Goal: Task Accomplishment & Management: Manage account settings

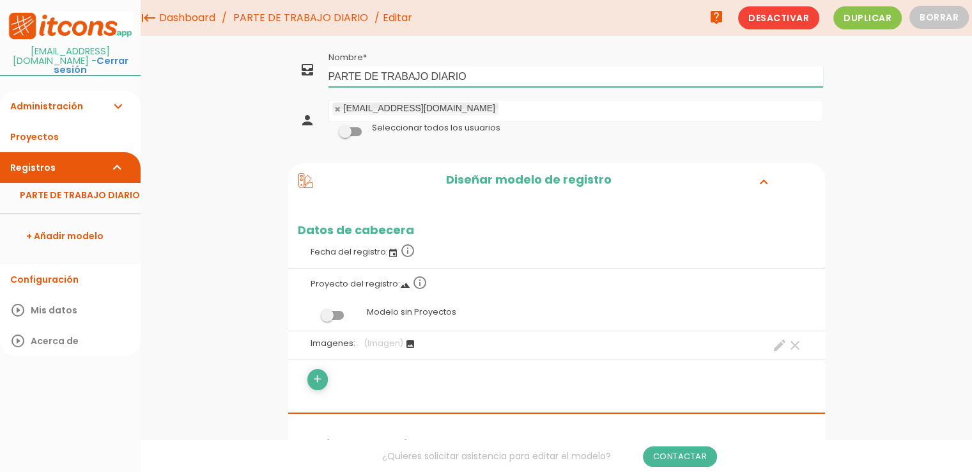
drag, startPoint x: 362, startPoint y: 75, endPoint x: 274, endPoint y: 79, distance: 88.9
type input "ALBARÀ DE TREBALL DIARI"
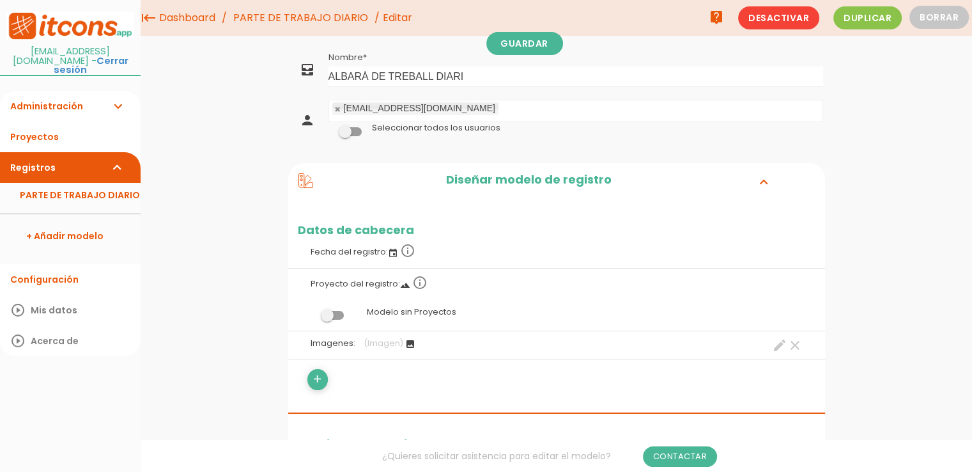
click at [513, 182] on h2 "Diseñar modelo de registro" at bounding box center [528, 181] width 430 height 17
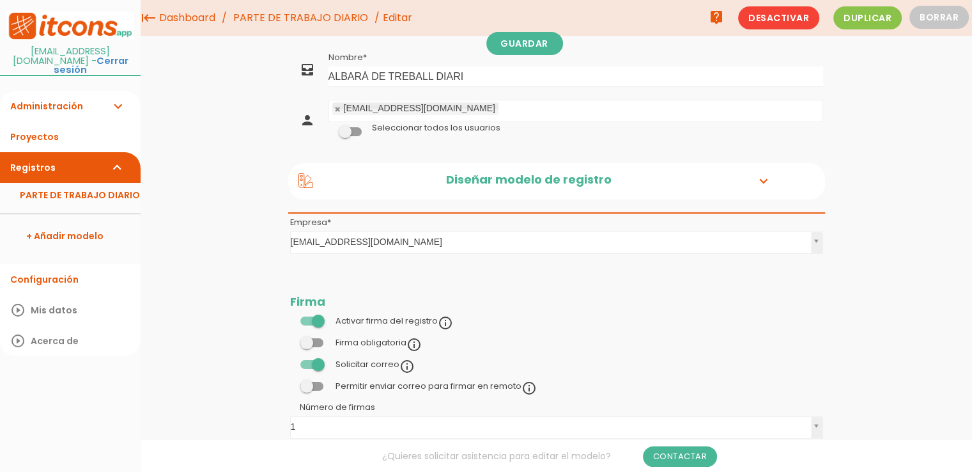
click at [307, 384] on span at bounding box center [311, 385] width 23 height 9
click at [290, 383] on input "checkbox" at bounding box center [290, 383] width 0 height 0
click at [320, 318] on span at bounding box center [311, 320] width 23 height 9
click at [290, 318] on input "checkbox" at bounding box center [290, 318] width 0 height 0
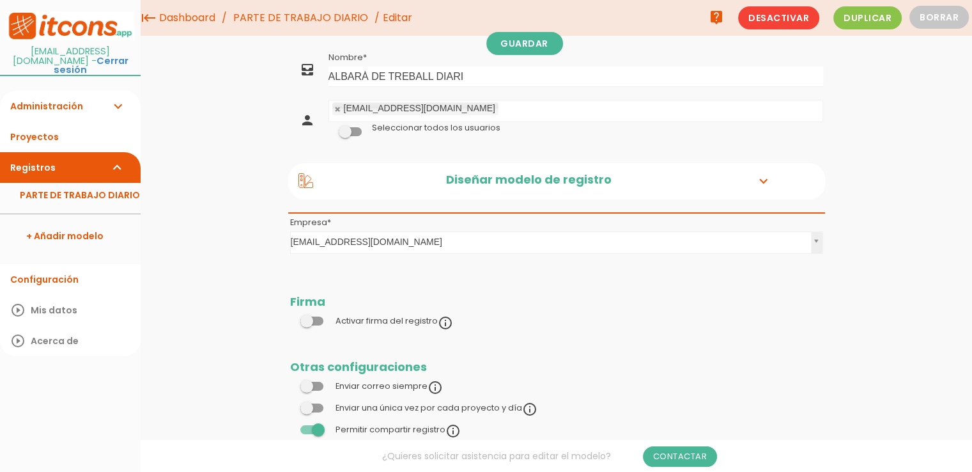
click at [318, 318] on span at bounding box center [311, 320] width 23 height 9
click at [290, 318] on input "checkbox" at bounding box center [290, 318] width 0 height 0
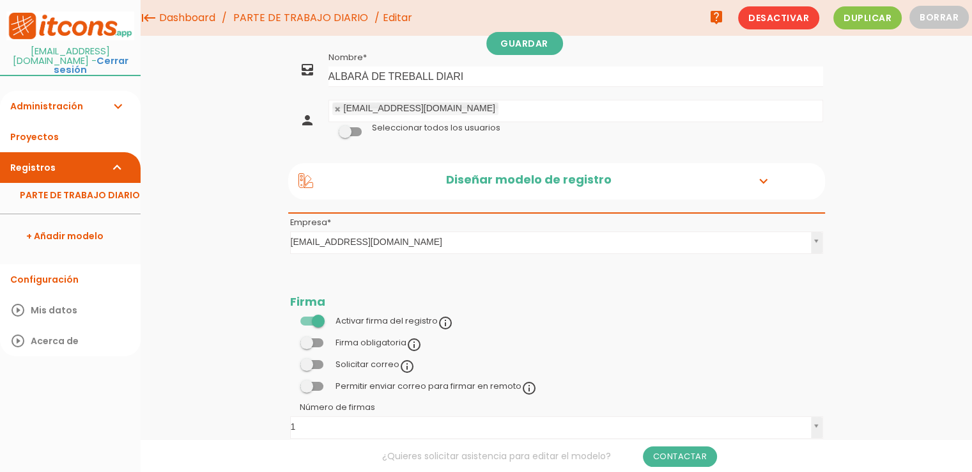
click at [320, 317] on span at bounding box center [311, 320] width 23 height 9
click at [290, 318] on input "checkbox" at bounding box center [290, 318] width 0 height 0
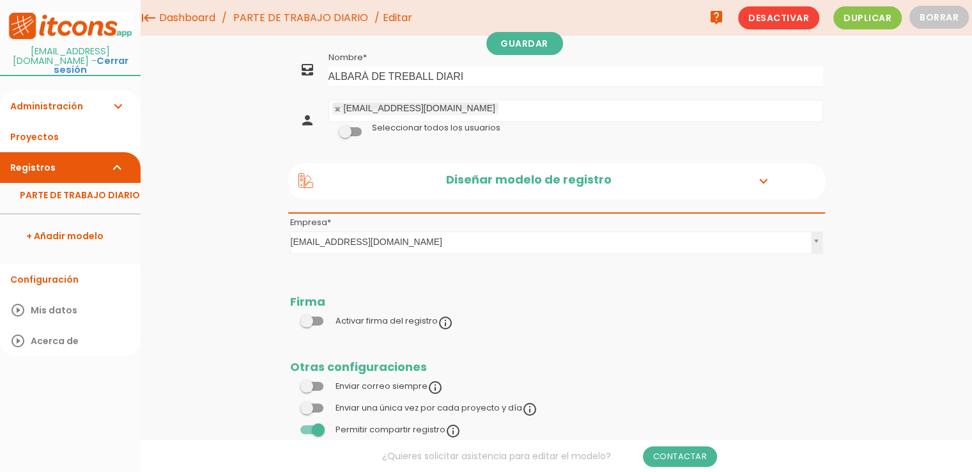
click at [320, 317] on span at bounding box center [311, 320] width 23 height 9
click at [290, 318] on input "checkbox" at bounding box center [290, 318] width 0 height 0
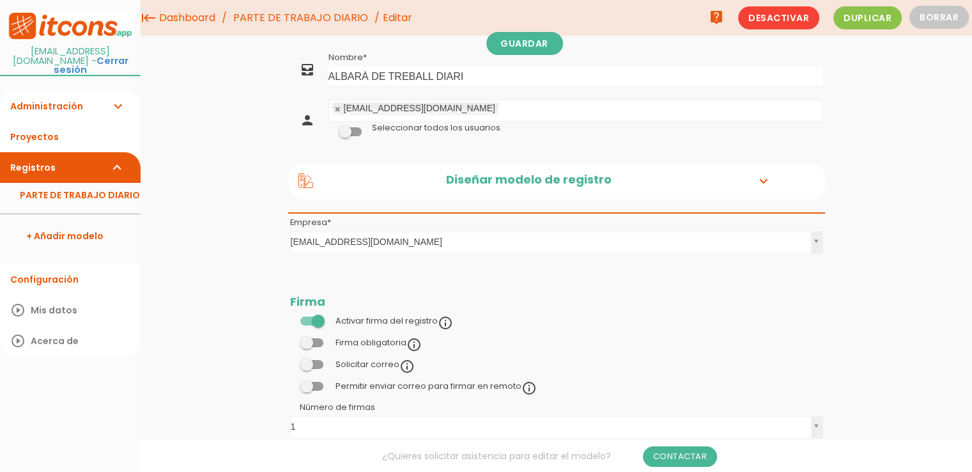
click at [316, 323] on div "No podrá enviarse un registro sin antes haberlo firmado" at bounding box center [414, 326] width 249 height 13
click at [314, 321] on div "No podrá enviarse un registro sin antes haberlo firmado" at bounding box center [414, 326] width 249 height 13
click at [321, 318] on span at bounding box center [311, 320] width 23 height 9
click at [290, 318] on input "checkbox" at bounding box center [290, 318] width 0 height 0
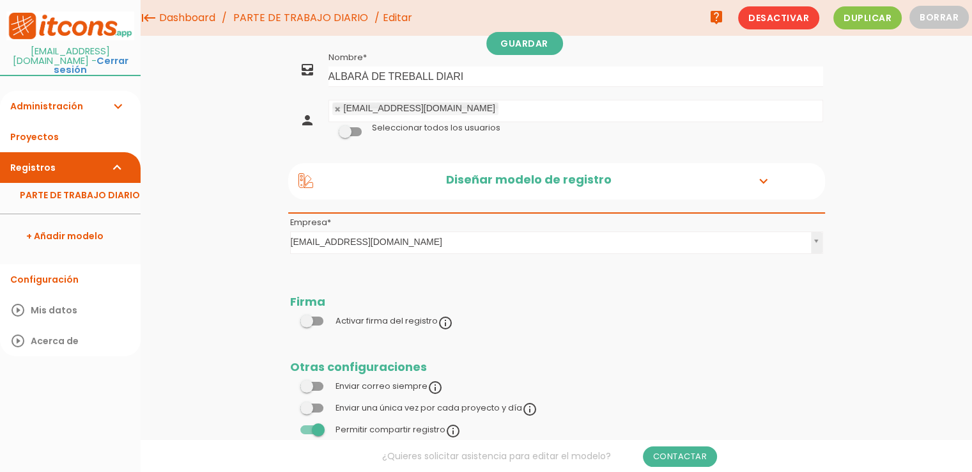
click at [305, 320] on div "No podrá enviarse un registro sin antes haberlo firmado" at bounding box center [414, 326] width 249 height 13
click at [313, 320] on div "No podrá enviarse un registro sin antes haberlo firmado" at bounding box center [414, 326] width 249 height 13
click at [307, 320] on div "No podrá enviarse un registro sin antes haberlo firmado" at bounding box center [414, 326] width 249 height 13
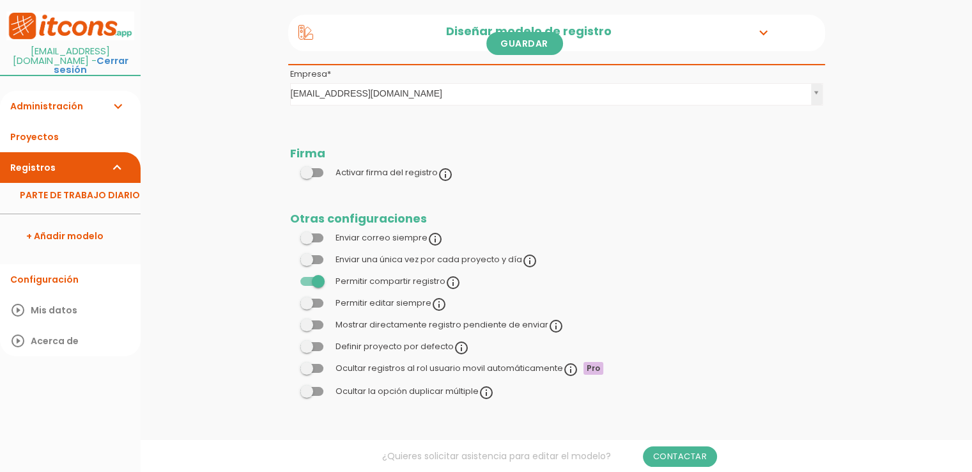
scroll to position [20, 0]
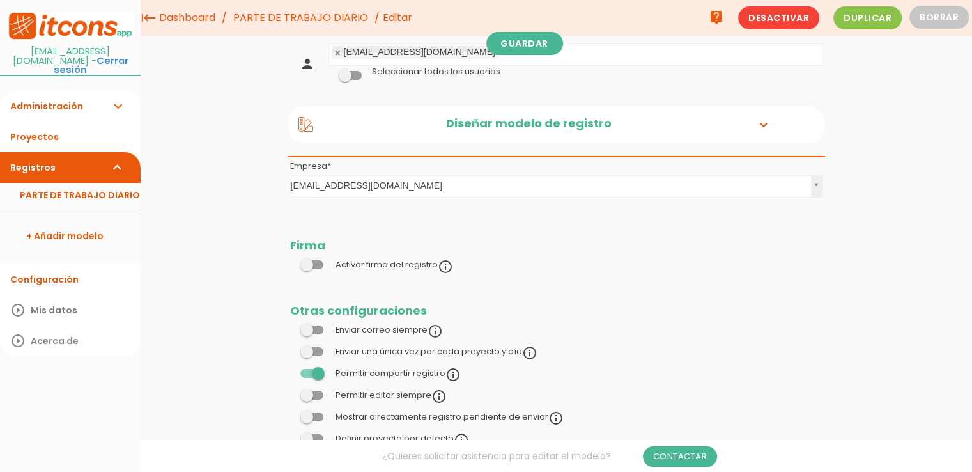
click at [313, 265] on span at bounding box center [311, 264] width 23 height 9
click at [290, 261] on input "checkbox" at bounding box center [290, 261] width 0 height 0
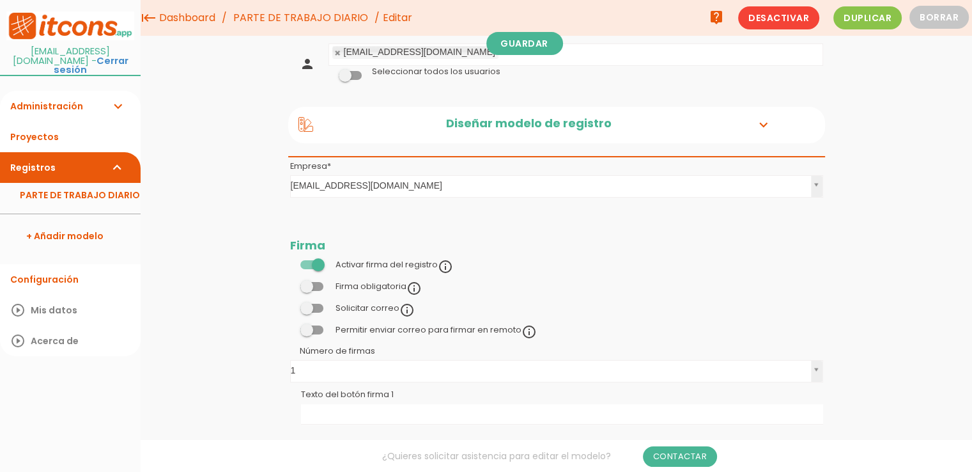
click at [317, 305] on div "No podrá enviarse un registro sin antes haberlo firmado" at bounding box center [414, 305] width 249 height 13
drag, startPoint x: 307, startPoint y: 309, endPoint x: 315, endPoint y: 309, distance: 8.3
click at [311, 309] on div "No podrá enviarse un registro sin antes haberlo firmado" at bounding box center [414, 305] width 249 height 13
click at [319, 309] on div "No podrá enviarse un registro sin antes haberlo firmado" at bounding box center [414, 305] width 249 height 13
click at [317, 306] on div "No podrá enviarse un registro sin antes haberlo firmado" at bounding box center [414, 305] width 249 height 13
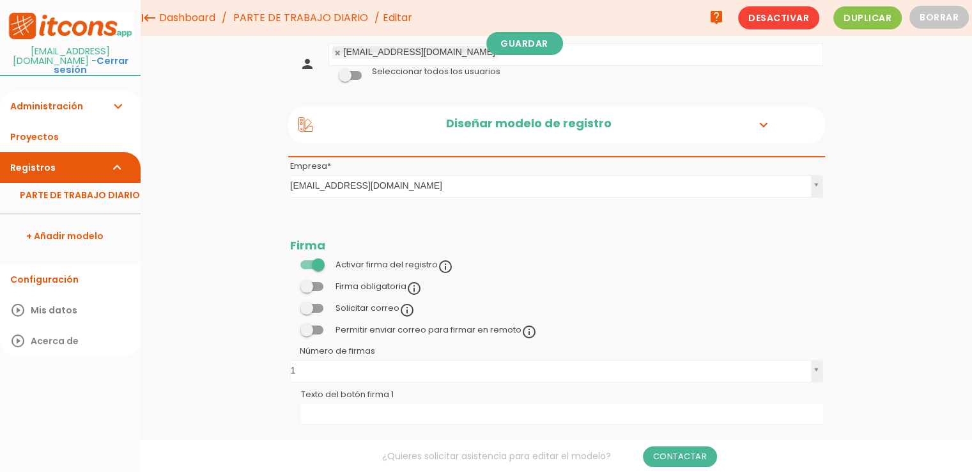
drag, startPoint x: 309, startPoint y: 307, endPoint x: 327, endPoint y: 307, distance: 17.9
click at [327, 307] on div "No podrá enviarse un registro sin antes haberlo firmado" at bounding box center [414, 305] width 249 height 13
click at [374, 309] on div "No podrá enviarse un registro sin antes haberlo firmado" at bounding box center [414, 305] width 249 height 13
click at [317, 307] on div "No podrá enviarse un registro sin antes haberlo firmado" at bounding box center [414, 305] width 249 height 13
click at [312, 310] on div "No podrá enviarse un registro sin antes haberlo firmado" at bounding box center [414, 305] width 249 height 13
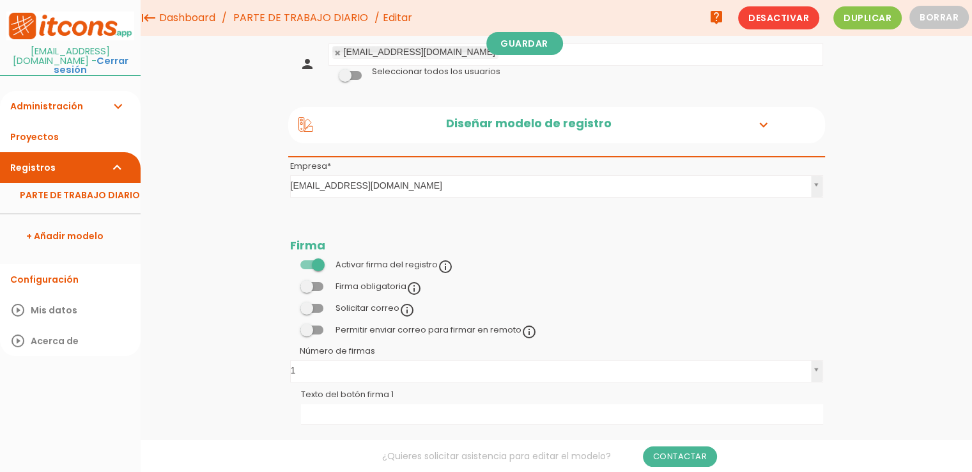
click at [312, 303] on div "No podrá enviarse un registro sin antes haberlo firmado" at bounding box center [414, 305] width 249 height 13
click at [314, 289] on div "El registro podrá ser firmado desde la pantalla del terminal" at bounding box center [444, 283] width 261 height 13
click at [303, 284] on span at bounding box center [311, 286] width 23 height 9
click at [290, 283] on input "checkbox" at bounding box center [290, 283] width 0 height 0
click at [309, 286] on span at bounding box center [311, 286] width 23 height 9
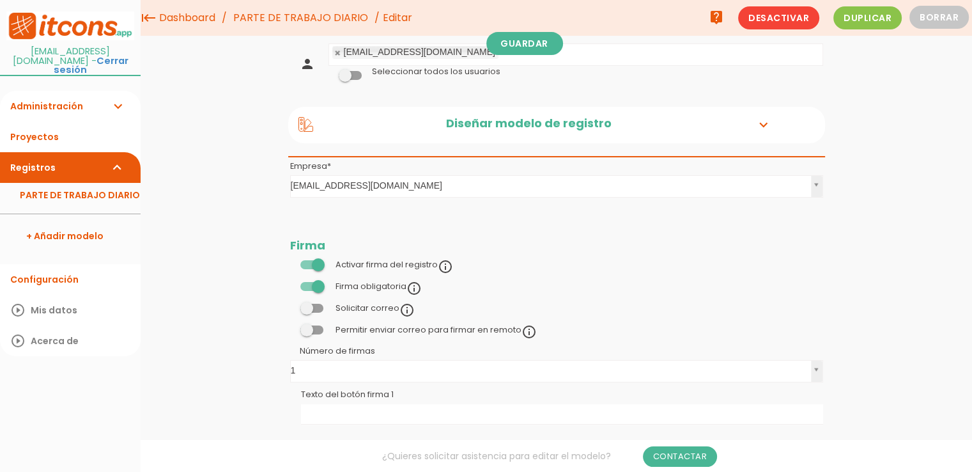
click at [290, 283] on input "checkbox" at bounding box center [290, 283] width 0 height 0
click at [306, 307] on div "No podrá enviarse un registro sin antes haberlo firmado" at bounding box center [414, 305] width 249 height 13
click at [316, 306] on div "No podrá enviarse un registro sin antes haberlo firmado" at bounding box center [414, 305] width 249 height 13
click at [317, 332] on span at bounding box center [311, 329] width 23 height 9
click at [290, 327] on input "checkbox" at bounding box center [290, 327] width 0 height 0
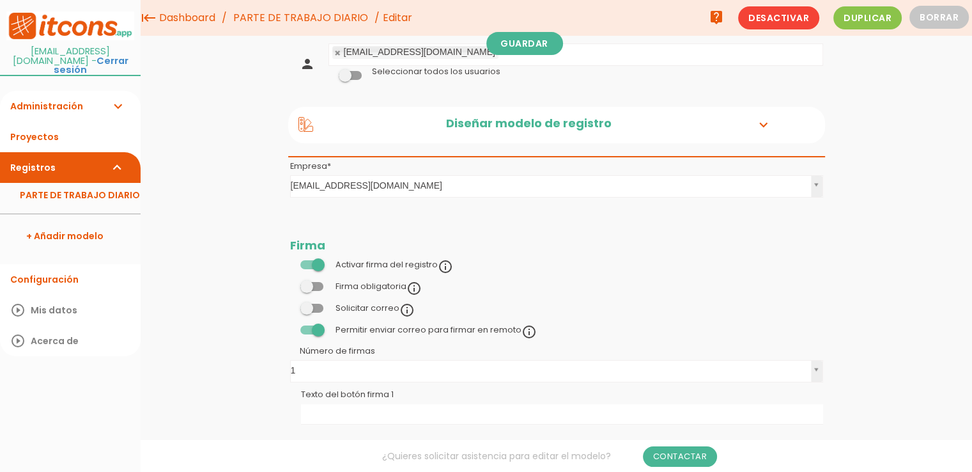
click at [316, 305] on div "No podrá enviarse un registro sin antes haberlo firmado" at bounding box center [414, 305] width 249 height 13
drag, startPoint x: 308, startPoint y: 305, endPoint x: 317, endPoint y: 306, distance: 9.0
click at [320, 306] on div "No podrá enviarse un registro sin antes haberlo firmado" at bounding box center [414, 305] width 249 height 13
click at [314, 306] on div "No podrá enviarse un registro sin antes haberlo firmado" at bounding box center [414, 305] width 249 height 13
click at [312, 305] on div "No podrá enviarse un registro sin antes haberlo firmado" at bounding box center [414, 305] width 249 height 13
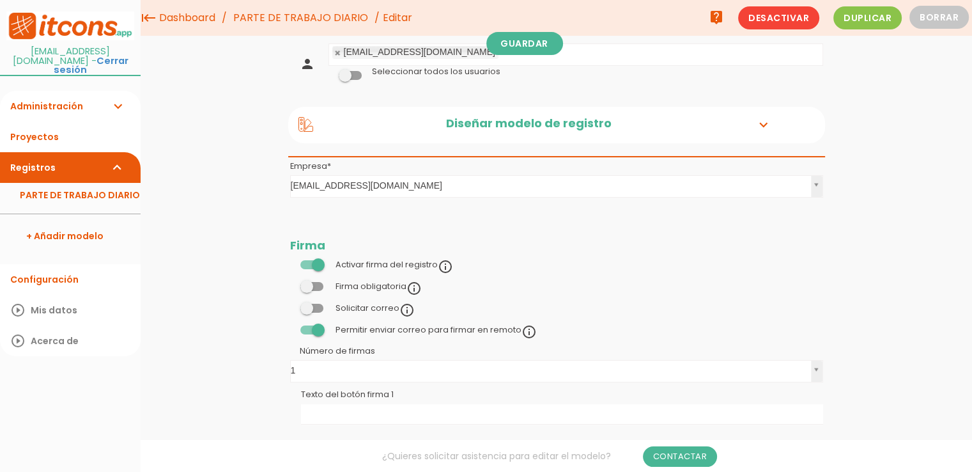
click at [309, 305] on div "No podrá enviarse un registro sin antes haberlo firmado" at bounding box center [414, 305] width 249 height 13
drag, startPoint x: 331, startPoint y: 304, endPoint x: 406, endPoint y: 302, distance: 75.4
click at [332, 304] on div "No podrá enviarse un registro sin antes haberlo firmado" at bounding box center [414, 305] width 249 height 13
click at [314, 299] on div "No podrá enviarse un registro sin antes haberlo firmado" at bounding box center [414, 305] width 249 height 13
click at [311, 305] on div "No podrá enviarse un registro sin antes haberlo firmado" at bounding box center [414, 305] width 249 height 13
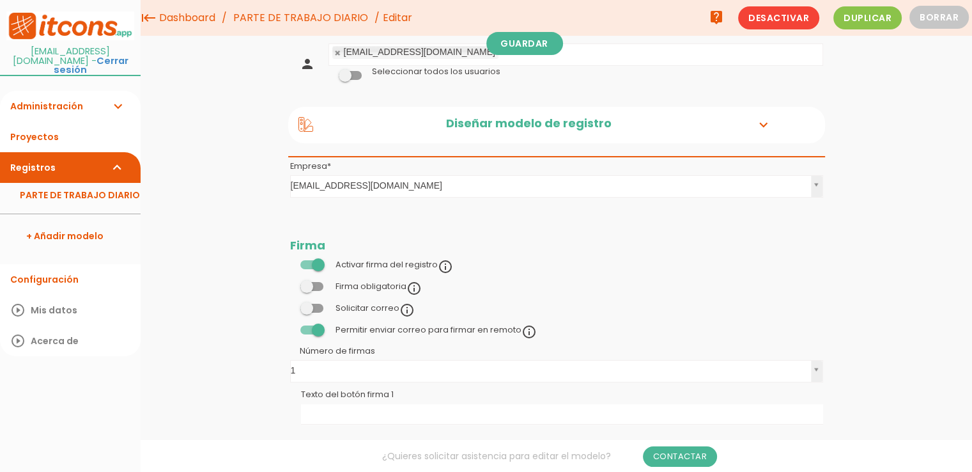
click at [307, 306] on div "No podrá enviarse un registro sin antes haberlo firmado" at bounding box center [414, 305] width 249 height 13
drag, startPoint x: 402, startPoint y: 306, endPoint x: 408, endPoint y: 311, distance: 7.3
click at [408, 311] on div "No podrá enviarse un registro sin antes haberlo firmado" at bounding box center [414, 305] width 249 height 13
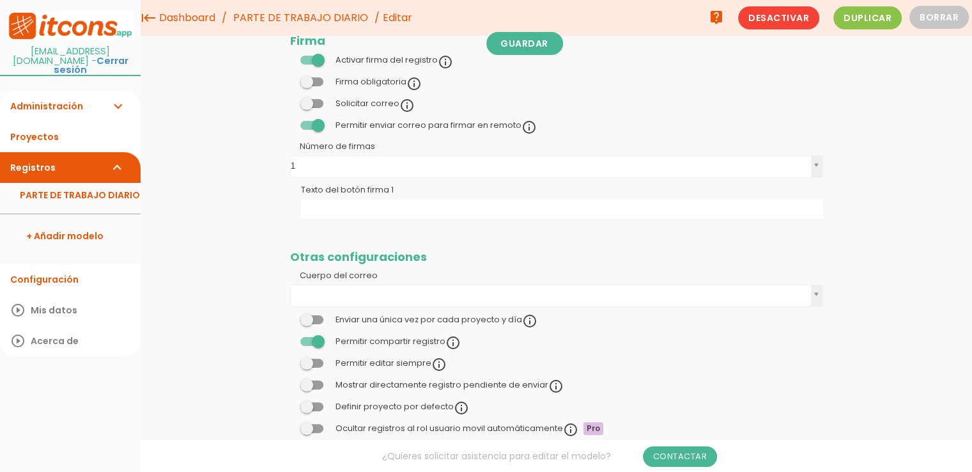
scroll to position [148, 0]
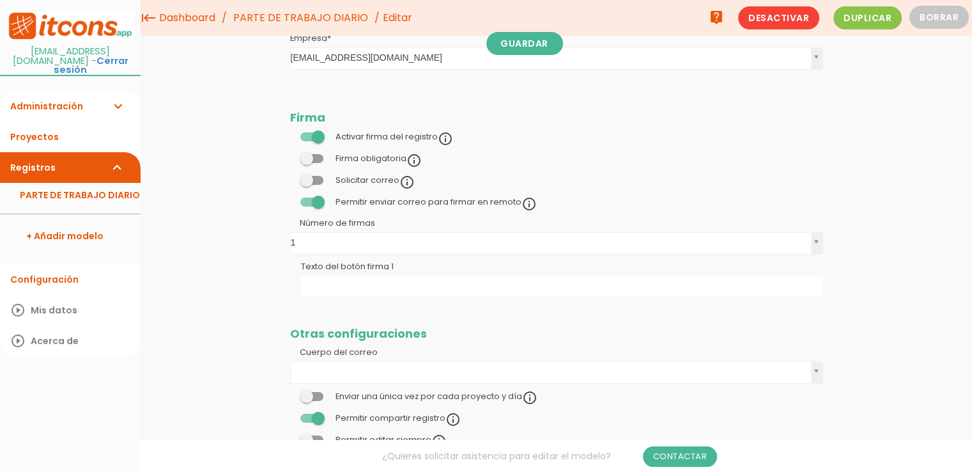
click at [320, 134] on span at bounding box center [311, 136] width 23 height 9
click at [290, 134] on input "checkbox" at bounding box center [290, 134] width 0 height 0
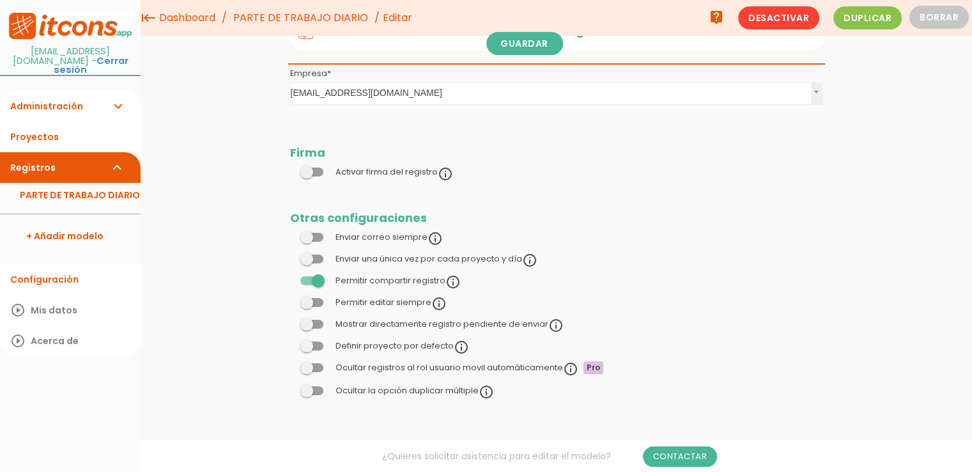
scroll to position [112, 0]
click at [320, 172] on span at bounding box center [311, 172] width 23 height 9
click at [290, 169] on input "checkbox" at bounding box center [290, 169] width 0 height 0
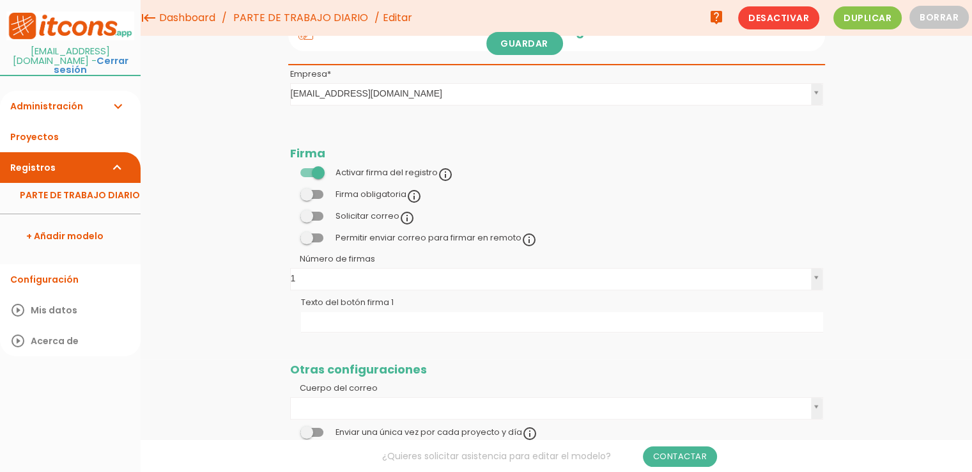
click at [319, 215] on span at bounding box center [311, 216] width 23 height 9
click at [290, 213] on input "checkbox" at bounding box center [290, 213] width 0 height 0
click at [317, 240] on span at bounding box center [311, 237] width 23 height 9
click at [290, 235] on input "checkbox" at bounding box center [290, 235] width 0 height 0
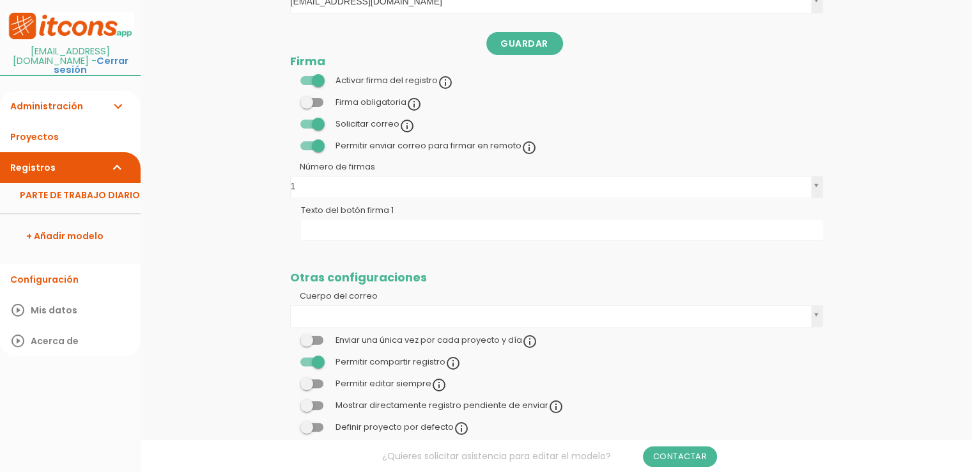
click at [317, 381] on span at bounding box center [311, 383] width 23 height 9
click at [290, 380] on input "checkbox" at bounding box center [290, 380] width 0 height 0
click at [318, 405] on span at bounding box center [311, 405] width 23 height 9
click at [290, 402] on input "checkbox" at bounding box center [290, 402] width 0 height 0
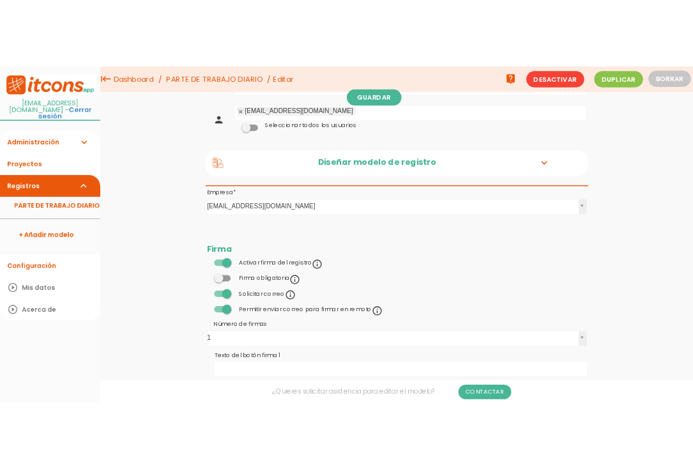
scroll to position [0, 0]
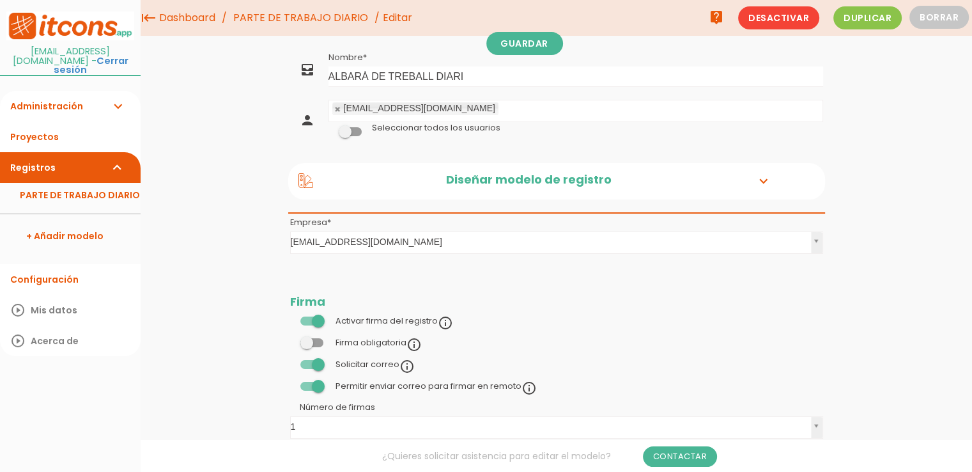
click at [529, 176] on h2 "Diseñar modelo de registro" at bounding box center [528, 181] width 430 height 17
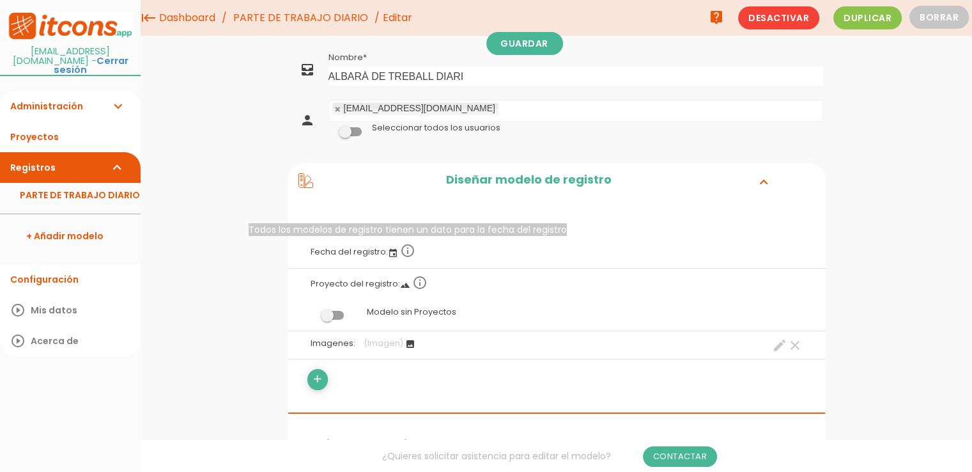
click at [406, 251] on icon "info_outline" at bounding box center [407, 250] width 15 height 15
click at [399, 346] on span "(Imagen)" at bounding box center [384, 342] width 40 height 11
click at [780, 348] on icon "create" at bounding box center [779, 344] width 15 height 15
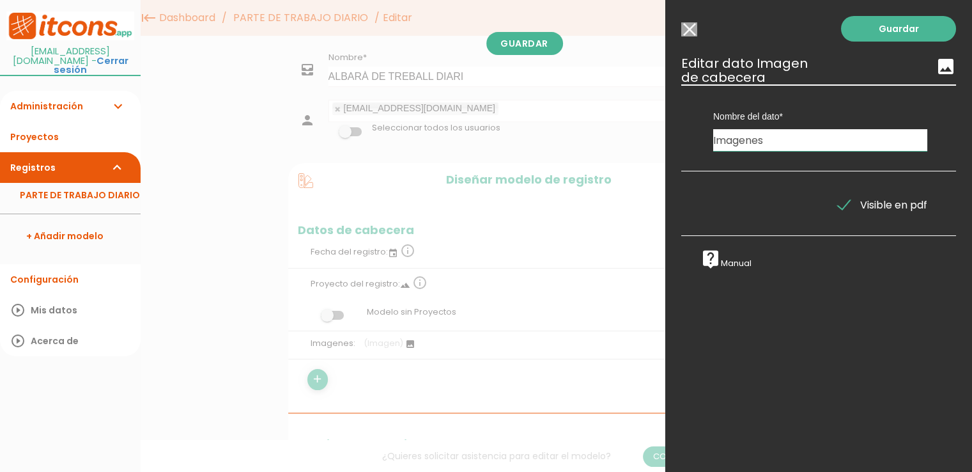
click at [799, 139] on input "Imagenes" at bounding box center [820, 140] width 214 height 22
click at [936, 68] on icon "image" at bounding box center [946, 66] width 20 height 20
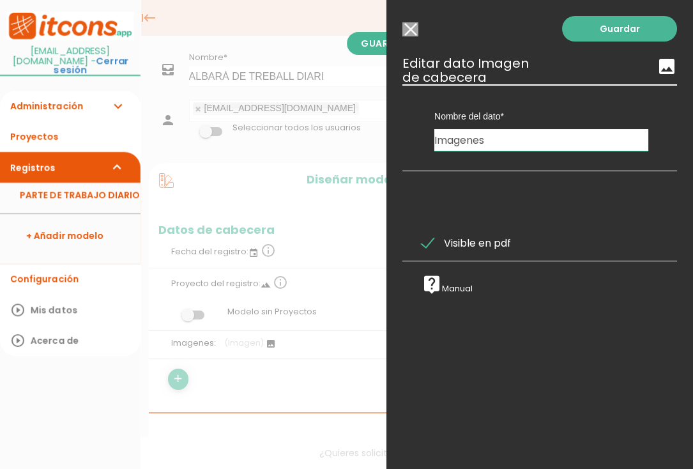
click at [550, 139] on input "Imagenes" at bounding box center [542, 140] width 214 height 22
click at [528, 146] on input "Imagenes" at bounding box center [542, 140] width 214 height 22
drag, startPoint x: 523, startPoint y: 146, endPoint x: 392, endPoint y: 150, distance: 131.1
click at [392, 150] on div "Guardar ESCOGE EL TIPO DE DATO looks_one NÚMERO format_color_text TEXTO access_…" at bounding box center [540, 234] width 307 height 469
click at [562, 159] on div "Nombre del dato Imagenes Tipo de dato Recursos Hora" at bounding box center [540, 127] width 275 height 87
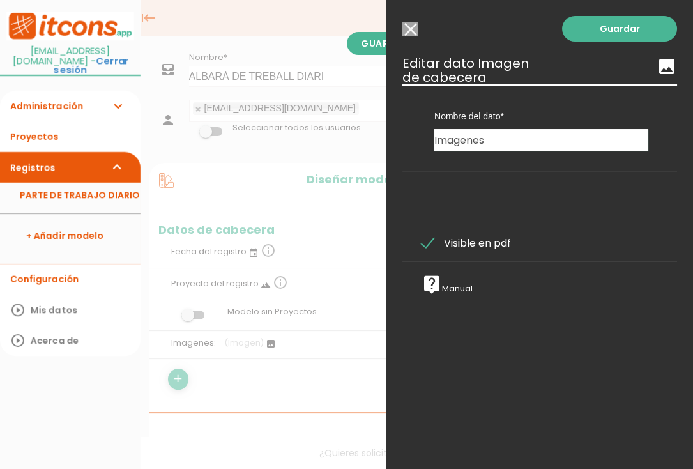
click at [659, 72] on icon "image" at bounding box center [667, 66] width 20 height 20
click at [412, 33] on input "Seleccionar todos los usuarios" at bounding box center [411, 29] width 16 height 14
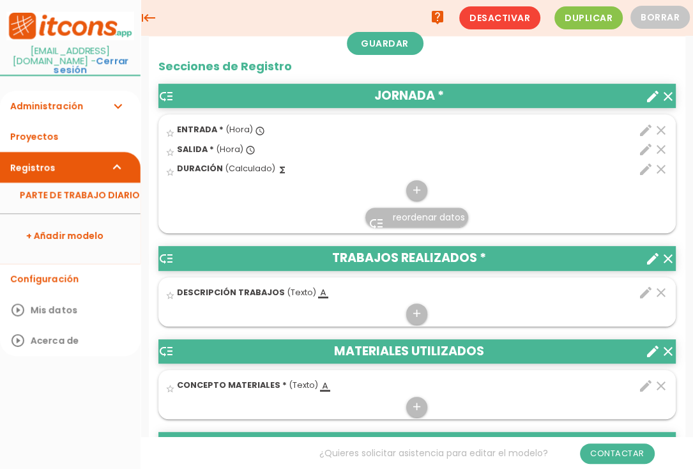
scroll to position [320, 0]
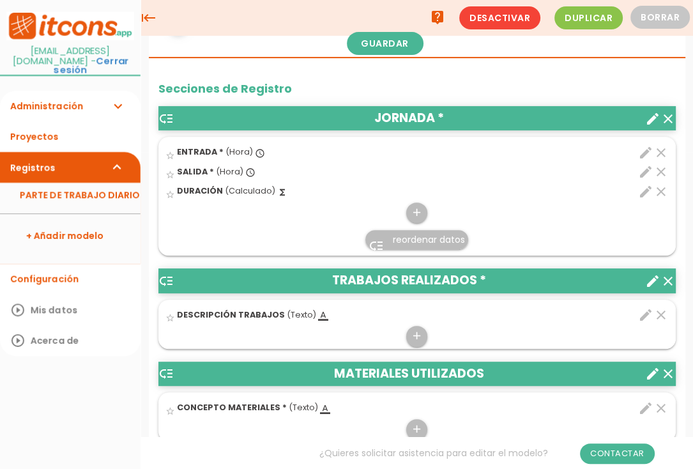
click at [652, 116] on icon "create" at bounding box center [652, 118] width 15 height 15
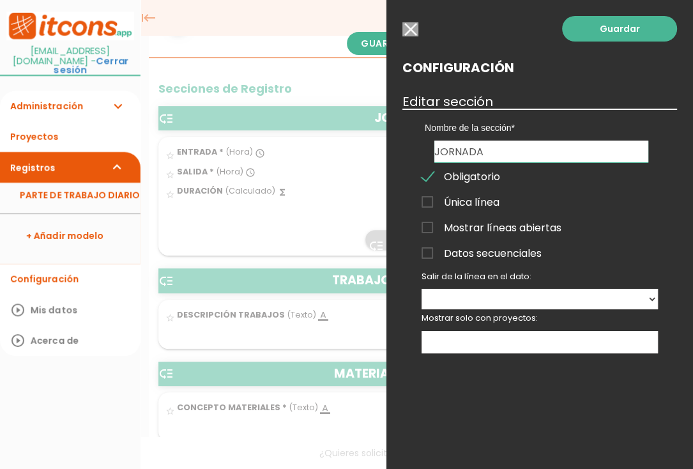
drag, startPoint x: 506, startPoint y: 152, endPoint x: 376, endPoint y: 149, distance: 130.4
type input "HORARI"
click at [428, 226] on span "Mostrar líneas abiertas" at bounding box center [492, 228] width 140 height 16
click at [0, 0] on input "Mostrar líneas abiertas" at bounding box center [0, 0] width 0 height 0
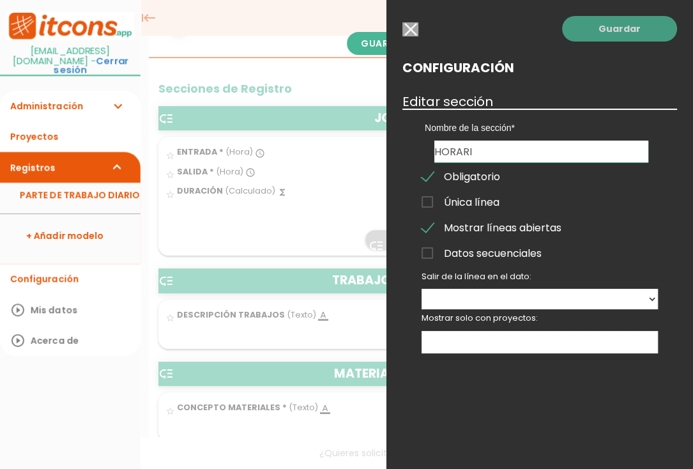
click at [606, 31] on link "Guardar" at bounding box center [619, 29] width 115 height 26
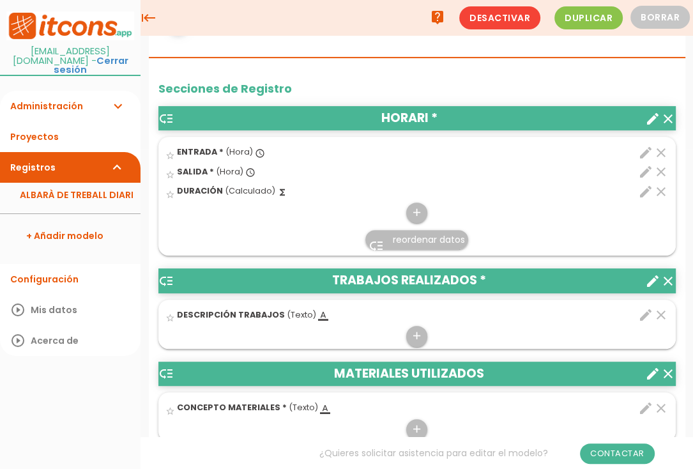
click at [455, 280] on header "low_priority TRABAJOS REALIZADOS * clear create" at bounding box center [417, 280] width 518 height 24
click at [650, 282] on icon "create" at bounding box center [652, 281] width 15 height 15
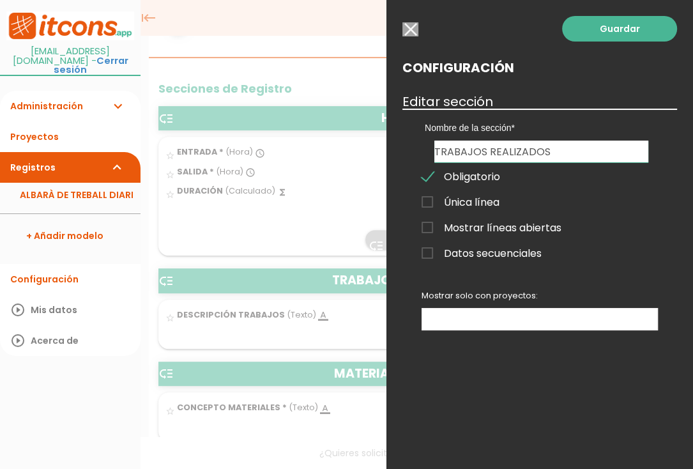
drag, startPoint x: 551, startPoint y: 151, endPoint x: 449, endPoint y: 159, distance: 102.6
click at [449, 159] on input "TRABAJOS REALIZADOS" at bounding box center [542, 152] width 214 height 22
type input "TREBALLS REALIZATS"
click at [426, 228] on span "Mostrar líneas abiertas" at bounding box center [492, 228] width 140 height 16
click at [0, 0] on input "Mostrar líneas abiertas" at bounding box center [0, 0] width 0 height 0
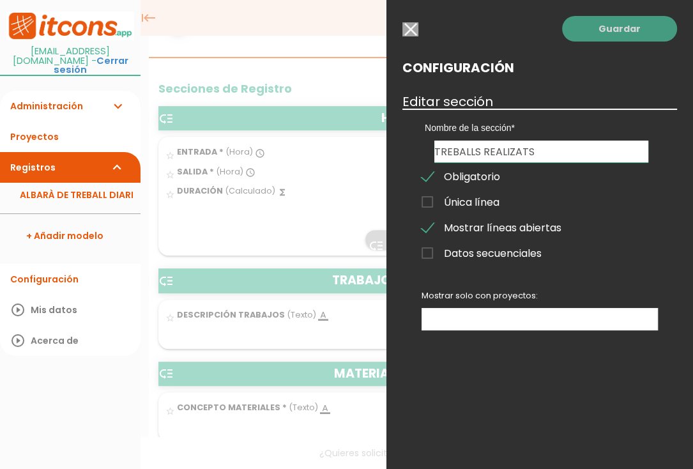
click at [625, 31] on link "Guardar" at bounding box center [619, 29] width 115 height 26
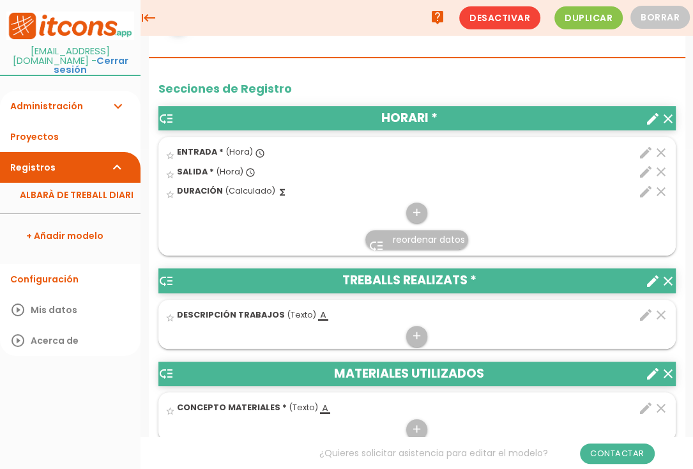
click at [649, 374] on icon "create" at bounding box center [652, 373] width 15 height 15
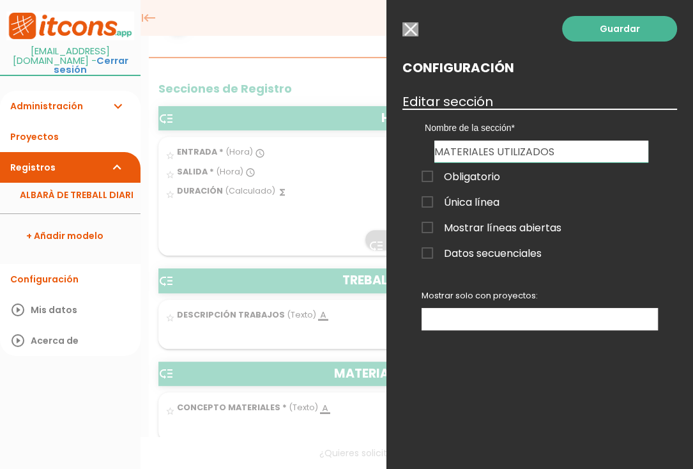
drag, startPoint x: 482, startPoint y: 151, endPoint x: 726, endPoint y: 151, distance: 244.1
type input "MATERIALS"
click at [425, 226] on span "Mostrar líneas abiertas" at bounding box center [492, 228] width 140 height 16
click at [0, 0] on input "Mostrar líneas abiertas" at bounding box center [0, 0] width 0 height 0
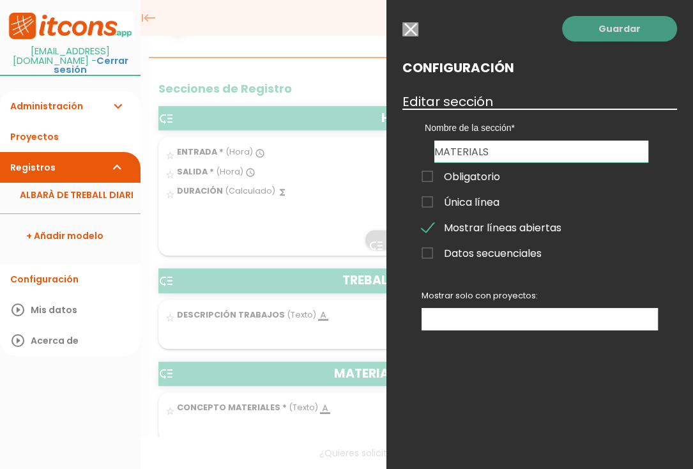
click at [608, 26] on link "Guardar" at bounding box center [619, 29] width 115 height 26
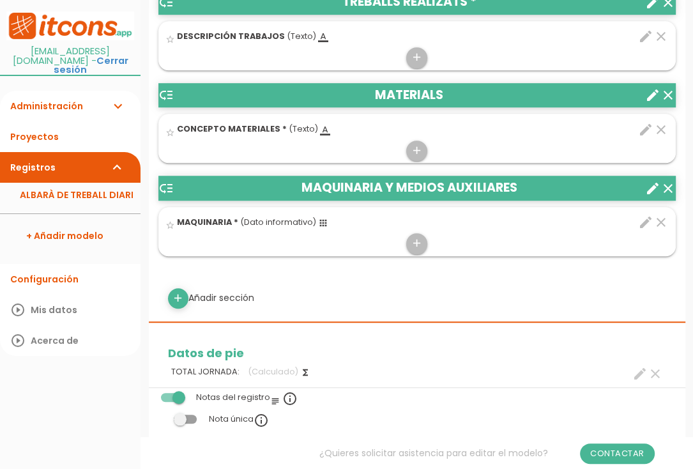
scroll to position [639, 0]
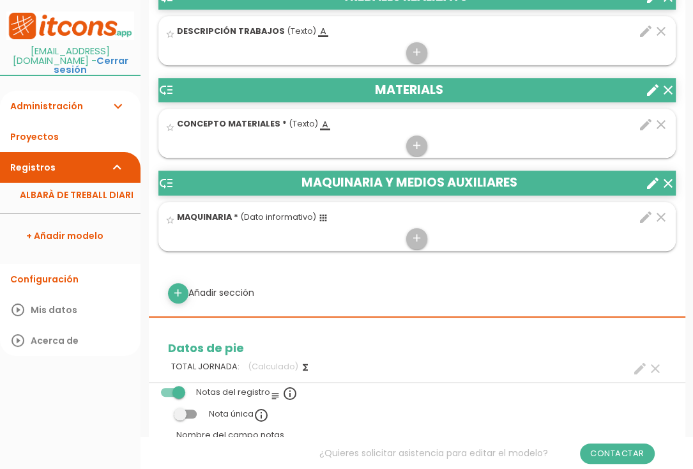
click at [553, 185] on header "low_priority MAQUINARIA Y MEDIOS AUXILIARES clear create" at bounding box center [417, 183] width 518 height 24
click at [652, 181] on icon "create" at bounding box center [652, 183] width 15 height 15
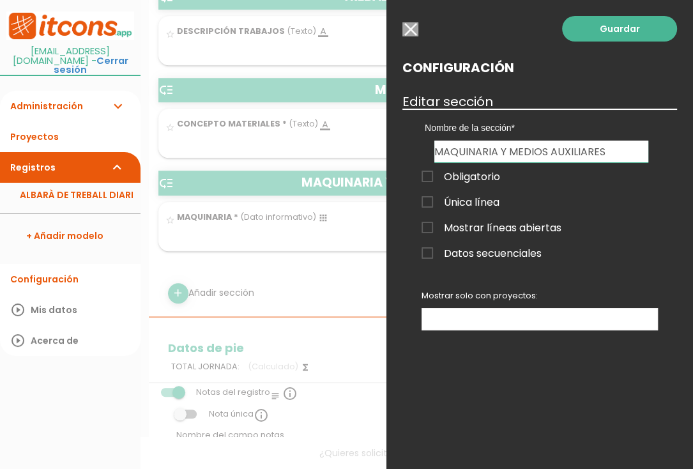
click at [529, 72] on h2 "Configuración" at bounding box center [540, 68] width 275 height 14
drag, startPoint x: 613, startPoint y: 149, endPoint x: 414, endPoint y: 160, distance: 199.7
click at [414, 160] on div "Nombre de la sección HORARI TREBALLS REALIZATS MATERIALS MAQUINARIA Y MEDIOS AU…" at bounding box center [540, 136] width 275 height 54
type input "DESPLAÇAMENTS"
click at [434, 231] on span "Mostrar líneas abiertas" at bounding box center [492, 228] width 140 height 16
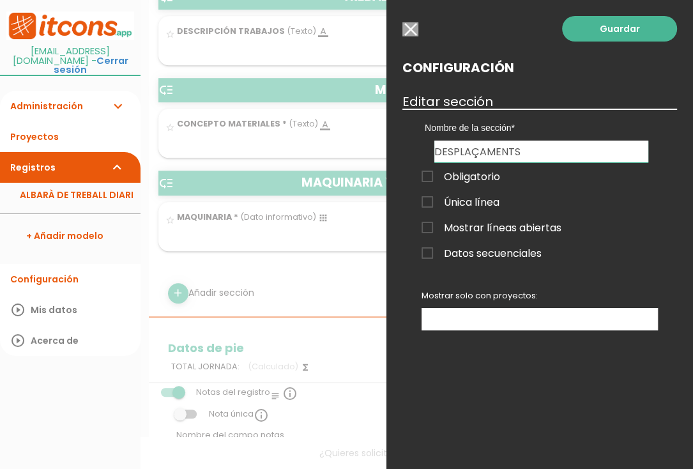
click at [0, 0] on input "Mostrar líneas abiertas" at bounding box center [0, 0] width 0 height 0
click at [612, 29] on link "Guardar" at bounding box center [619, 29] width 115 height 26
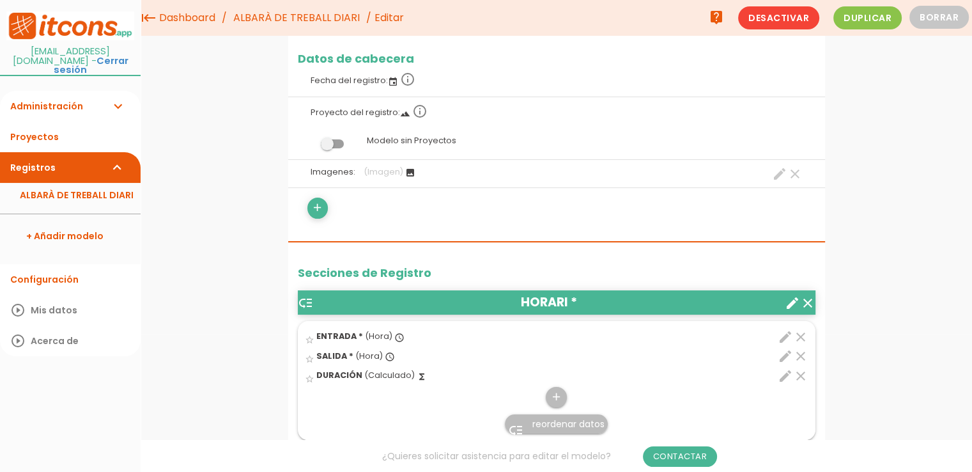
scroll to position [24, 0]
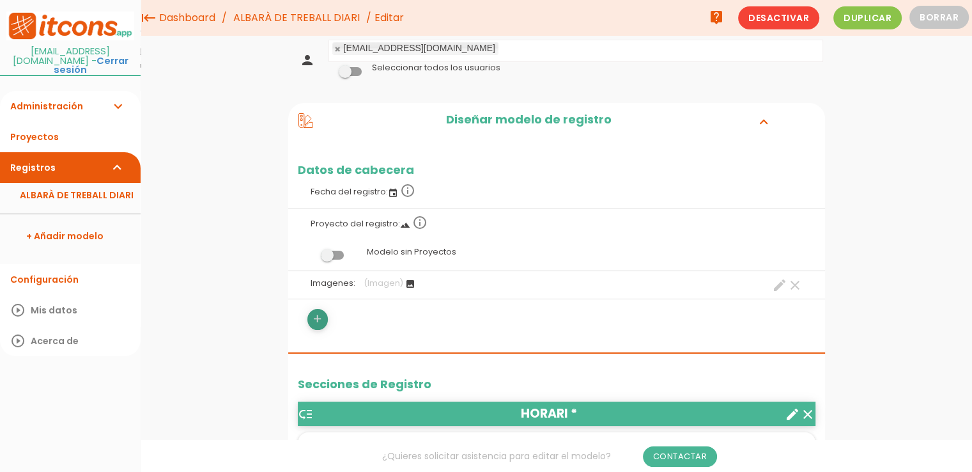
click at [317, 323] on icon "add" at bounding box center [317, 319] width 12 height 20
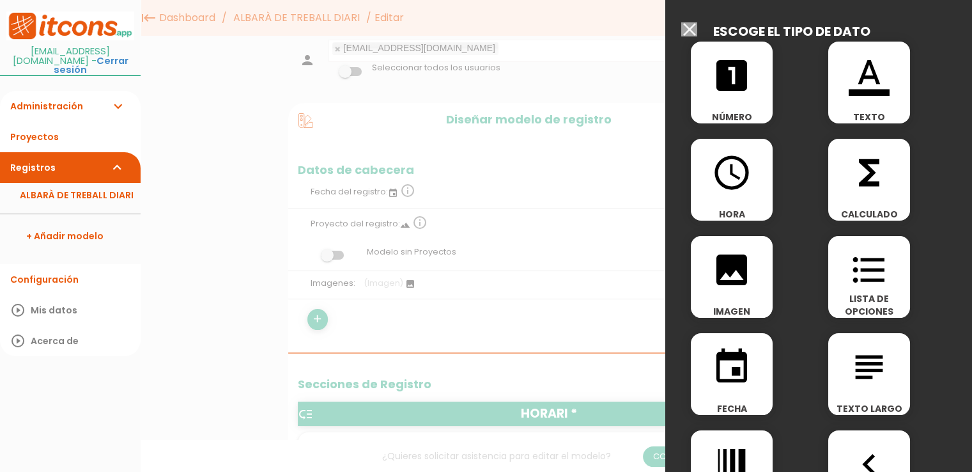
click at [555, 231] on div at bounding box center [486, 177] width 972 height 590
click at [691, 29] on input "Seleccionar todos los usuarios" at bounding box center [689, 29] width 16 height 14
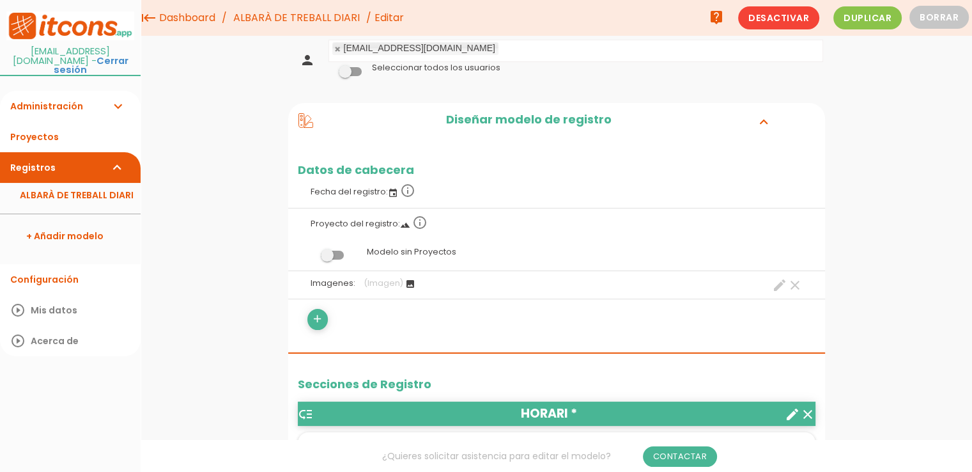
click at [408, 284] on icon "image" at bounding box center [410, 284] width 10 height 10
click at [693, 283] on icon "create" at bounding box center [779, 284] width 15 height 15
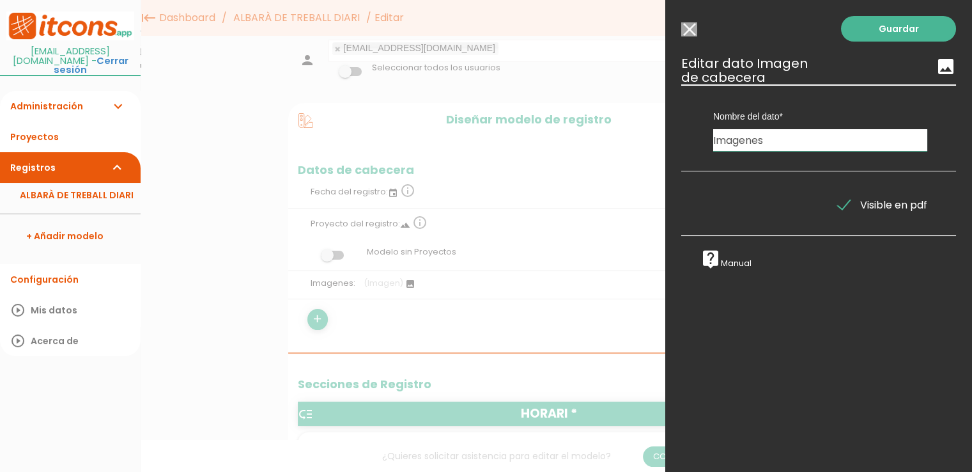
drag, startPoint x: 772, startPoint y: 141, endPoint x: 702, endPoint y: 151, distance: 71.0
click at [693, 151] on div "Nombre del dato Imagenes Tipo de dato Recursos Hora" at bounding box center [818, 127] width 275 height 87
type input "IMATGES"
click at [693, 35] on link "Guardar" at bounding box center [898, 29] width 115 height 26
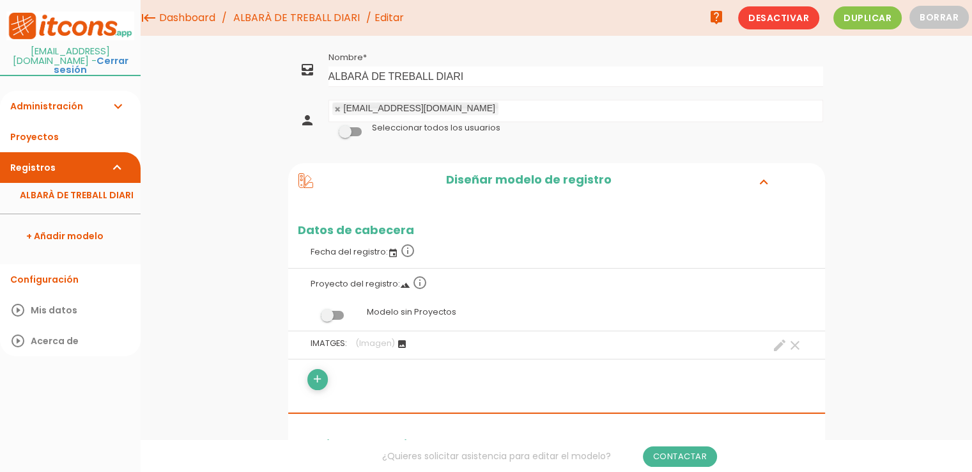
click at [388, 21] on span "Editar" at bounding box center [388, 17] width 29 height 15
click at [882, 22] on span "Duplicar" at bounding box center [867, 17] width 68 height 23
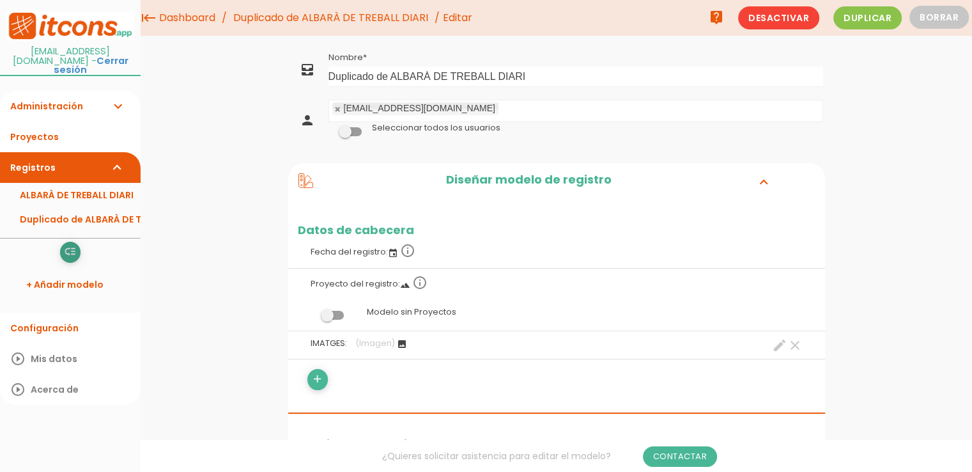
click at [65, 242] on icon "low_priority" at bounding box center [70, 252] width 12 height 20
click at [305, 66] on icon "all_inbox" at bounding box center [307, 69] width 15 height 15
click at [72, 207] on link "Duplicado de ALBARÀ DE TREBALL DIARI" at bounding box center [70, 219] width 141 height 24
click at [801, 26] on span "Desactivar" at bounding box center [778, 17] width 81 height 23
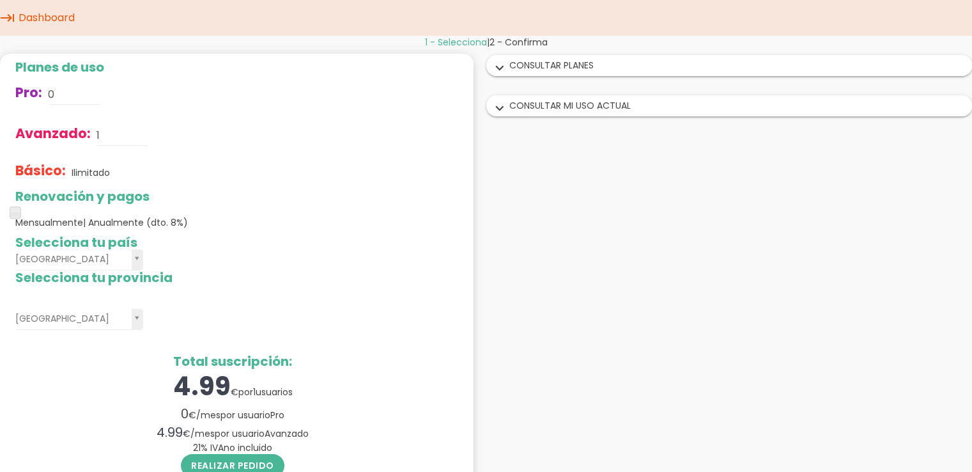
click at [502, 70] on icon "expand_more" at bounding box center [499, 68] width 20 height 17
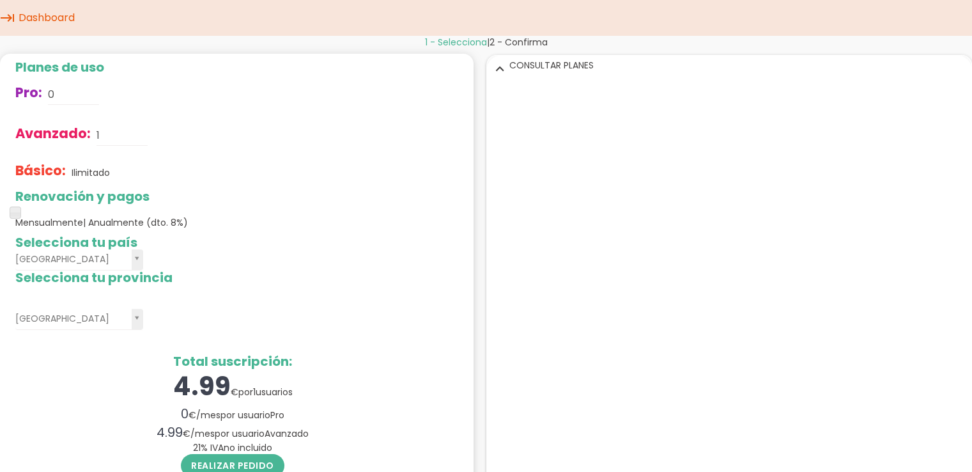
click at [390, 210] on div "Renovación y pagos Mensualmente | Anualmente (dto. 8%)" at bounding box center [232, 209] width 435 height 40
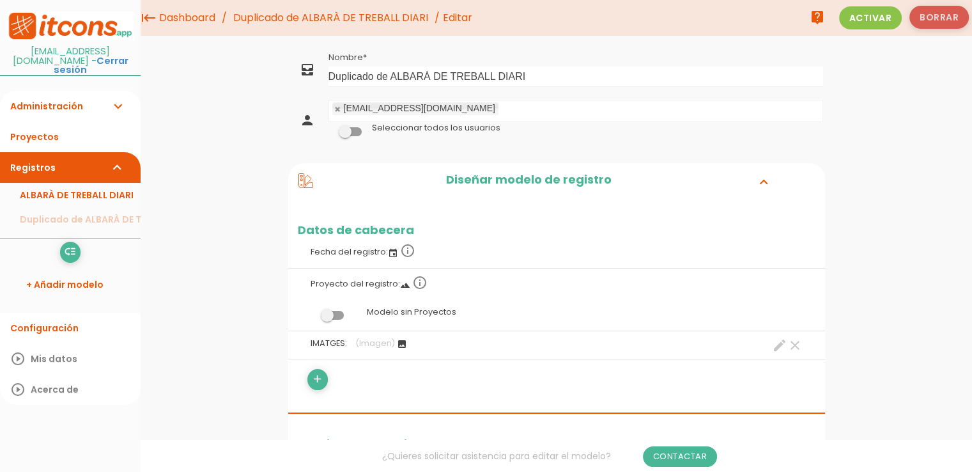
click at [938, 24] on button "Borrar" at bounding box center [938, 17] width 59 height 23
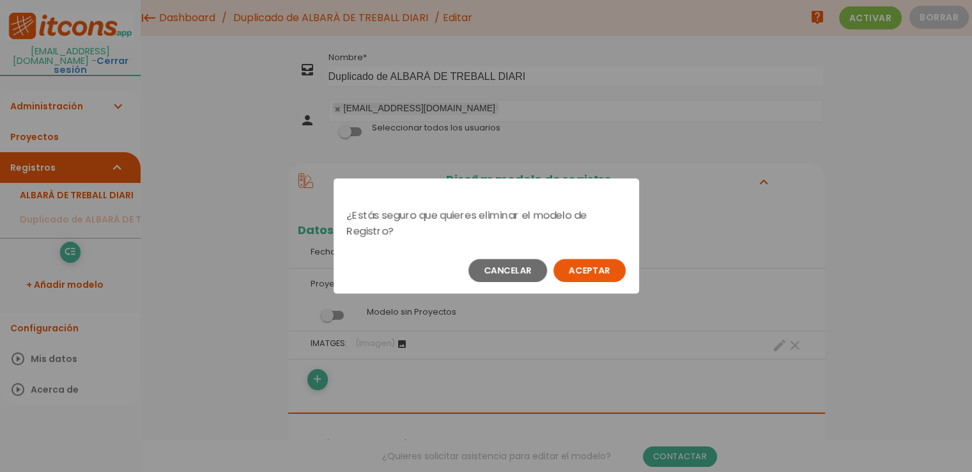
click at [575, 274] on button "Aceptar" at bounding box center [589, 270] width 72 height 23
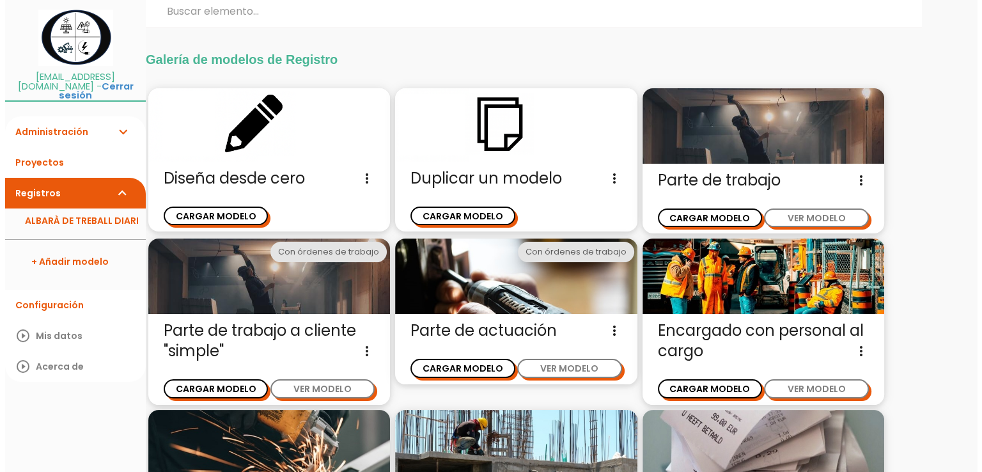
scroll to position [31, 0]
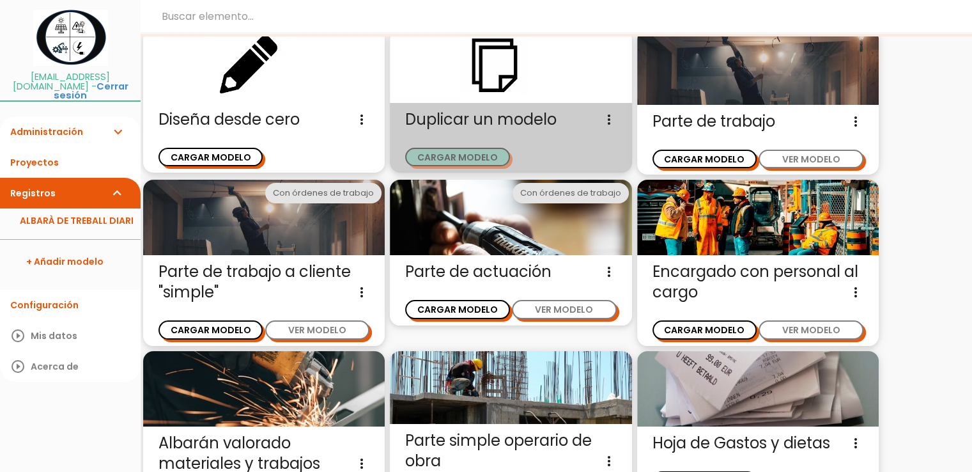
click at [472, 155] on button "CARGAR MODELO" at bounding box center [457, 157] width 104 height 19
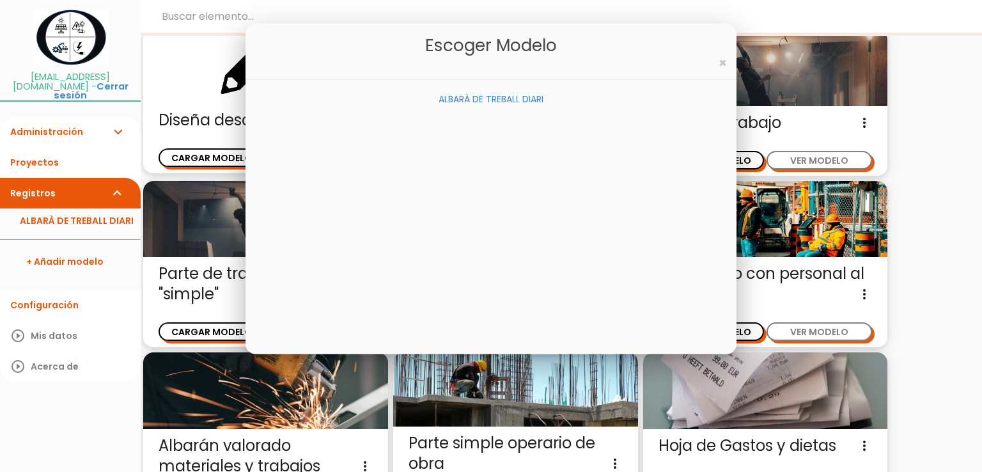
click at [489, 100] on link "ALBARÀ DE TREBALL DIARI" at bounding box center [490, 98] width 105 height 13
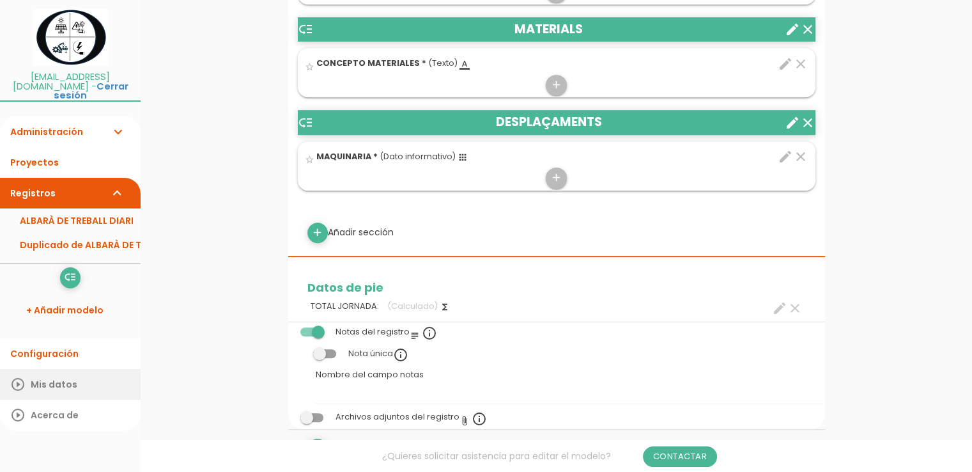
scroll to position [767, 0]
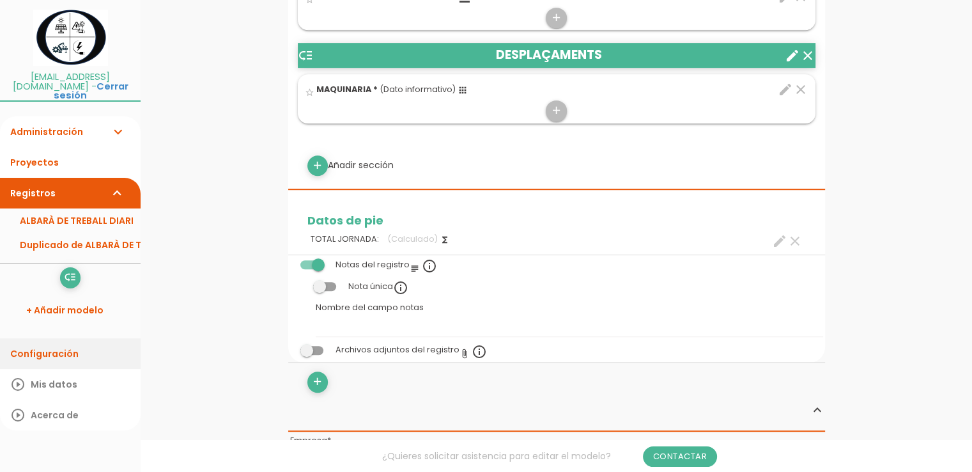
click at [38, 344] on link "Configuración" at bounding box center [70, 353] width 141 height 31
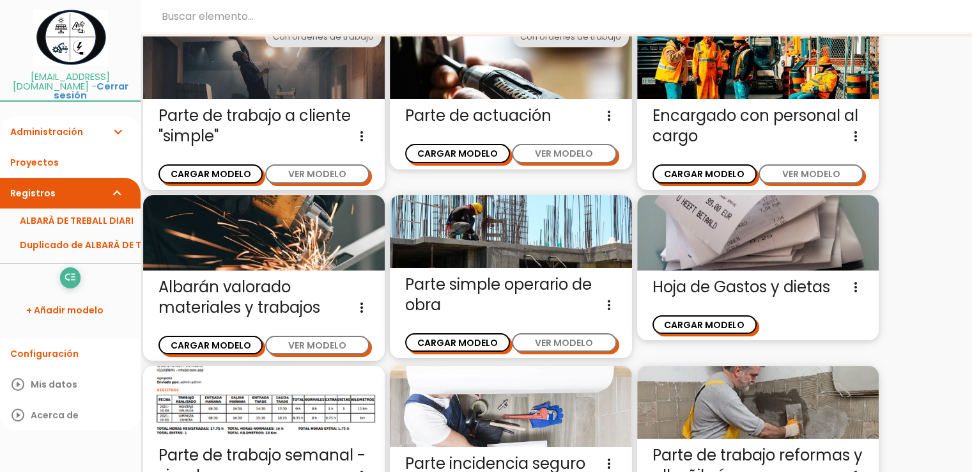
scroll to position [158, 0]
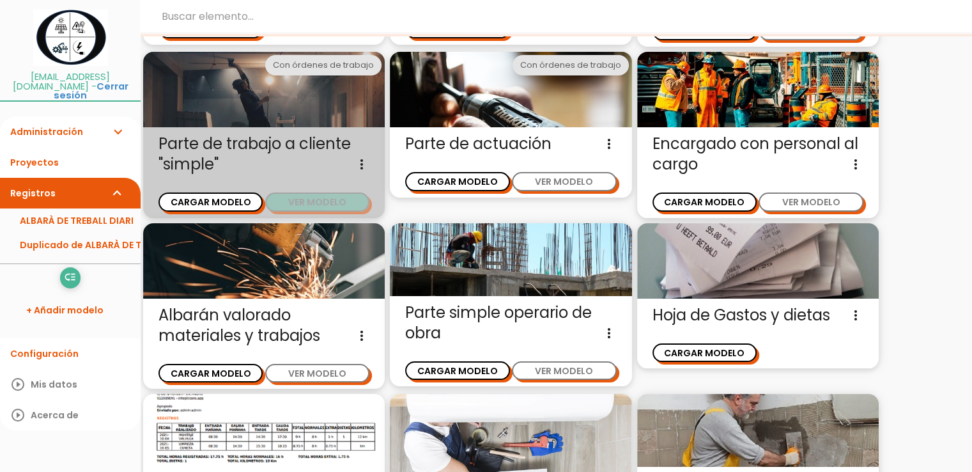
click at [312, 205] on button "VER MODELO" at bounding box center [317, 201] width 104 height 19
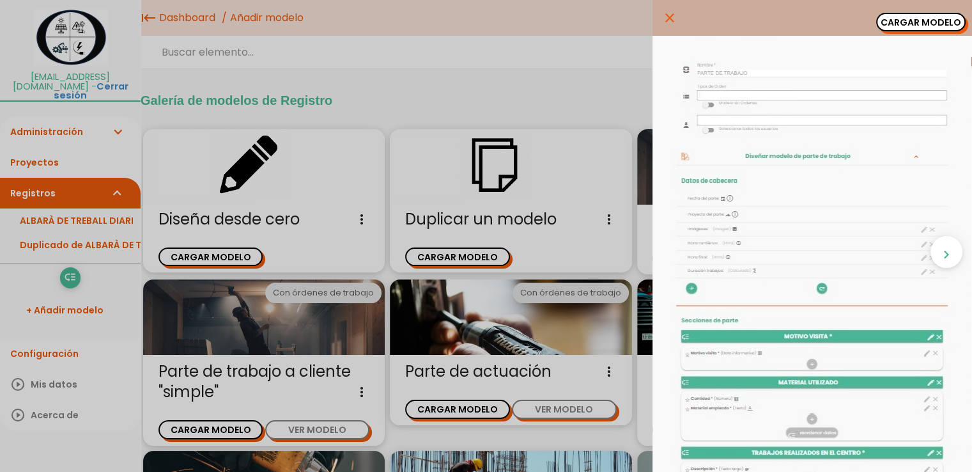
click at [662, 20] on icon "close" at bounding box center [669, 18] width 15 height 36
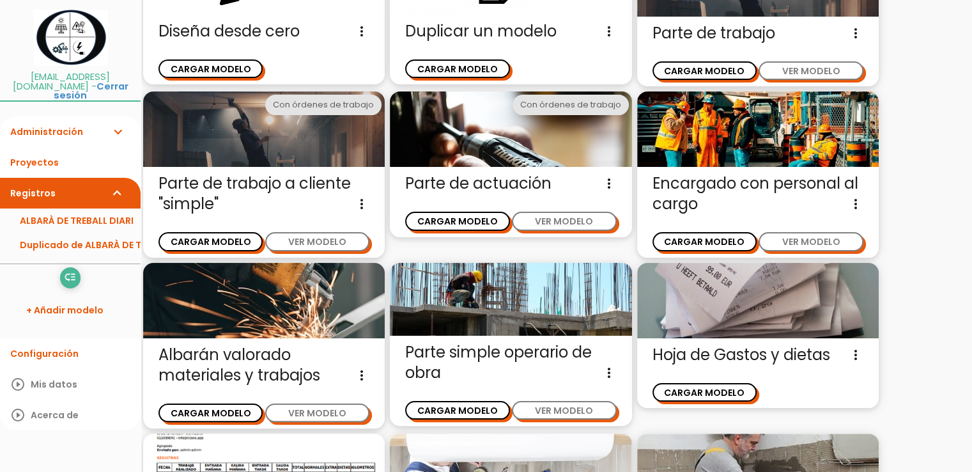
scroll to position [158, 0]
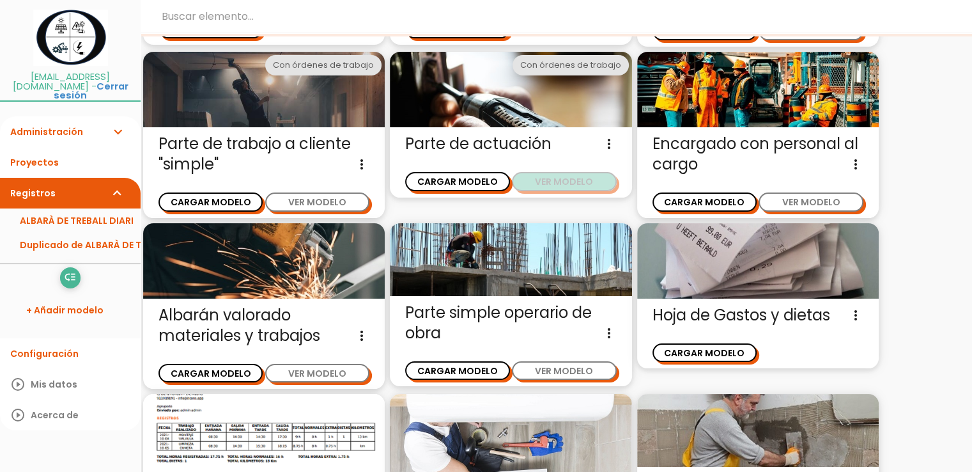
click at [569, 183] on button "VER MODELO" at bounding box center [564, 181] width 104 height 19
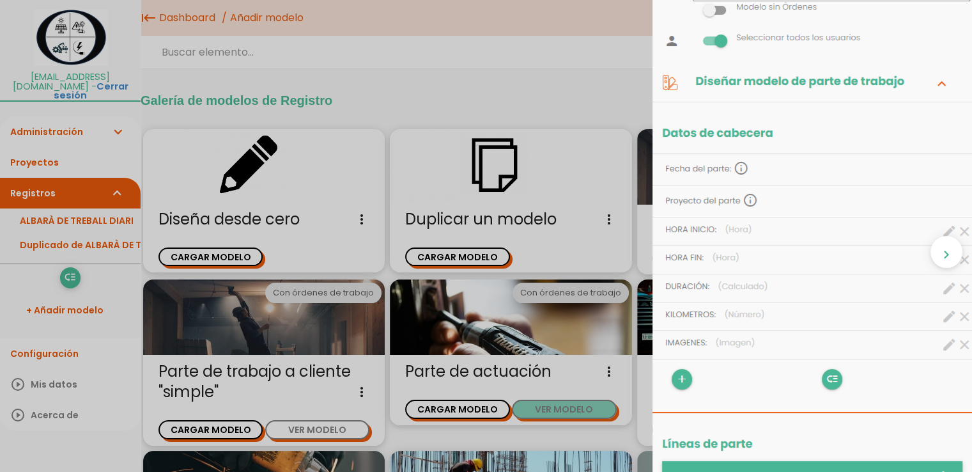
scroll to position [0, 0]
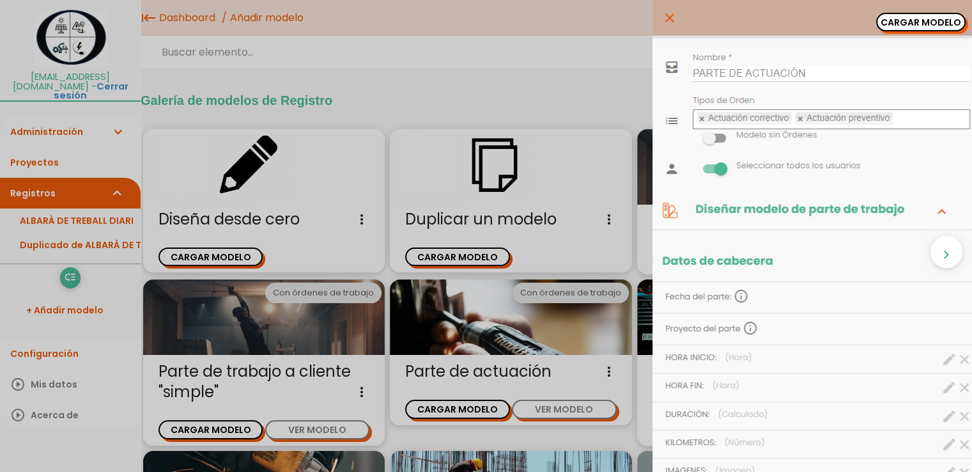
click at [319, 427] on div "close CARGAR MODELO chevron_right" at bounding box center [486, 236] width 972 height 472
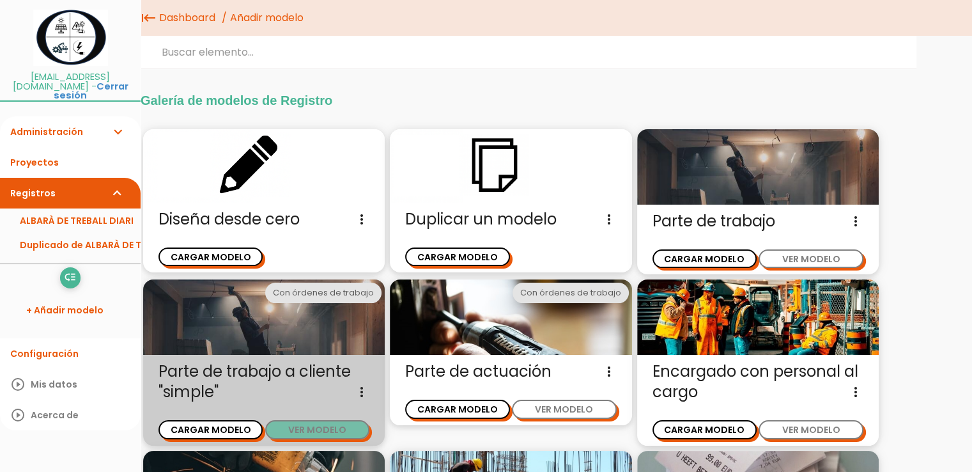
click at [319, 427] on button "VER MODELO" at bounding box center [317, 429] width 104 height 19
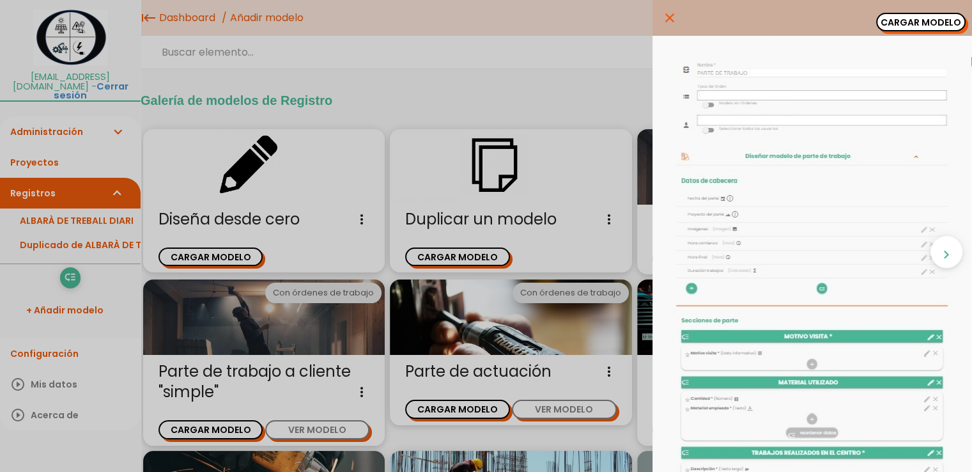
click at [662, 16] on icon "close" at bounding box center [669, 18] width 15 height 36
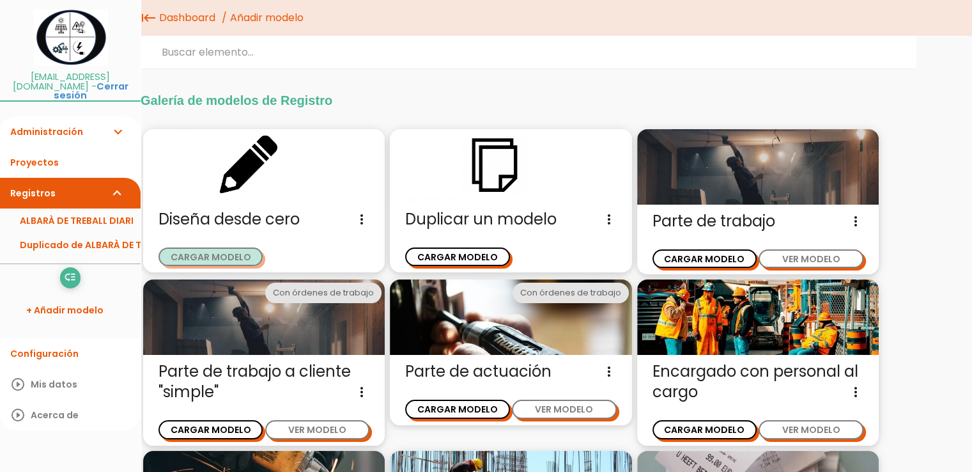
click at [233, 259] on button "CARGAR MODELO" at bounding box center [210, 256] width 104 height 19
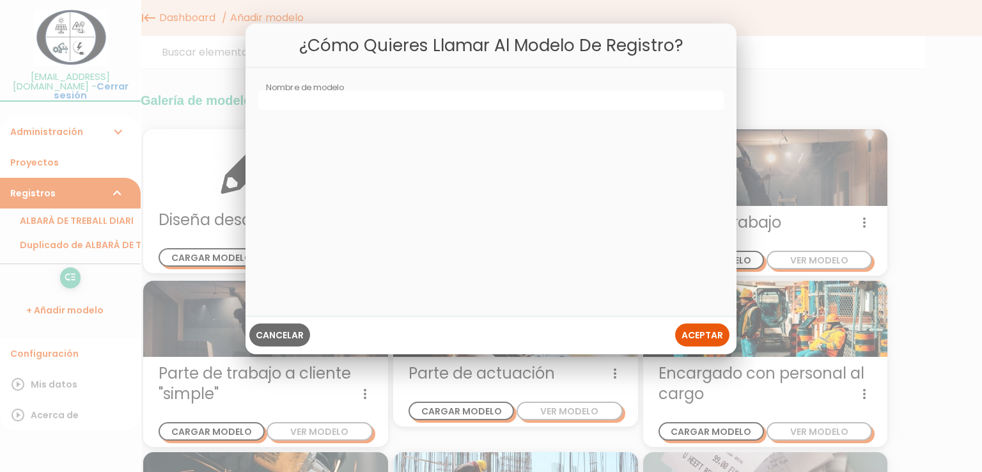
click at [288, 337] on span "Cancelar" at bounding box center [280, 334] width 48 height 13
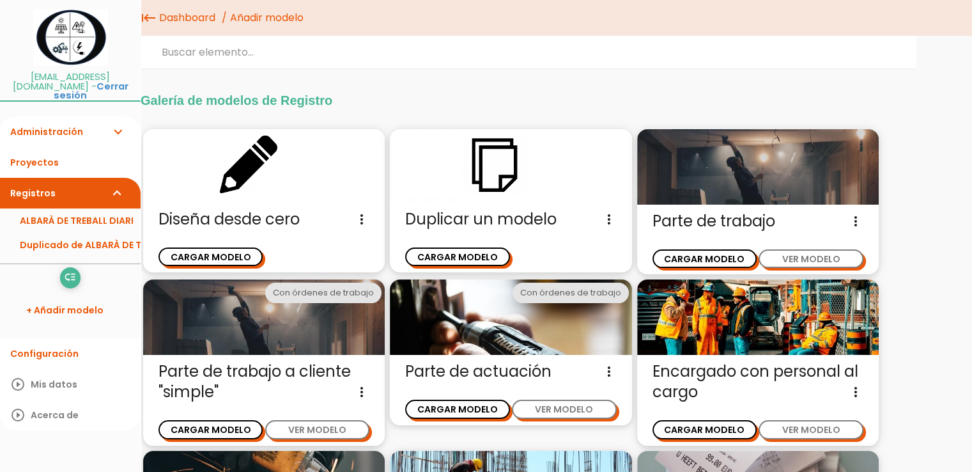
click at [361, 218] on icon "more_vert" at bounding box center [361, 219] width 15 height 20
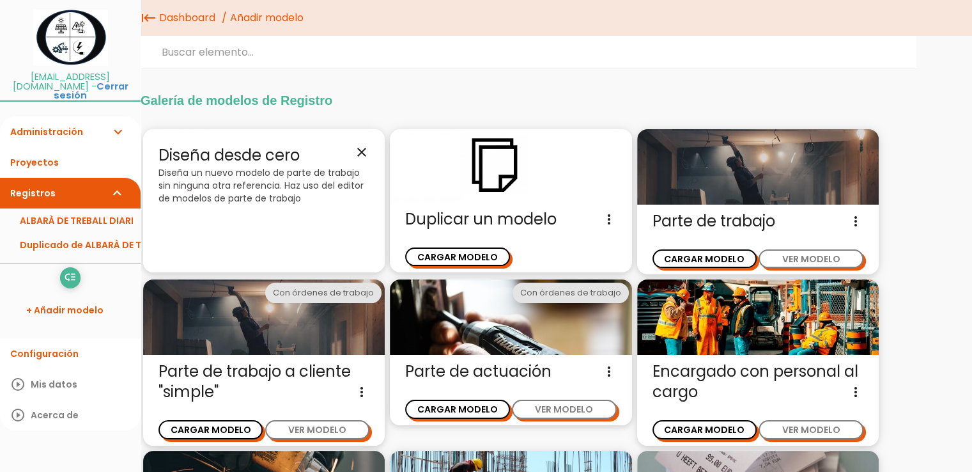
click at [362, 149] on icon "close" at bounding box center [361, 151] width 15 height 15
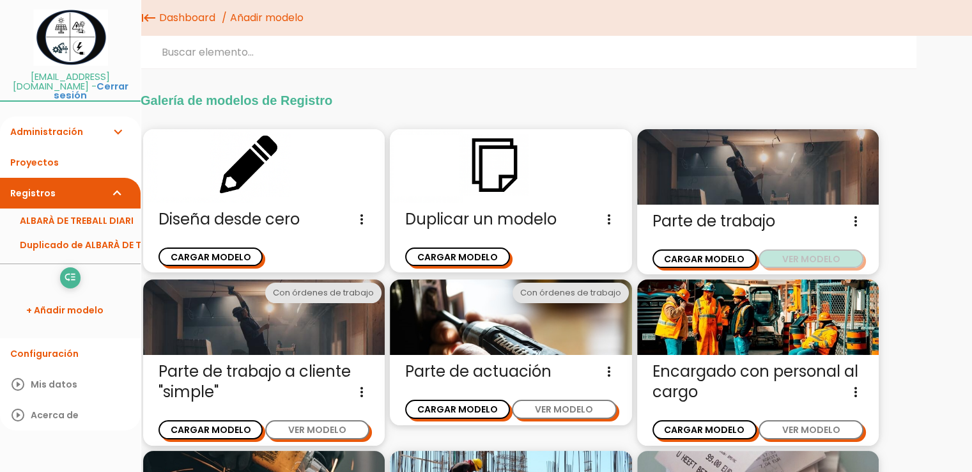
click at [825, 256] on button "VER MODELO" at bounding box center [811, 258] width 104 height 19
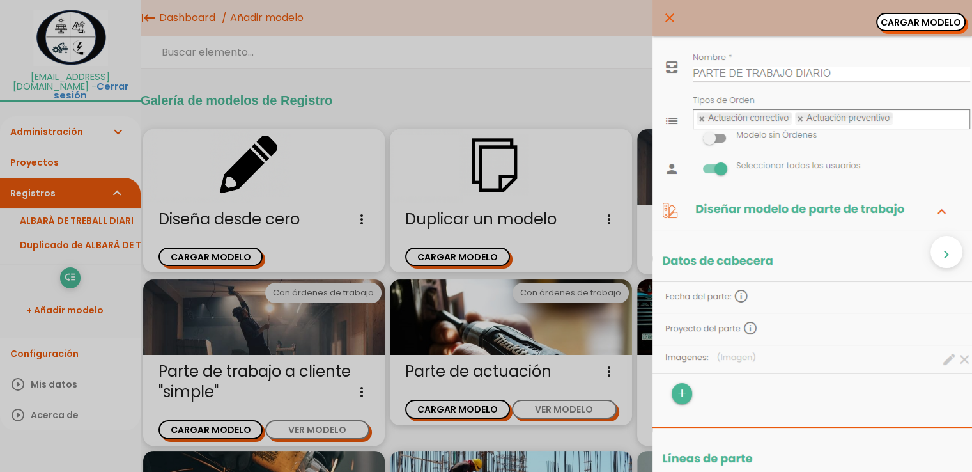
click at [571, 410] on div "close CARGAR MODELO chevron_right" at bounding box center [486, 236] width 972 height 472
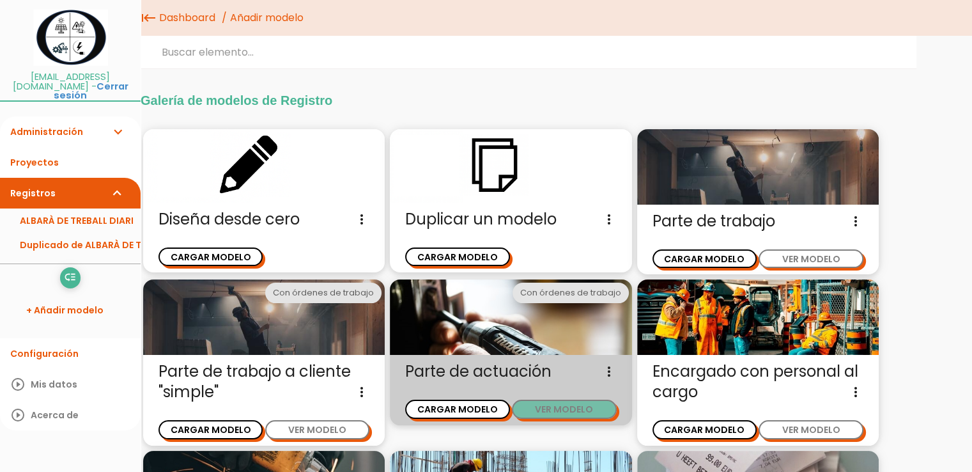
click at [571, 410] on button "VER MODELO" at bounding box center [564, 408] width 104 height 19
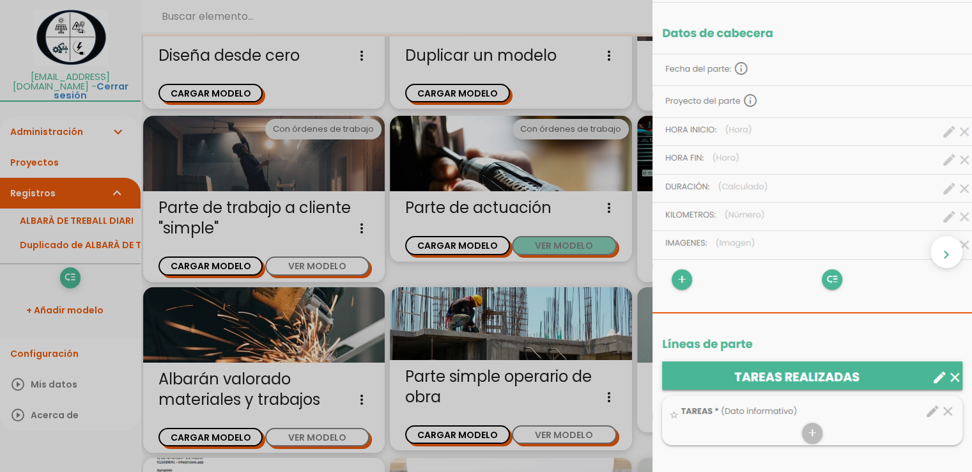
scroll to position [51, 0]
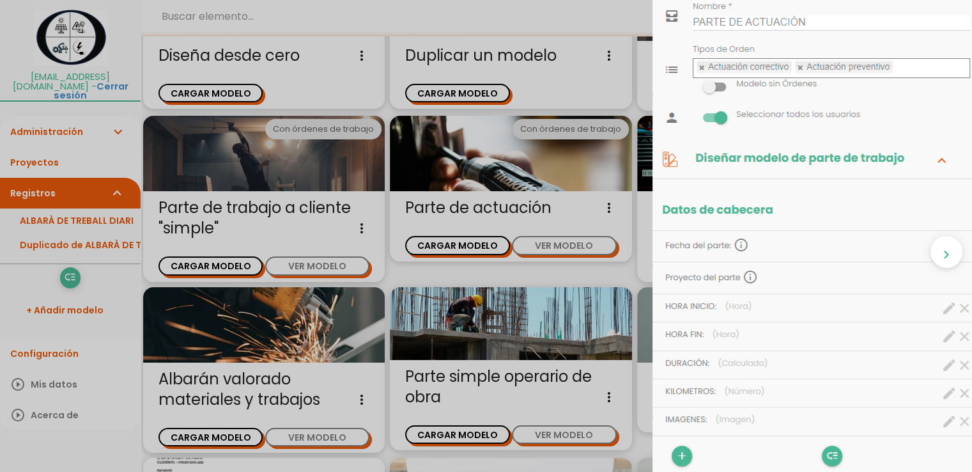
click at [225, 93] on div "close CARGAR MODELO chevron_right" at bounding box center [486, 236] width 972 height 472
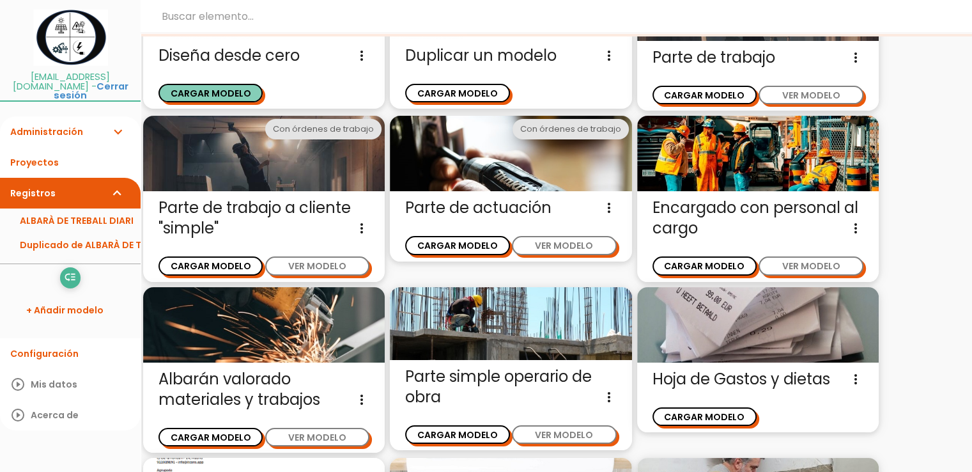
click at [225, 93] on button "CARGAR MODELO" at bounding box center [210, 93] width 104 height 19
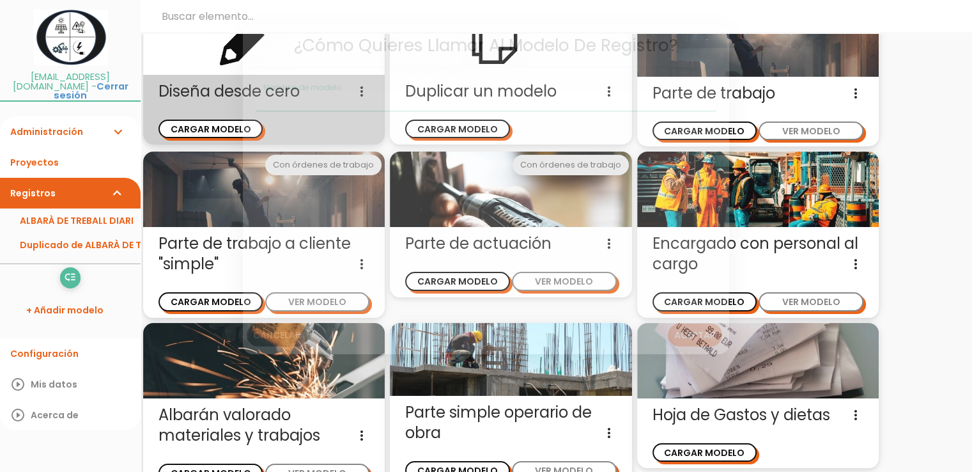
scroll to position [0, 0]
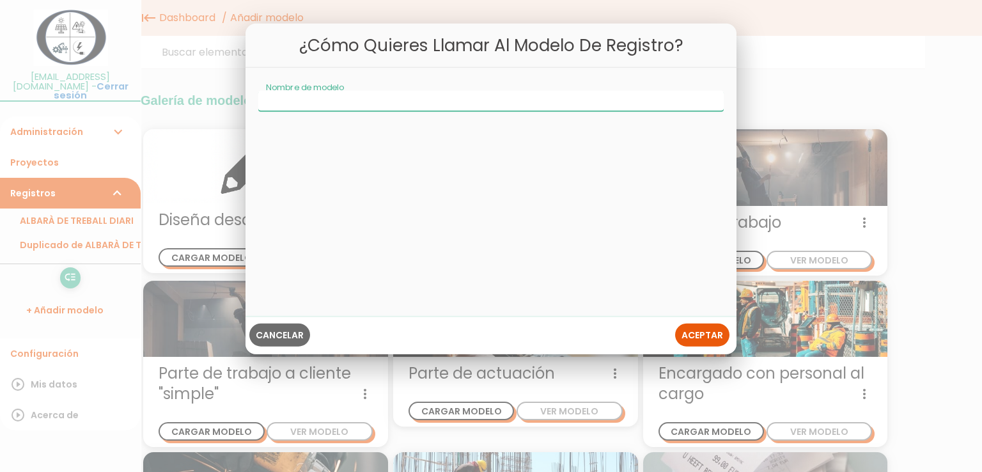
click at [294, 93] on input "Nombre de modelo" at bounding box center [490, 100] width 465 height 20
type input "ALBARÀ DE TREBALL DIARI"
click at [697, 332] on span "Aceptar" at bounding box center [702, 334] width 42 height 13
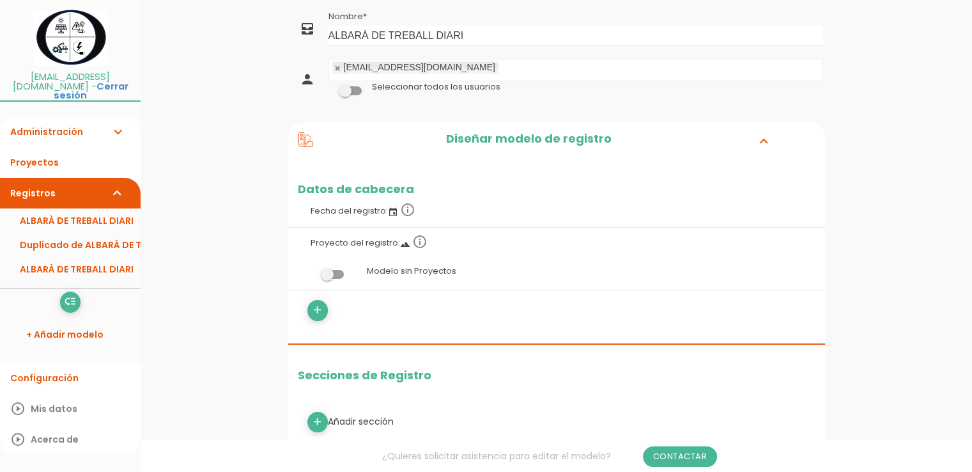
scroll to position [64, 0]
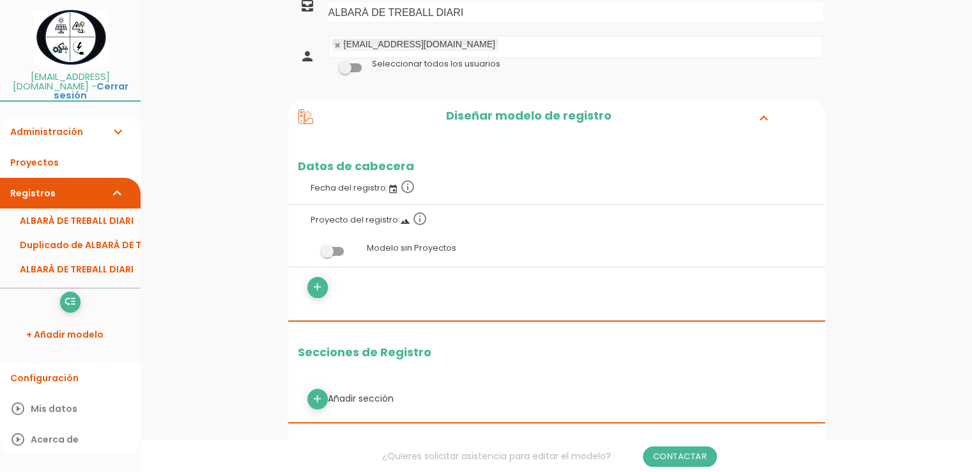
click at [339, 252] on span at bounding box center [332, 251] width 23 height 9
click at [311, 248] on input "checkbox" at bounding box center [311, 248] width 0 height 0
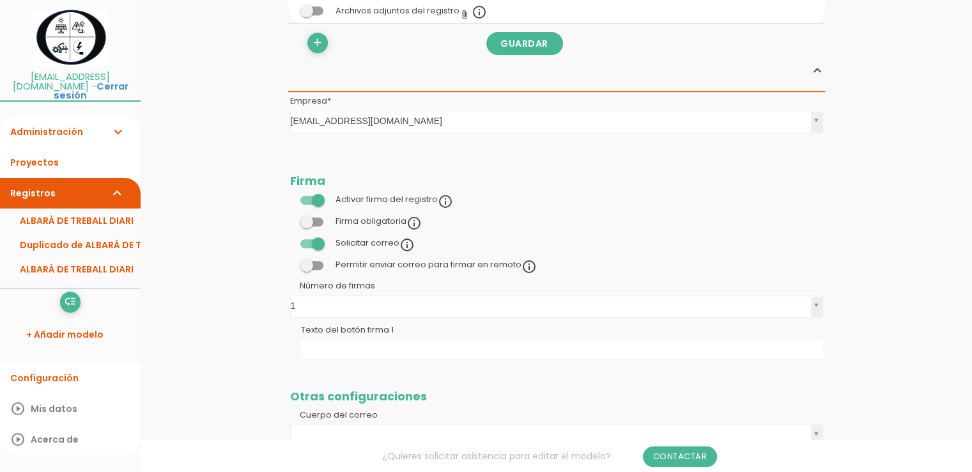
scroll to position [639, 0]
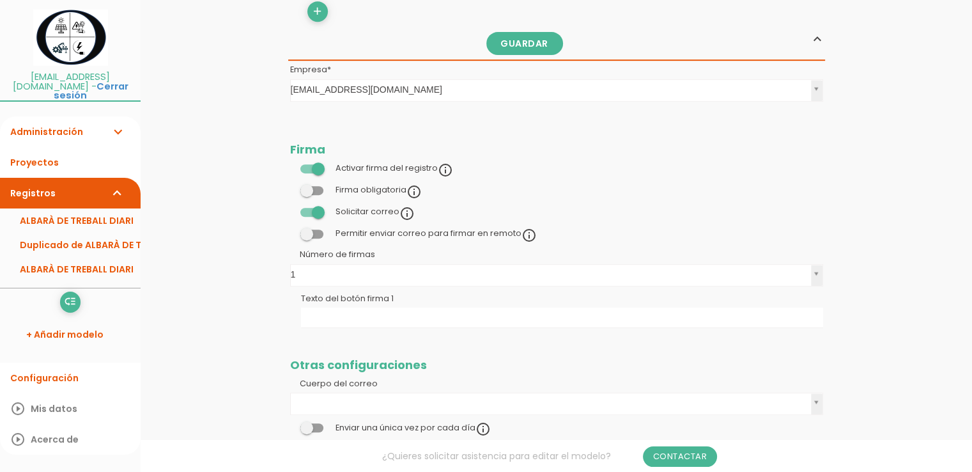
click at [317, 232] on span at bounding box center [311, 233] width 23 height 9
click at [290, 230] on input "checkbox" at bounding box center [290, 230] width 0 height 0
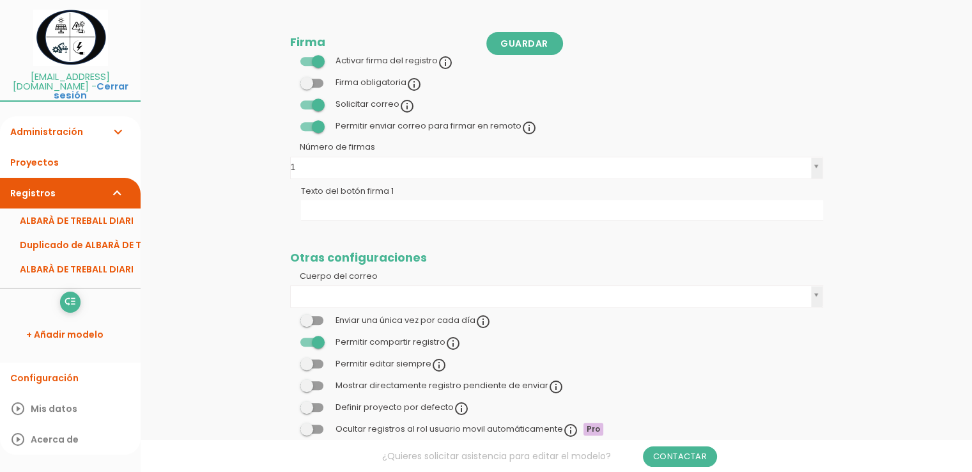
scroll to position [805, 0]
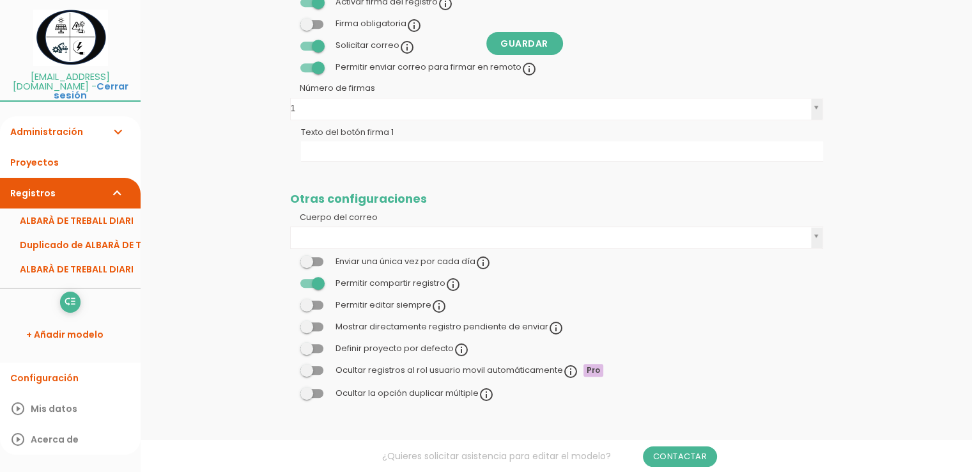
click at [318, 304] on span at bounding box center [311, 304] width 23 height 9
click at [290, 302] on input "checkbox" at bounding box center [290, 302] width 0 height 0
click at [318, 323] on span at bounding box center [311, 326] width 23 height 9
click at [290, 323] on input "checkbox" at bounding box center [290, 323] width 0 height 0
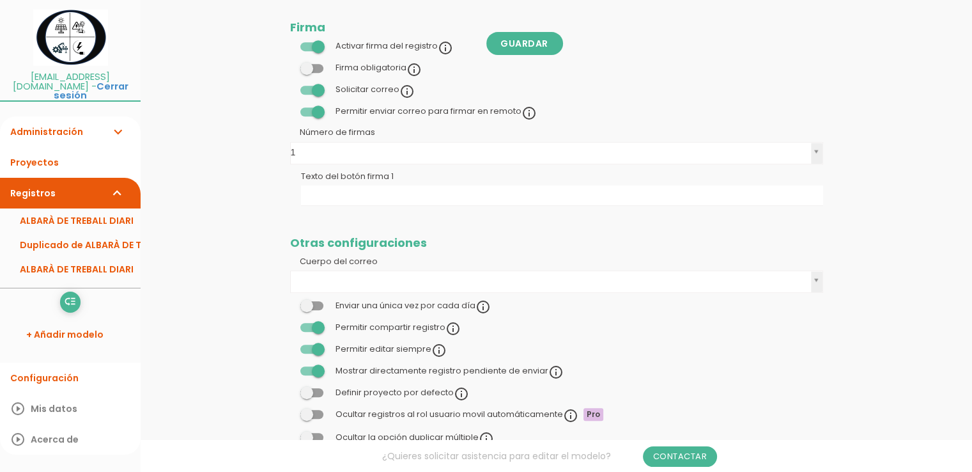
scroll to position [677, 0]
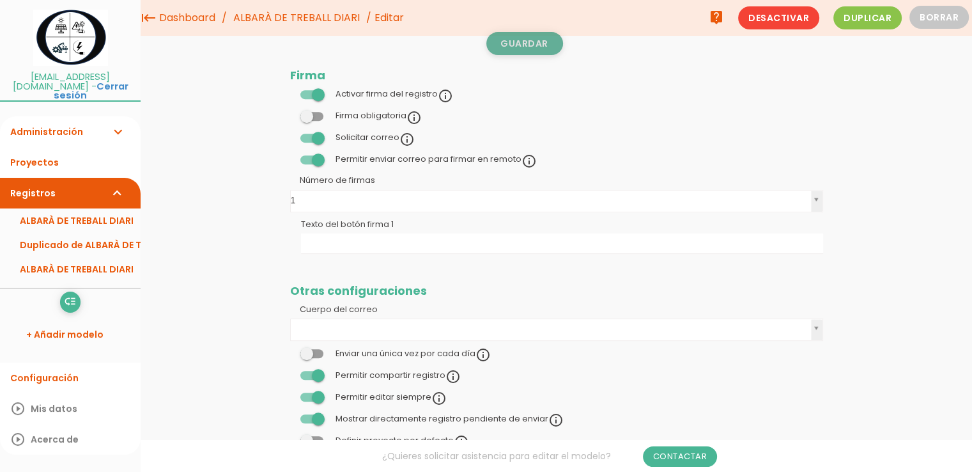
click at [516, 43] on link "Guardar" at bounding box center [524, 43] width 77 height 23
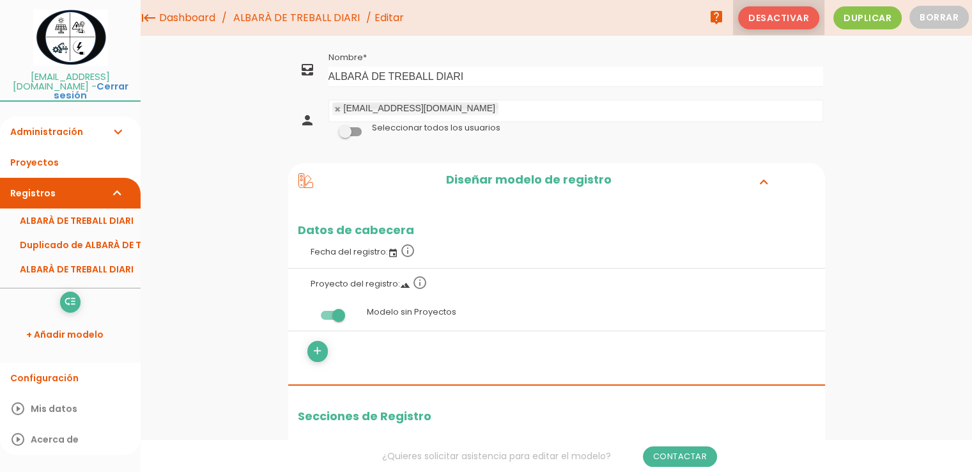
click at [794, 18] on span "Desactivar" at bounding box center [778, 17] width 81 height 23
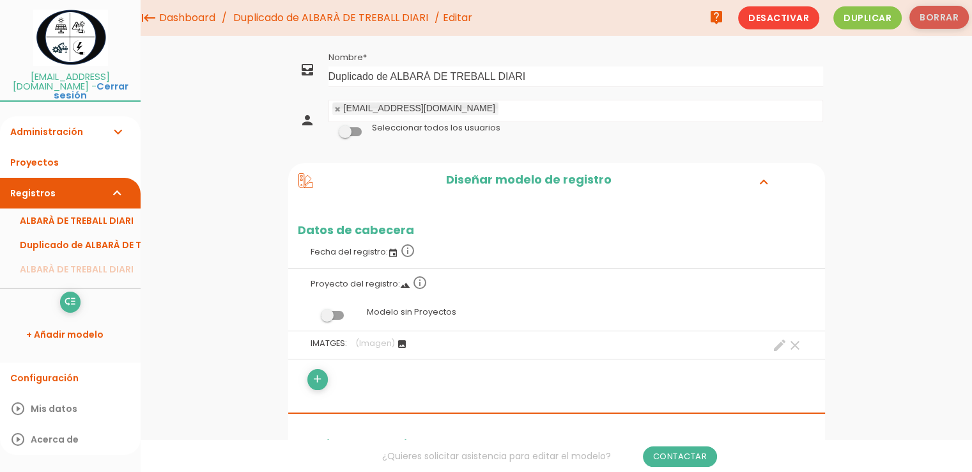
click at [929, 15] on button "Borrar" at bounding box center [938, 17] width 59 height 23
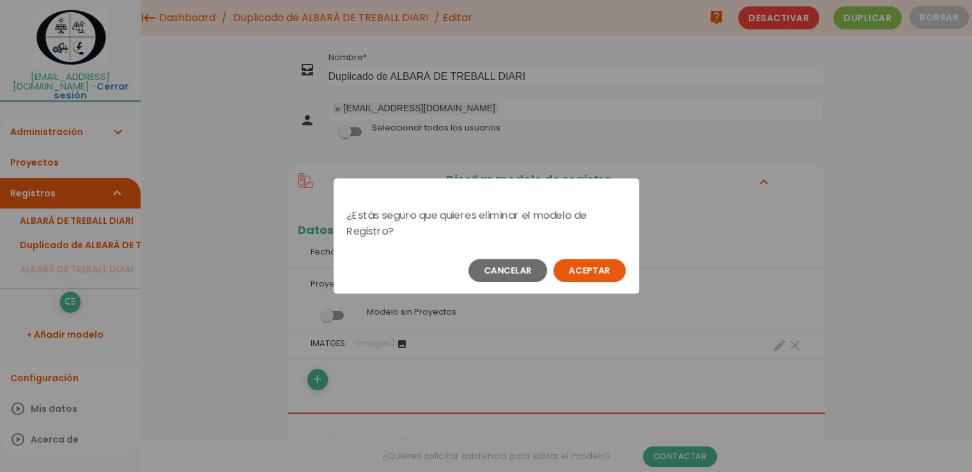
click at [581, 270] on button "Aceptar" at bounding box center [589, 270] width 72 height 23
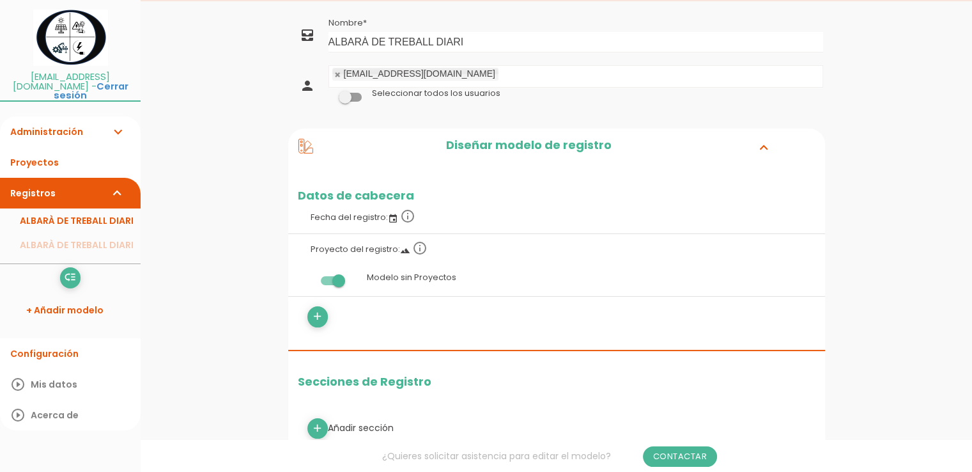
scroll to position [64, 0]
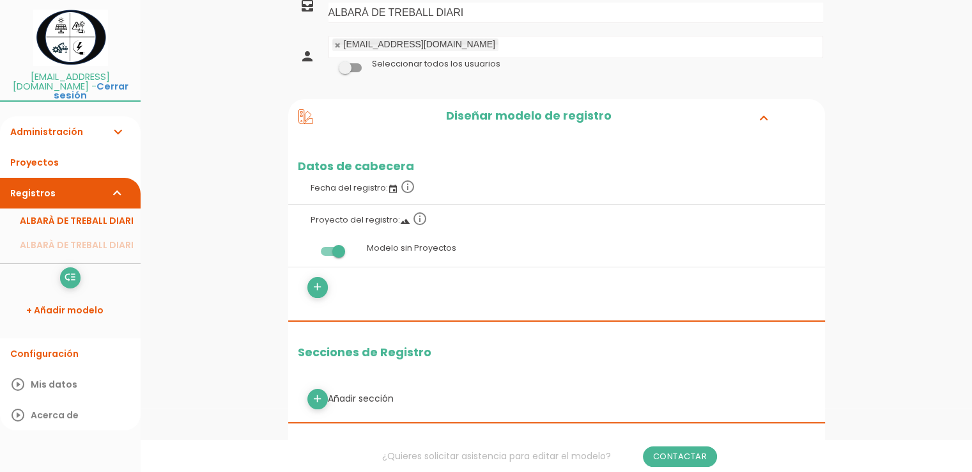
click at [452, 250] on label "Modelo sin Proyectos" at bounding box center [557, 248] width 518 height 24
drag, startPoint x: 455, startPoint y: 249, endPoint x: 368, endPoint y: 251, distance: 86.9
click at [368, 251] on label "Modelo sin Proyectos" at bounding box center [557, 248] width 518 height 24
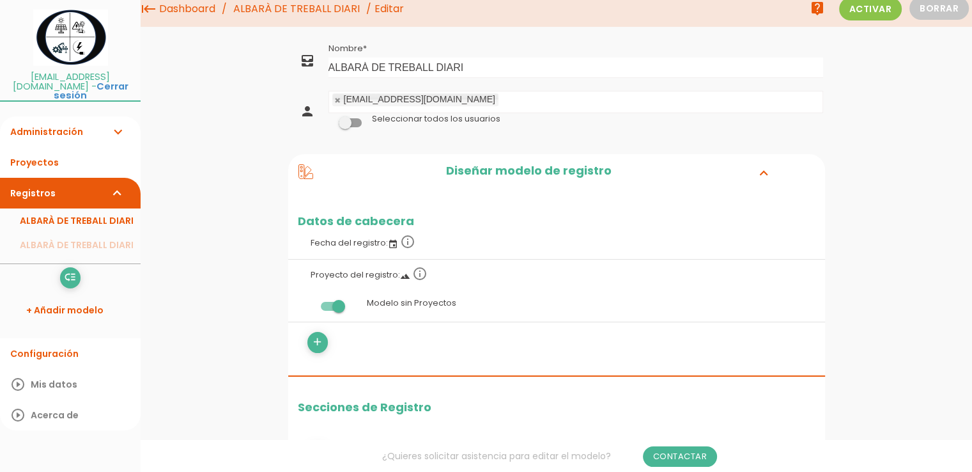
scroll to position [0, 0]
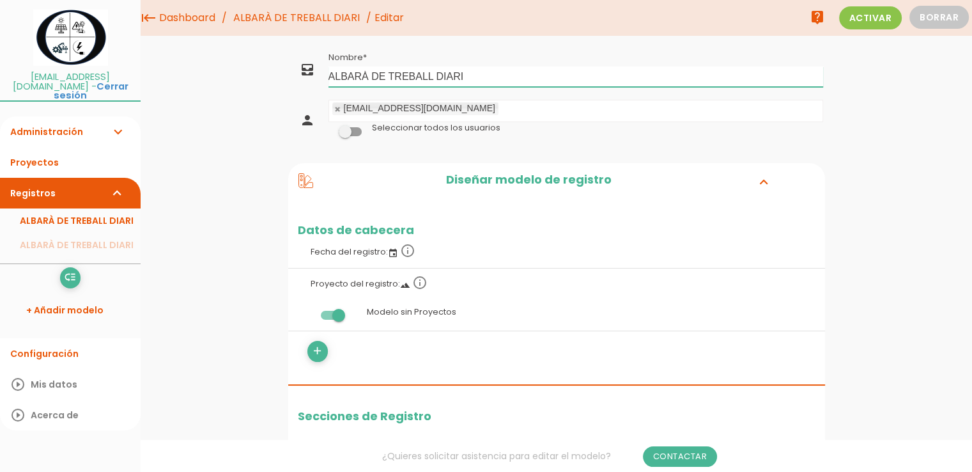
click at [389, 76] on input "ALBARÀ DE TREBALL DIARI" at bounding box center [575, 76] width 495 height 20
type input "ALBARÀ TREBALL DIARI"
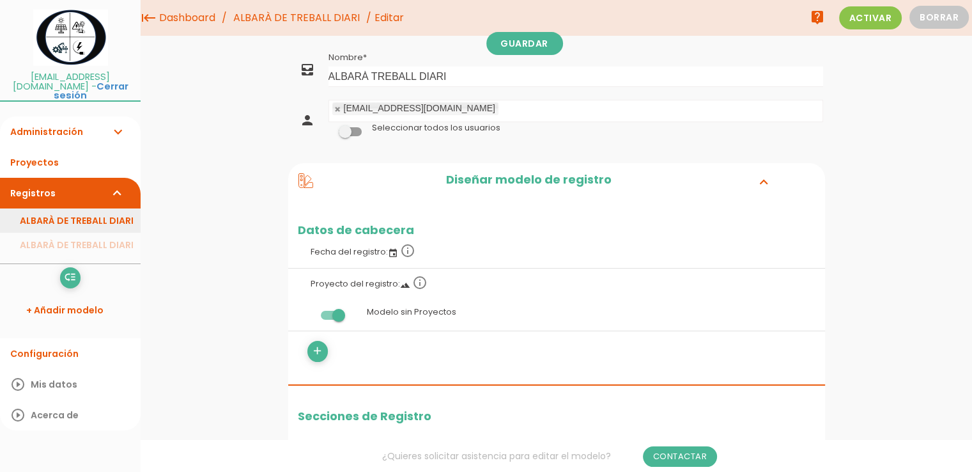
click at [93, 213] on link "ALBARÀ DE TREBALL DIARI" at bounding box center [70, 220] width 141 height 24
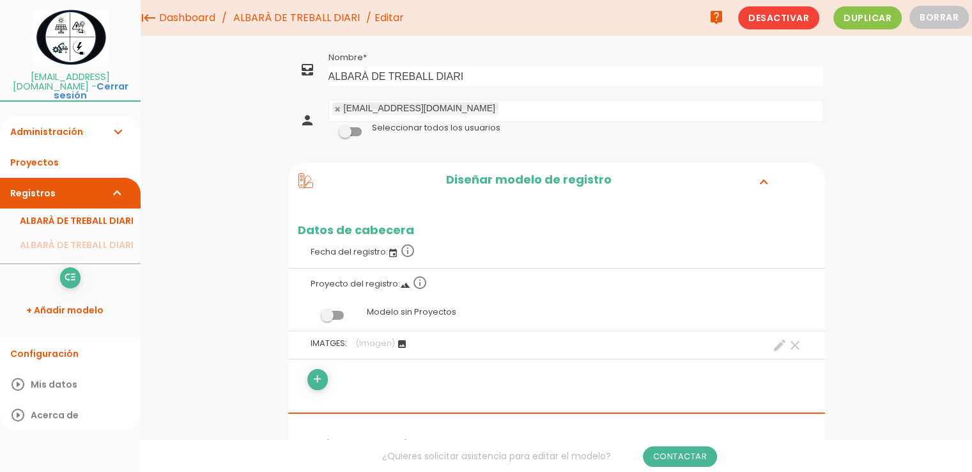
click at [332, 319] on label at bounding box center [332, 315] width 69 height 24
click at [311, 312] on input "checkbox" at bounding box center [311, 312] width 0 height 0
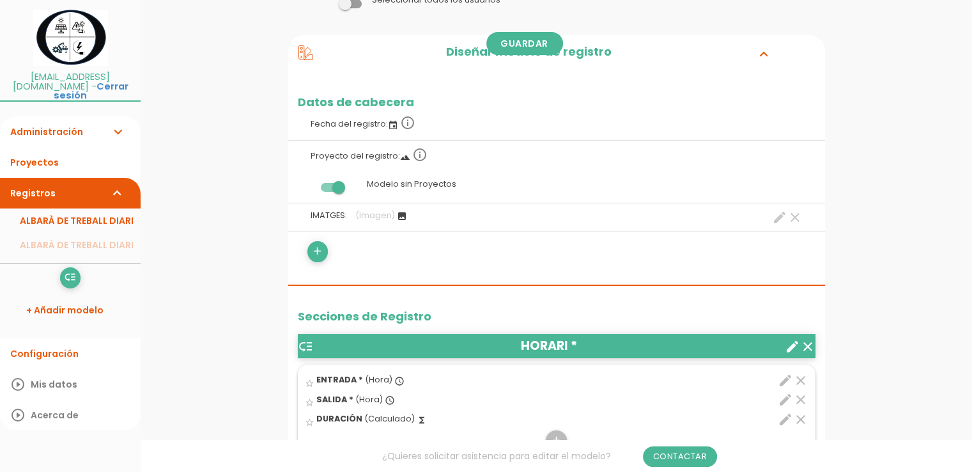
scroll to position [256, 0]
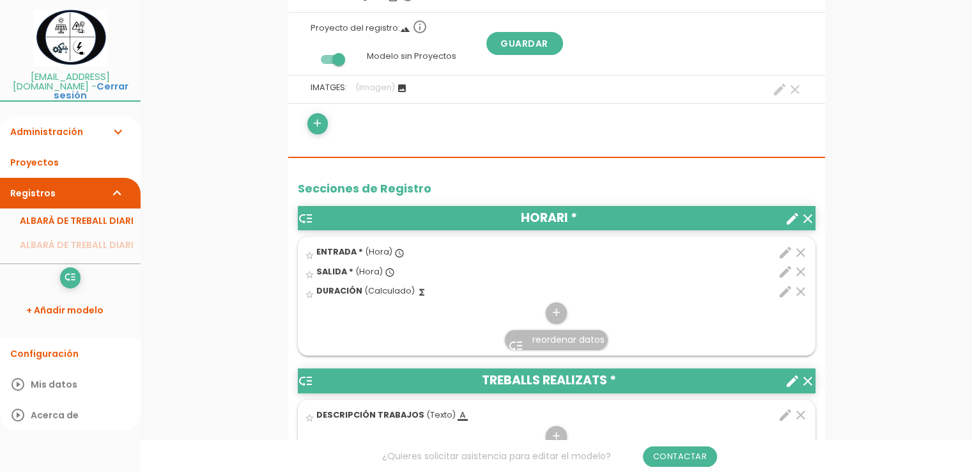
drag, startPoint x: 486, startPoint y: 218, endPoint x: 514, endPoint y: 231, distance: 30.9
click at [514, 231] on article "low_priority HORARI * clear create star_border ENTRADA * (Hora) access_time cle…" at bounding box center [557, 281] width 518 height 150
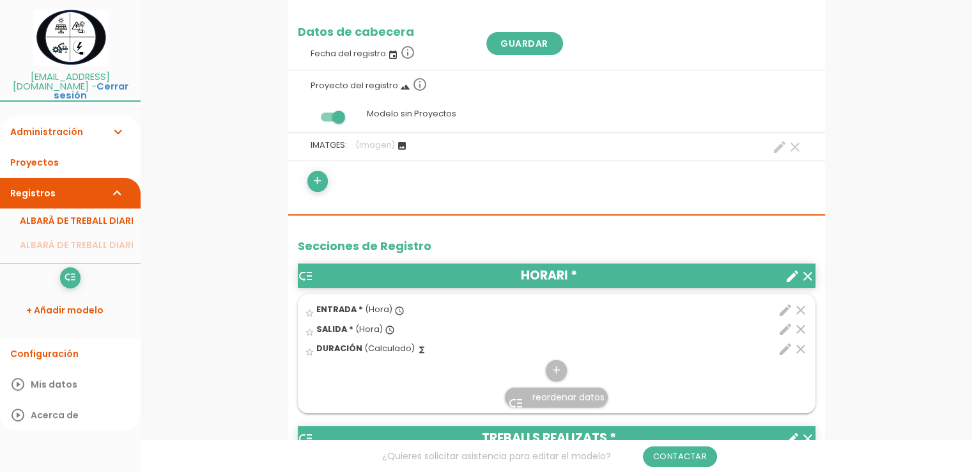
scroll to position [192, 0]
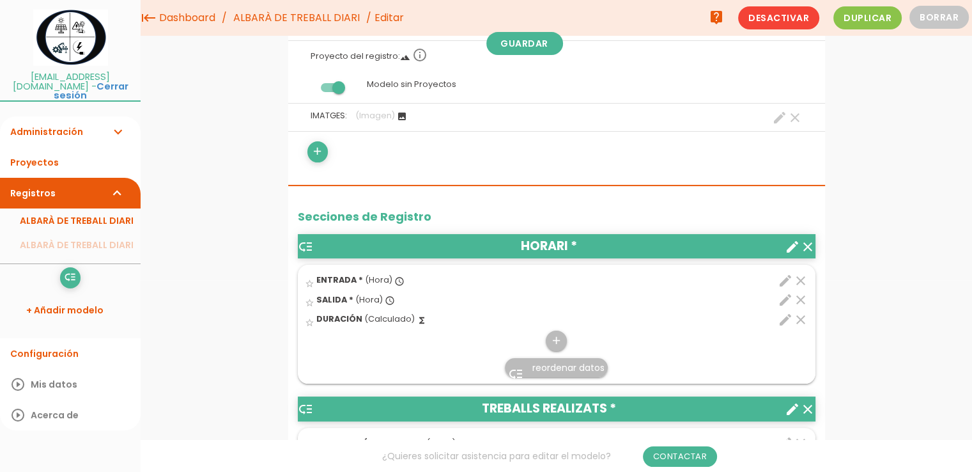
click at [783, 279] on icon "edit" at bounding box center [785, 280] width 15 height 15
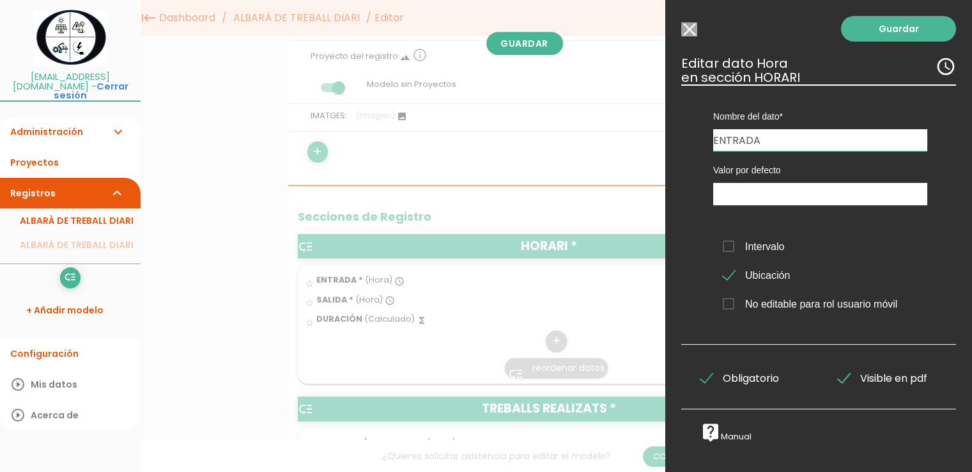
click at [690, 36] on input "Seleccionar todos los usuarios" at bounding box center [689, 29] width 16 height 14
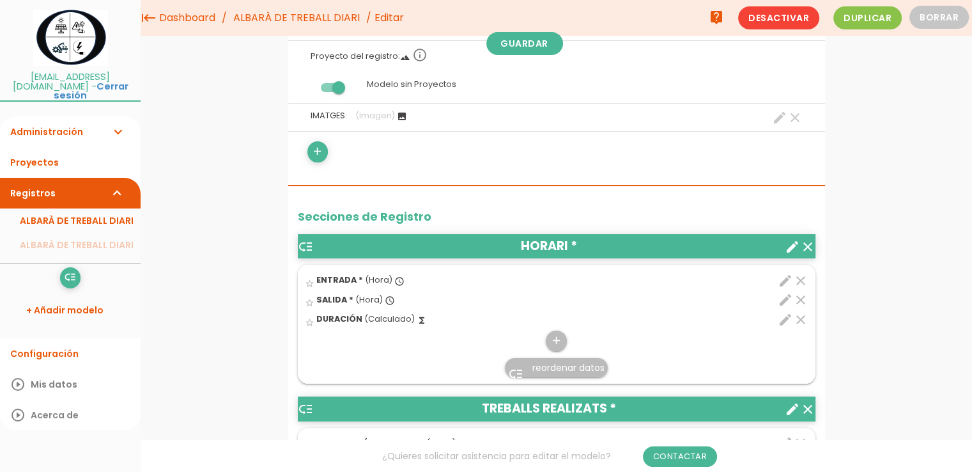
click at [782, 298] on icon "edit" at bounding box center [785, 299] width 15 height 15
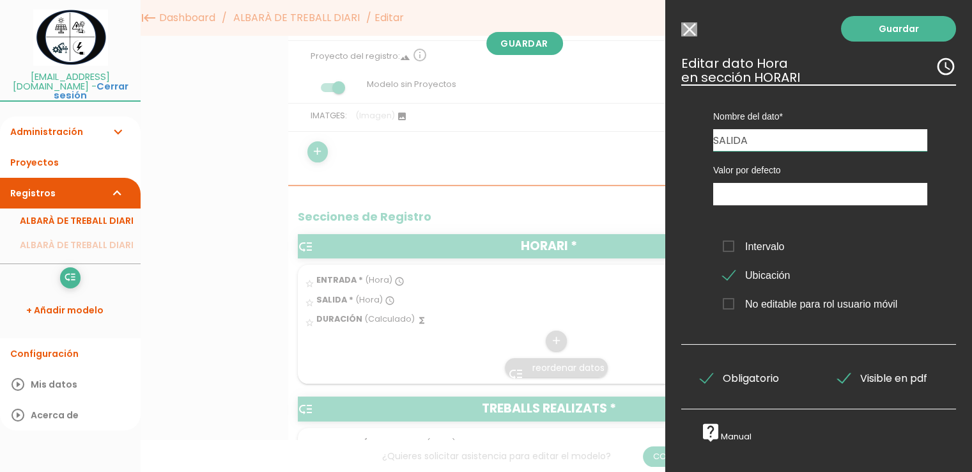
drag, startPoint x: 752, startPoint y: 143, endPoint x: 720, endPoint y: 143, distance: 32.0
click at [720, 143] on input "SALIDA" at bounding box center [820, 140] width 214 height 22
type input "SORTIDA"
click at [889, 29] on link "Guardar" at bounding box center [898, 29] width 115 height 26
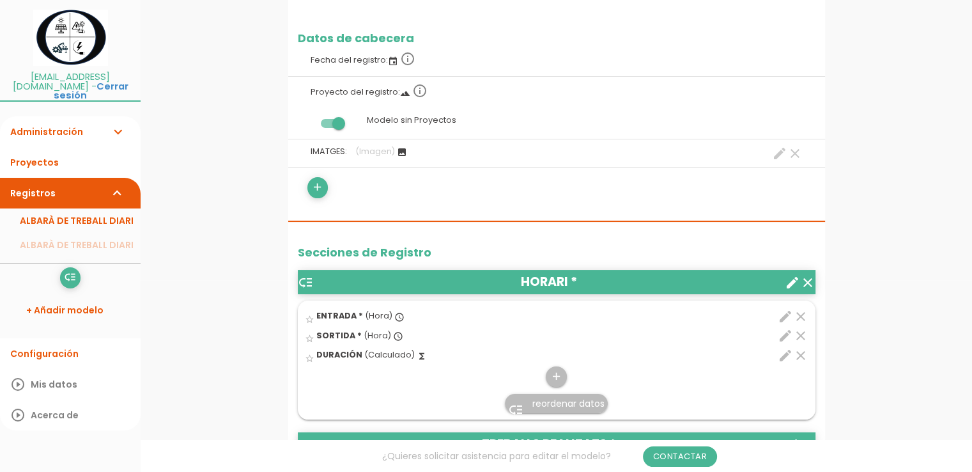
click at [346, 353] on span "DURACIÓN" at bounding box center [339, 354] width 46 height 11
click at [0, 0] on input "star_border" at bounding box center [0, 0] width 0 height 0
click at [788, 354] on icon "edit" at bounding box center [785, 355] width 15 height 15
select select "1"
select select "554_pos2"
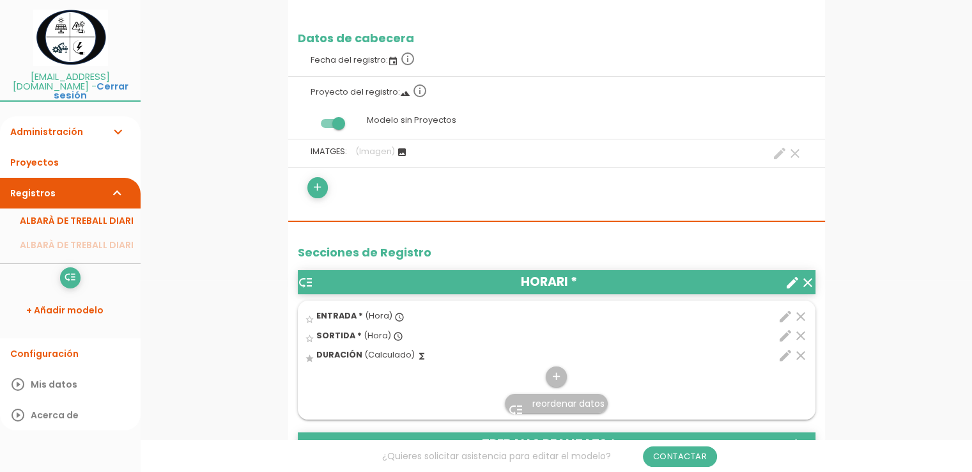
select select "-"
select select "554_pos1"
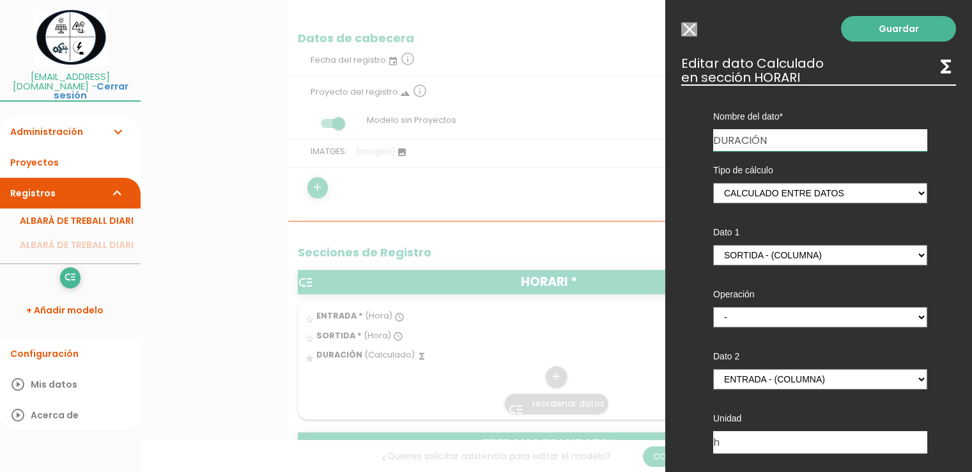
drag, startPoint x: 791, startPoint y: 139, endPoint x: 739, endPoint y: 140, distance: 51.8
click at [739, 140] on input "DURACIÓN" at bounding box center [820, 140] width 214 height 22
click at [897, 32] on link "Guardar" at bounding box center [898, 29] width 115 height 26
click at [886, 29] on link "Guardar" at bounding box center [898, 29] width 115 height 26
click at [874, 25] on link "Guardar" at bounding box center [898, 29] width 115 height 26
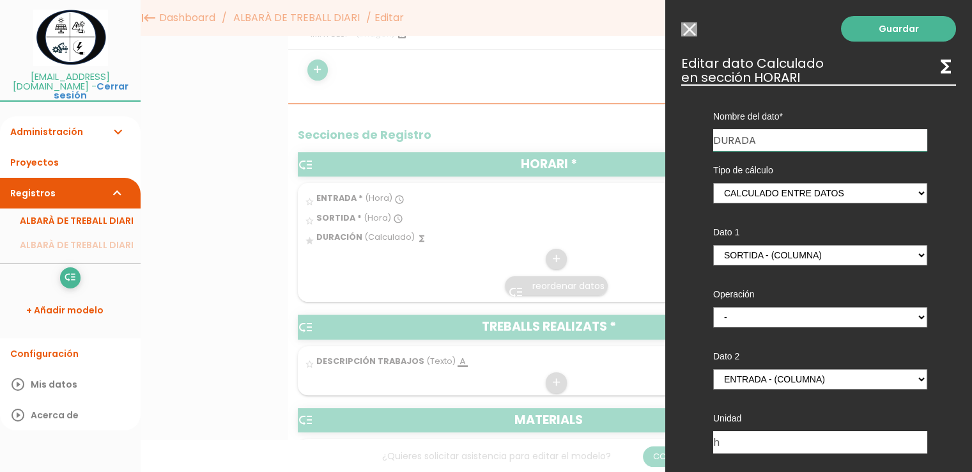
scroll to position [128, 0]
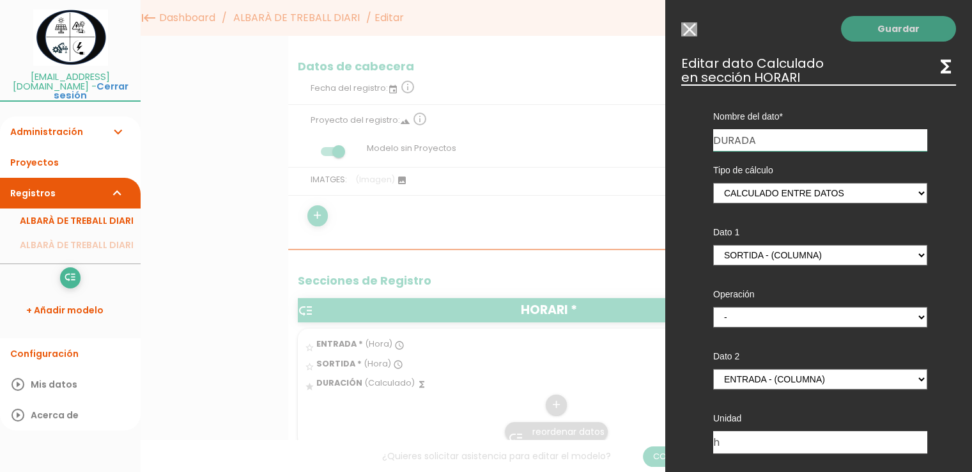
click at [895, 31] on link "Guardar" at bounding box center [898, 29] width 115 height 26
click at [555, 174] on div at bounding box center [486, 177] width 972 height 590
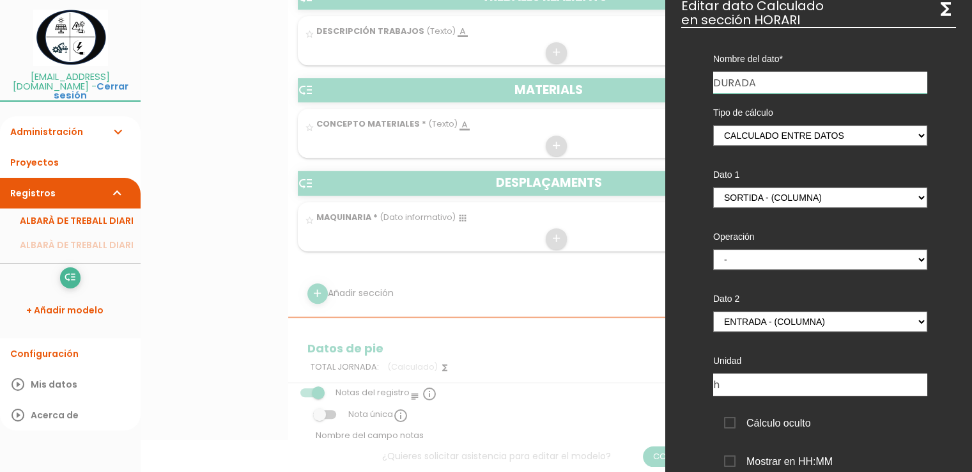
scroll to position [185, 0]
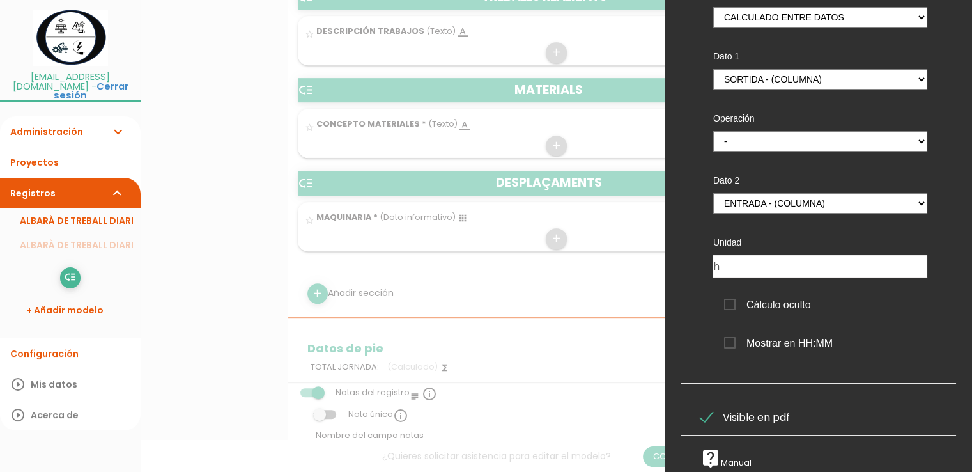
click at [730, 335] on span "Mostrar en HH:MM" at bounding box center [778, 343] width 109 height 16
click at [0, 0] on input "Mostrar en HH:MM" at bounding box center [0, 0] width 0 height 0
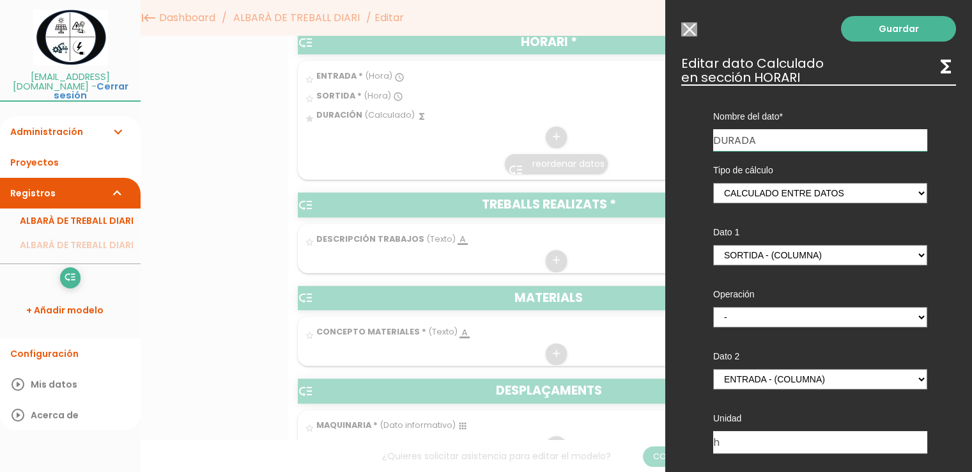
scroll to position [383, 0]
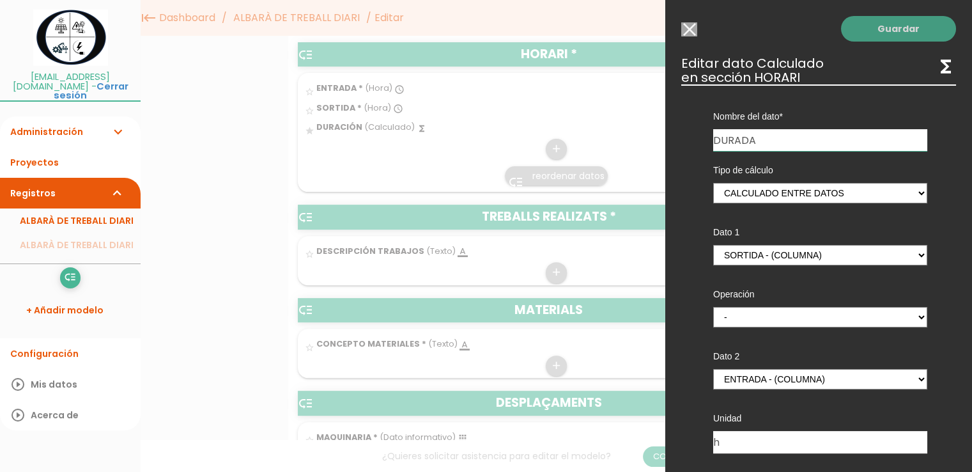
click at [888, 36] on link "Guardar" at bounding box center [898, 29] width 115 height 26
click at [892, 31] on link "Guardar" at bounding box center [898, 29] width 115 height 26
click at [803, 139] on input "DURADA" at bounding box center [820, 140] width 214 height 22
click at [881, 20] on link "Guardar" at bounding box center [898, 29] width 115 height 26
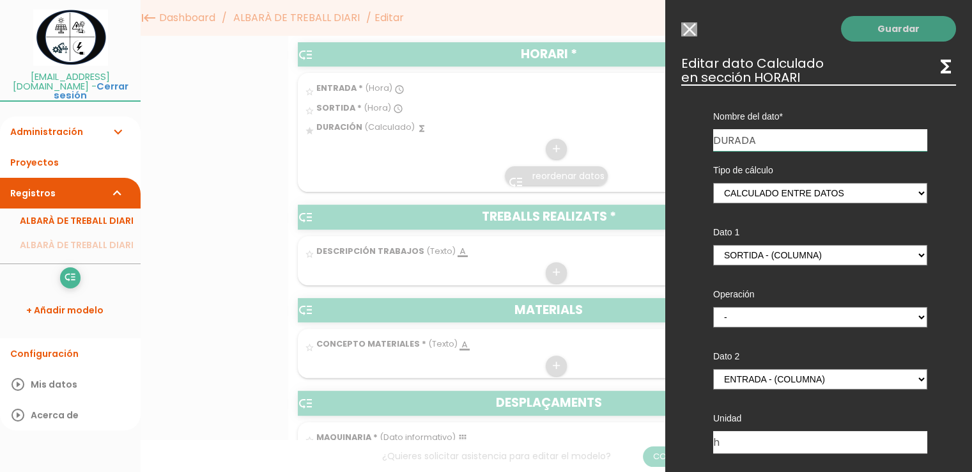
click at [877, 29] on link "Guardar" at bounding box center [898, 29] width 115 height 26
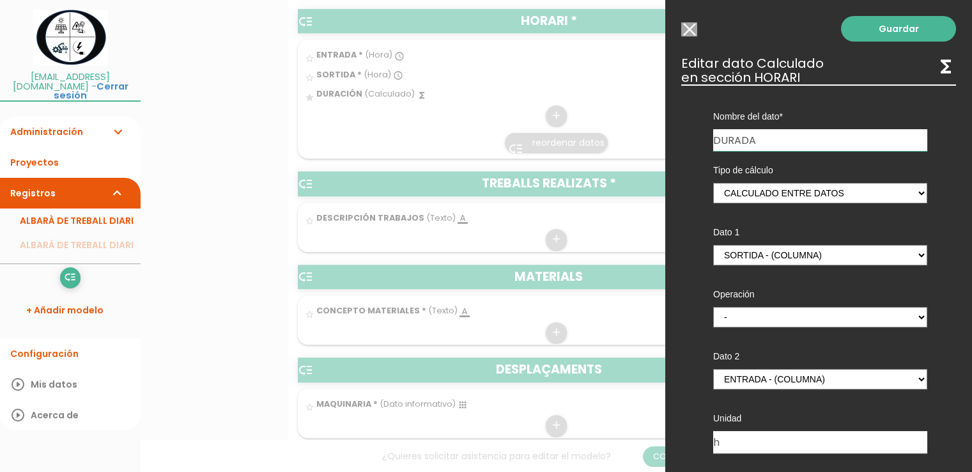
scroll to position [511, 0]
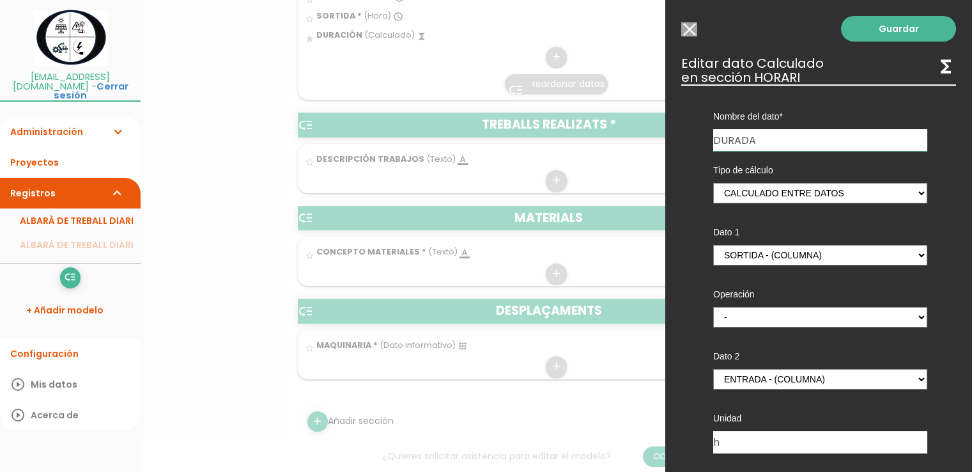
click at [688, 33] on input "Seleccionar todos los usuarios" at bounding box center [689, 29] width 16 height 14
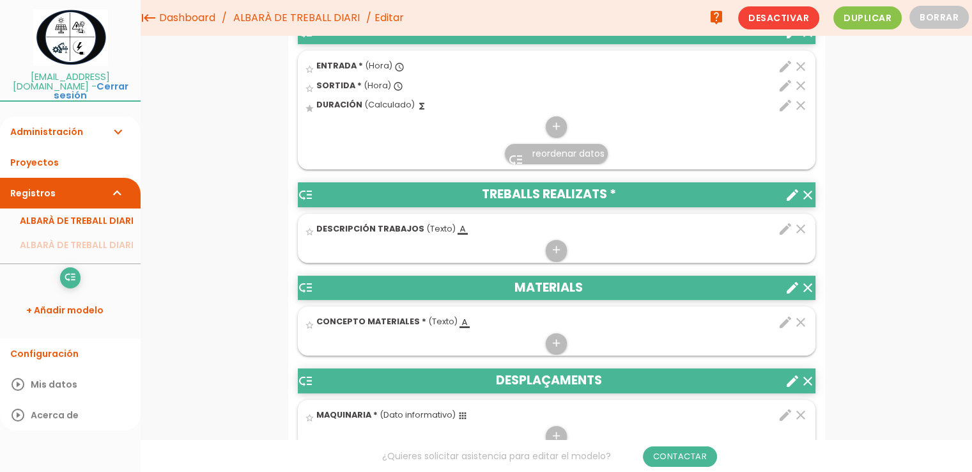
scroll to position [383, 0]
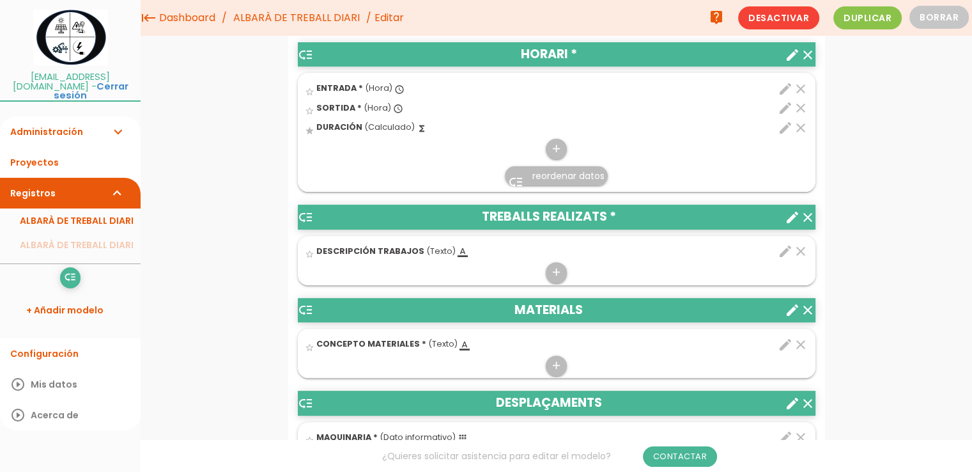
click at [783, 127] on icon "edit" at bounding box center [785, 127] width 15 height 15
type input "DURACIÓN"
select select "1"
select select "554_pos2"
select select "-"
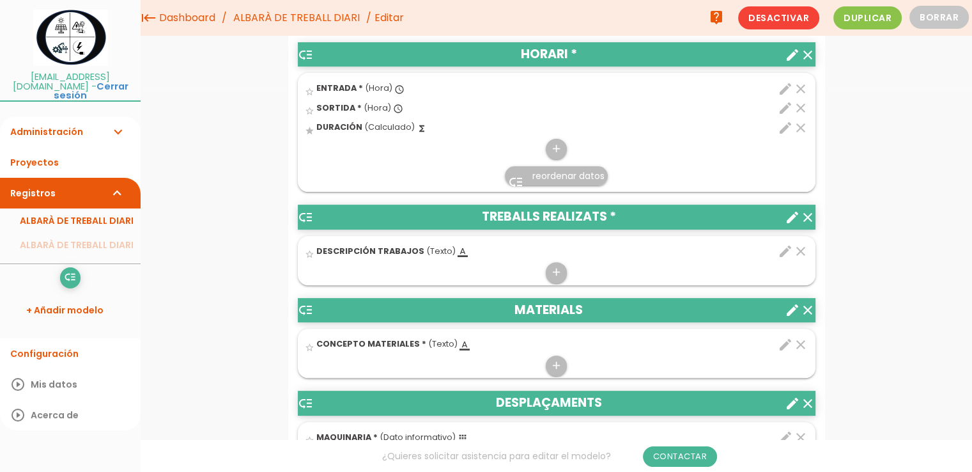
select select "554_pos1"
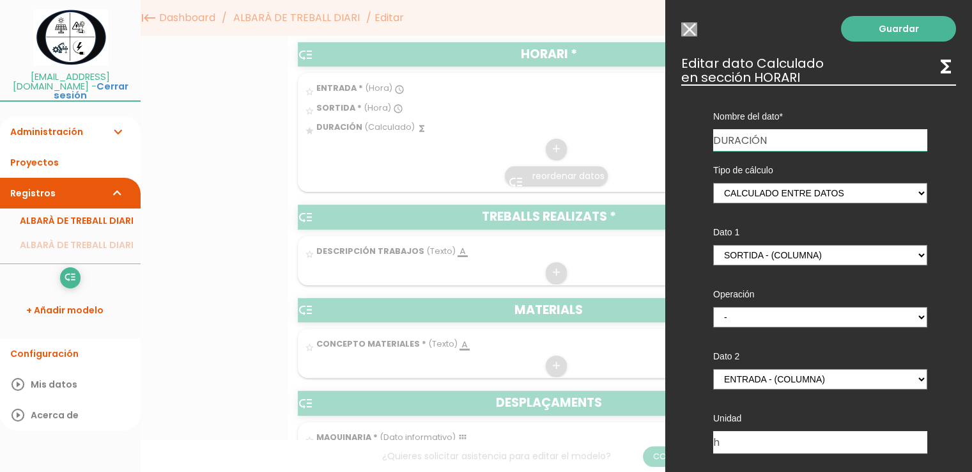
drag, startPoint x: 739, startPoint y: 138, endPoint x: 842, endPoint y: 134, distance: 103.6
click at [842, 134] on input "DURACIÓN" at bounding box center [820, 140] width 214 height 22
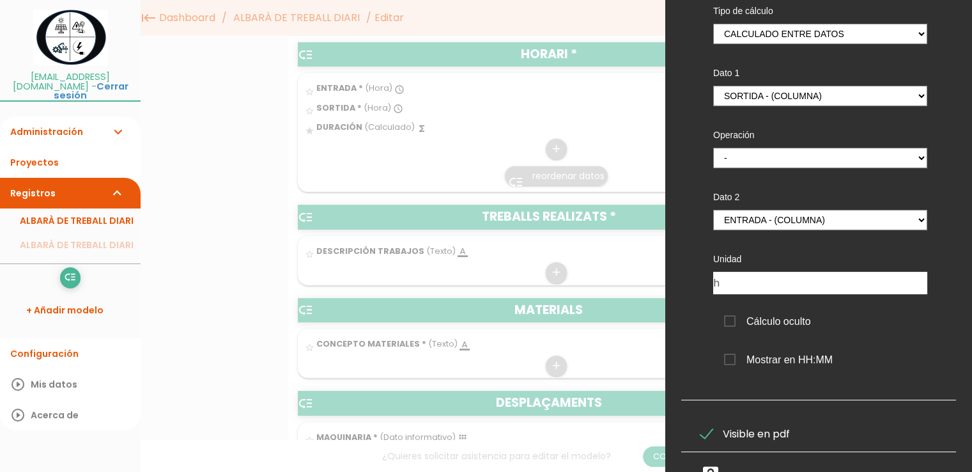
scroll to position [185, 0]
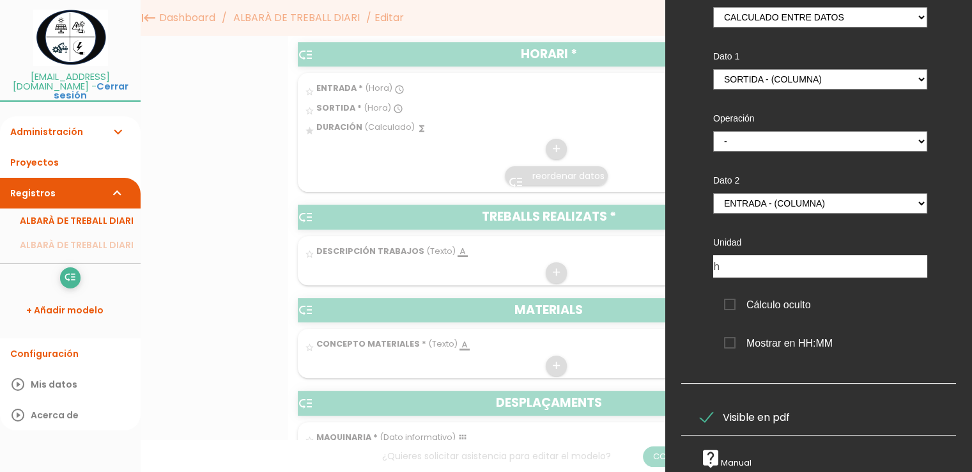
click at [730, 335] on span "Mostrar en HH:MM" at bounding box center [778, 343] width 109 height 16
click at [0, 0] on input "Mostrar en HH:MM" at bounding box center [0, 0] width 0 height 0
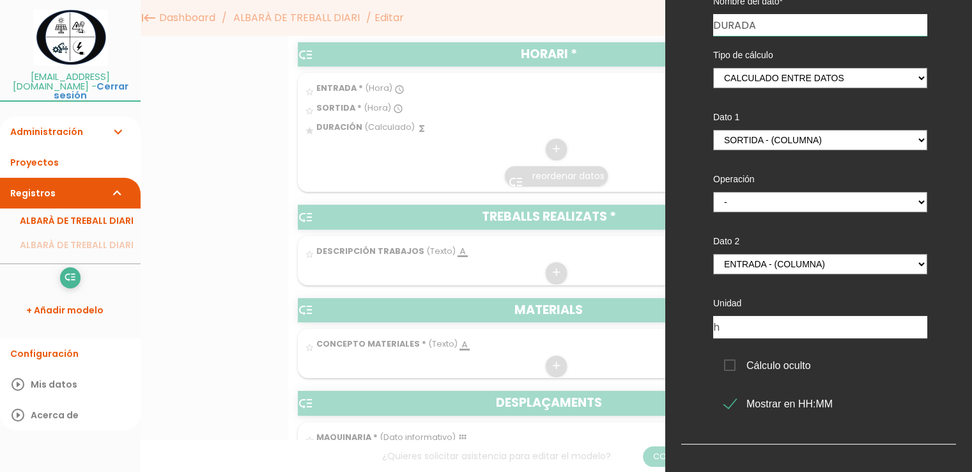
scroll to position [0, 0]
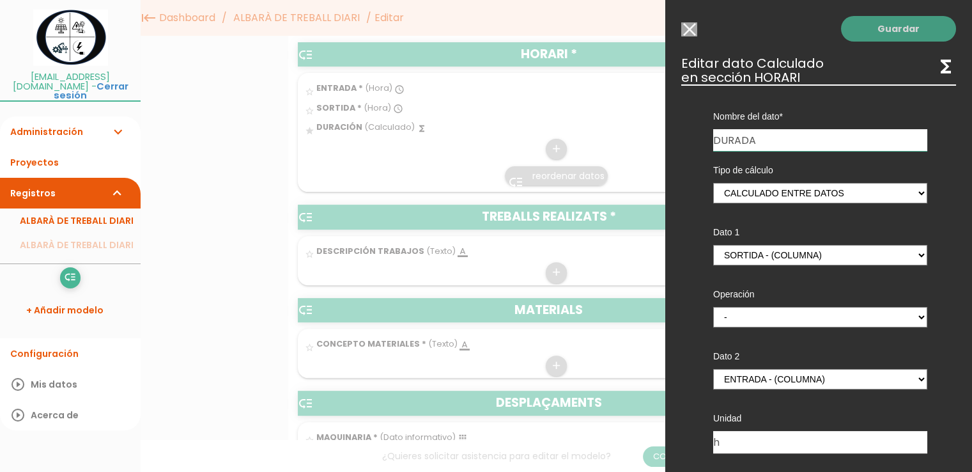
click at [885, 26] on link "Guardar" at bounding box center [898, 29] width 115 height 26
click at [912, 29] on link "Guardar" at bounding box center [898, 29] width 115 height 26
click at [597, 88] on div at bounding box center [486, 177] width 972 height 590
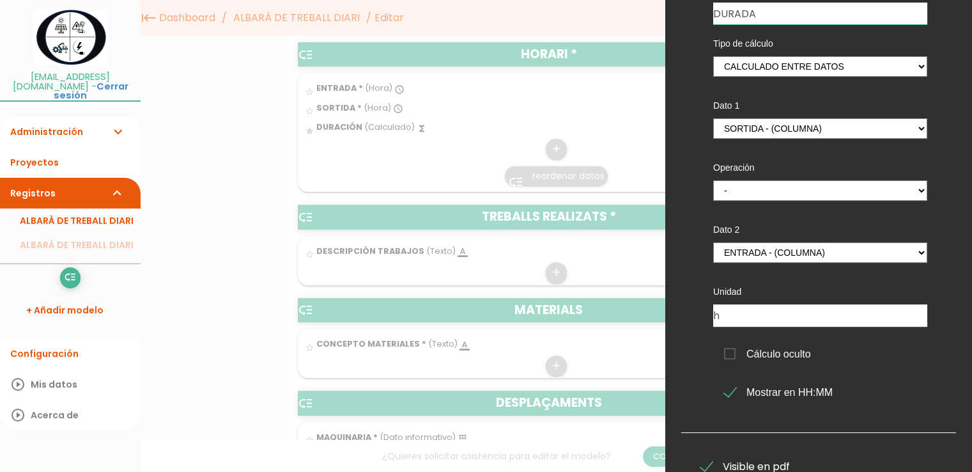
scroll to position [128, 0]
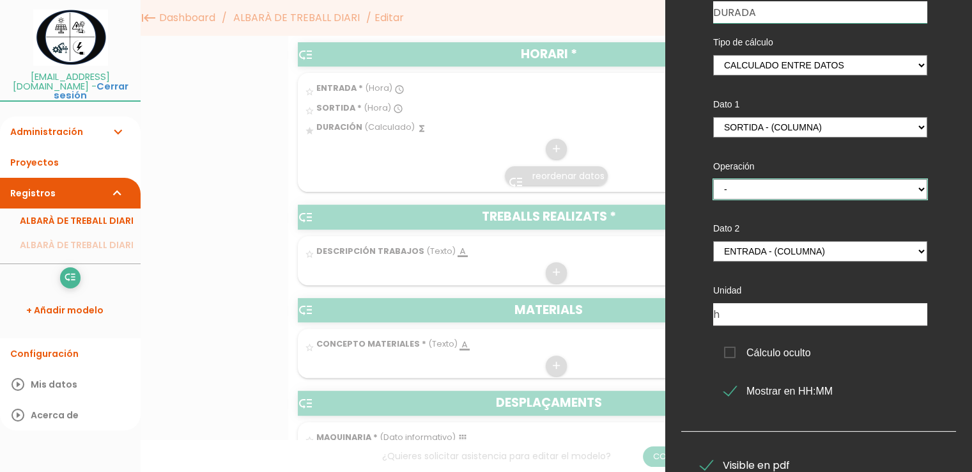
click at [799, 197] on select "+ - * /" at bounding box center [820, 189] width 214 height 20
click at [713, 179] on select "+ - * /" at bounding box center [820, 189] width 214 height 20
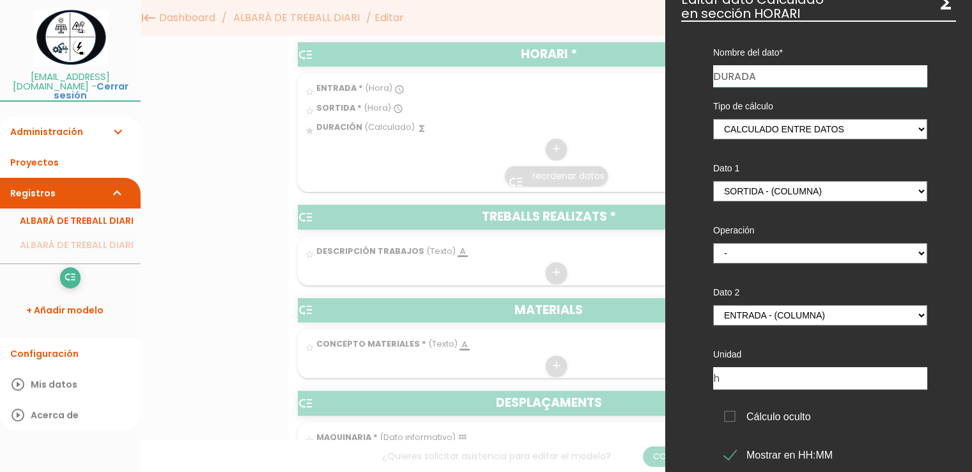
click at [803, 79] on input "DURADA" at bounding box center [820, 76] width 214 height 22
drag, startPoint x: 758, startPoint y: 75, endPoint x: 681, endPoint y: 77, distance: 77.3
click at [681, 77] on div "Nombre del dato ENTRADA DESCRIPCIÓN TRABAJOS CONCEPTO MATERIALES MAQUINARIA SOR…" at bounding box center [818, 257] width 275 height 475
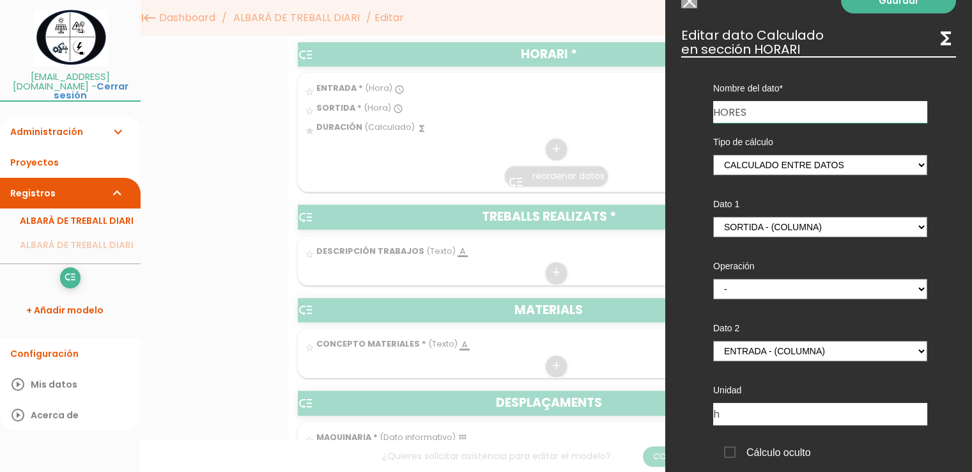
scroll to position [0, 0]
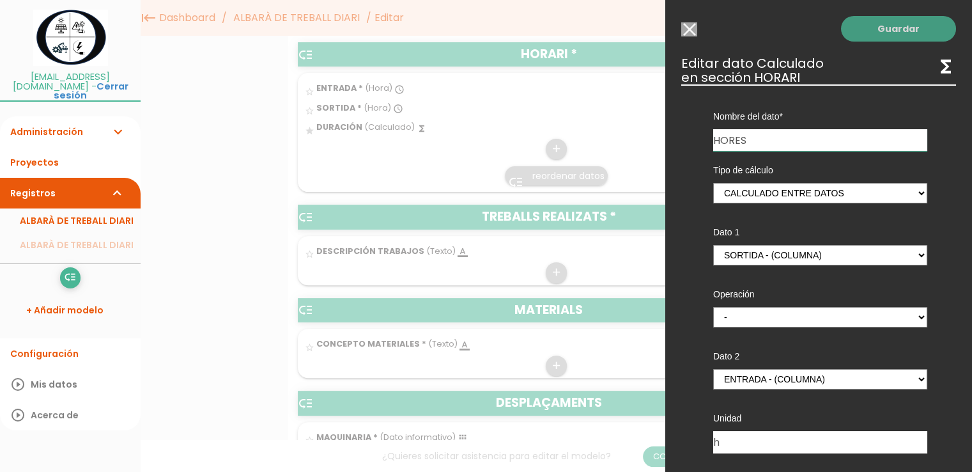
type input "HORES"
click at [920, 33] on link "Guardar" at bounding box center [898, 29] width 115 height 26
click at [690, 27] on input "Seleccionar todos los usuarios" at bounding box center [689, 29] width 16 height 14
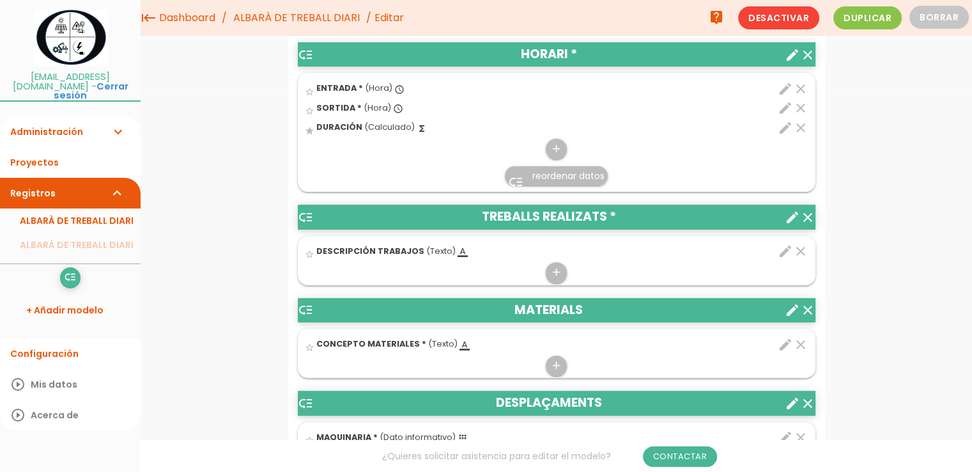
click at [782, 254] on icon "edit" at bounding box center [785, 250] width 15 height 15
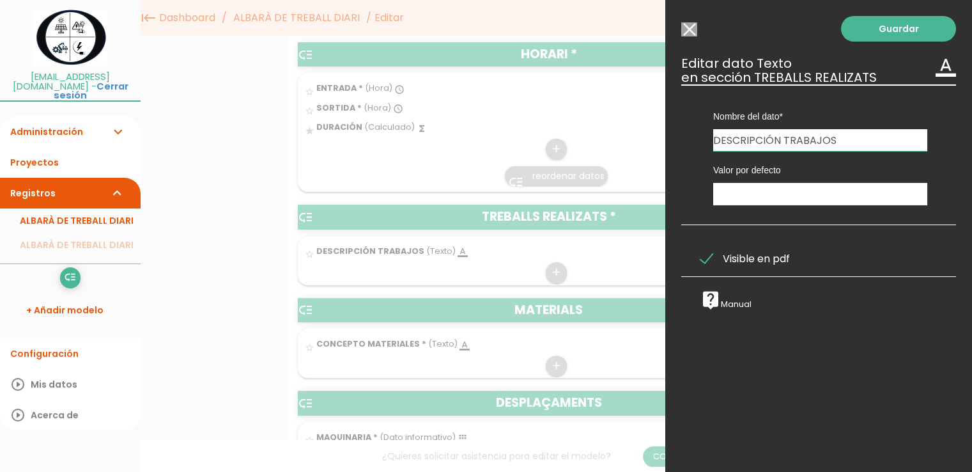
click at [780, 139] on input "DESCRIPCIÓN TRABAJOS" at bounding box center [820, 140] width 214 height 22
click at [862, 139] on input "DESCRIPCIÓ DELS TRABAJOS" at bounding box center [820, 140] width 214 height 22
type input "DESCRIPCIÓ DELS TREBALLS"
click at [914, 31] on link "Guardar" at bounding box center [898, 29] width 115 height 26
click at [543, 116] on div at bounding box center [486, 177] width 972 height 590
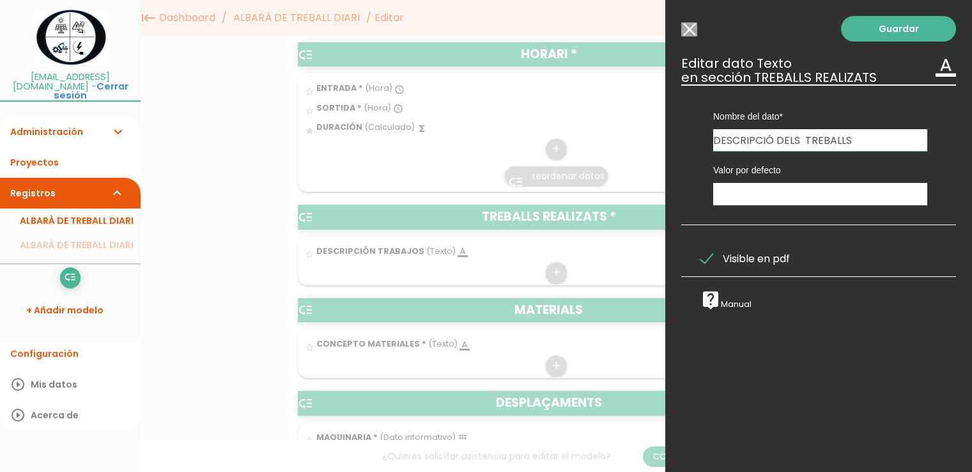
click at [179, 274] on div at bounding box center [486, 177] width 972 height 590
click at [684, 31] on input "Seleccionar todos los usuarios" at bounding box center [689, 29] width 16 height 14
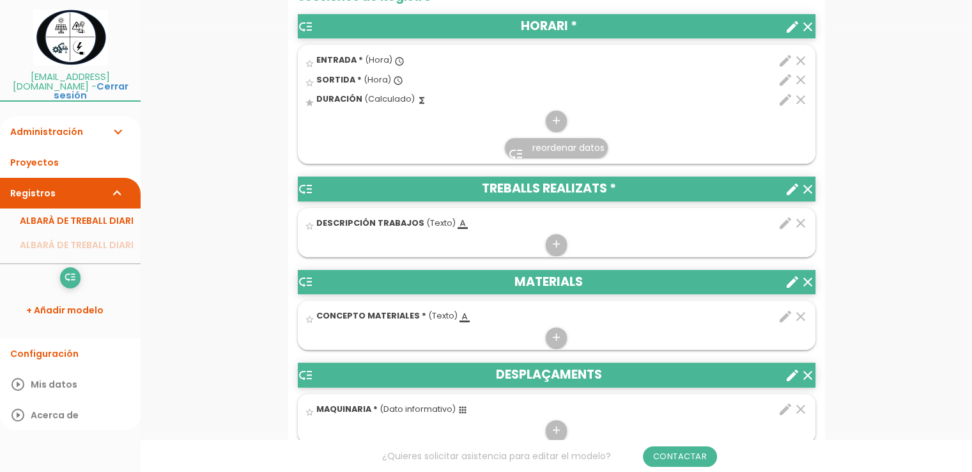
scroll to position [511, 0]
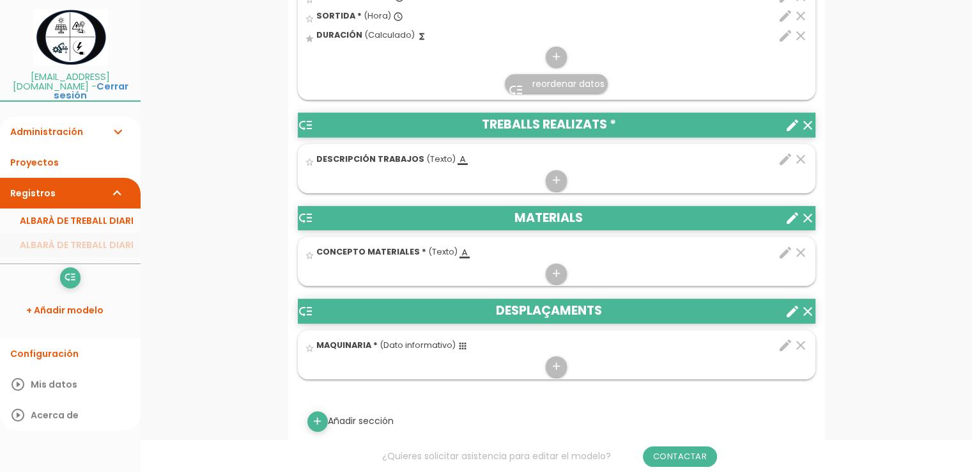
click at [43, 237] on link "ALBARÀ DE TREBALL DIARI" at bounding box center [70, 245] width 141 height 24
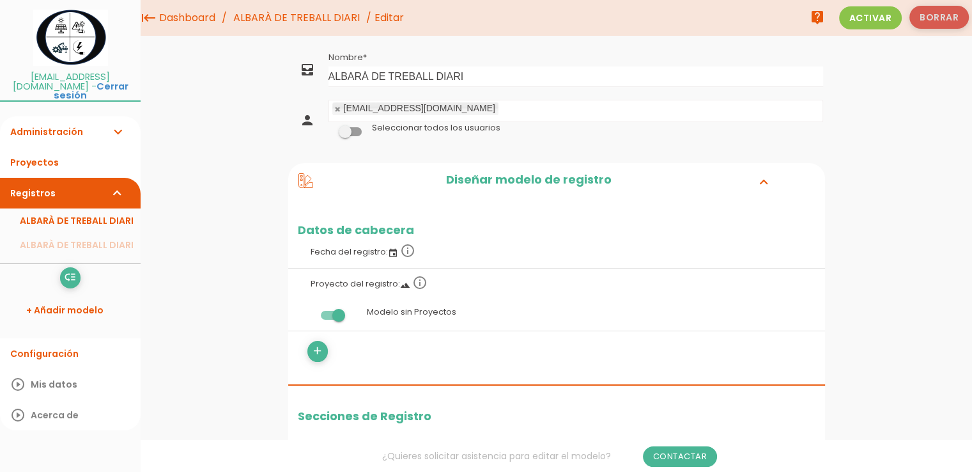
click at [937, 17] on button "Borrar" at bounding box center [938, 17] width 59 height 23
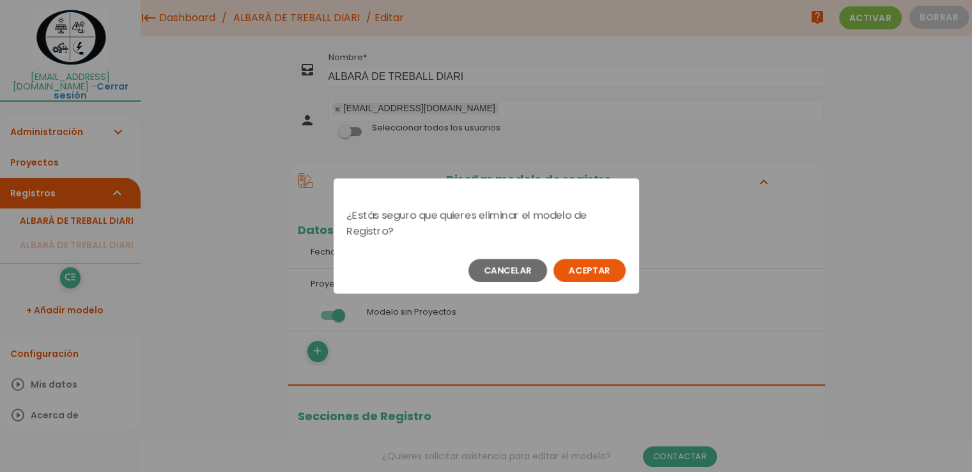
click at [604, 266] on button "Aceptar" at bounding box center [589, 270] width 72 height 23
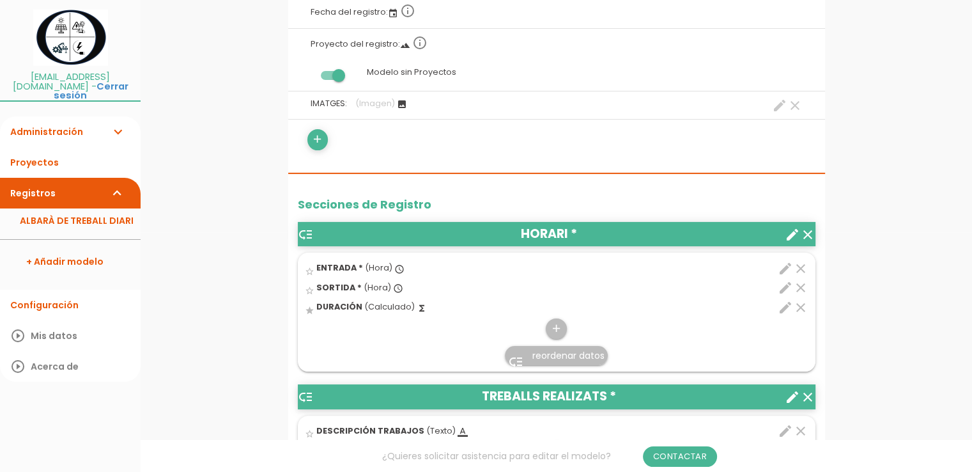
scroll to position [383, 0]
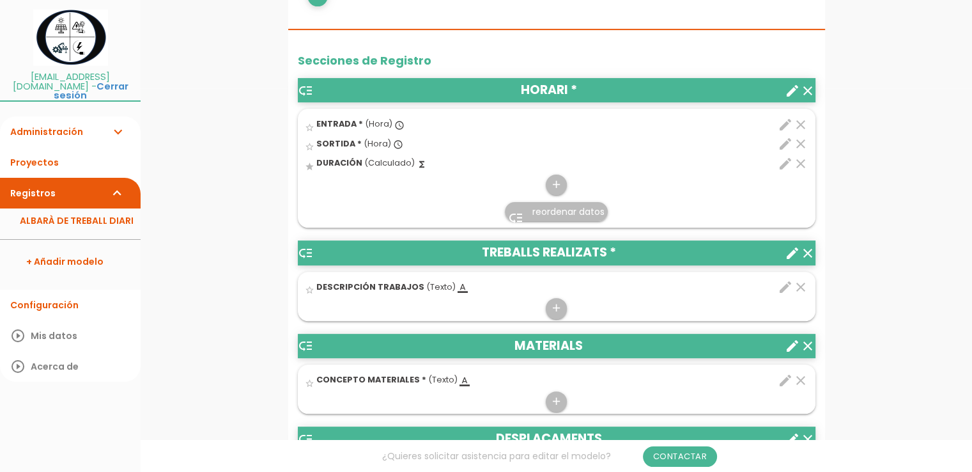
click at [309, 164] on icon "star" at bounding box center [310, 167] width 10 height 10
click at [309, 147] on icon "star_border" at bounding box center [310, 147] width 10 height 10
click at [310, 128] on icon "star_border" at bounding box center [310, 128] width 10 height 10
click at [782, 164] on icon "edit" at bounding box center [785, 163] width 15 height 15
select select "1"
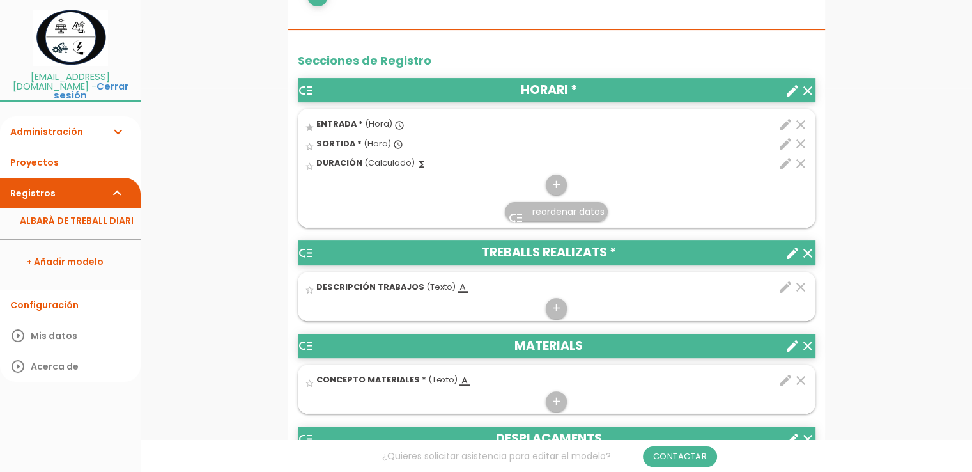
select select "554_pos2"
select select "-"
select select "554_pos1"
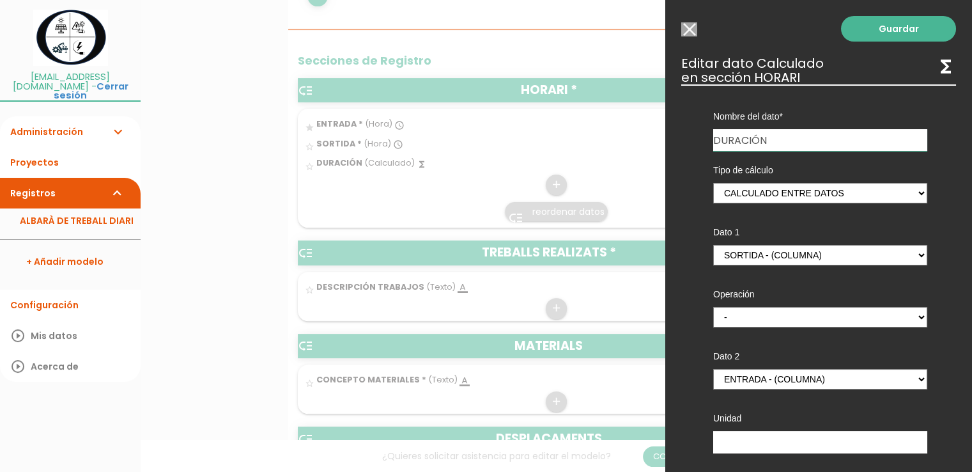
click at [787, 143] on input "DURACIÓN" at bounding box center [820, 140] width 214 height 22
type input "D"
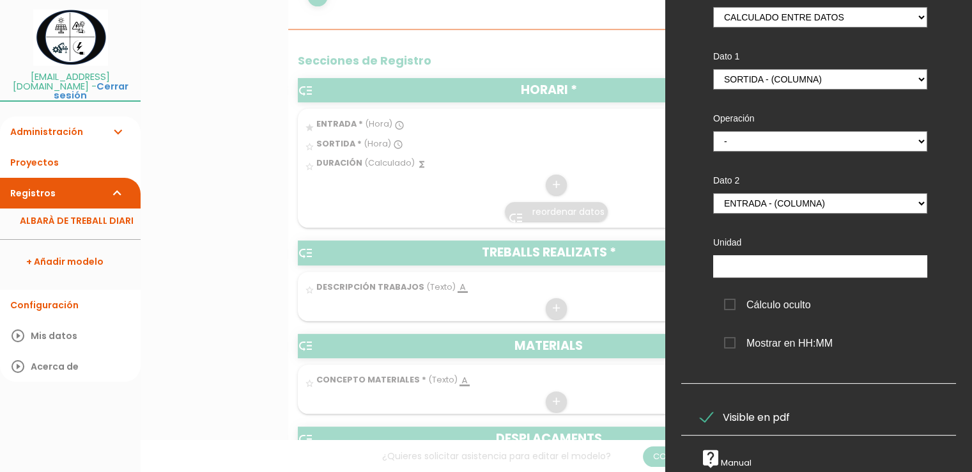
scroll to position [185, 0]
type input "HORES"
click at [731, 335] on span "Mostrar en HH:MM" at bounding box center [778, 343] width 109 height 16
click at [0, 0] on input "Mostrar en HH:MM" at bounding box center [0, 0] width 0 height 0
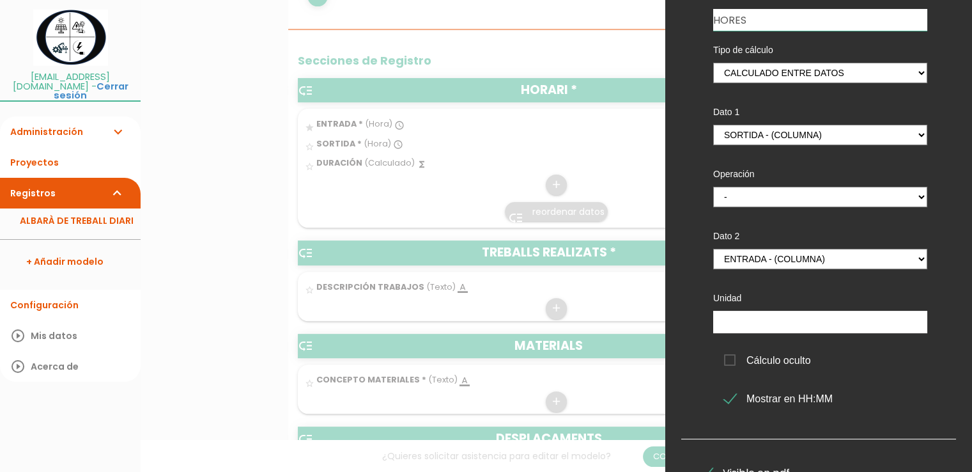
scroll to position [0, 0]
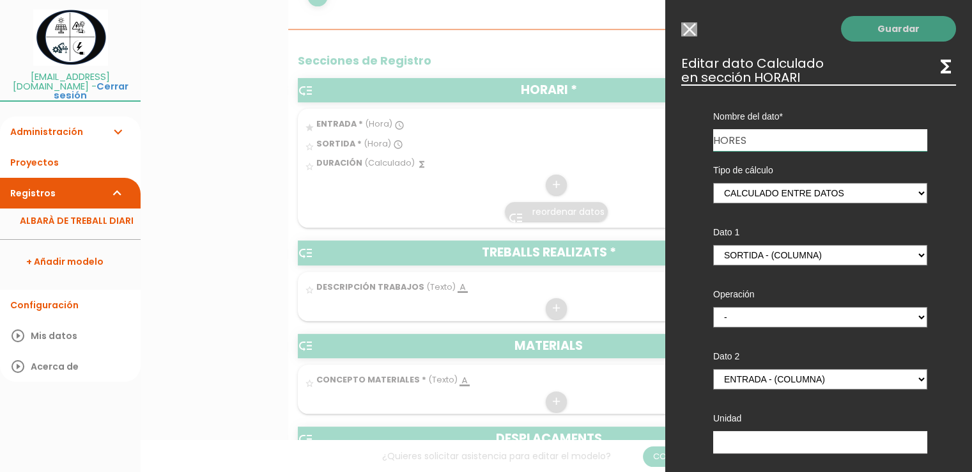
click at [866, 30] on link "Guardar" at bounding box center [898, 29] width 115 height 26
click at [912, 29] on link "Guardar" at bounding box center [898, 29] width 115 height 26
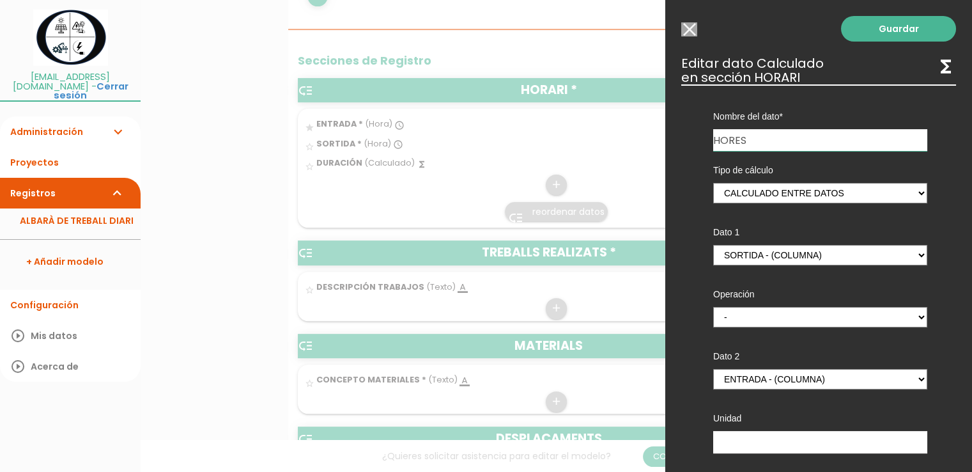
click at [311, 167] on div at bounding box center [486, 177] width 972 height 590
click at [690, 31] on input "Seleccionar todos los usuarios" at bounding box center [689, 29] width 16 height 14
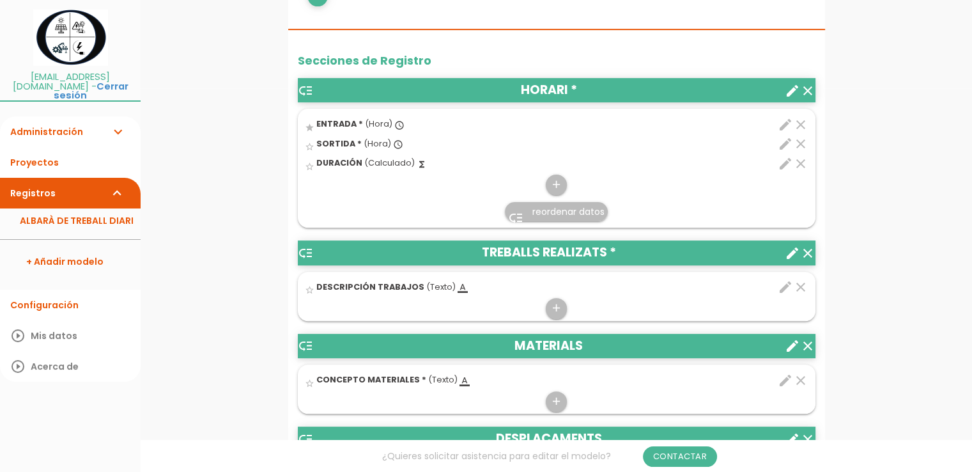
click at [309, 166] on icon "star_border" at bounding box center [310, 167] width 10 height 10
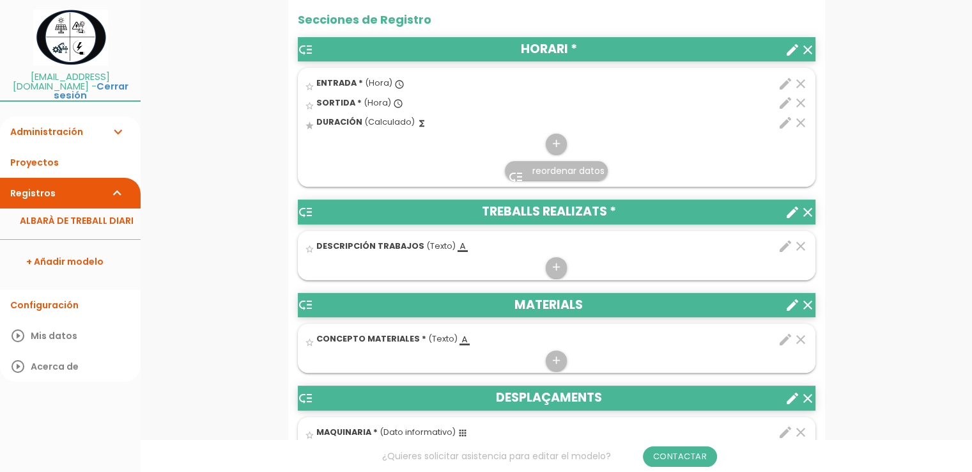
scroll to position [447, 0]
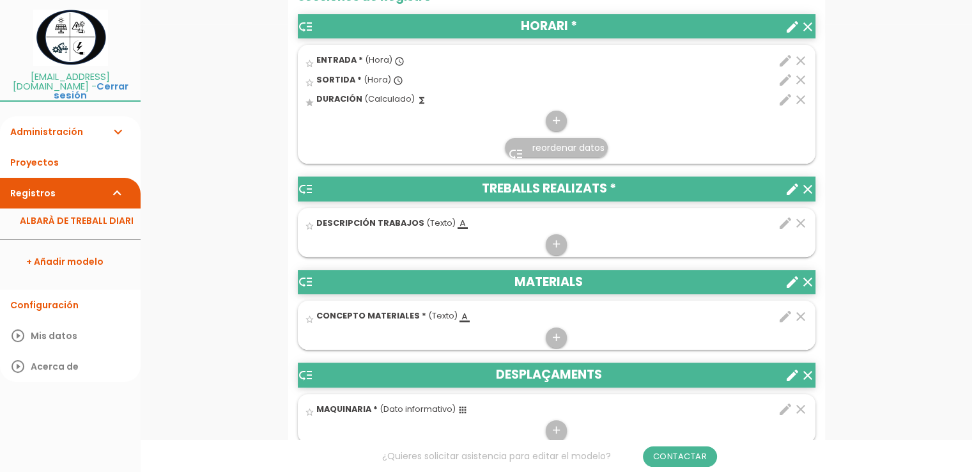
click at [557, 148] on span "reordenar datos" at bounding box center [568, 147] width 72 height 13
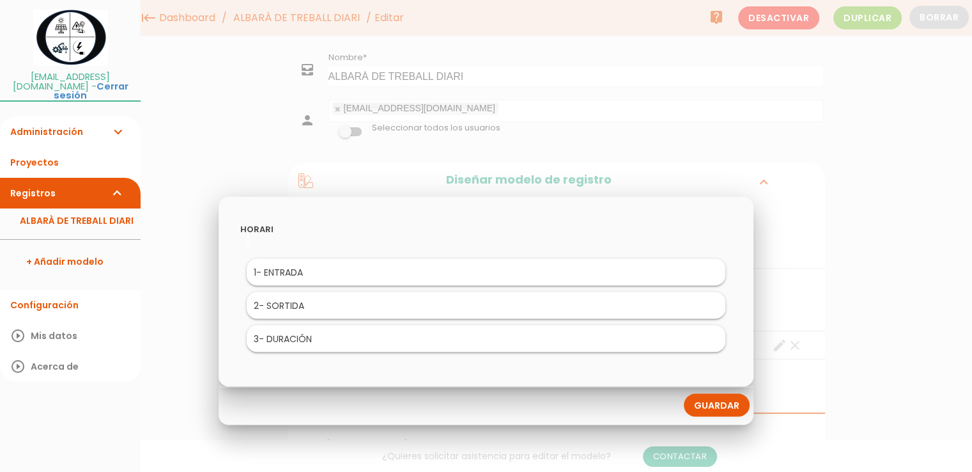
click at [723, 407] on link "Guardar" at bounding box center [717, 404] width 66 height 23
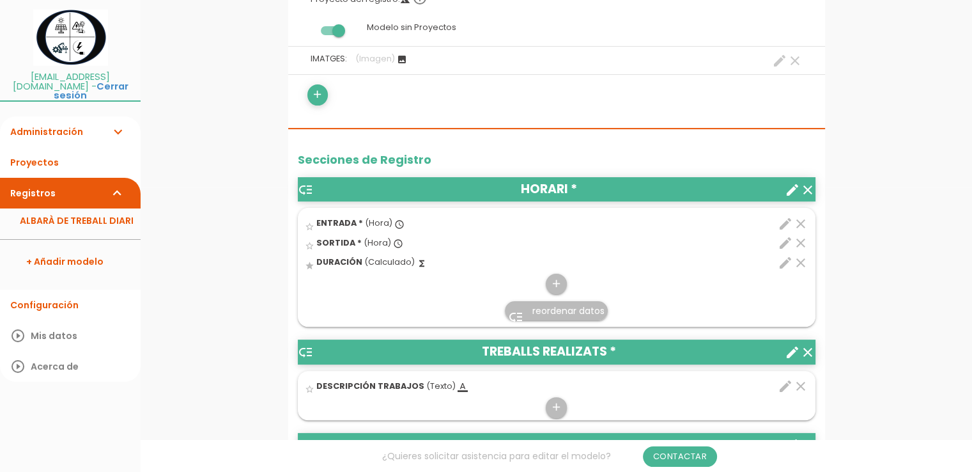
scroll to position [355, 0]
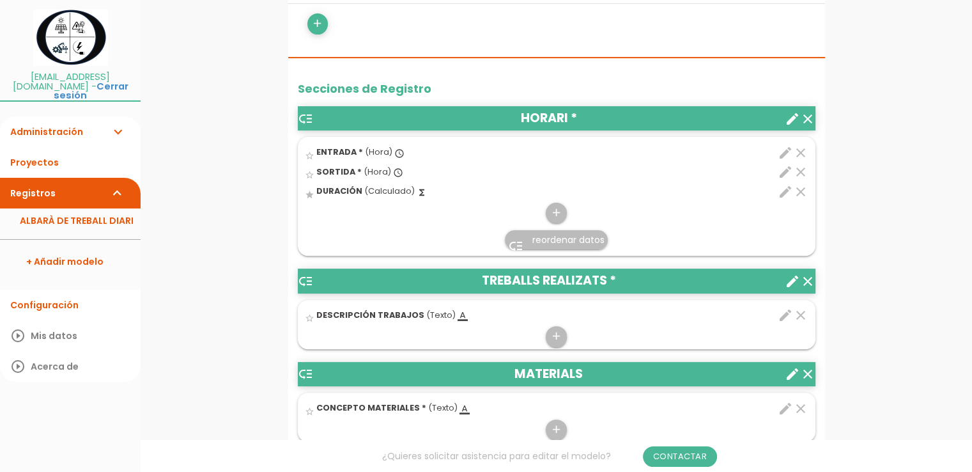
click at [781, 190] on icon "edit" at bounding box center [785, 191] width 15 height 15
select select "1"
select select "554_pos2"
select select "-"
select select "554_pos1"
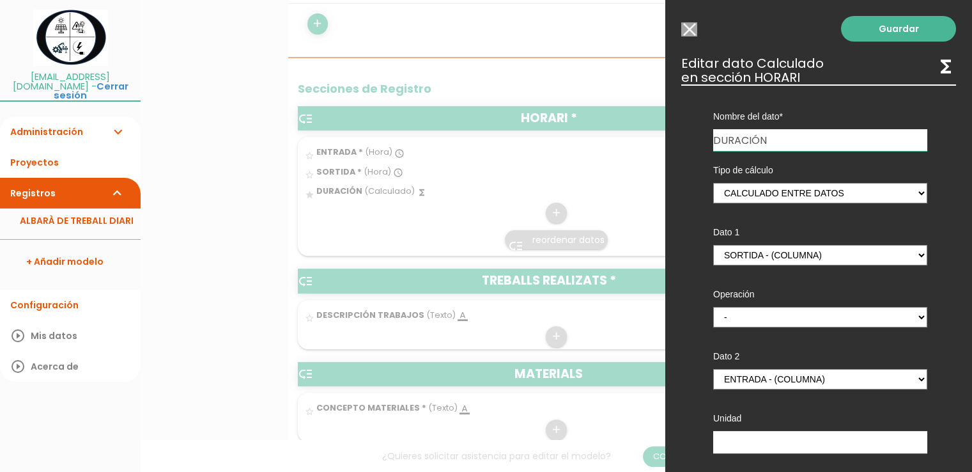
click at [787, 143] on input "DURACIÓN" at bounding box center [820, 140] width 214 height 22
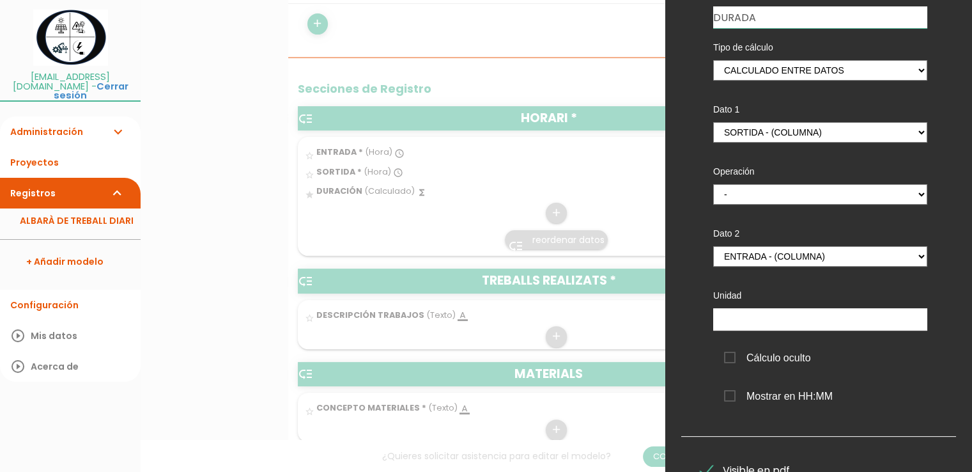
scroll to position [128, 0]
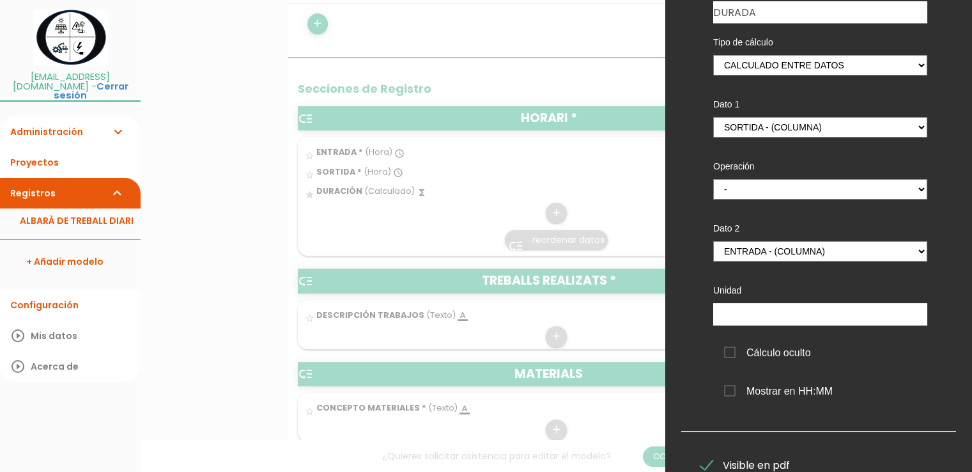
type input "DURADA"
click at [739, 391] on span "Mostrar en HH:MM" at bounding box center [778, 391] width 109 height 16
click at [0, 0] on input "Mostrar en HH:MM" at bounding box center [0, 0] width 0 height 0
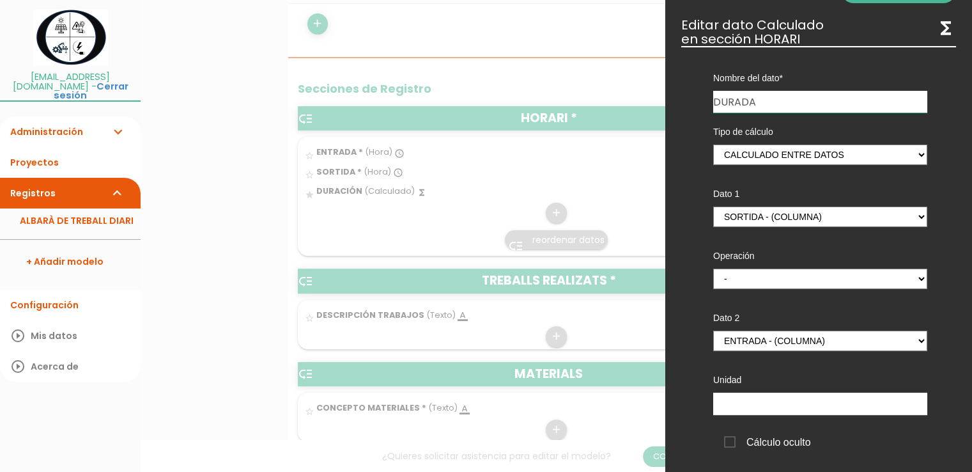
scroll to position [0, 0]
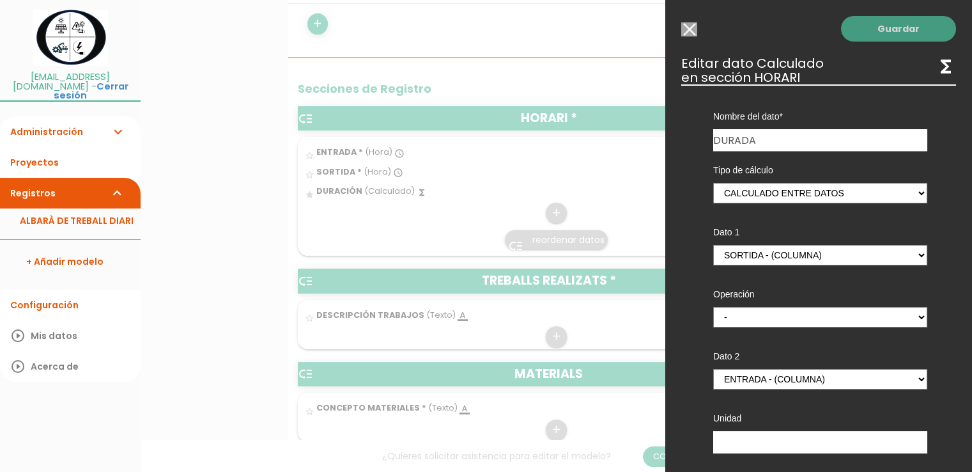
click at [883, 22] on link "Guardar" at bounding box center [898, 29] width 115 height 26
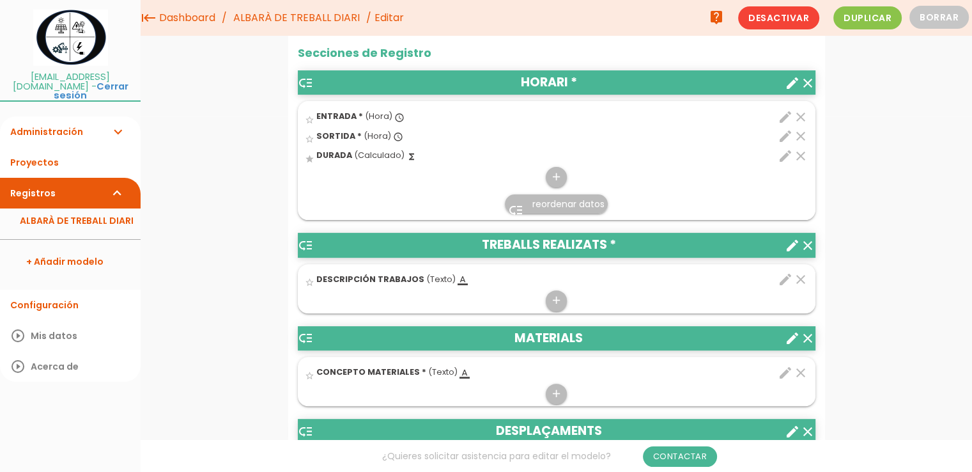
click at [781, 280] on icon "edit" at bounding box center [785, 279] width 15 height 15
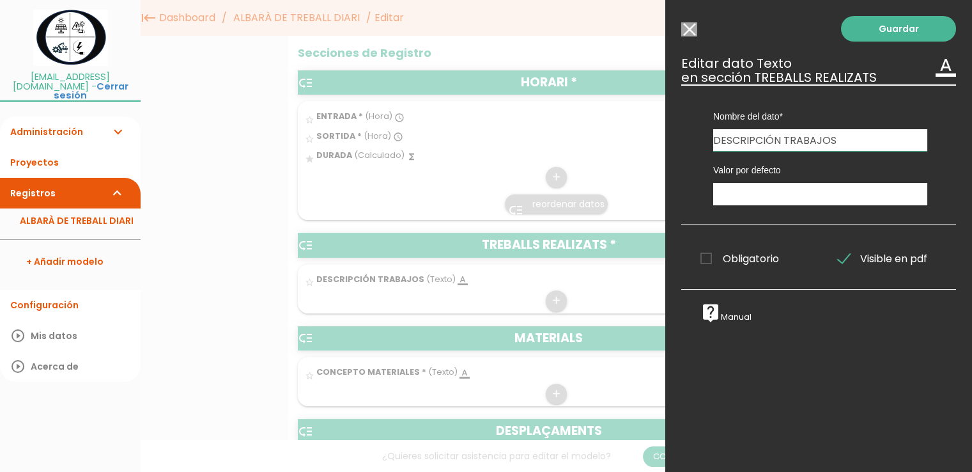
click at [781, 141] on input "DESCRIPCIÓN TRABAJOS" at bounding box center [820, 140] width 214 height 22
type input "DESCRIPCIÓ DELS TREBALLS REALITZATS"
click at [907, 26] on link "Guardar" at bounding box center [898, 29] width 115 height 26
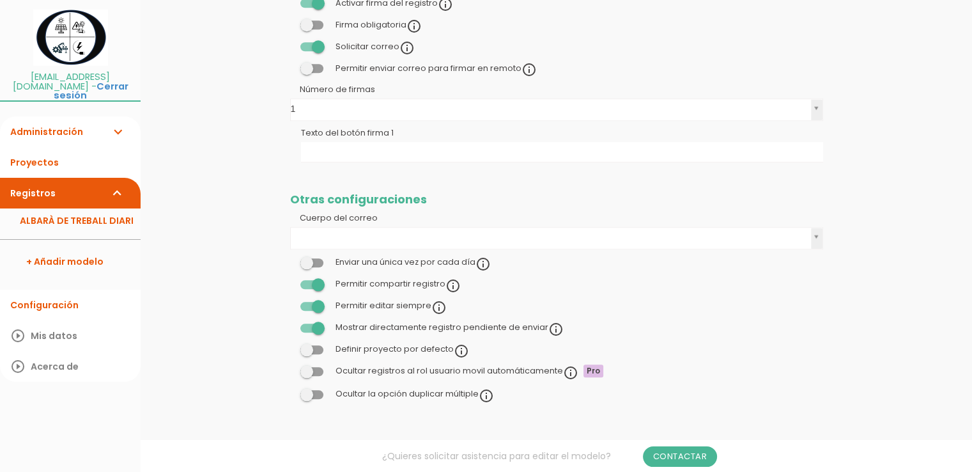
scroll to position [355, 0]
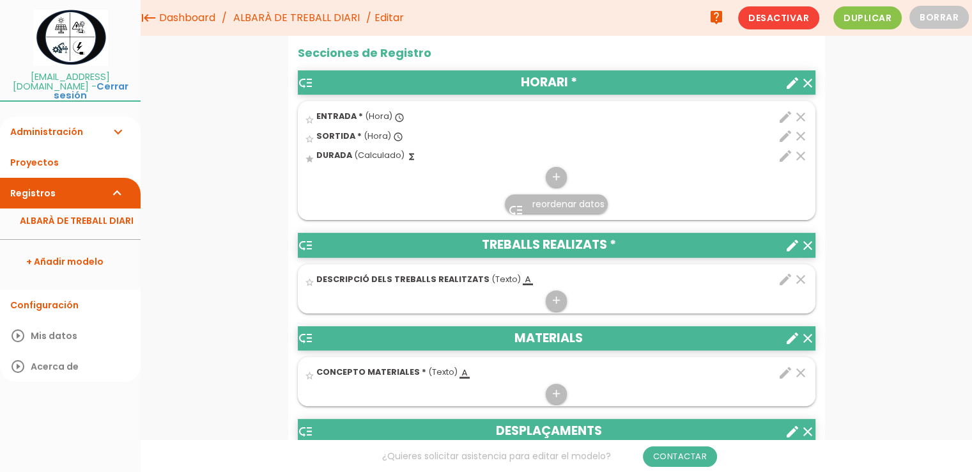
click at [783, 371] on icon "edit" at bounding box center [785, 372] width 15 height 15
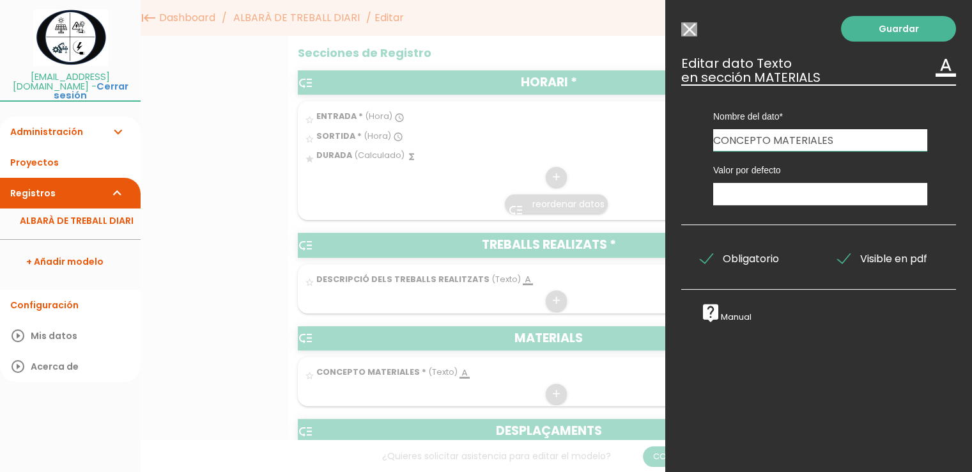
drag, startPoint x: 767, startPoint y: 141, endPoint x: 619, endPoint y: 130, distance: 148.7
click at [769, 141] on input "CONCEPTO MATERIALES" at bounding box center [820, 140] width 214 height 22
drag, startPoint x: 769, startPoint y: 143, endPoint x: 671, endPoint y: 143, distance: 98.4
click at [671, 143] on div "Guardar ESCOGE EL TIPO DE DATO looks_one NÚMERO format_color_text TEXTO access_…" at bounding box center [818, 236] width 307 height 472
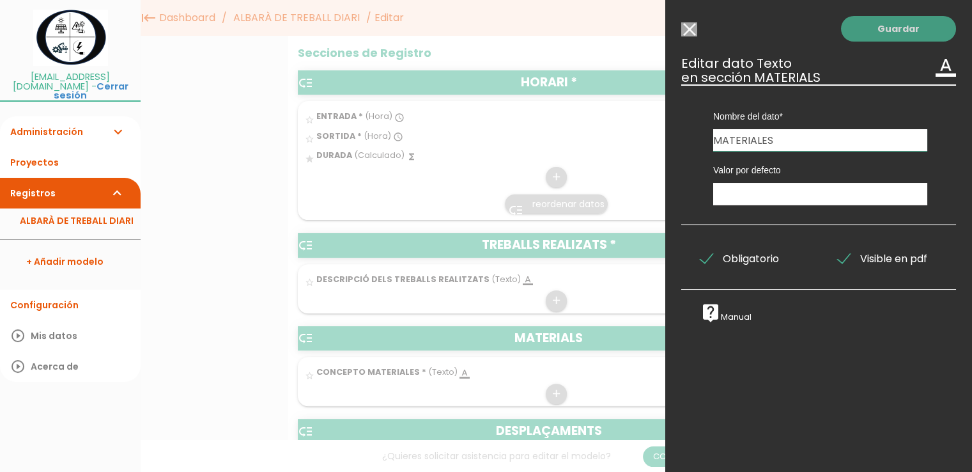
type input "MATERIALES"
click at [869, 24] on link "Guardar" at bounding box center [898, 29] width 115 height 26
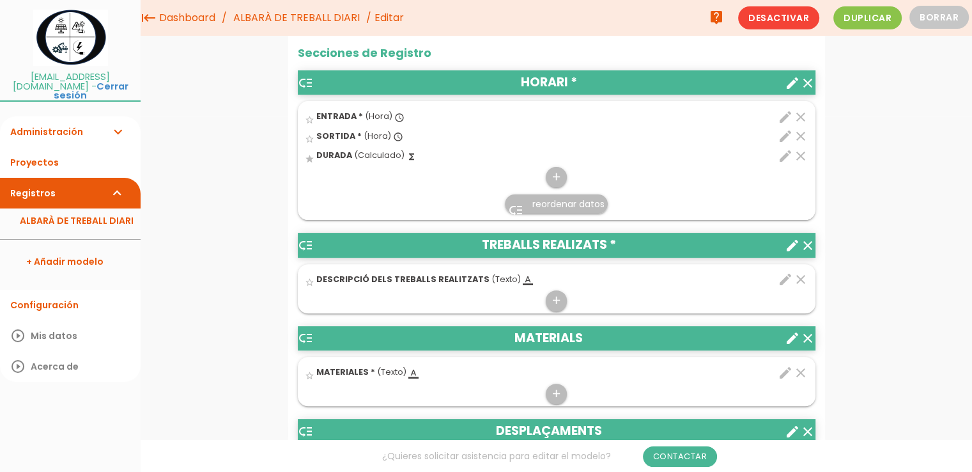
scroll to position [483, 0]
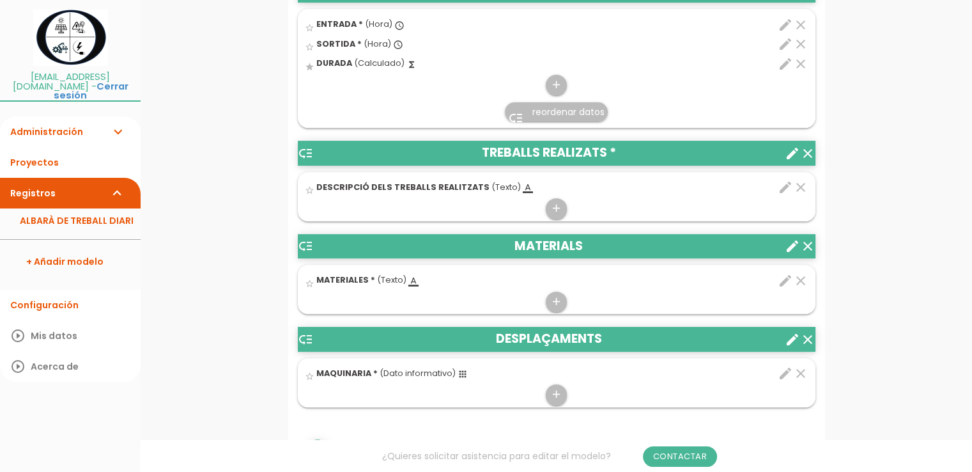
click at [387, 279] on span "(Texto)" at bounding box center [391, 279] width 29 height 11
click at [0, 0] on input "star_border" at bounding box center [0, 0] width 0 height 0
click at [782, 281] on icon "edit" at bounding box center [785, 280] width 15 height 15
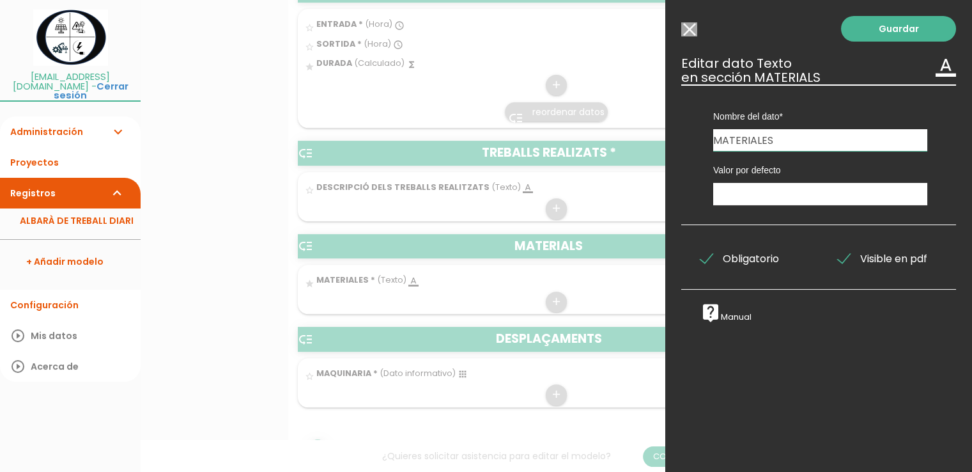
click at [939, 68] on icon "format_color_text" at bounding box center [946, 66] width 20 height 20
click at [714, 317] on icon "live_help" at bounding box center [710, 312] width 20 height 20
click at [688, 30] on input "Seleccionar todos los usuarios" at bounding box center [689, 29] width 16 height 14
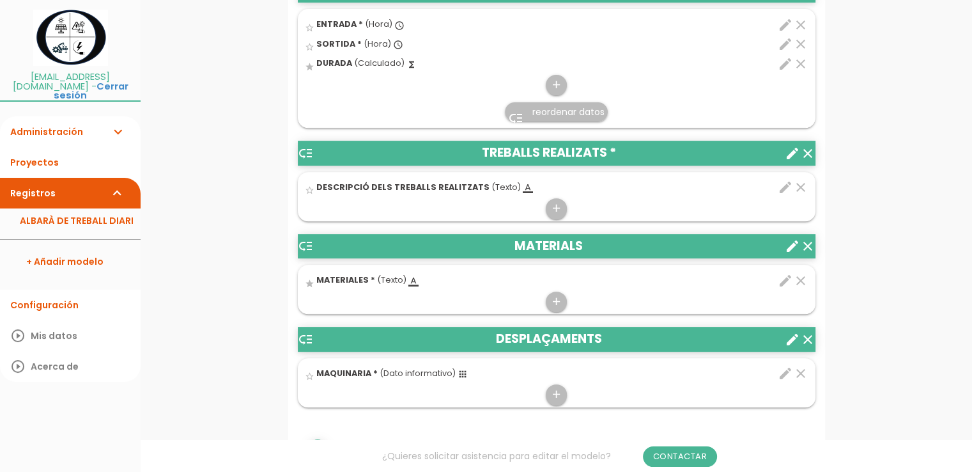
click at [409, 282] on icon "format_color_text" at bounding box center [413, 281] width 10 height 10
click at [0, 0] on input "star" at bounding box center [0, 0] width 0 height 0
click at [785, 279] on icon "edit" at bounding box center [785, 280] width 15 height 15
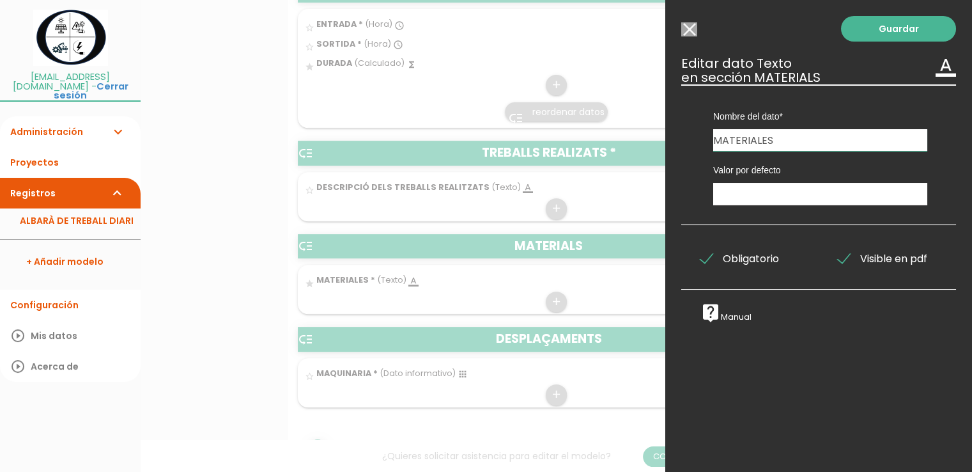
click at [777, 137] on input "MATERIALES" at bounding box center [820, 140] width 214 height 22
type input "MATERIALS"
click at [897, 26] on link "Guardar" at bounding box center [898, 29] width 115 height 26
click at [859, 34] on link "Guardar" at bounding box center [898, 29] width 115 height 26
click at [693, 30] on input "Seleccionar todos los usuarios" at bounding box center [689, 29] width 16 height 14
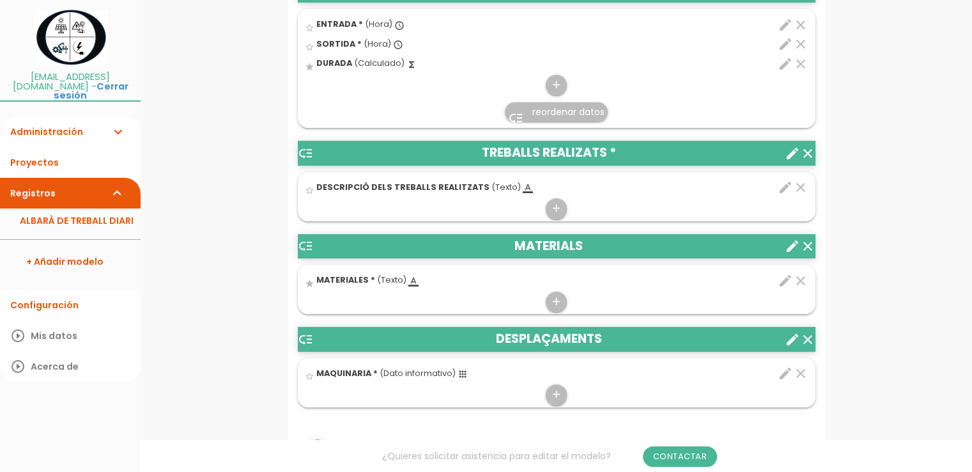
click at [463, 290] on div "add" at bounding box center [556, 298] width 516 height 29
click at [555, 304] on icon "add" at bounding box center [556, 301] width 12 height 20
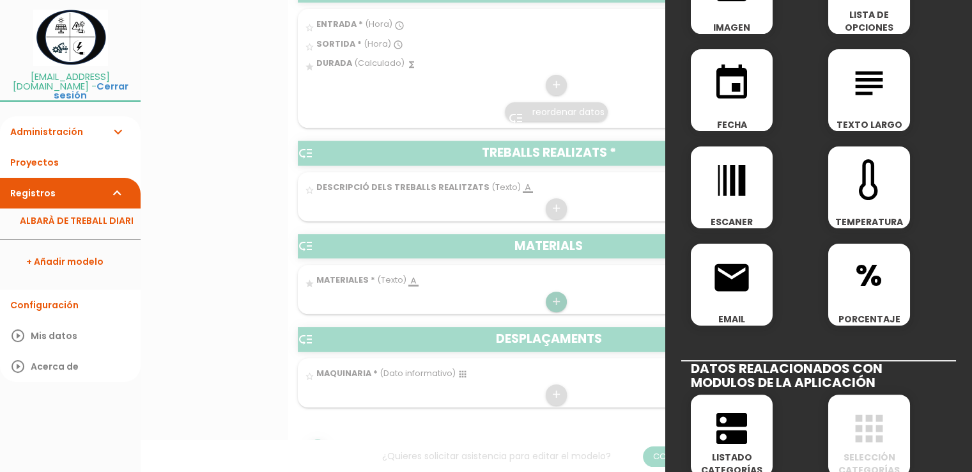
scroll to position [240, 0]
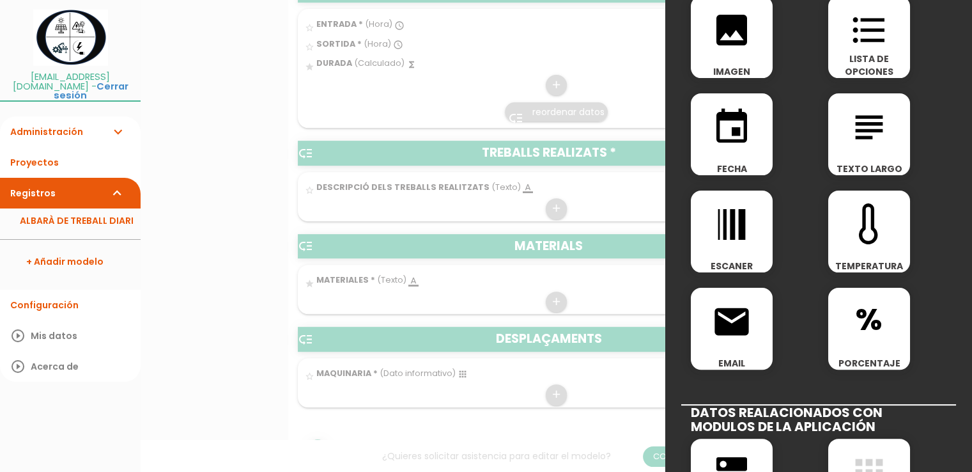
click at [864, 33] on icon "format_list_bulleted" at bounding box center [869, 30] width 41 height 41
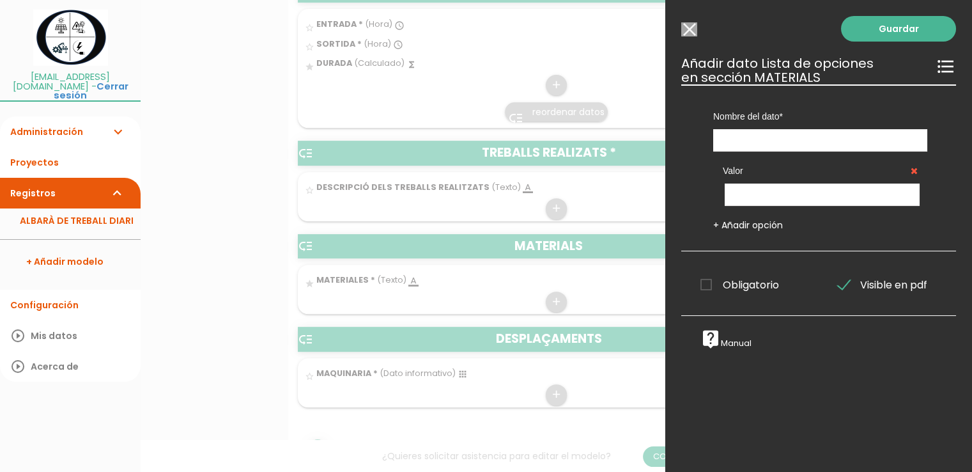
scroll to position [0, 0]
click at [755, 139] on input "text" at bounding box center [820, 140] width 214 height 22
type input "MATERIALS"
click at [753, 196] on input "text" at bounding box center [822, 194] width 195 height 22
click at [708, 286] on span "Obligatorio" at bounding box center [739, 285] width 79 height 16
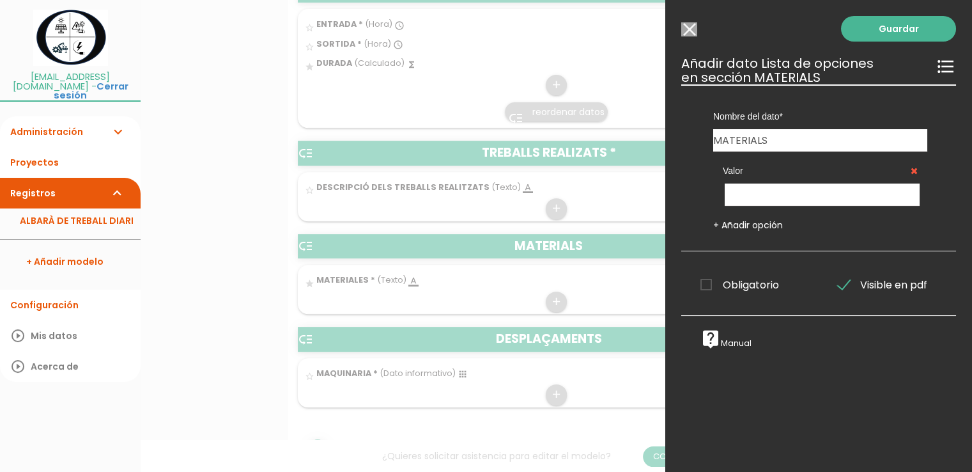
click at [0, 0] on input "Obligatorio" at bounding box center [0, 0] width 0 height 0
click at [885, 26] on link "Guardar" at bounding box center [898, 29] width 115 height 26
click at [823, 197] on input "text" at bounding box center [822, 194] width 195 height 22
click at [778, 224] on link "+ Añadir opción" at bounding box center [748, 224] width 70 height 13
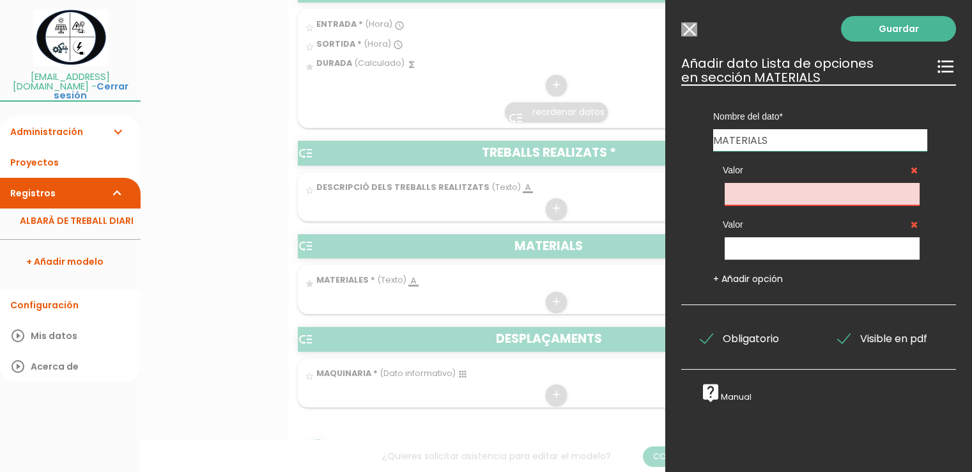
click at [911, 223] on icon at bounding box center [914, 224] width 7 height 9
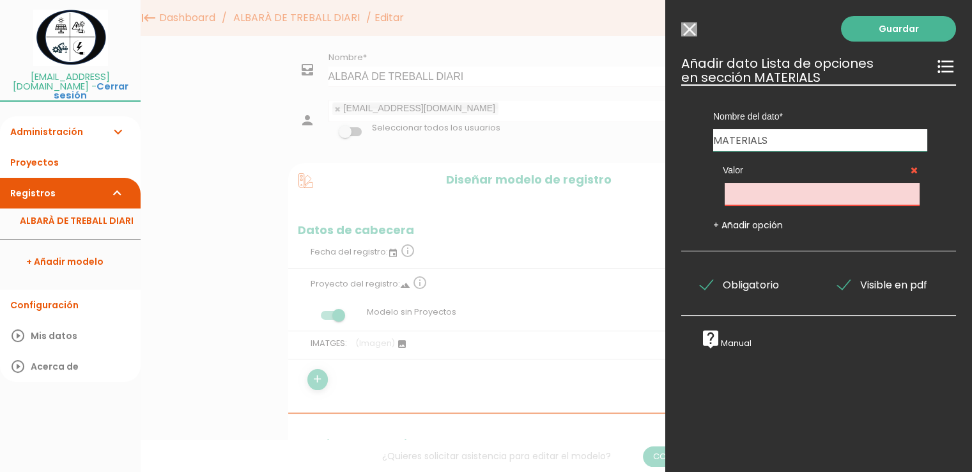
click at [760, 197] on input "text" at bounding box center [822, 194] width 195 height 22
click at [900, 29] on link "Guardar" at bounding box center [898, 29] width 115 height 26
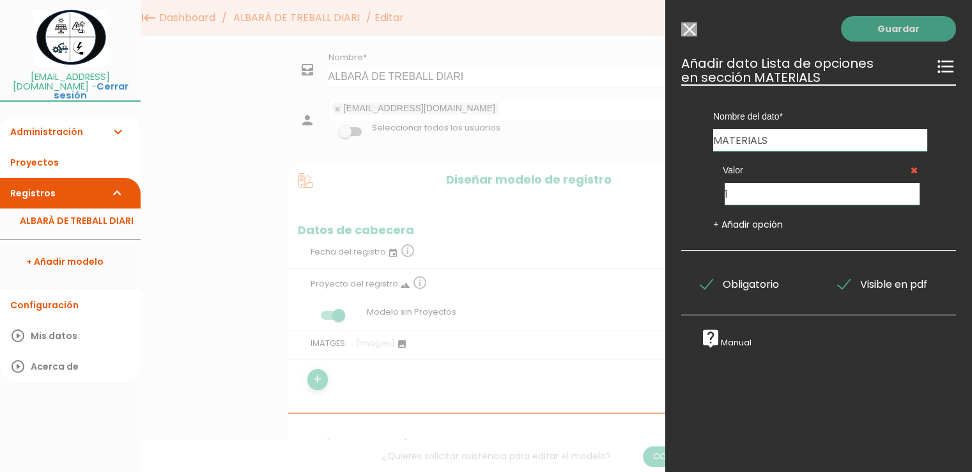
click at [883, 29] on link "Guardar" at bounding box center [898, 29] width 115 height 26
click at [939, 71] on icon "format_list_bulleted" at bounding box center [946, 66] width 20 height 20
click at [713, 335] on icon "live_help" at bounding box center [710, 338] width 20 height 20
drag, startPoint x: 746, startPoint y: 201, endPoint x: 701, endPoint y: 205, distance: 45.6
click at [701, 205] on div "Valor 1 + Añadir opción" at bounding box center [820, 191] width 252 height 80
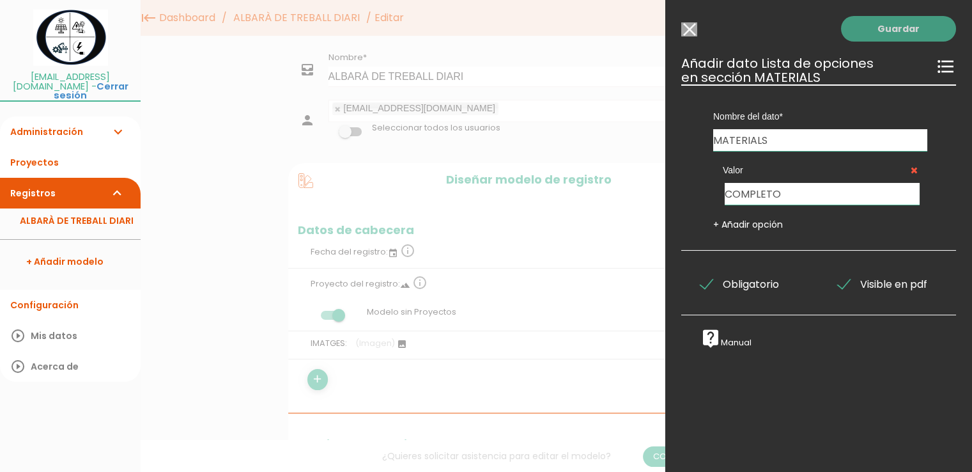
type input "COMPLETO"
click at [904, 31] on link "Guardar" at bounding box center [898, 29] width 115 height 26
click at [675, 19] on div "Guardar ESCOGE EL TIPO DE DATO looks_one NÚMERO format_color_text TEXTO access_…" at bounding box center [818, 236] width 307 height 472
click at [682, 27] on input "Seleccionar todos los usuarios" at bounding box center [689, 29] width 16 height 14
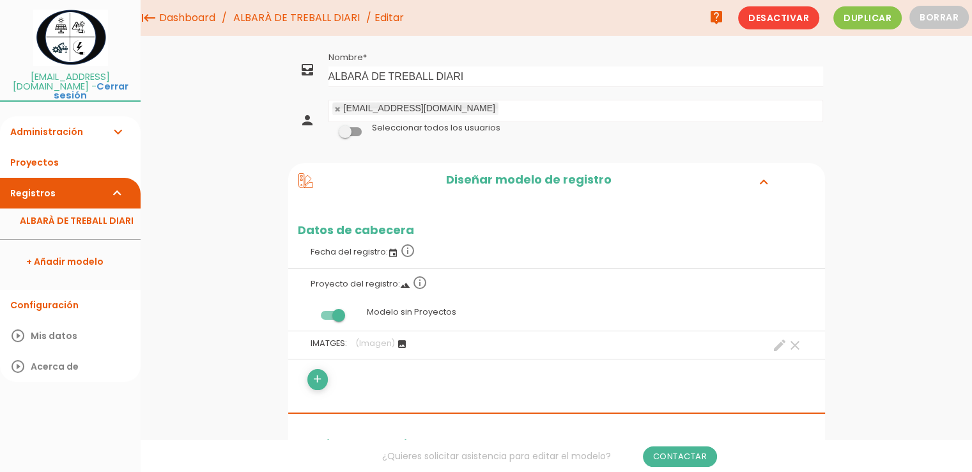
click at [626, 275] on label "Proyecto del registro: landscape info_outline" at bounding box center [557, 282] width 518 height 28
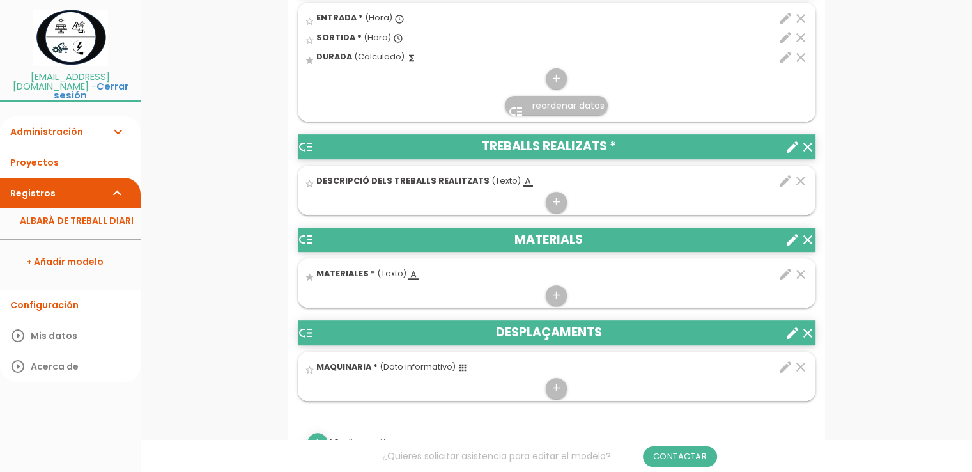
scroll to position [511, 0]
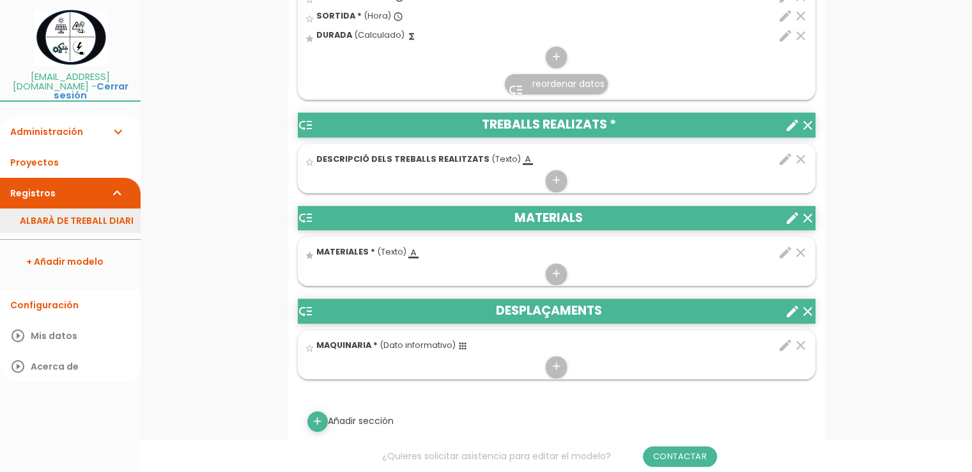
click at [48, 208] on link "ALBARÀ DE TREBALL DIARI" at bounding box center [70, 220] width 141 height 24
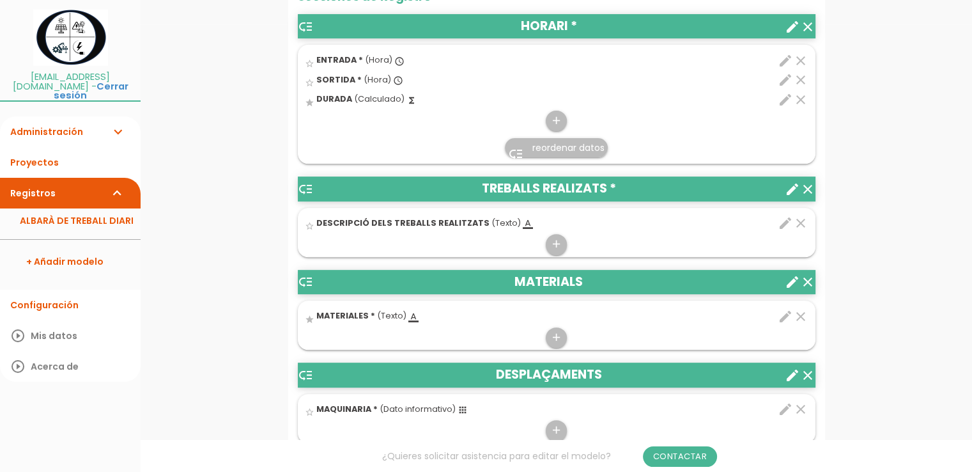
scroll to position [511, 0]
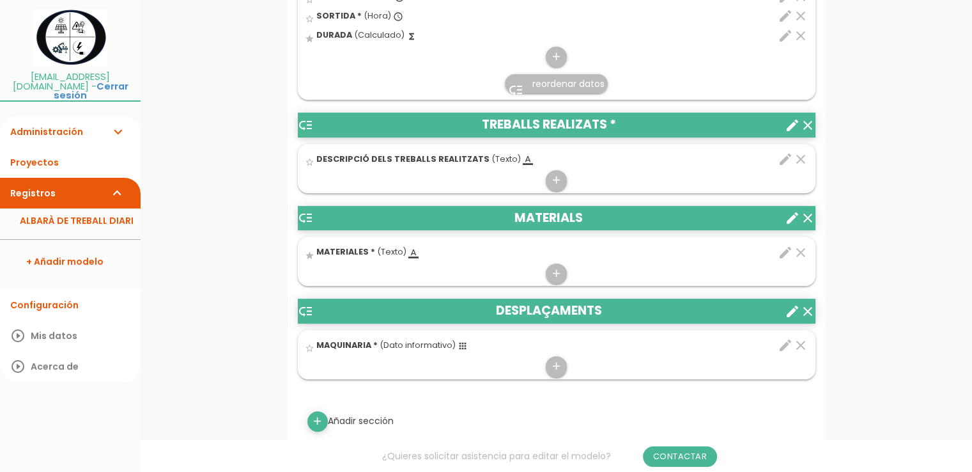
click at [788, 252] on icon "edit" at bounding box center [785, 252] width 15 height 15
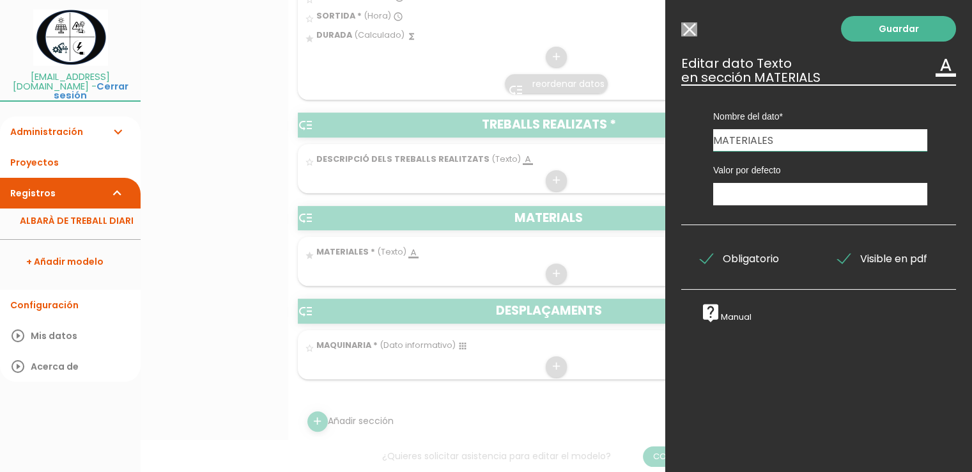
click at [784, 139] on input "MATERIALES" at bounding box center [820, 140] width 214 height 22
type input "MATERIALS"
click at [936, 70] on icon "format_color_text" at bounding box center [946, 66] width 20 height 20
click at [898, 37] on link "Guardar" at bounding box center [898, 29] width 115 height 26
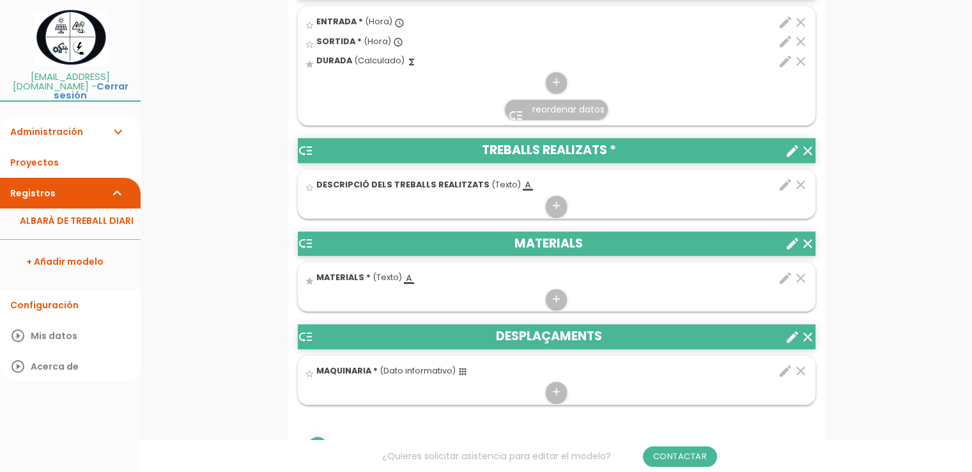
scroll to position [557, 0]
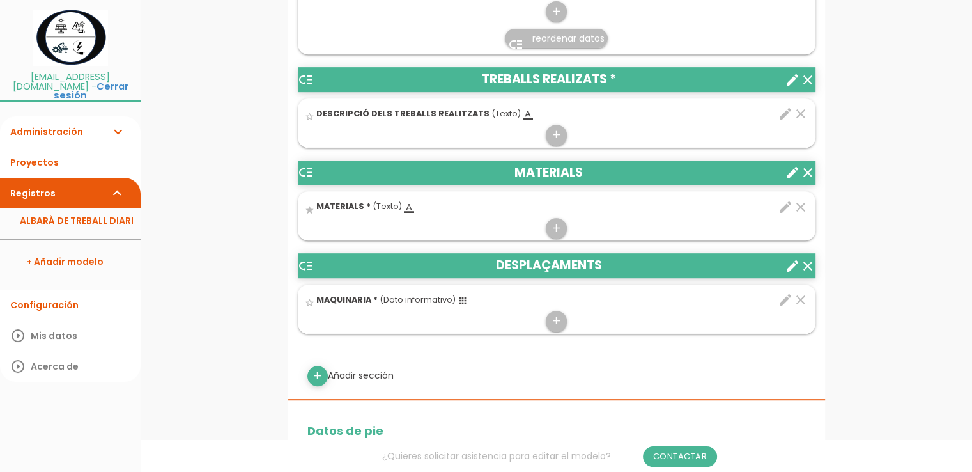
click at [392, 203] on span "(Texto)" at bounding box center [387, 206] width 29 height 11
click at [0, 0] on input "star" at bounding box center [0, 0] width 0 height 0
click at [404, 209] on icon "format_color_text" at bounding box center [409, 208] width 10 height 10
click at [0, 0] on input "star" at bounding box center [0, 0] width 0 height 0
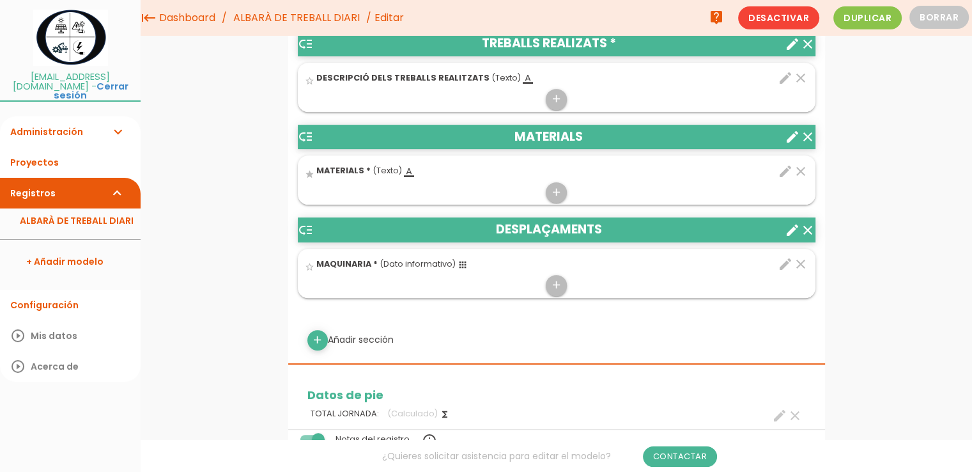
click at [408, 174] on icon "format_color_text" at bounding box center [409, 172] width 10 height 10
click at [0, 0] on input "star" at bounding box center [0, 0] width 0 height 0
click at [552, 192] on icon "add" at bounding box center [556, 192] width 12 height 20
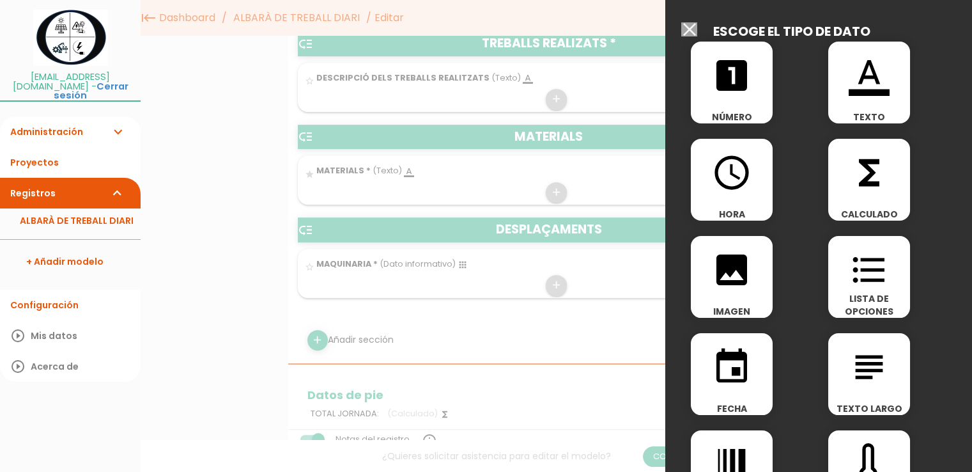
click at [743, 86] on icon "looks_one" at bounding box center [731, 75] width 41 height 41
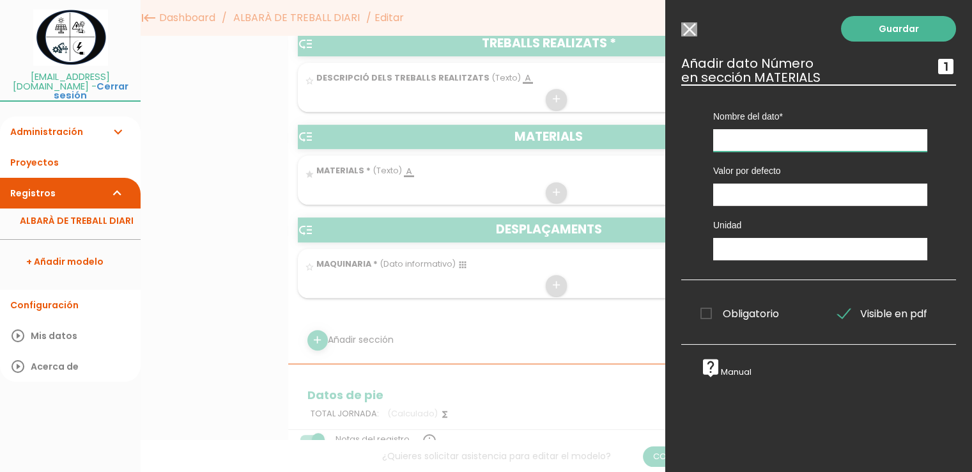
click at [741, 136] on input "text" at bounding box center [820, 140] width 214 height 22
type input "MATERIALS"
click at [743, 195] on input "number" at bounding box center [820, 194] width 214 height 22
click at [909, 197] on input "-1" at bounding box center [820, 194] width 214 height 22
type input "0"
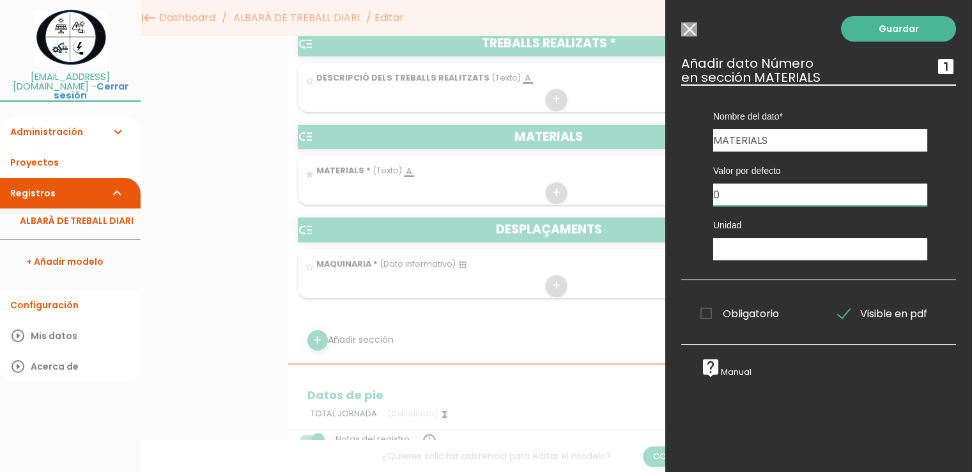
click at [913, 188] on input "0" at bounding box center [820, 194] width 214 height 22
click at [758, 250] on input "text" at bounding box center [820, 249] width 214 height 22
click at [706, 312] on span "Obligatorio" at bounding box center [739, 313] width 79 height 16
click at [0, 0] on input "Obligatorio" at bounding box center [0, 0] width 0 height 0
click at [895, 26] on link "Guardar" at bounding box center [898, 29] width 115 height 26
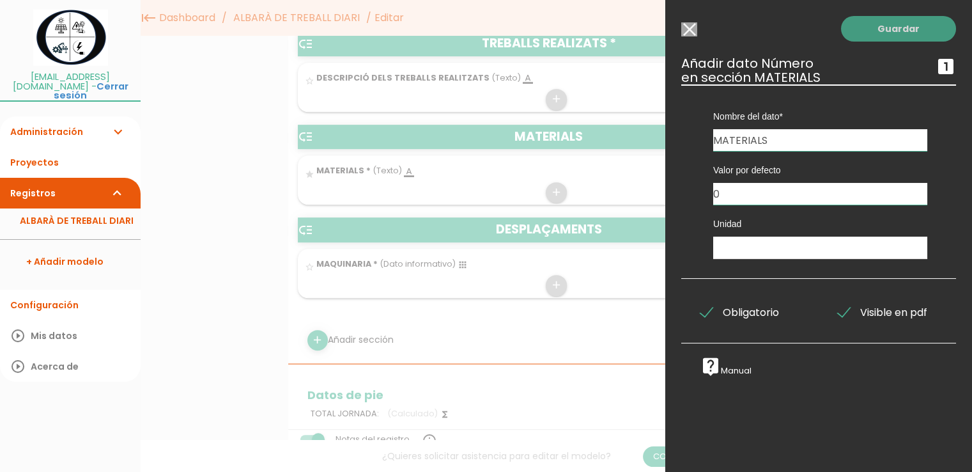
click at [872, 23] on link "Guardar" at bounding box center [898, 29] width 115 height 26
drag, startPoint x: 872, startPoint y: 26, endPoint x: 771, endPoint y: 22, distance: 101.1
click at [865, 31] on link "Guardar" at bounding box center [898, 29] width 115 height 26
click at [693, 36] on input "Seleccionar todos los usuarios" at bounding box center [689, 29] width 16 height 14
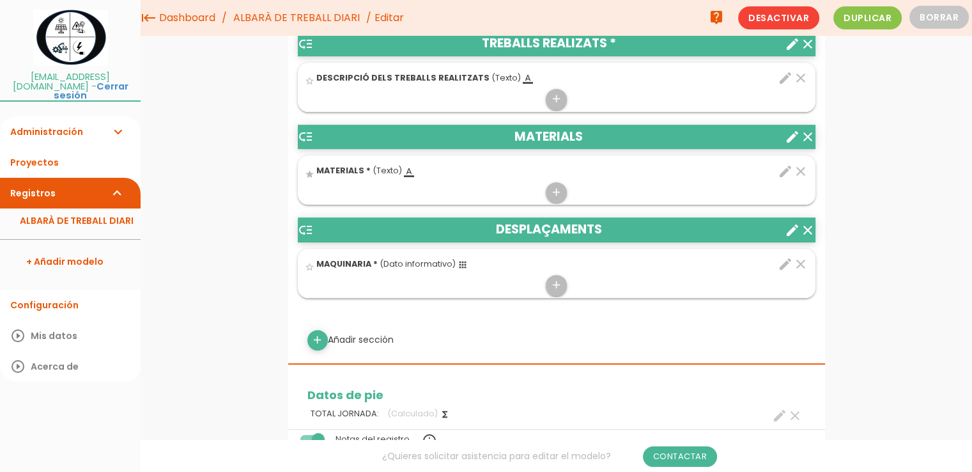
click at [602, 174] on div "star MATERIALS * (Texto) format_color_text" at bounding box center [515, 172] width 420 height 20
click at [0, 0] on input "star" at bounding box center [0, 0] width 0 height 0
click at [110, 211] on link "ALBARÀ DE TREBALL DIARI" at bounding box center [70, 220] width 141 height 24
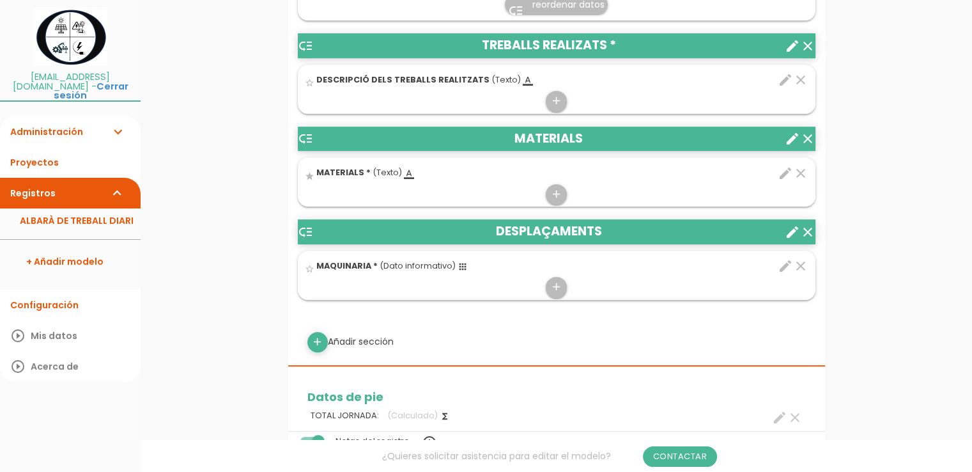
scroll to position [639, 0]
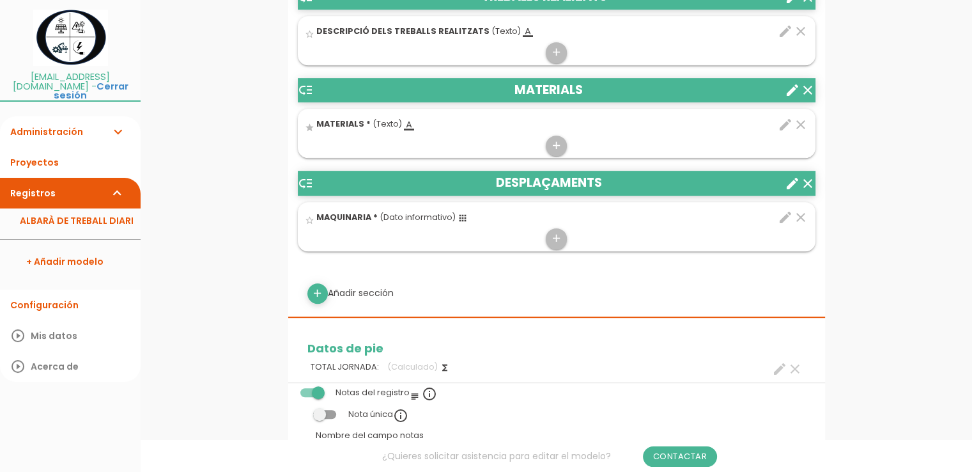
click at [783, 215] on icon "edit" at bounding box center [785, 217] width 15 height 15
select select "147"
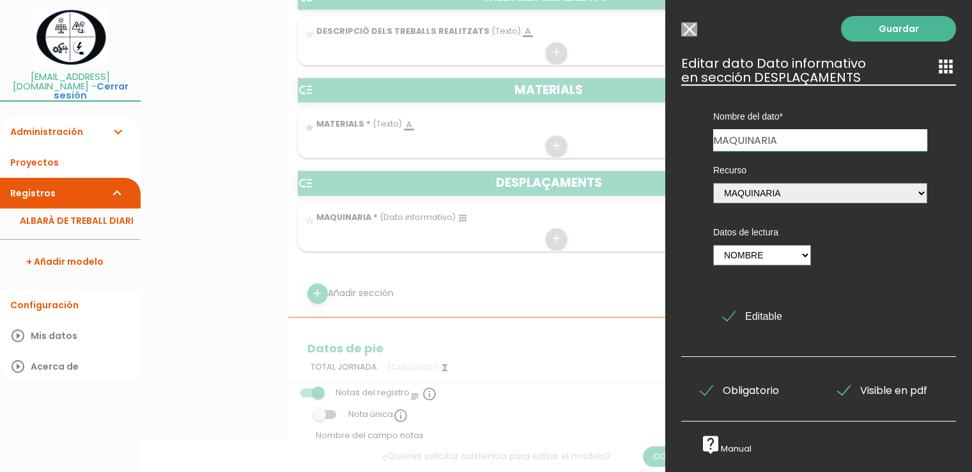
drag, startPoint x: 795, startPoint y: 137, endPoint x: 665, endPoint y: 134, distance: 130.4
click at [665, 134] on form "Guardar all_inbox Nombre ALBARÀ DE TREBALL DIARI person [EMAIL_ADDRESS][DOMAIN_…" at bounding box center [556, 255] width 537 height 1690
type input "KM"
click at [936, 67] on icon "apps" at bounding box center [946, 66] width 20 height 20
click at [875, 29] on link "Guardar" at bounding box center [898, 29] width 115 height 26
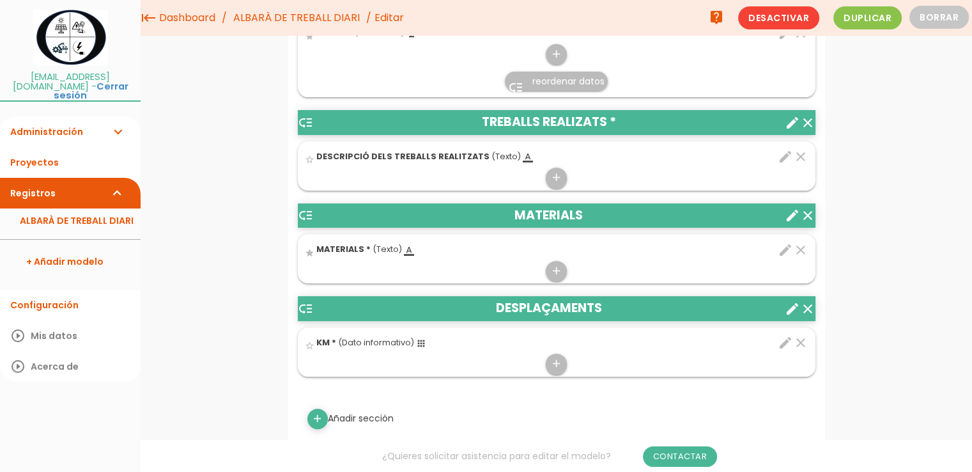
scroll to position [472, 0]
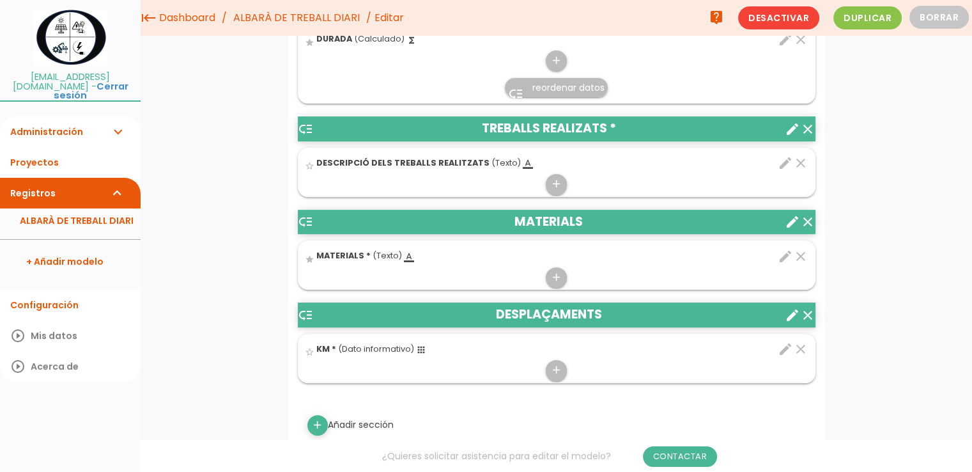
click at [420, 346] on icon "apps" at bounding box center [421, 349] width 10 height 10
click at [0, 0] on input "star_border" at bounding box center [0, 0] width 0 height 0
click at [367, 348] on span "(Dato informativo)" at bounding box center [376, 348] width 76 height 11
click at [0, 0] on input "star" at bounding box center [0, 0] width 0 height 0
click at [785, 347] on icon "edit" at bounding box center [785, 348] width 15 height 15
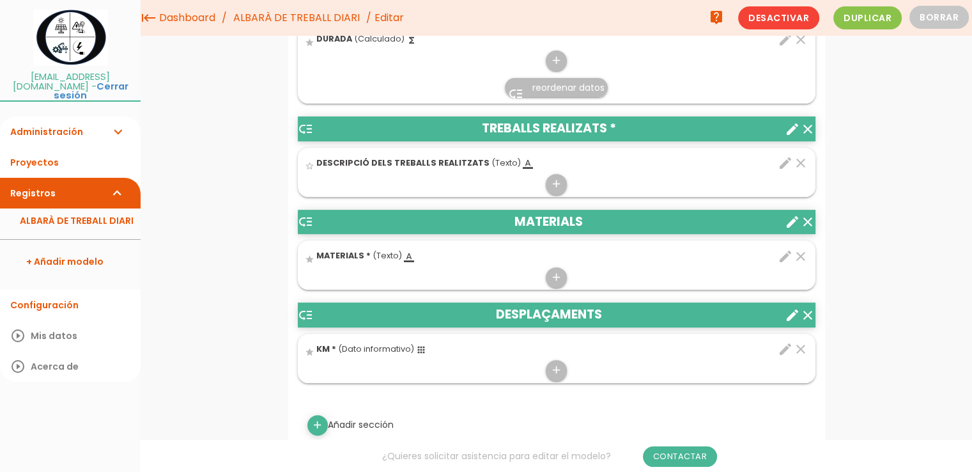
select select "147"
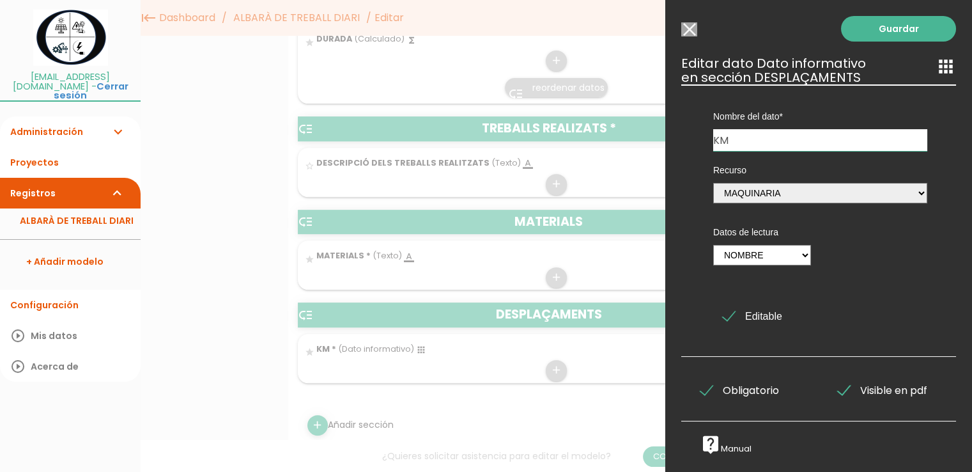
click at [937, 72] on icon "apps" at bounding box center [946, 66] width 20 height 20
click at [697, 33] on div "Guardar ESCOGE EL TIPO DE DATO looks_one NÚMERO format_color_text TEXTO access_…" at bounding box center [818, 236] width 307 height 472
click at [690, 29] on input "Seleccionar todos los usuarios" at bounding box center [689, 29] width 16 height 14
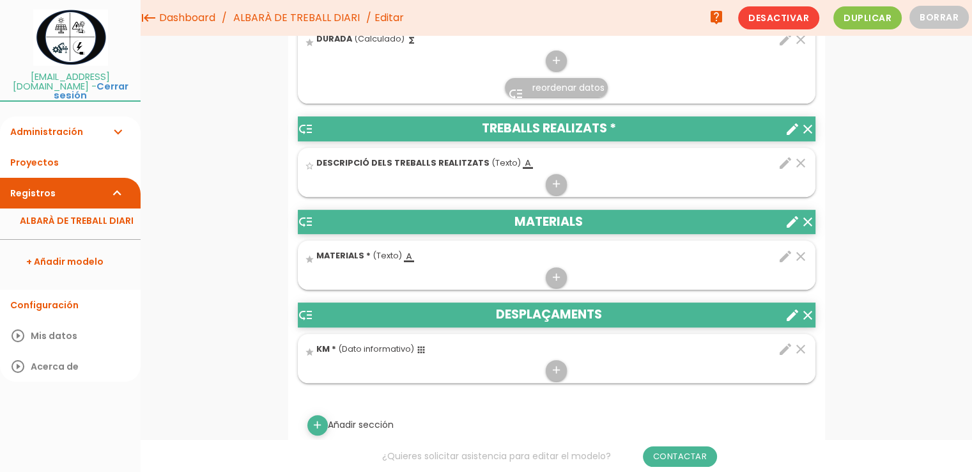
click at [782, 256] on icon "edit" at bounding box center [785, 256] width 15 height 15
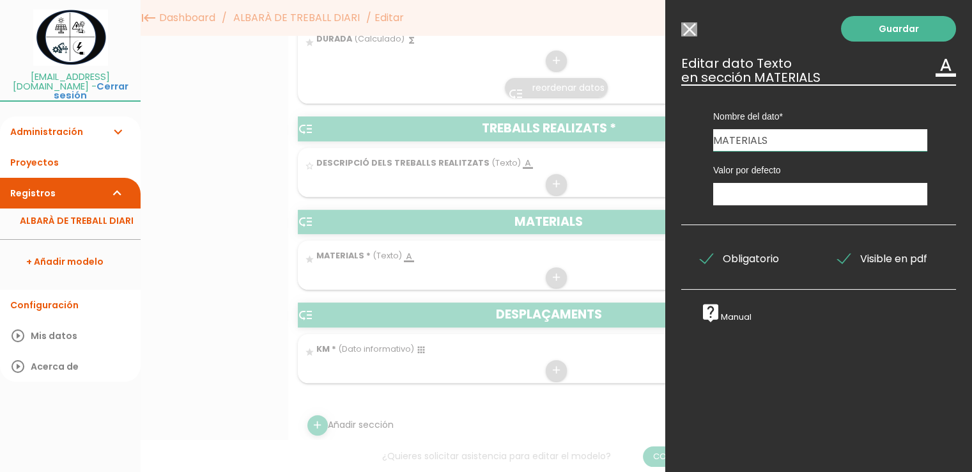
click at [939, 68] on icon "format_color_text" at bounding box center [946, 66] width 20 height 20
click at [691, 31] on input "Seleccionar todos los usuarios" at bounding box center [689, 29] width 16 height 14
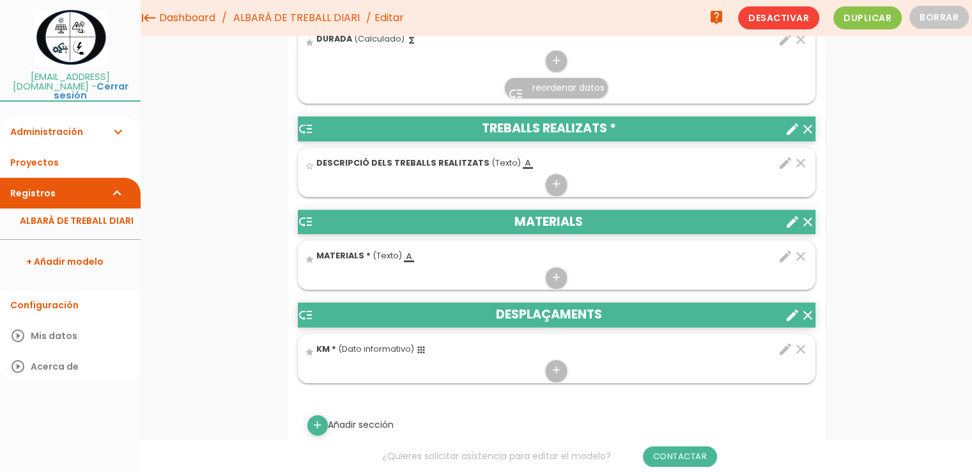
click at [378, 255] on span "(Texto)" at bounding box center [387, 255] width 29 height 11
click at [0, 0] on input "star" at bounding box center [0, 0] width 0 height 0
click at [407, 254] on icon "format_color_text" at bounding box center [409, 257] width 10 height 10
click at [0, 0] on input "star" at bounding box center [0, 0] width 0 height 0
click at [405, 259] on icon "format_color_text" at bounding box center [409, 257] width 10 height 10
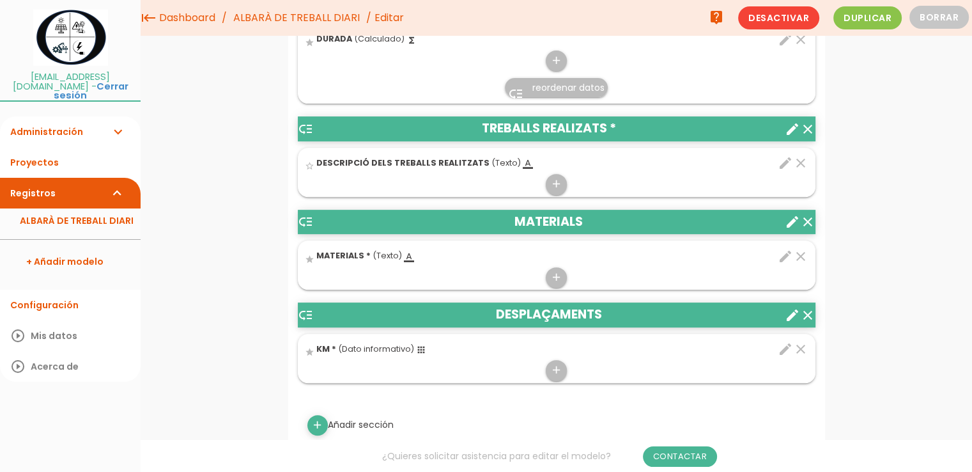
click at [0, 0] on input "star" at bounding box center [0, 0] width 0 height 0
click at [405, 259] on icon "format_color_text" at bounding box center [409, 257] width 10 height 10
click at [0, 0] on input "star" at bounding box center [0, 0] width 0 height 0
click at [45, 216] on link "ALBARÀ DE TREBALL DIARI" at bounding box center [70, 220] width 141 height 24
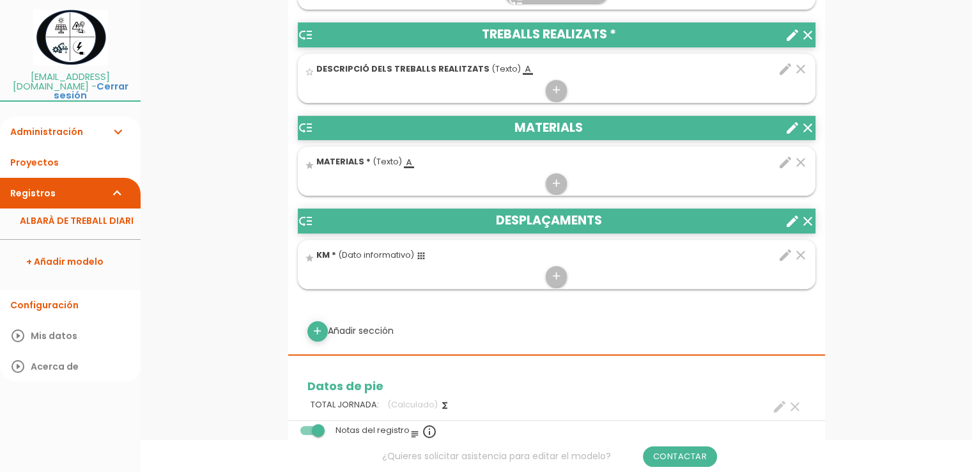
scroll to position [639, 0]
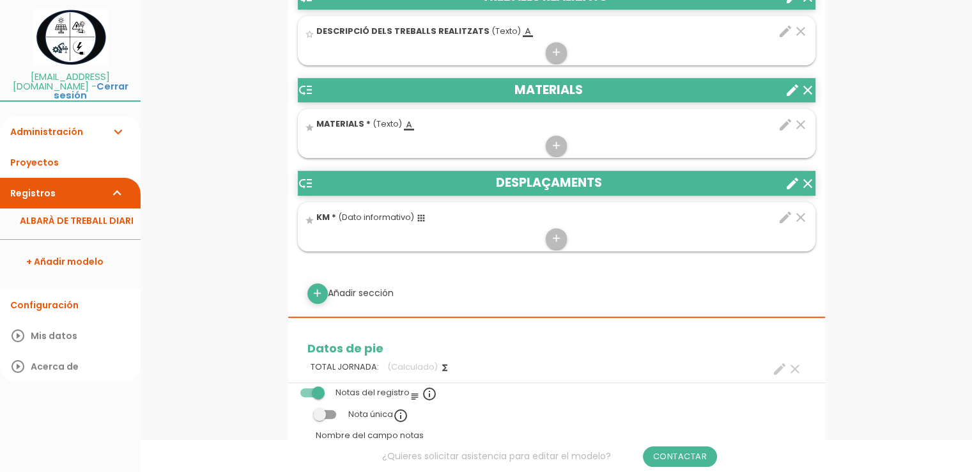
click at [405, 128] on icon "format_color_text" at bounding box center [409, 125] width 10 height 10
click at [0, 0] on input "star" at bounding box center [0, 0] width 0 height 0
click at [406, 121] on icon "format_color_text" at bounding box center [409, 125] width 10 height 10
click at [0, 0] on input "star" at bounding box center [0, 0] width 0 height 0
click at [381, 121] on span "(Texto)" at bounding box center [387, 123] width 29 height 11
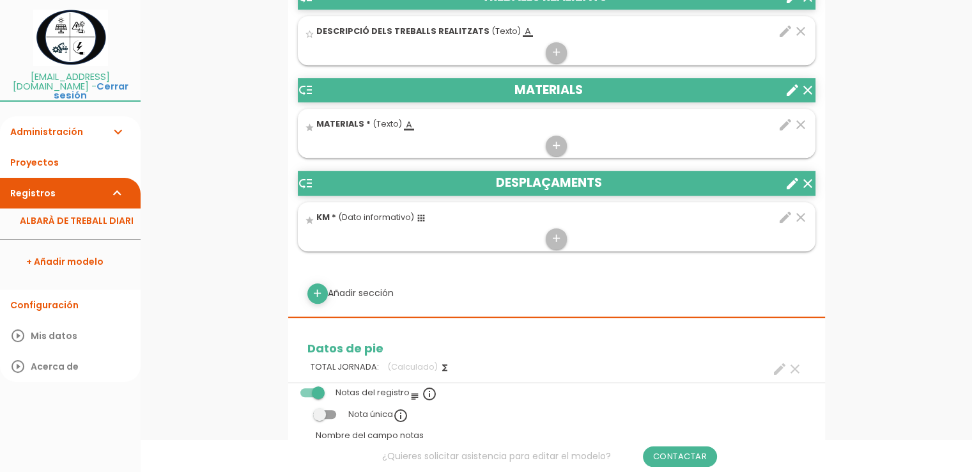
click at [0, 0] on input "star" at bounding box center [0, 0] width 0 height 0
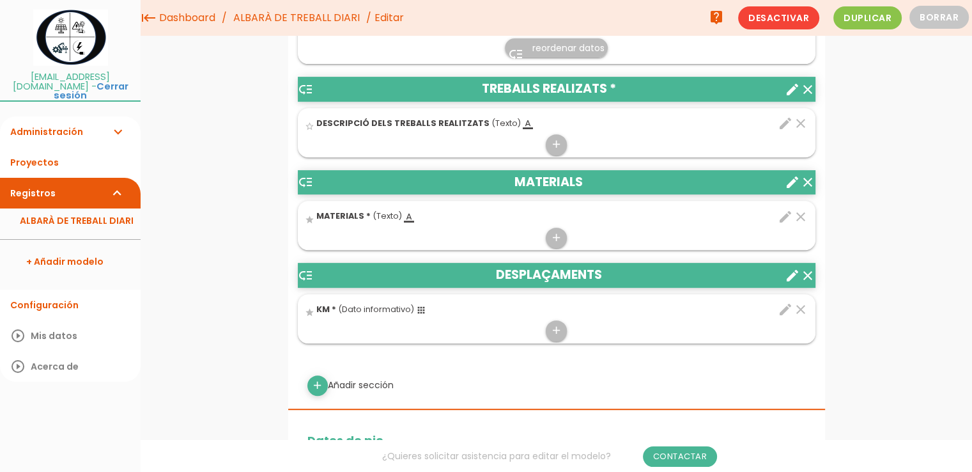
scroll to position [575, 0]
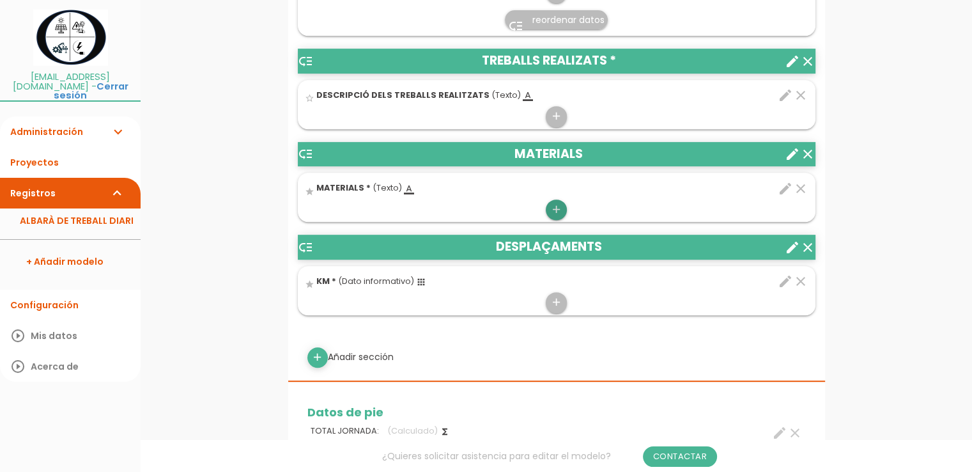
click at [555, 210] on icon "add" at bounding box center [556, 209] width 12 height 20
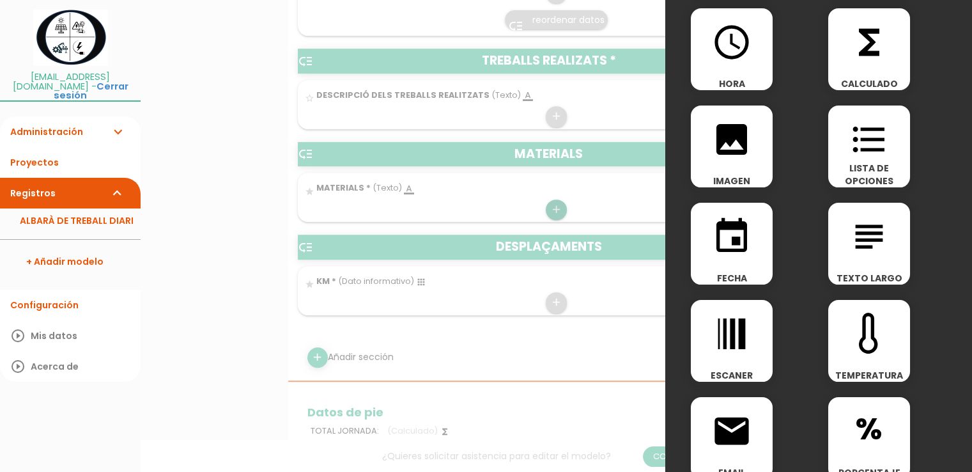
scroll to position [128, 0]
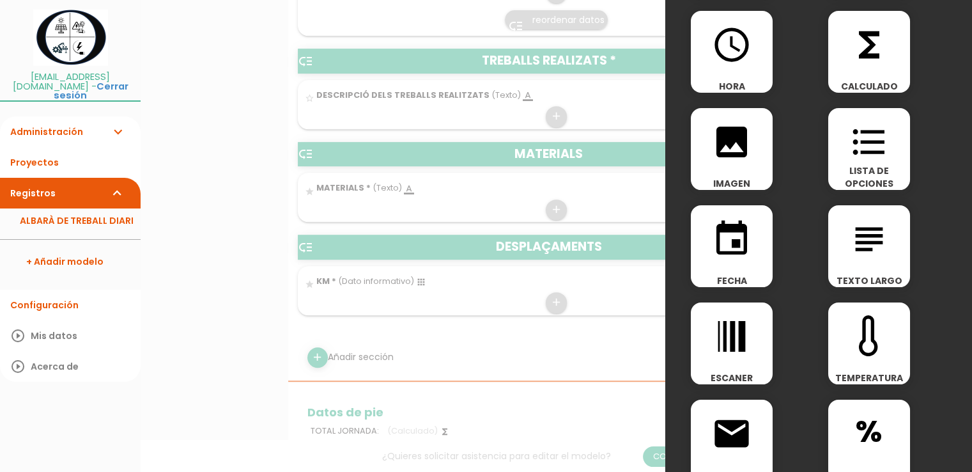
click at [868, 153] on icon "format_list_bulleted" at bounding box center [869, 141] width 41 height 41
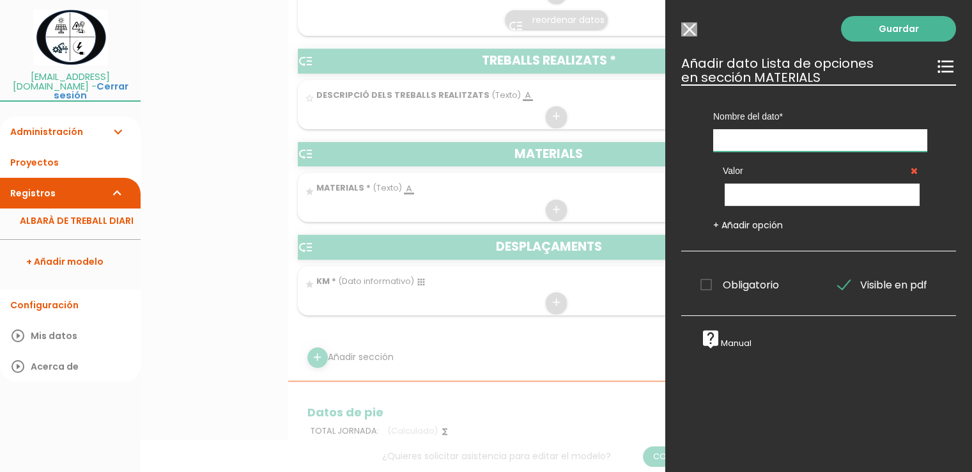
click at [736, 146] on input "text" at bounding box center [820, 140] width 214 height 22
type input "CONCEPTE"
click at [766, 192] on input "text" at bounding box center [822, 194] width 195 height 22
type input "ALT"
click at [707, 284] on span "Obligatorio" at bounding box center [739, 285] width 79 height 16
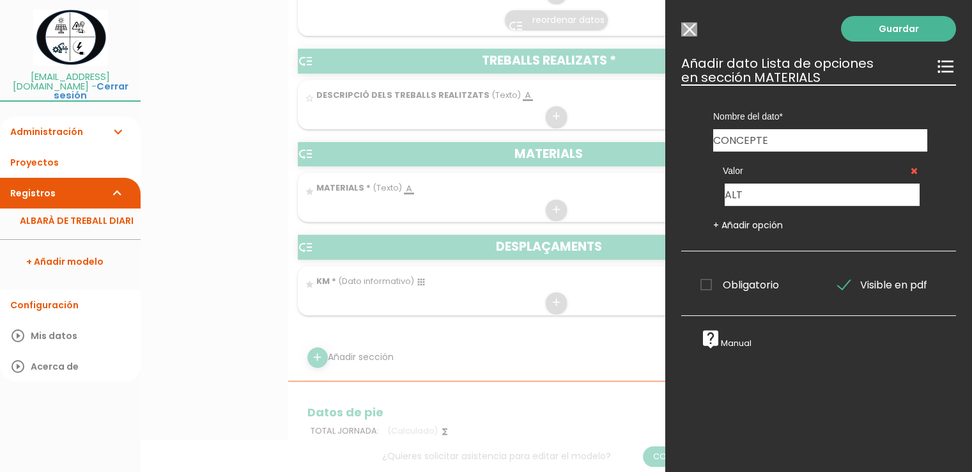
click at [0, 0] on input "Obligatorio" at bounding box center [0, 0] width 0 height 0
click at [872, 37] on link "Guardar" at bounding box center [898, 29] width 115 height 26
click at [911, 169] on icon at bounding box center [914, 170] width 7 height 9
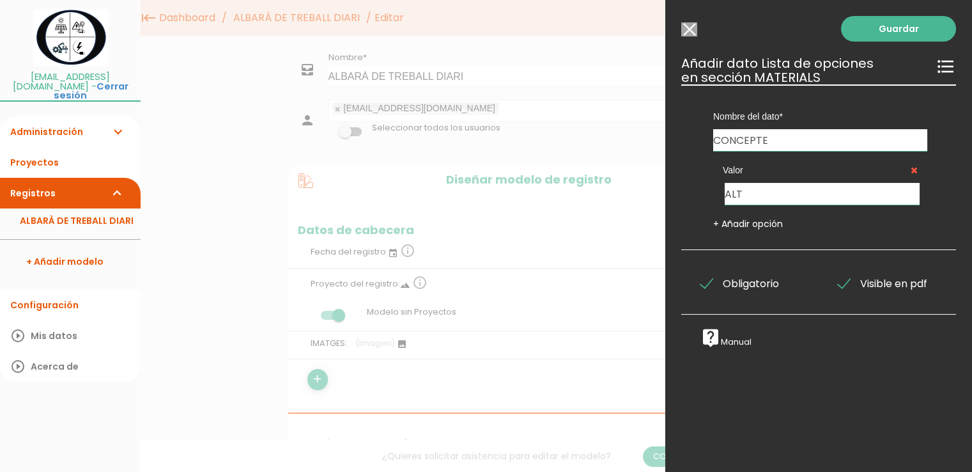
click at [911, 172] on icon at bounding box center [914, 170] width 7 height 9
drag, startPoint x: 906, startPoint y: 172, endPoint x: 901, endPoint y: 146, distance: 25.9
click at [911, 171] on icon at bounding box center [914, 170] width 7 height 9
click at [863, 34] on link "Guardar" at bounding box center [898, 29] width 115 height 26
click at [690, 26] on input "Seleccionar todos los usuarios" at bounding box center [689, 29] width 16 height 14
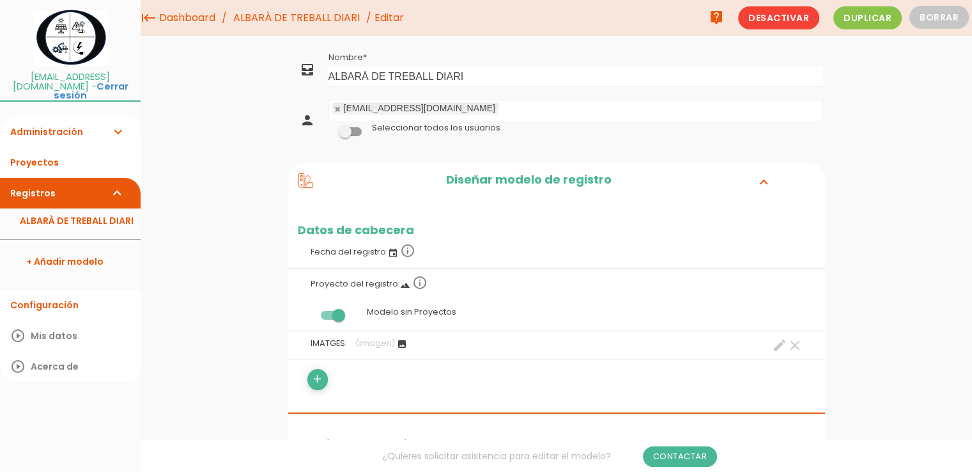
click at [41, 208] on link "ALBARÀ DE TREBALL DIARI" at bounding box center [70, 220] width 141 height 24
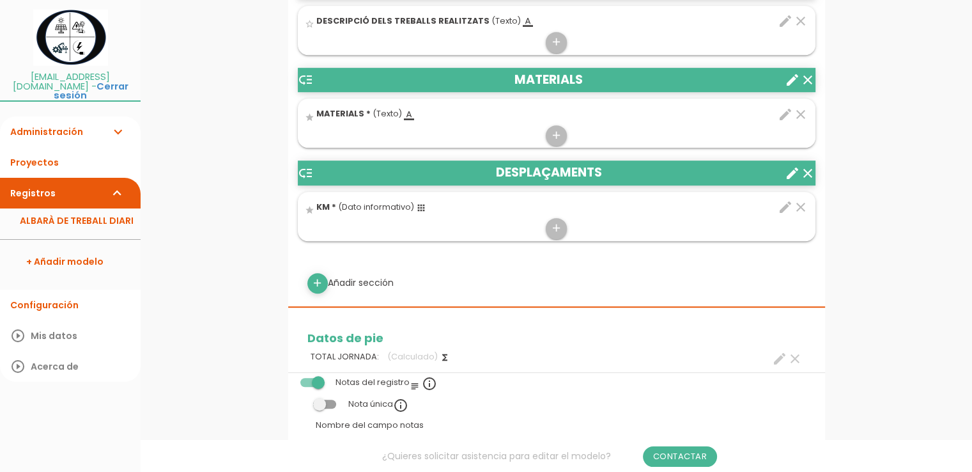
scroll to position [575, 0]
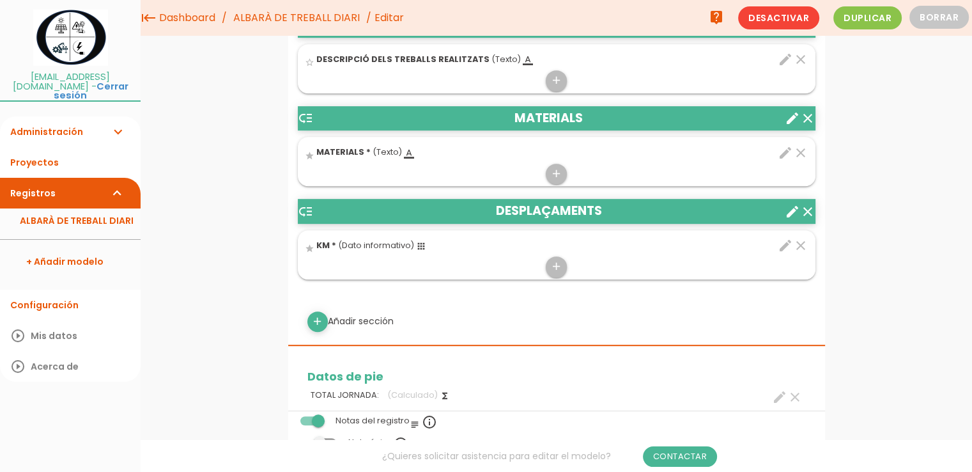
click at [800, 150] on icon "clear" at bounding box center [800, 152] width 15 height 15
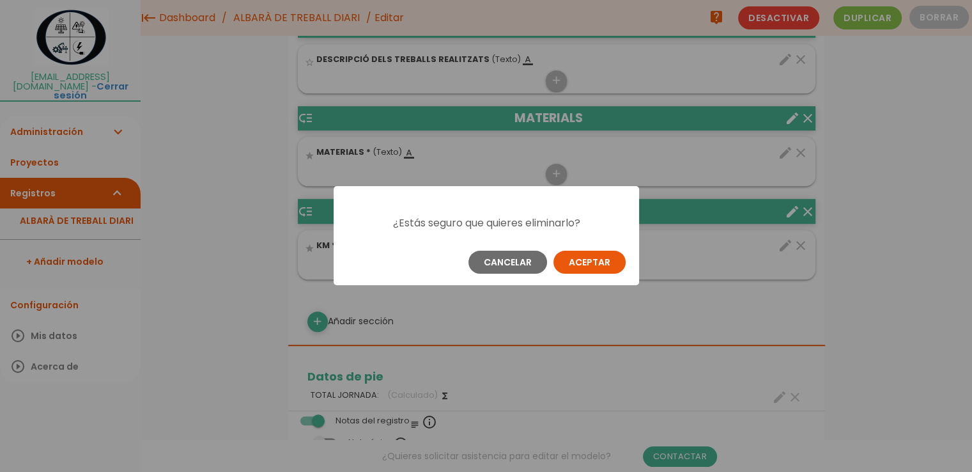
scroll to position [0, 0]
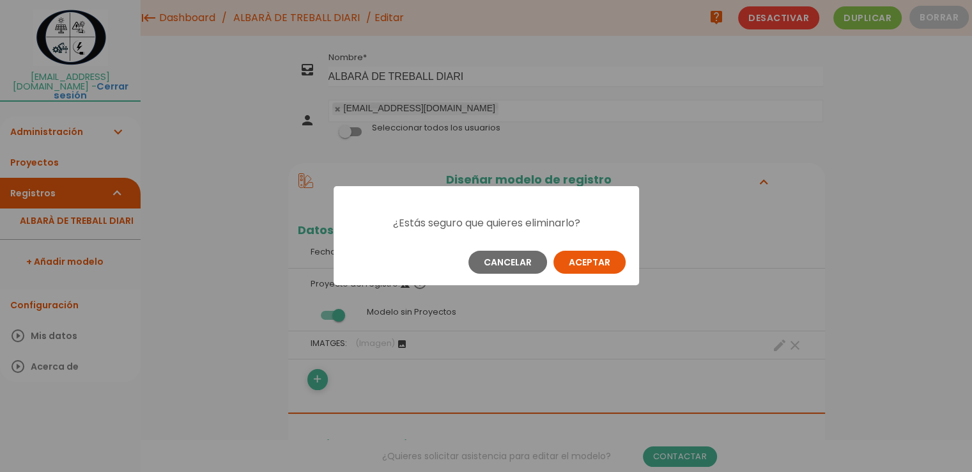
click at [590, 264] on button "Aceptar" at bounding box center [589, 261] width 72 height 23
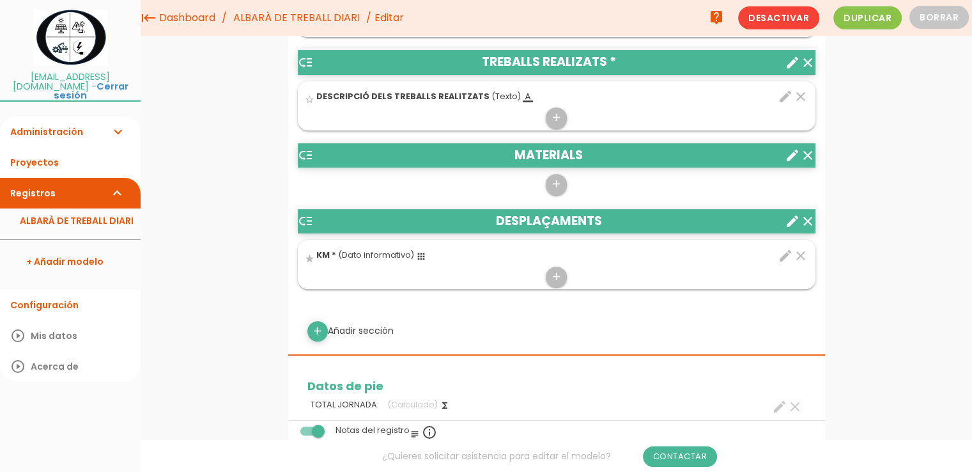
scroll to position [509, 0]
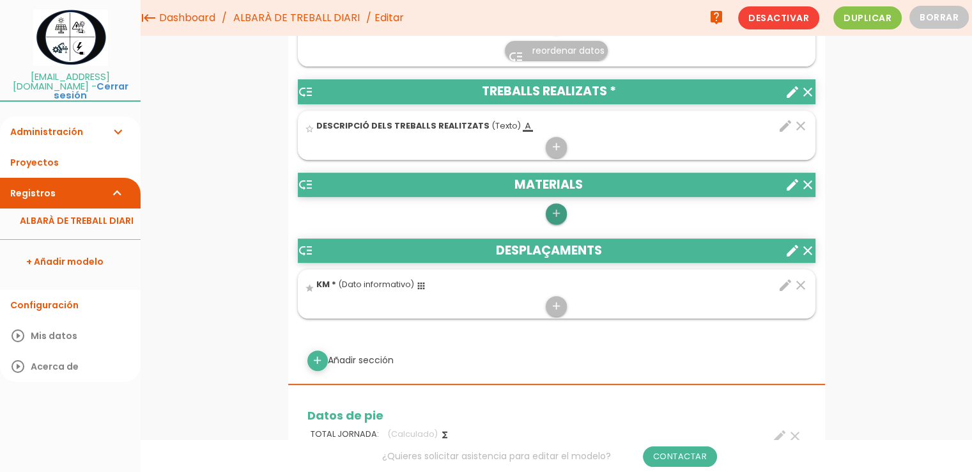
click at [553, 214] on icon "add" at bounding box center [556, 213] width 12 height 20
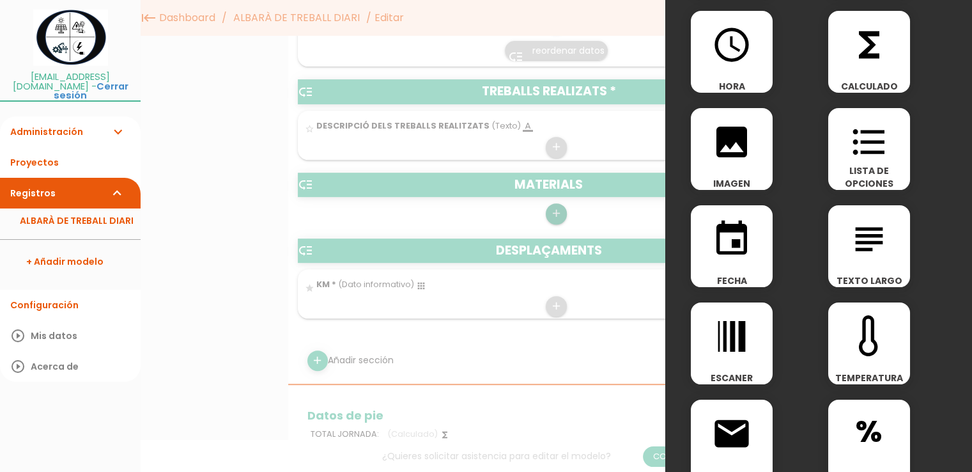
scroll to position [64, 0]
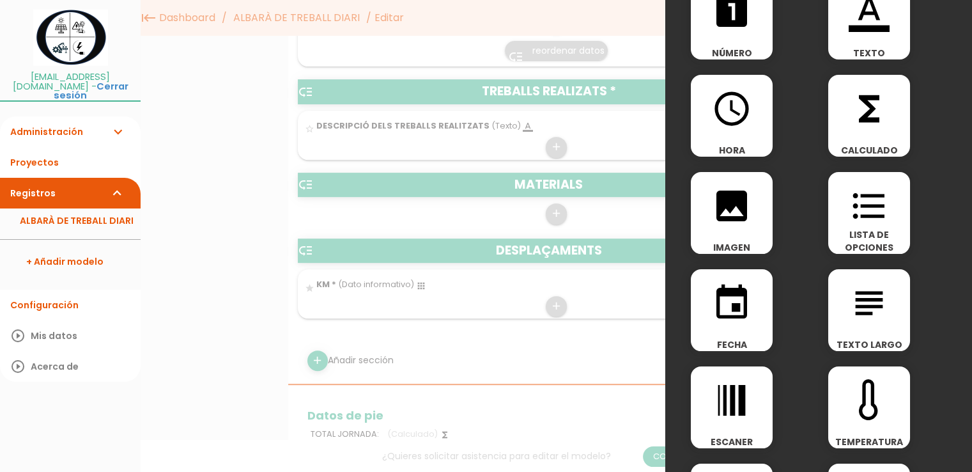
click at [865, 210] on icon "format_list_bulleted" at bounding box center [869, 205] width 41 height 41
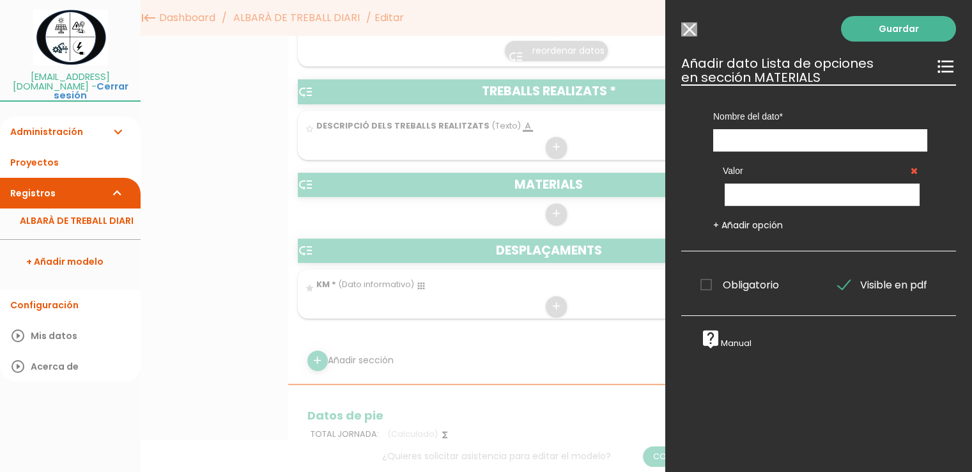
scroll to position [0, 0]
click at [772, 139] on input "text" at bounding box center [820, 140] width 214 height 22
type input "CONCEPTE"
click at [911, 167] on icon at bounding box center [914, 170] width 7 height 9
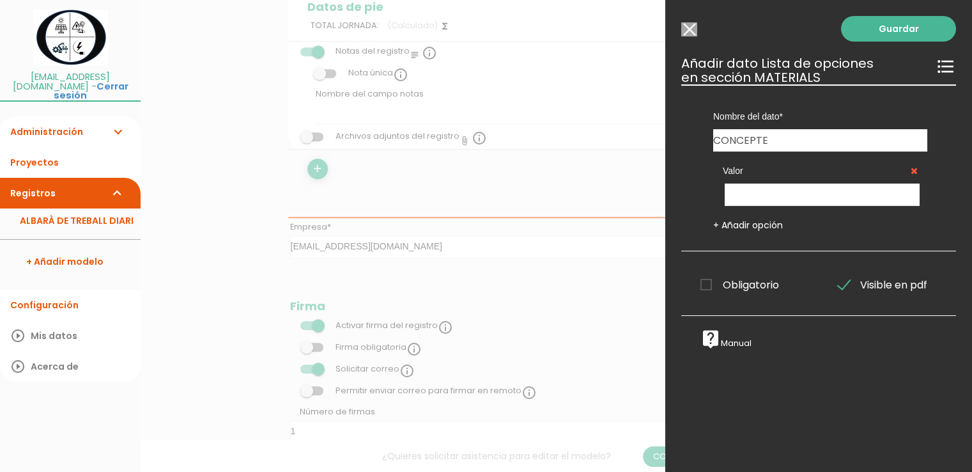
click at [911, 171] on icon at bounding box center [914, 170] width 7 height 9
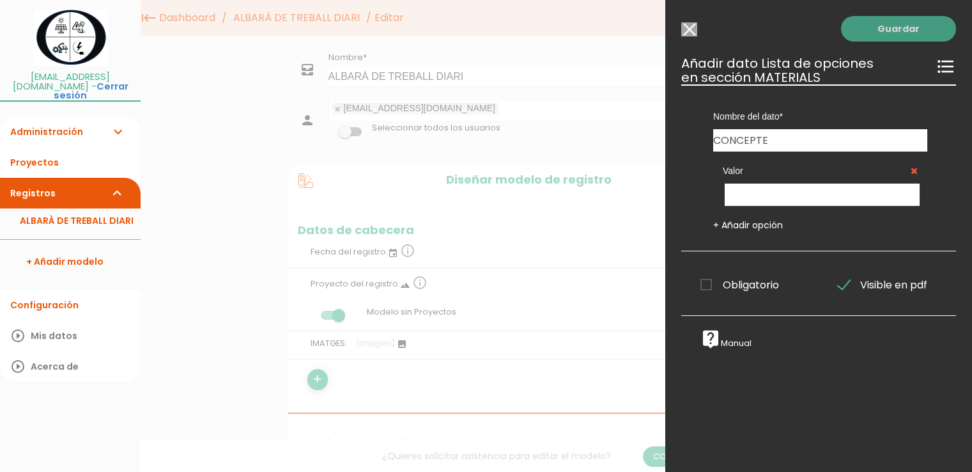
click at [911, 30] on link "Guardar" at bounding box center [898, 29] width 115 height 26
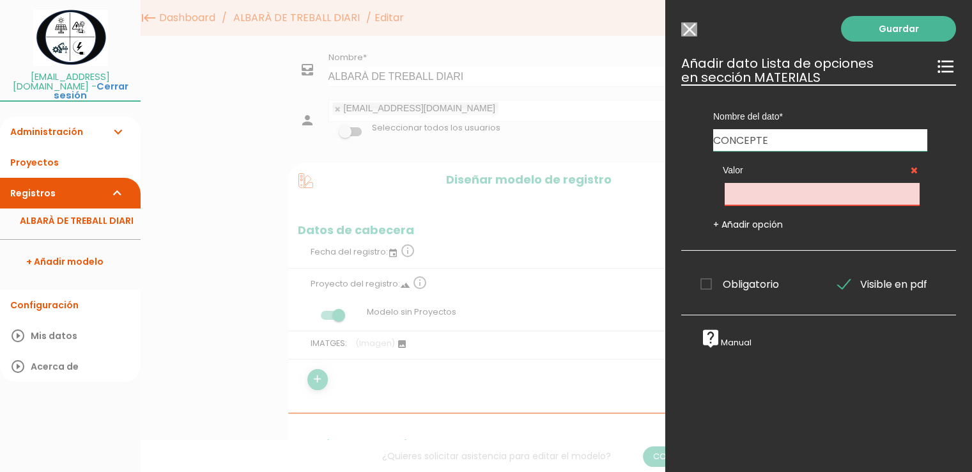
click at [733, 227] on link "+ Añadir opción" at bounding box center [748, 224] width 70 height 13
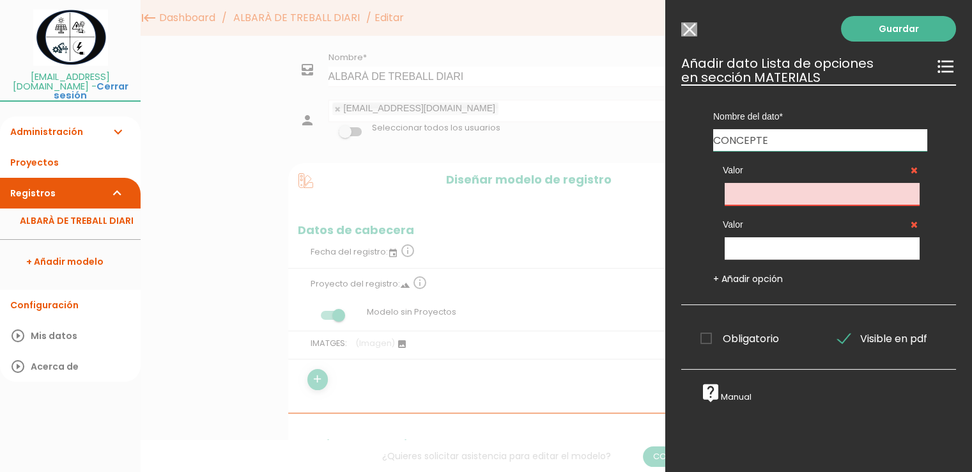
click at [911, 226] on icon at bounding box center [914, 224] width 7 height 9
click at [911, 224] on icon at bounding box center [914, 224] width 7 height 9
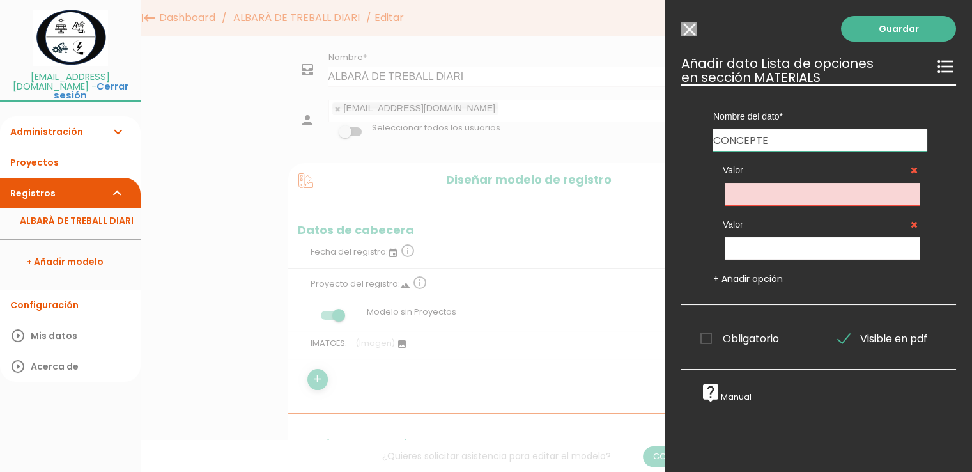
click at [911, 225] on icon at bounding box center [914, 224] width 7 height 9
click at [907, 37] on link "Guardar" at bounding box center [898, 29] width 115 height 26
click at [692, 29] on input "Seleccionar todos los usuarios" at bounding box center [689, 29] width 16 height 14
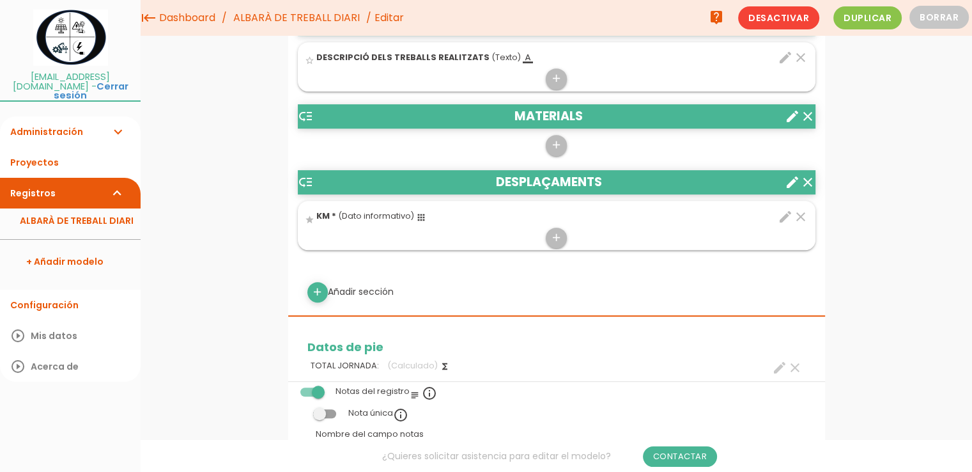
scroll to position [575, 0]
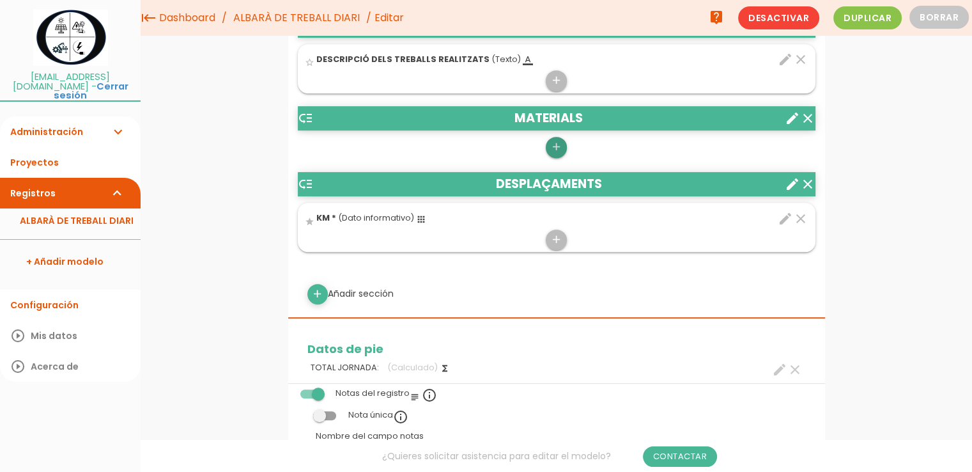
click at [557, 154] on icon "add" at bounding box center [556, 147] width 12 height 20
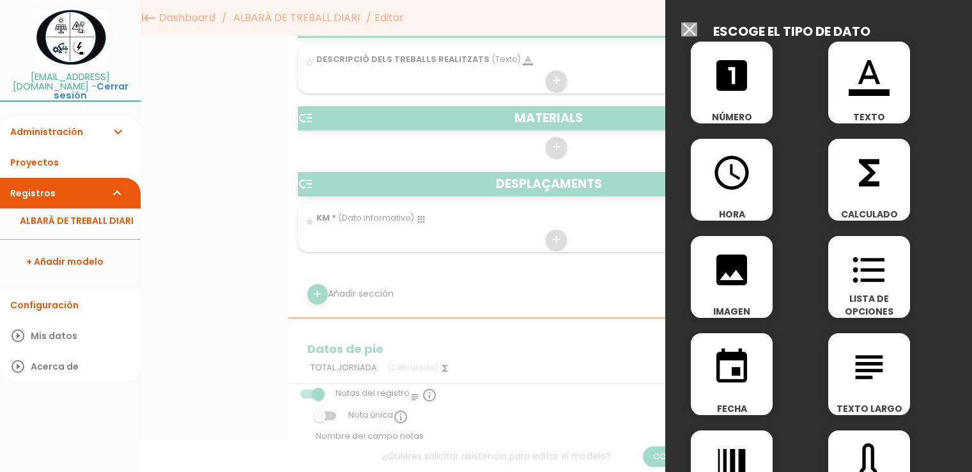
click at [854, 272] on icon "format_list_bulleted" at bounding box center [869, 269] width 41 height 41
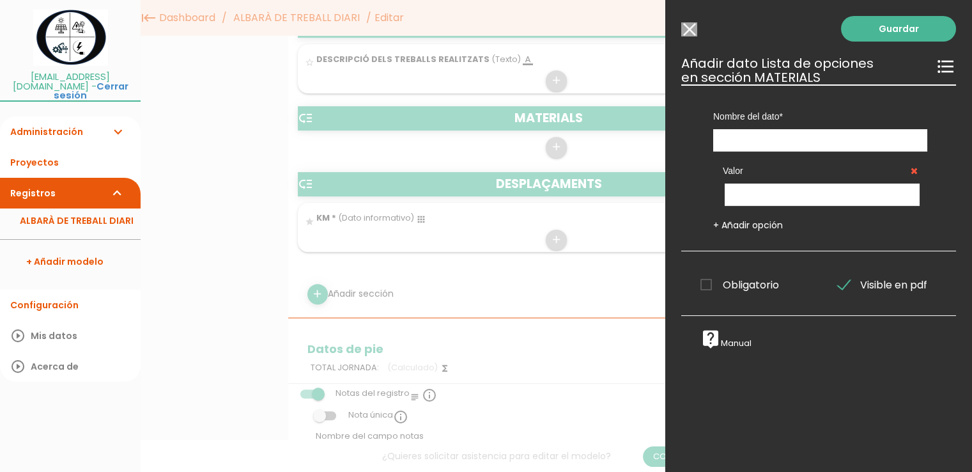
click at [718, 341] on icon "live_help" at bounding box center [710, 338] width 20 height 20
click at [222, 192] on div at bounding box center [486, 177] width 972 height 590
click at [695, 29] on input "Seleccionar todos los usuarios" at bounding box center [689, 29] width 16 height 14
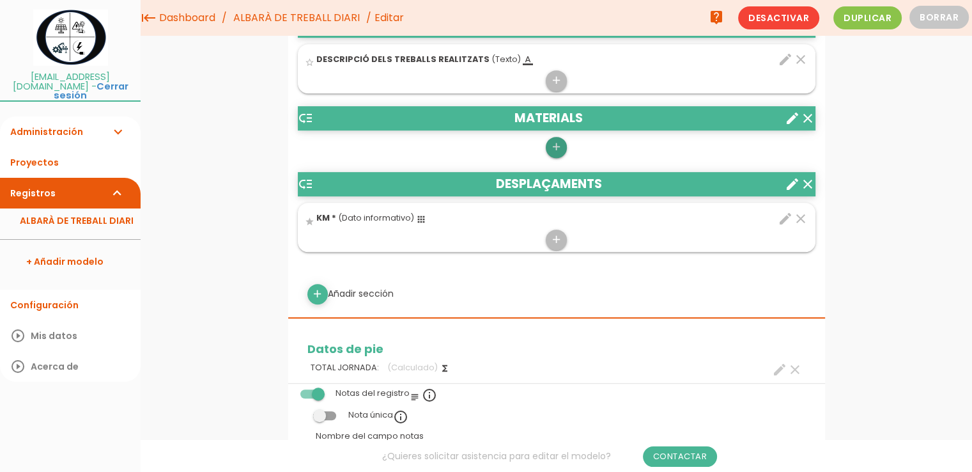
click at [556, 143] on icon "add" at bounding box center [556, 147] width 12 height 20
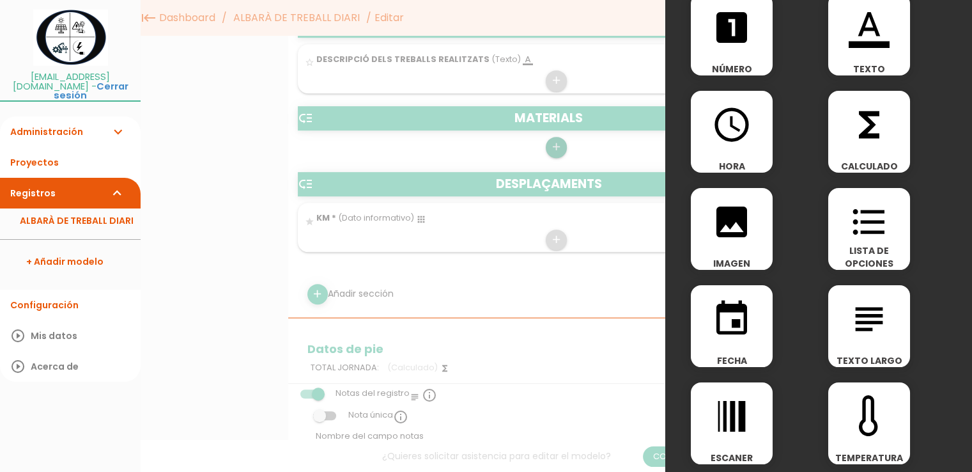
scroll to position [0, 0]
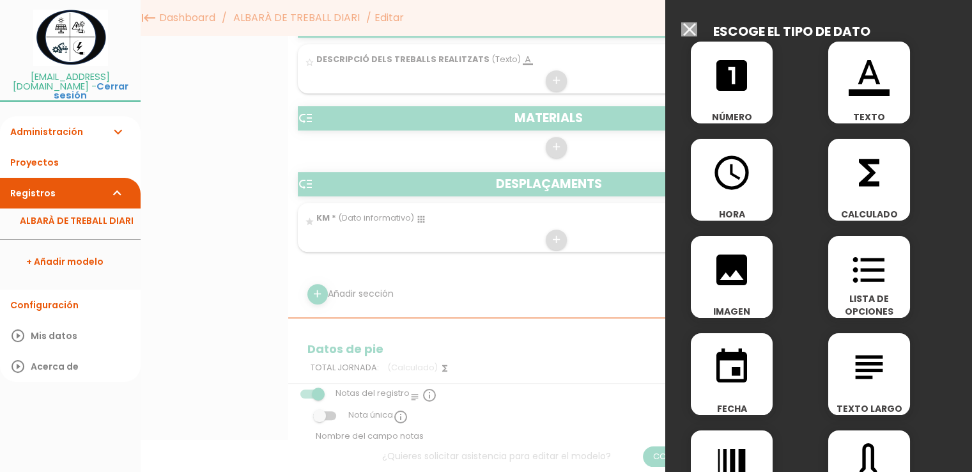
click at [727, 73] on icon "looks_one" at bounding box center [731, 75] width 41 height 41
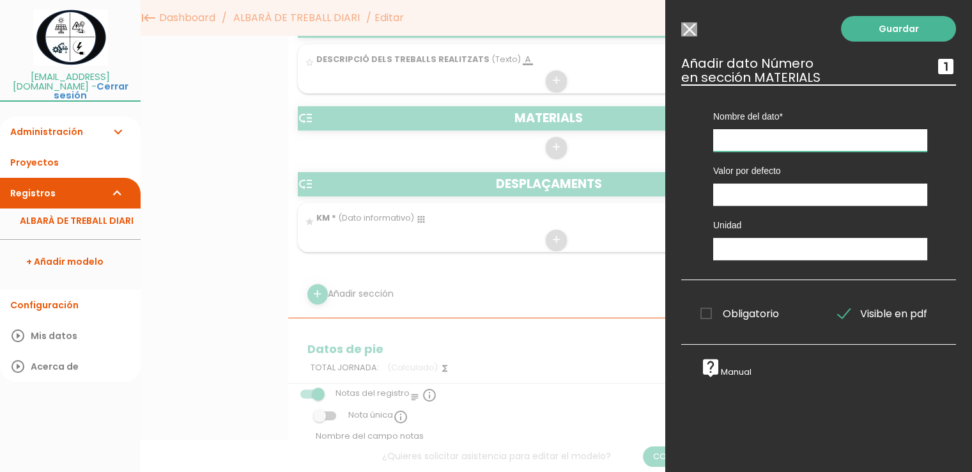
click at [754, 134] on input "text" at bounding box center [820, 140] width 214 height 22
type input "COCEPTE"
click at [716, 371] on icon "live_help" at bounding box center [710, 367] width 20 height 20
click at [691, 29] on input "Seleccionar todos los usuarios" at bounding box center [689, 29] width 16 height 14
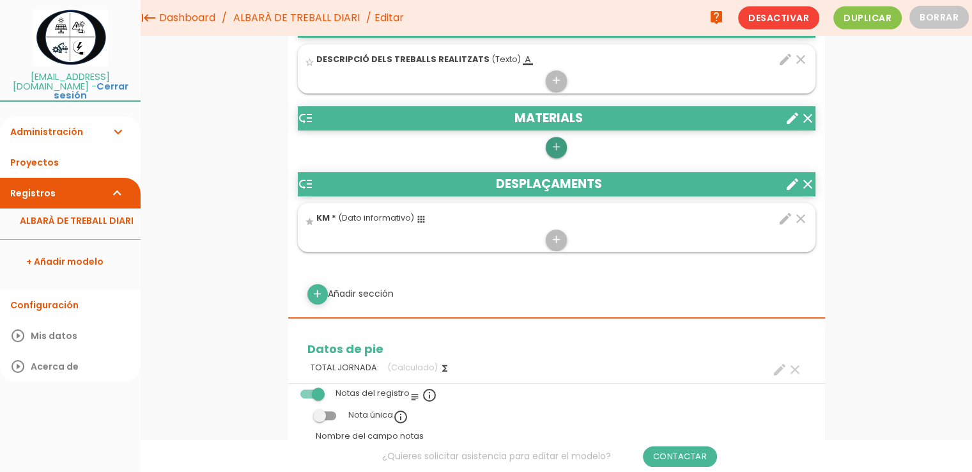
click at [554, 148] on icon "add" at bounding box center [556, 147] width 12 height 20
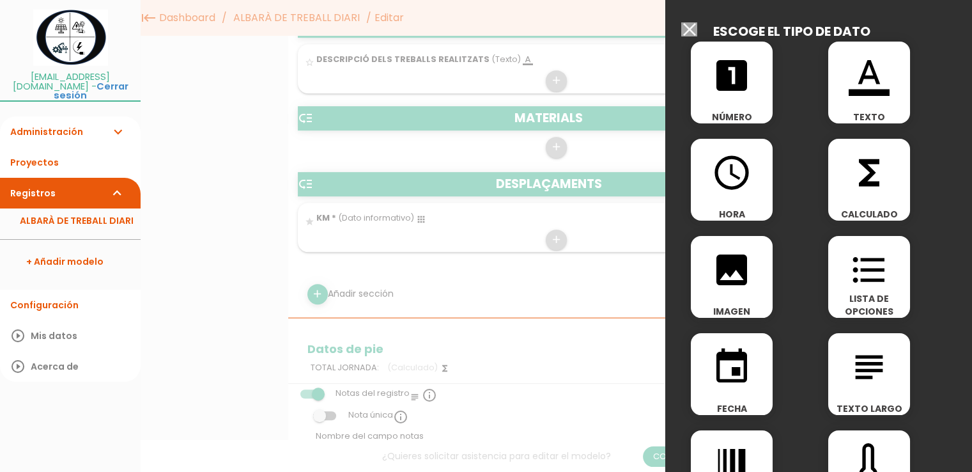
click at [872, 372] on icon "subject" at bounding box center [869, 366] width 41 height 41
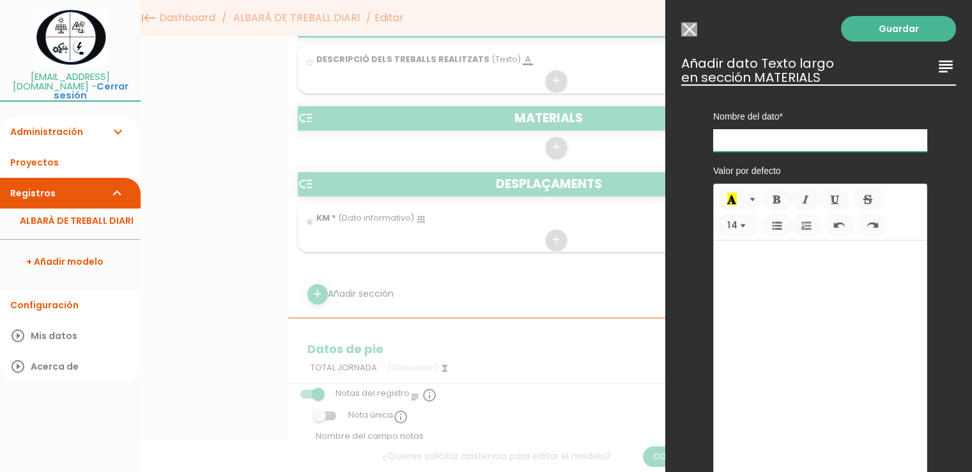
click at [766, 143] on input "text" at bounding box center [820, 140] width 214 height 22
click at [690, 34] on input "Seleccionar todos los usuarios" at bounding box center [689, 29] width 16 height 14
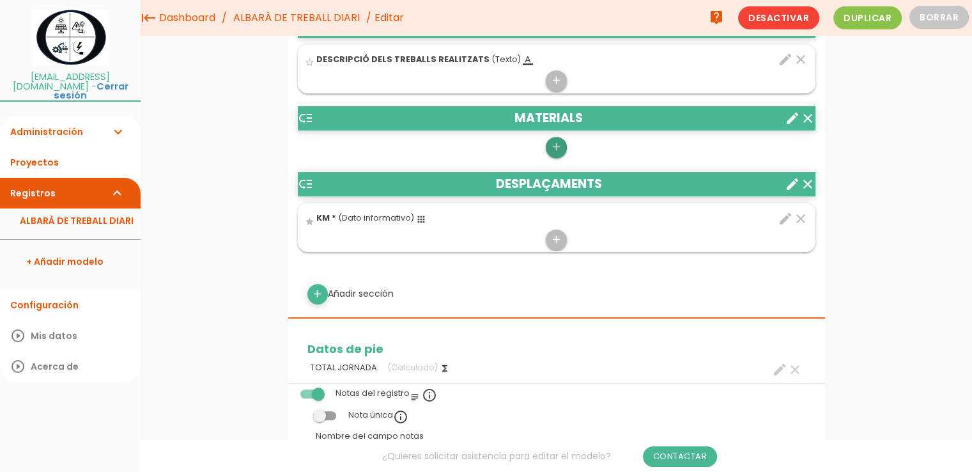
click at [554, 141] on icon "add" at bounding box center [556, 147] width 12 height 20
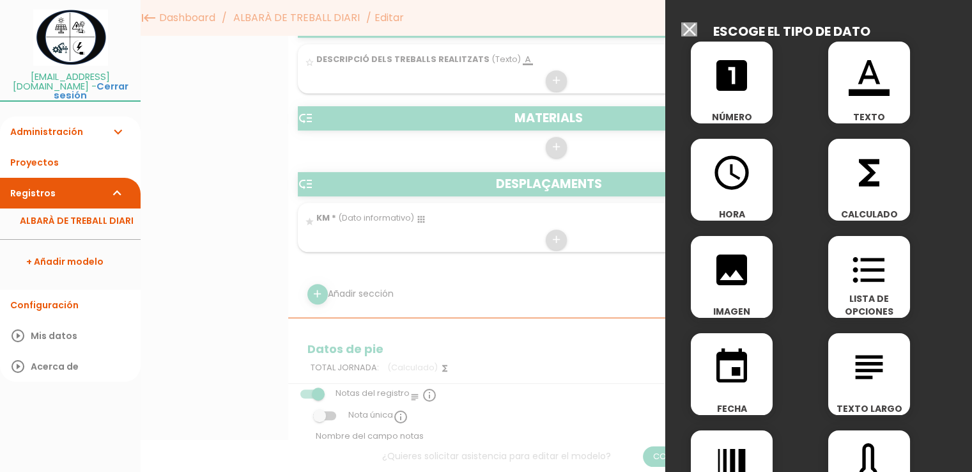
click at [861, 84] on icon "format_color_text" at bounding box center [869, 75] width 41 height 41
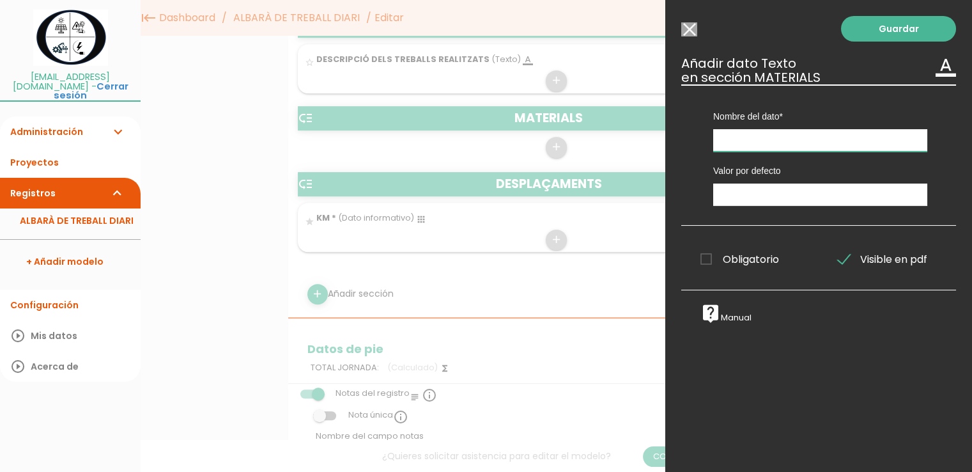
click at [730, 143] on input "text" at bounding box center [820, 140] width 214 height 22
type input "CONCEPTE"
click at [705, 259] on span "Obligatorio" at bounding box center [739, 259] width 79 height 16
click at [0, 0] on input "Obligatorio" at bounding box center [0, 0] width 0 height 0
click at [891, 25] on link "Guardar" at bounding box center [898, 29] width 115 height 26
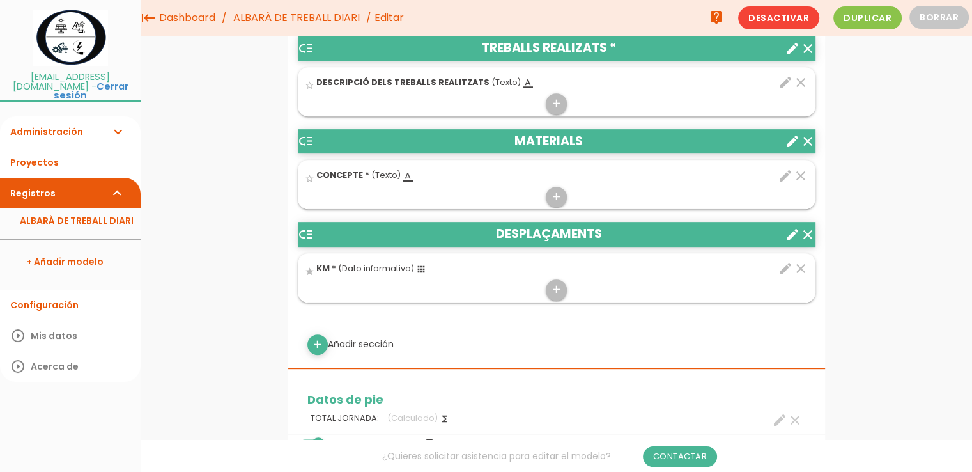
scroll to position [88, 0]
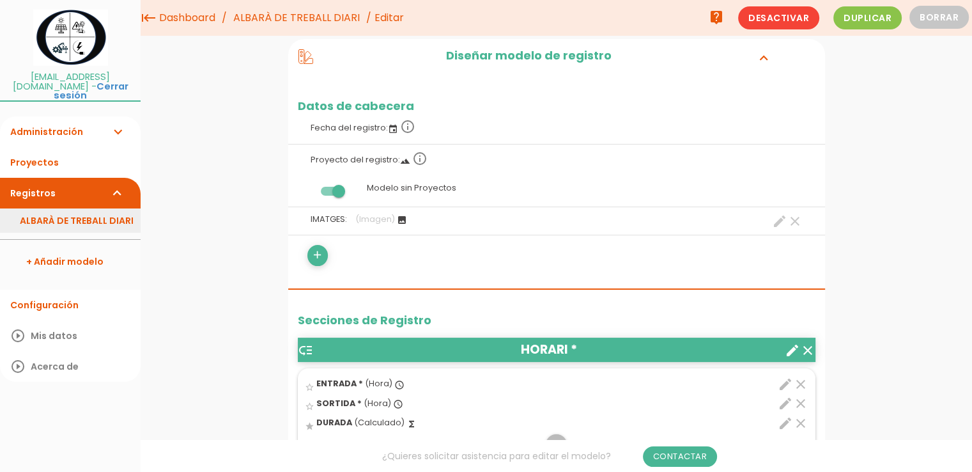
click at [53, 209] on link "ALBARÀ DE TREBALL DIARI" at bounding box center [70, 220] width 141 height 24
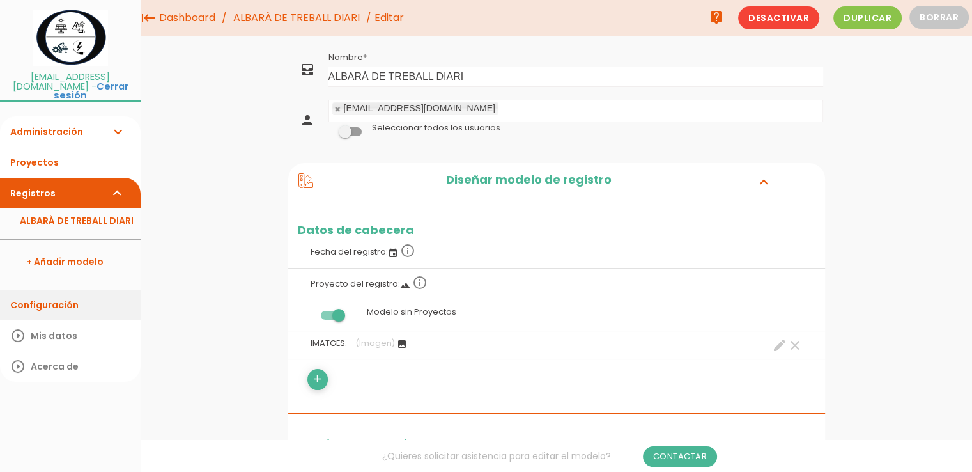
click at [58, 298] on link "Configuración" at bounding box center [70, 304] width 141 height 31
click at [778, 349] on icon "create" at bounding box center [779, 344] width 15 height 15
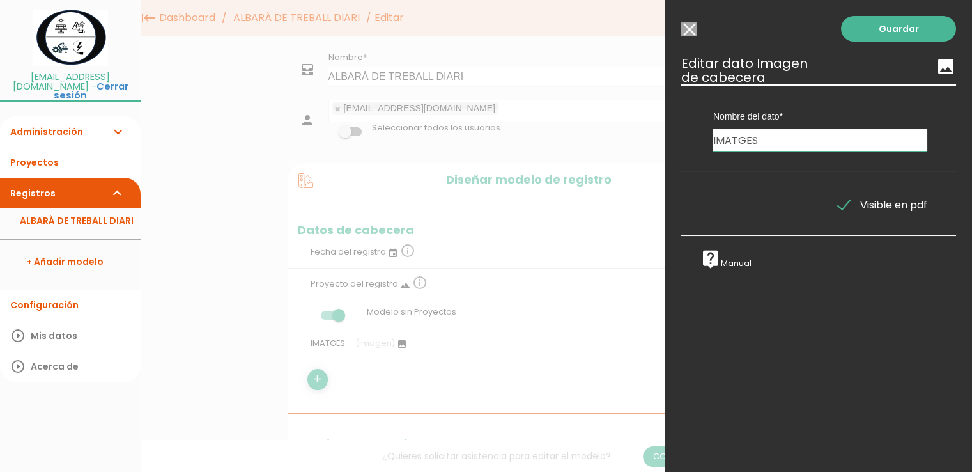
click at [690, 28] on input "Seleccionar todos los usuarios" at bounding box center [689, 29] width 16 height 14
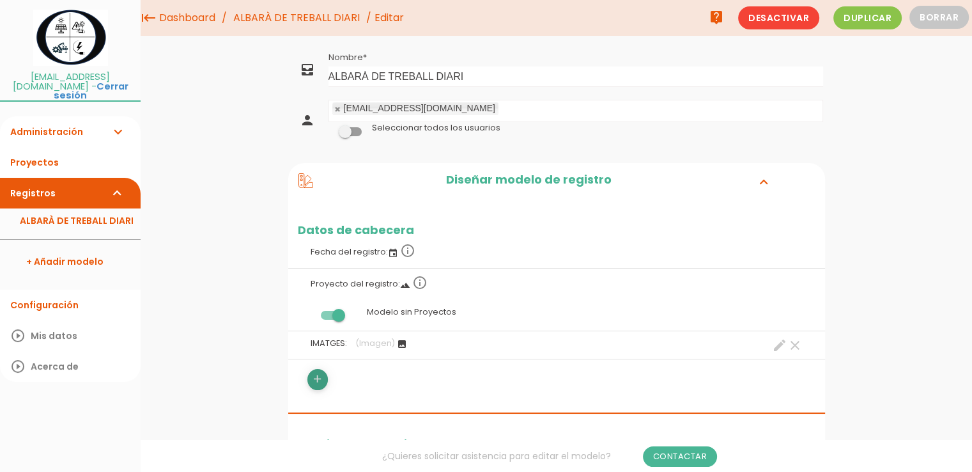
click at [317, 373] on icon "add" at bounding box center [317, 379] width 12 height 20
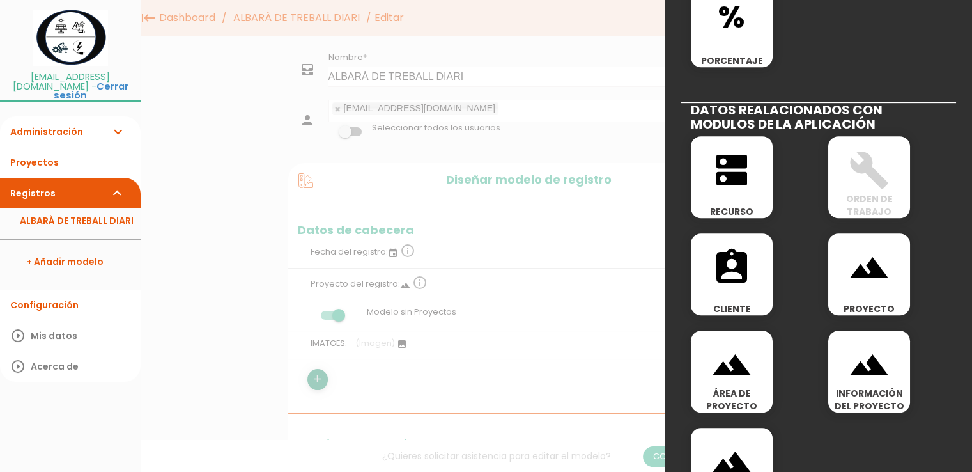
scroll to position [687, 0]
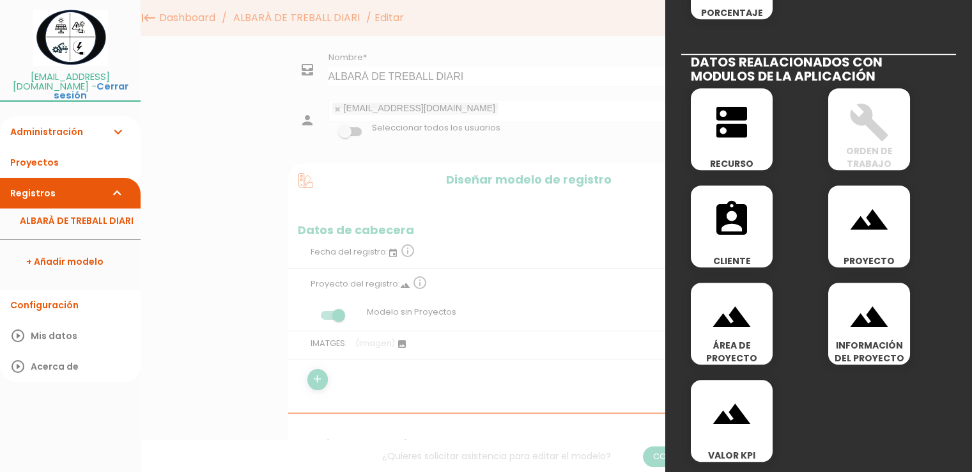
click at [742, 225] on icon "assignment_ind" at bounding box center [731, 219] width 41 height 41
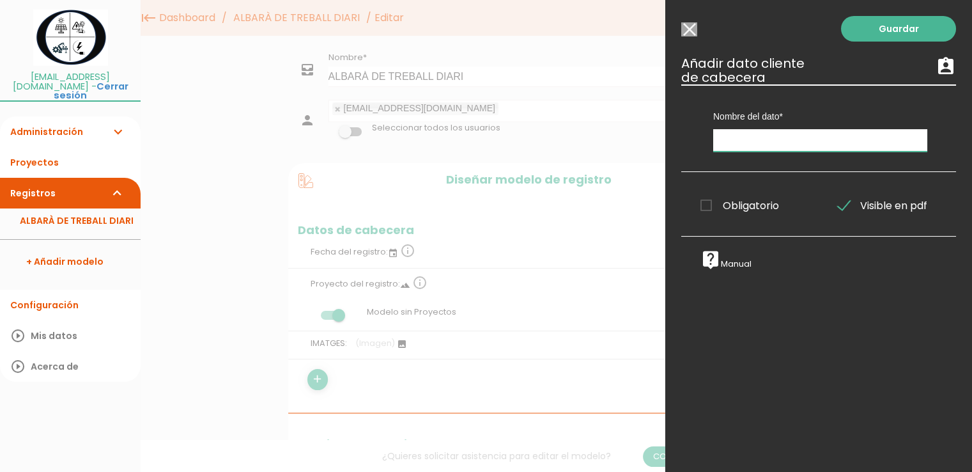
click at [735, 143] on input "text" at bounding box center [820, 140] width 214 height 22
type input "ENTREGAT A"
click at [707, 205] on span "Obligatorio" at bounding box center [739, 205] width 79 height 16
click at [0, 0] on input "Obligatorio" at bounding box center [0, 0] width 0 height 0
click at [867, 26] on link "Guardar" at bounding box center [898, 29] width 115 height 26
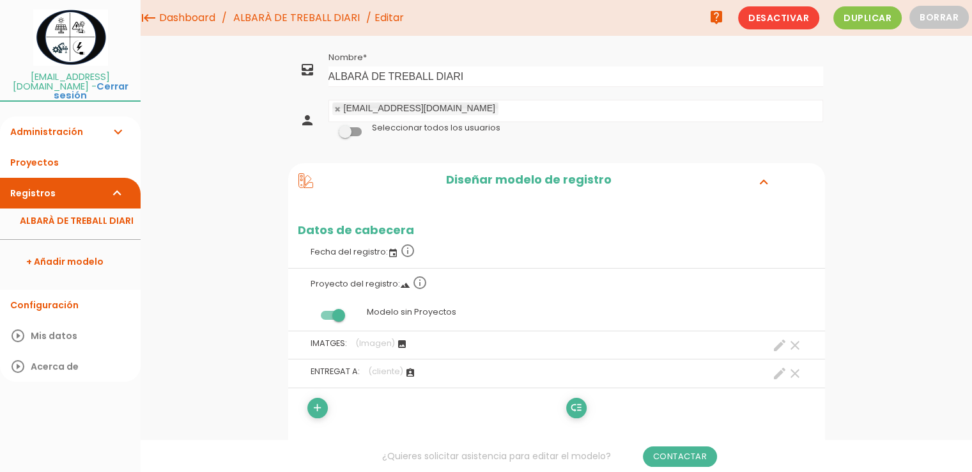
scroll to position [128, 0]
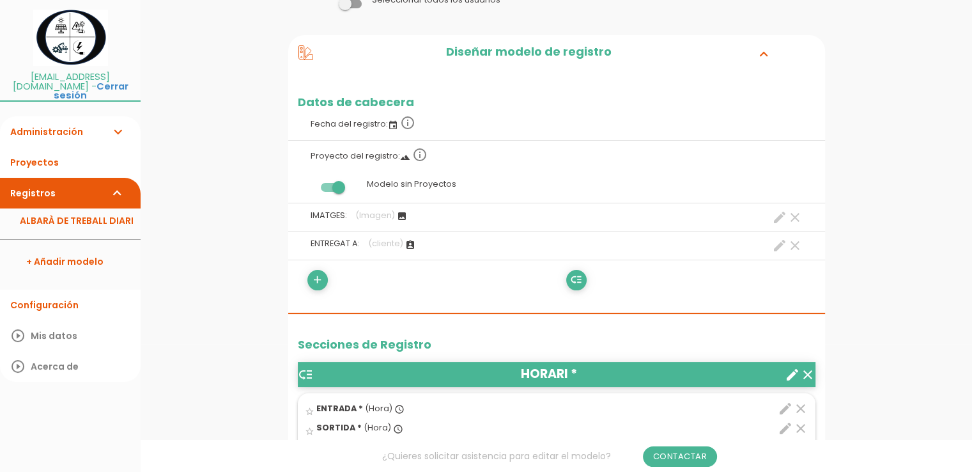
click at [797, 215] on icon "clear" at bounding box center [794, 217] width 15 height 15
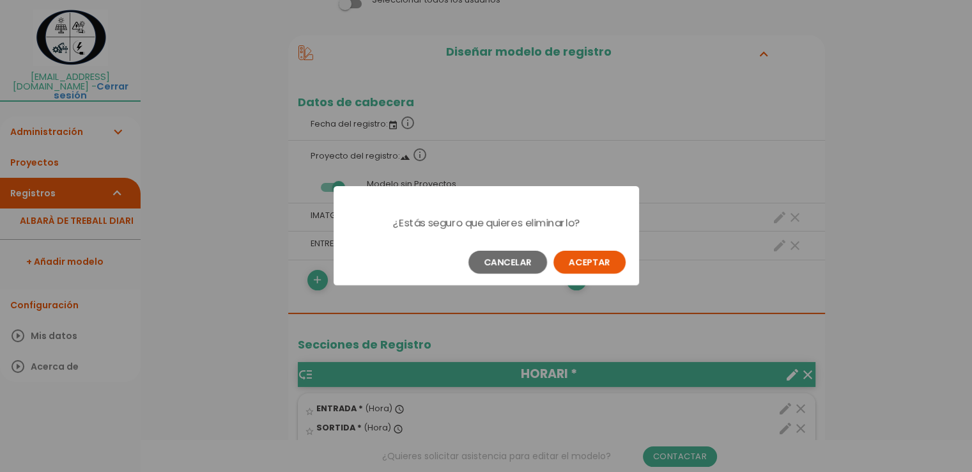
scroll to position [0, 0]
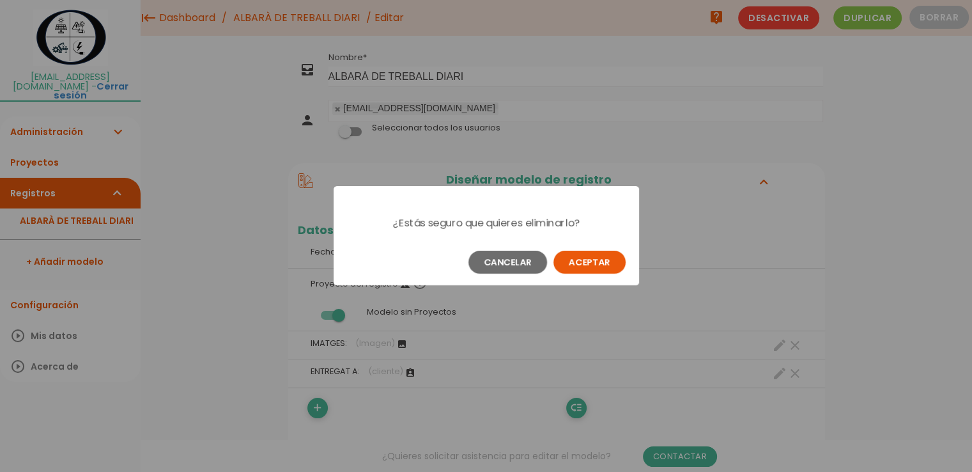
click at [583, 259] on button "Aceptar" at bounding box center [589, 261] width 72 height 23
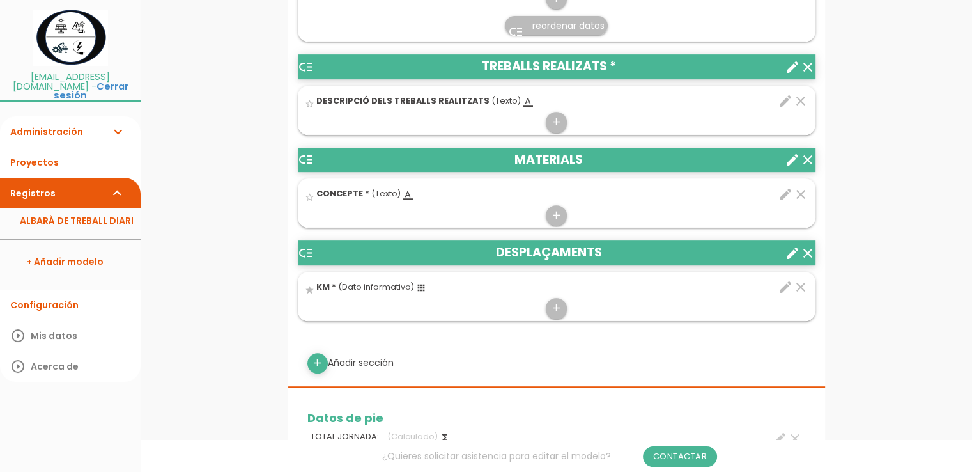
scroll to position [639, 0]
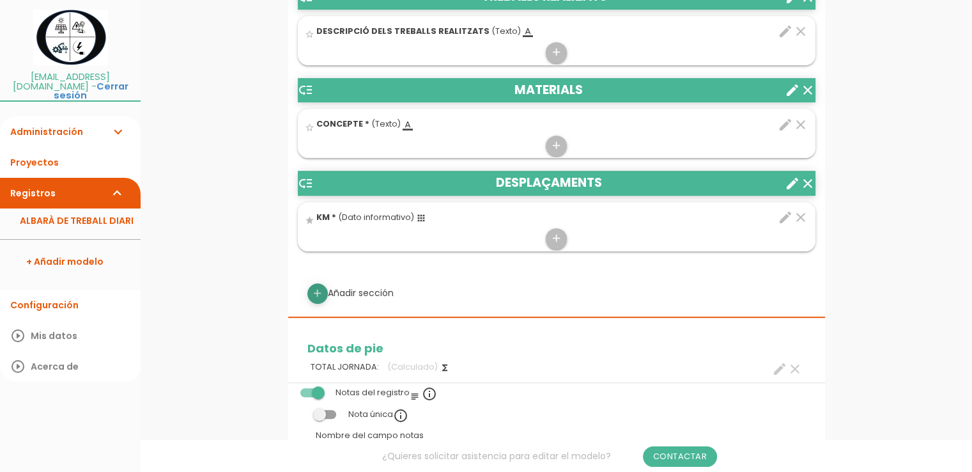
click at [314, 291] on icon "add" at bounding box center [317, 293] width 12 height 20
select select
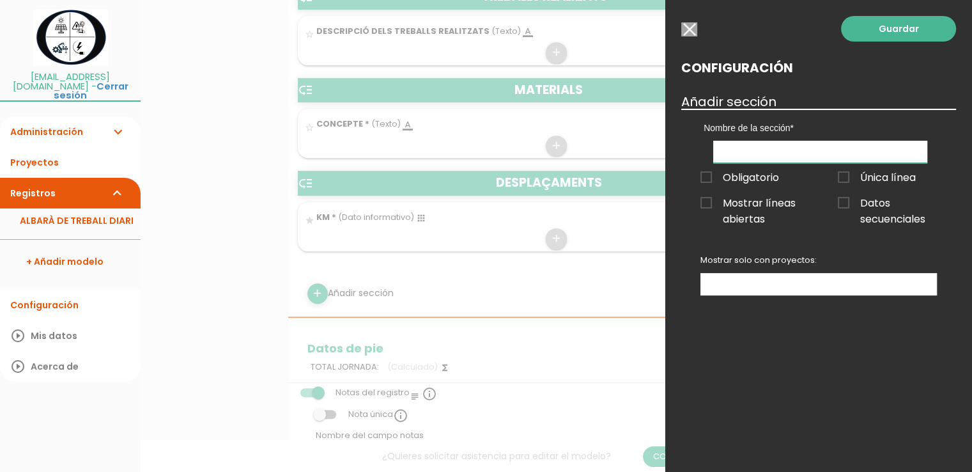
click at [766, 154] on input "text" at bounding box center [820, 152] width 214 height 22
type input "IMATGES"
click at [882, 29] on link "Guardar" at bounding box center [898, 29] width 115 height 26
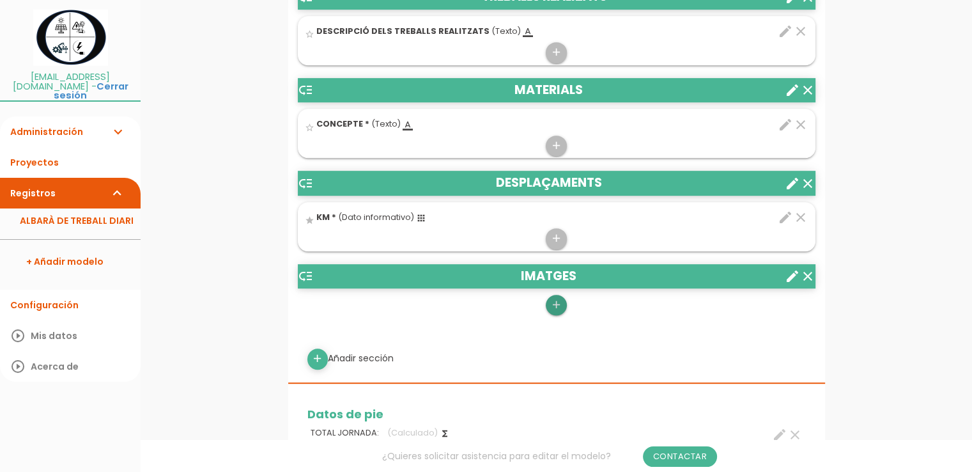
click at [559, 303] on icon "add" at bounding box center [556, 305] width 12 height 20
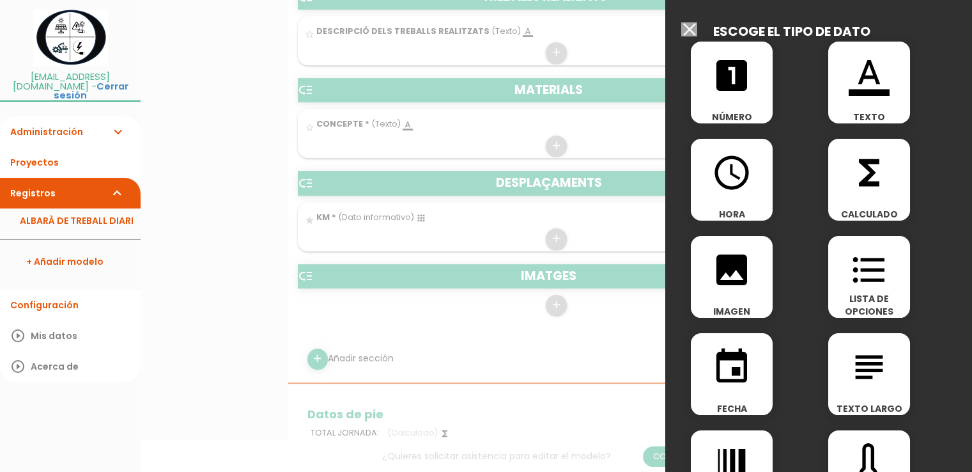
click at [720, 271] on icon "image" at bounding box center [731, 269] width 41 height 41
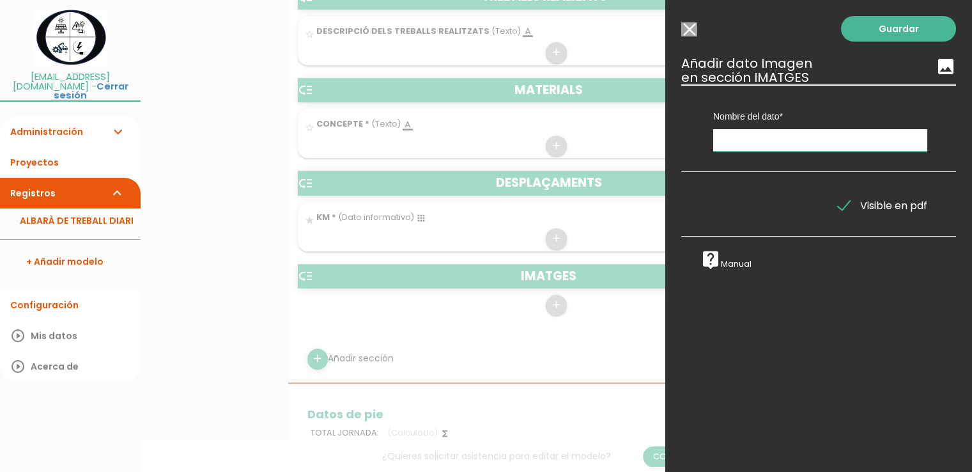
click at [777, 137] on input "text" at bounding box center [820, 140] width 214 height 22
type input "IMATGES"
click at [895, 27] on link "Guardar" at bounding box center [898, 29] width 115 height 26
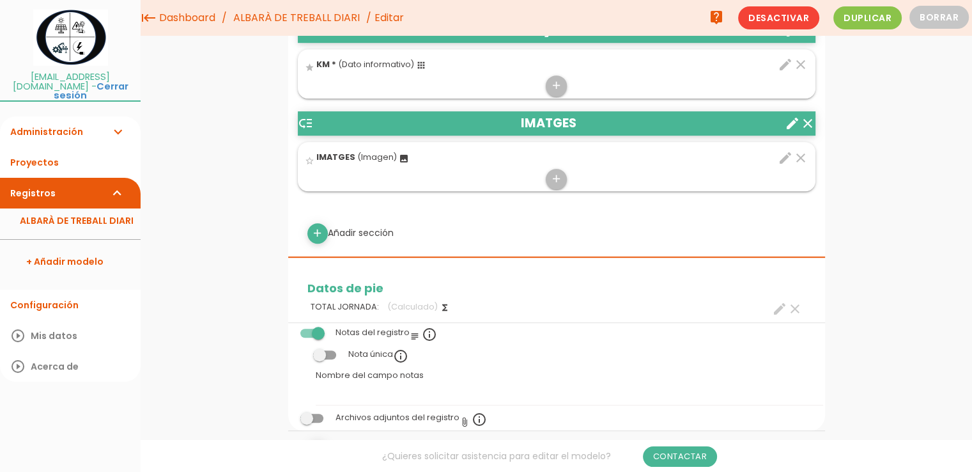
scroll to position [628, 0]
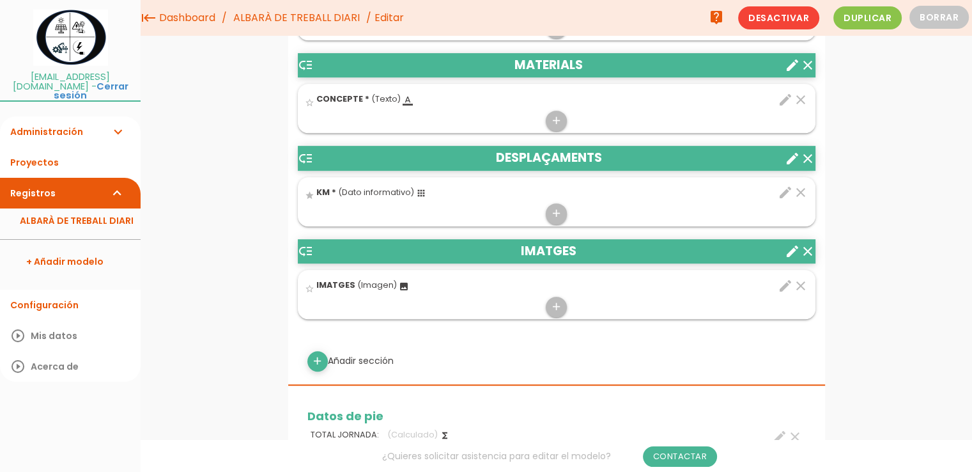
click at [787, 282] on icon "edit" at bounding box center [785, 285] width 15 height 15
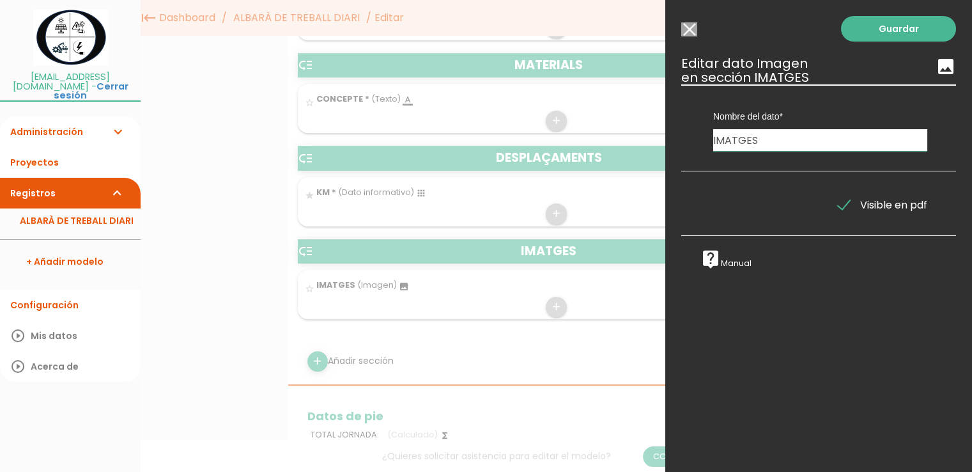
click at [688, 29] on input "Seleccionar todos los usuarios" at bounding box center [689, 29] width 16 height 14
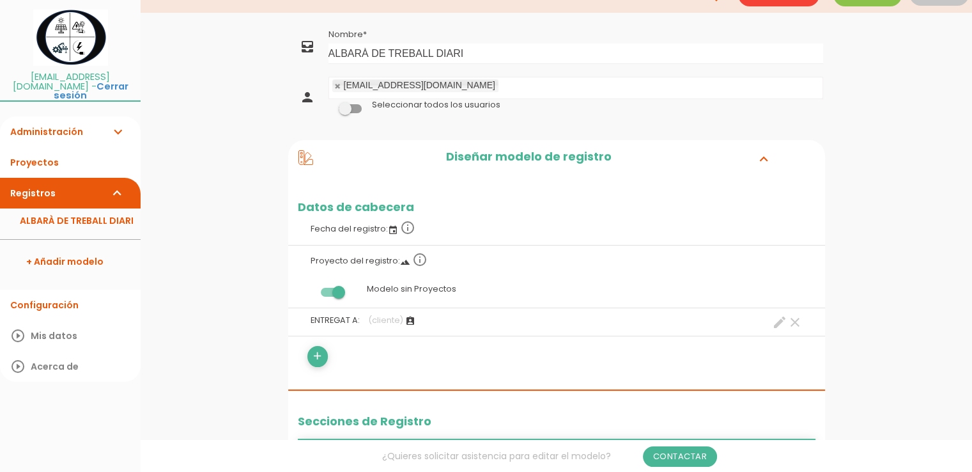
scroll to position [0, 0]
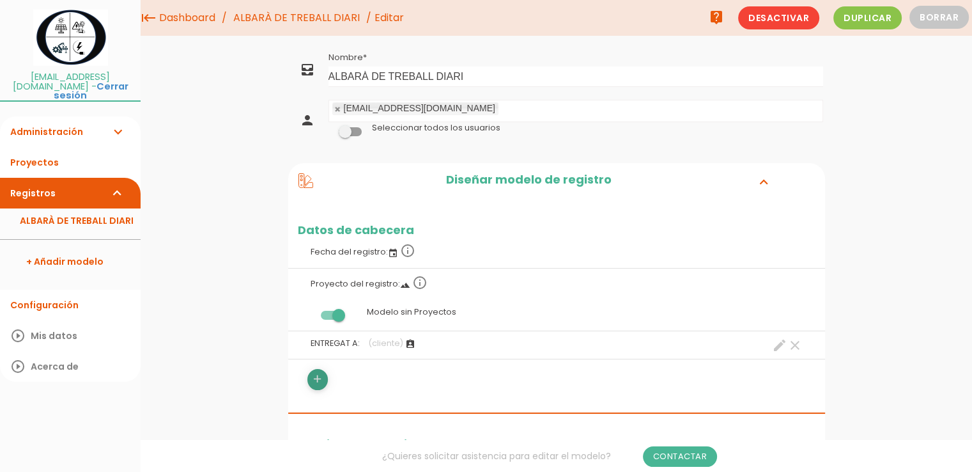
click at [318, 383] on icon "add" at bounding box center [317, 379] width 12 height 20
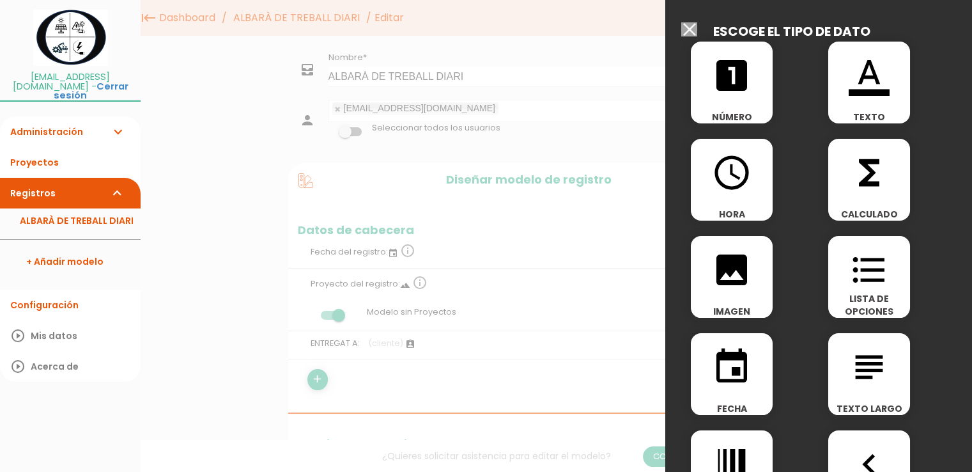
click at [733, 389] on div "event FECHA" at bounding box center [732, 374] width 82 height 82
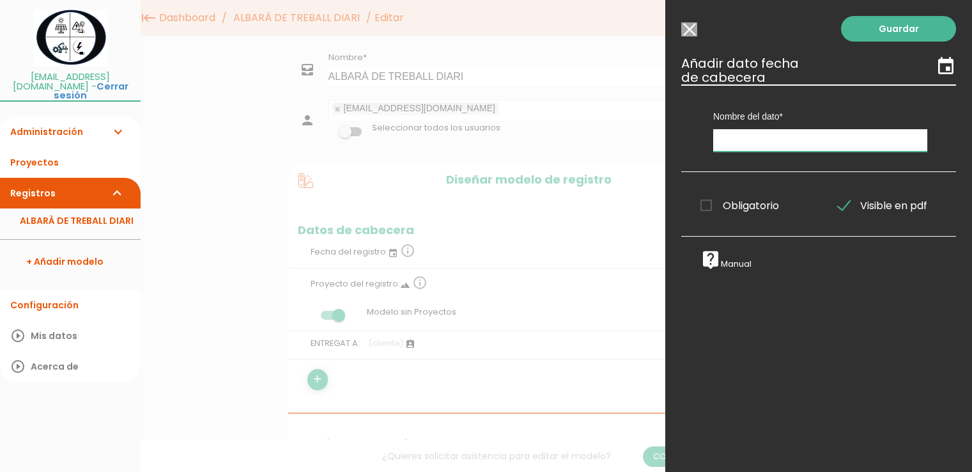
click at [775, 141] on input "text" at bounding box center [820, 140] width 214 height 22
type input "DATA"
click at [703, 208] on span "Obligatorio" at bounding box center [739, 205] width 79 height 16
click at [0, 0] on input "Obligatorio" at bounding box center [0, 0] width 0 height 0
click at [881, 24] on link "Guardar" at bounding box center [898, 29] width 115 height 26
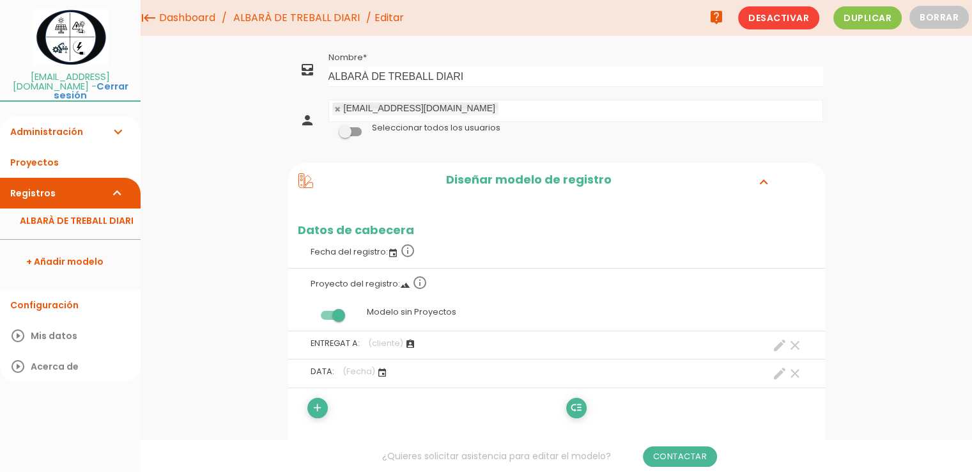
click at [339, 315] on span at bounding box center [332, 315] width 23 height 9
click at [311, 312] on input "checkbox" at bounding box center [311, 312] width 0 height 0
click at [519, 40] on link "Guardar" at bounding box center [524, 43] width 77 height 23
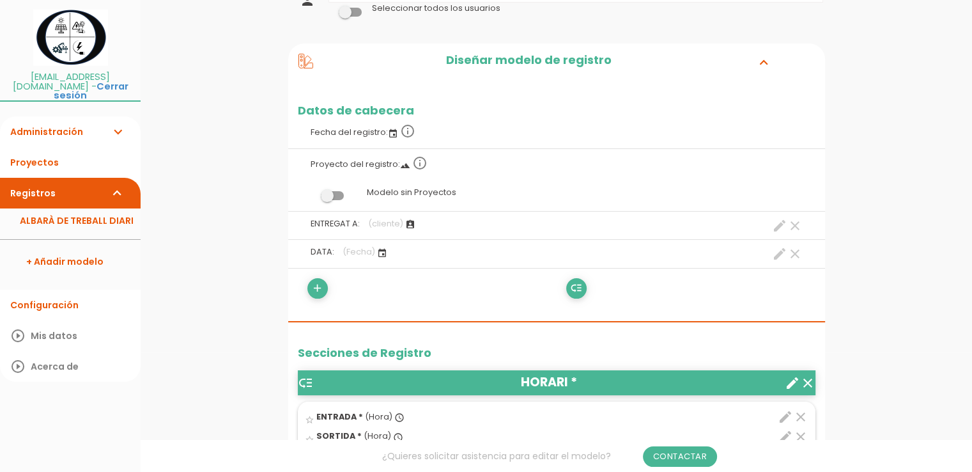
scroll to position [128, 0]
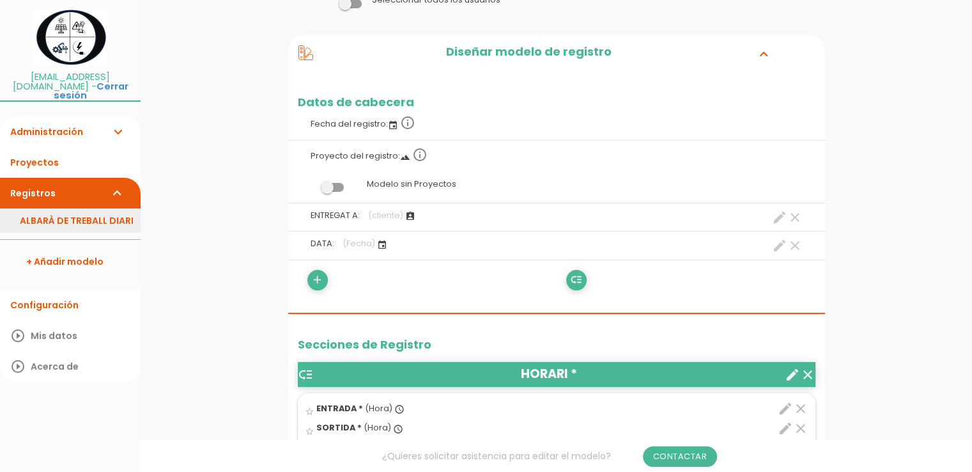
click at [102, 215] on link "ALBARÀ DE TREBALL DIARI" at bounding box center [70, 220] width 141 height 24
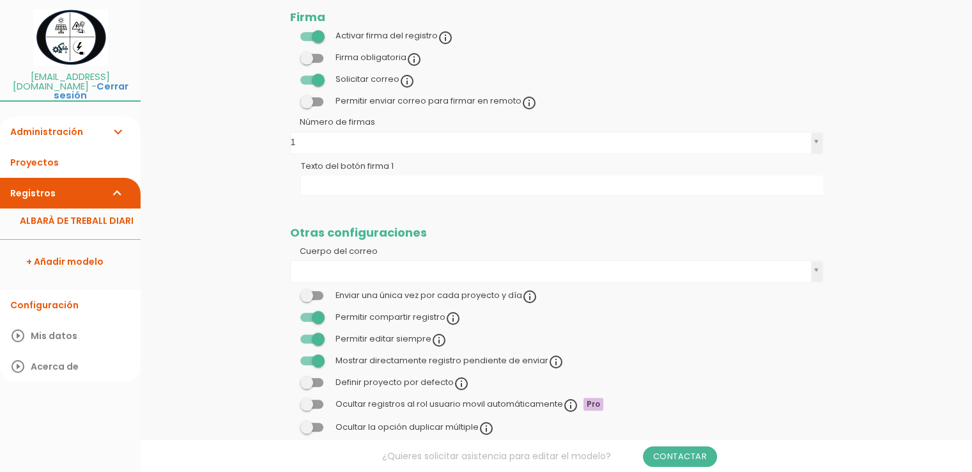
scroll to position [1423, 0]
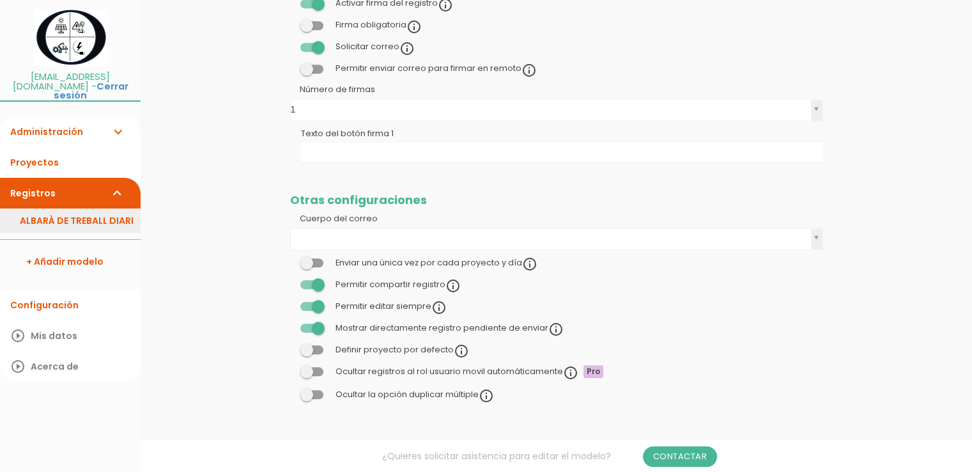
click at [86, 213] on link "ALBARÀ DE TREBALL DIARI" at bounding box center [70, 220] width 141 height 24
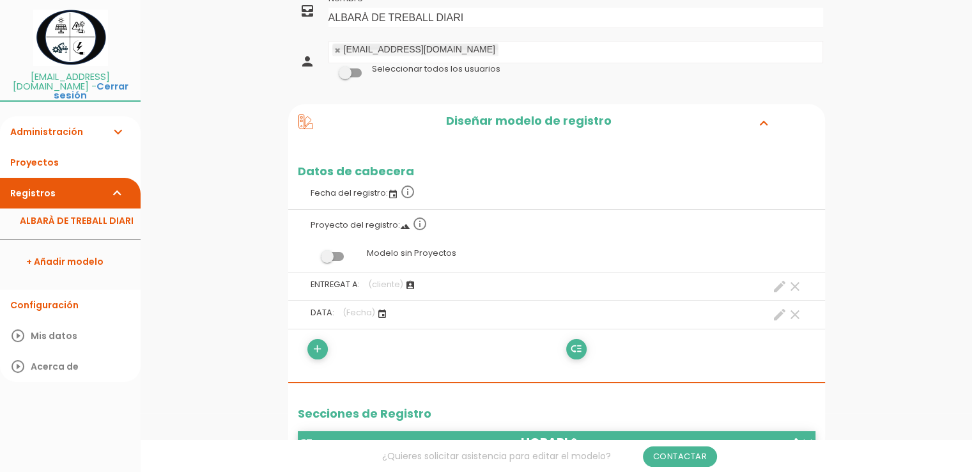
scroll to position [128, 0]
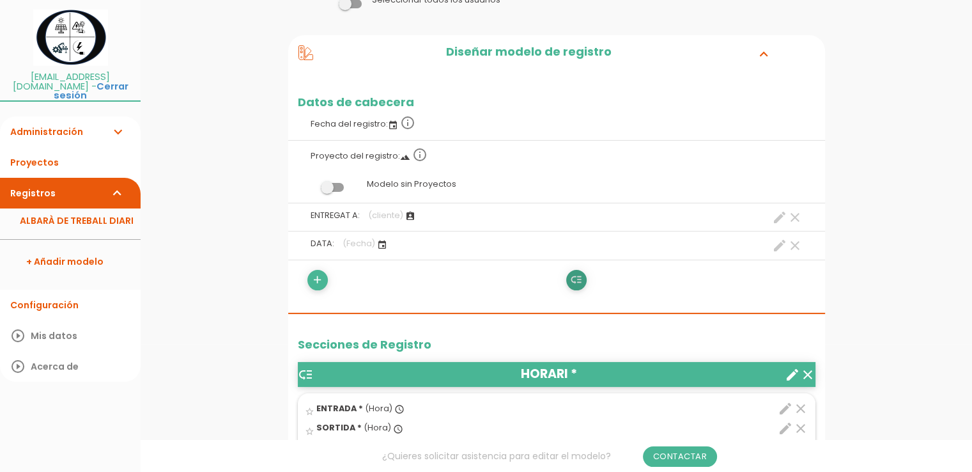
click at [578, 284] on icon "low_priority" at bounding box center [576, 280] width 12 height 20
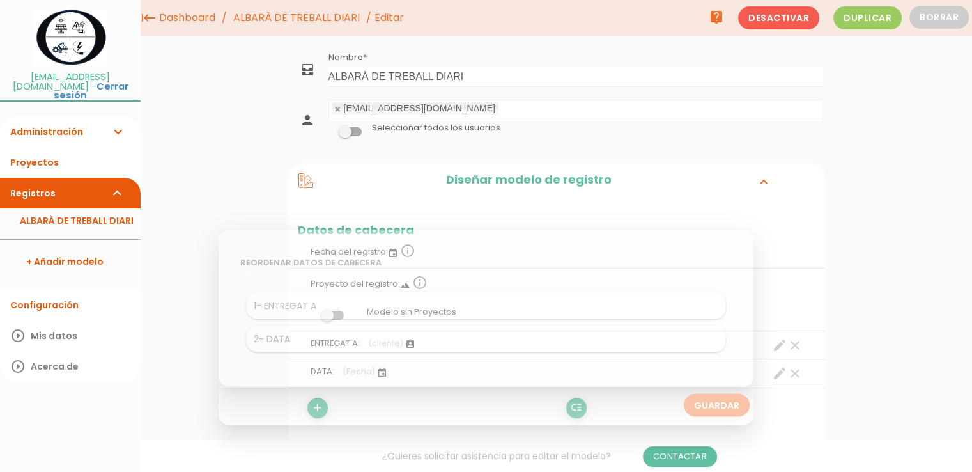
scroll to position [0, 0]
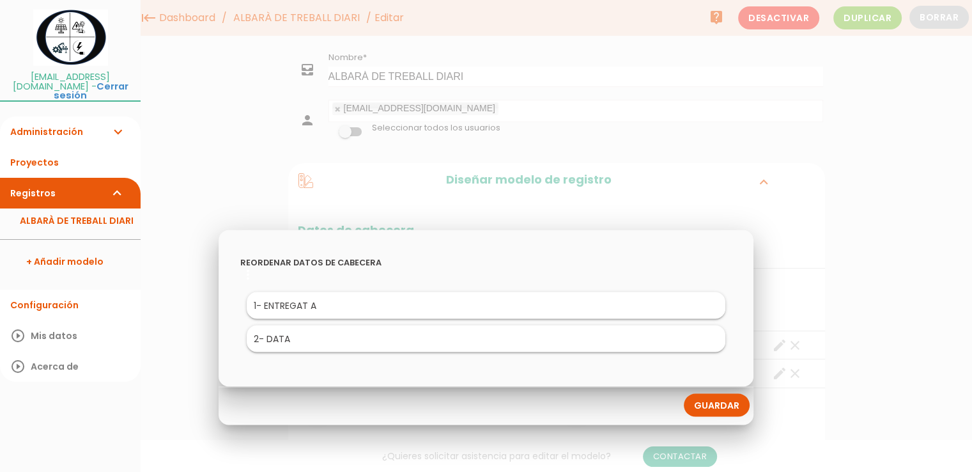
click at [718, 406] on link "Guardar" at bounding box center [717, 404] width 66 height 23
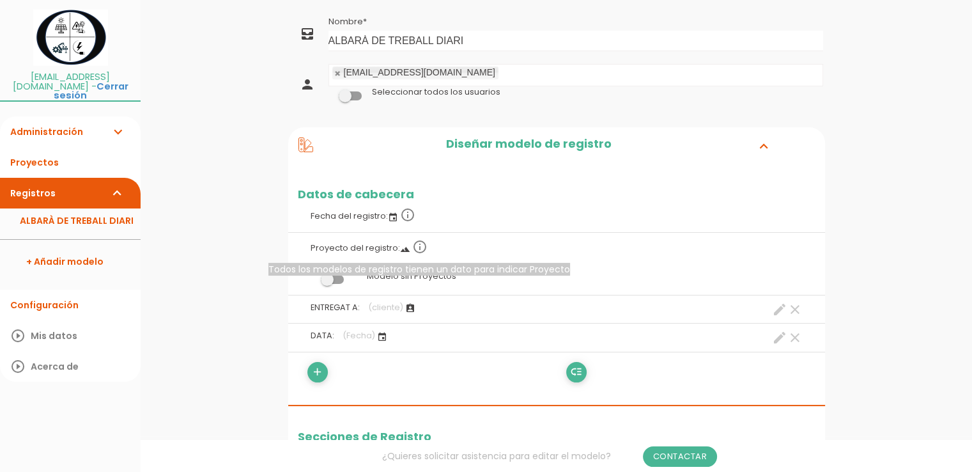
click at [419, 245] on icon "info_outline" at bounding box center [419, 246] width 15 height 15
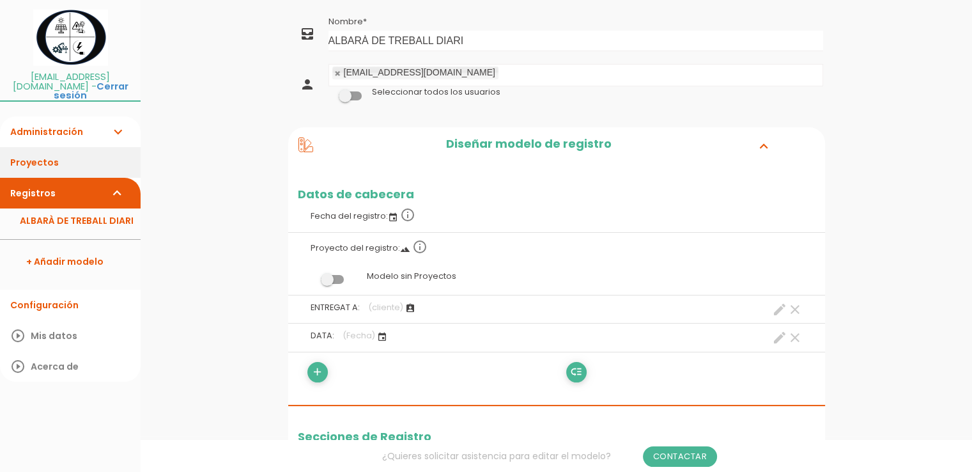
click at [33, 151] on link "Proyectos" at bounding box center [70, 162] width 141 height 31
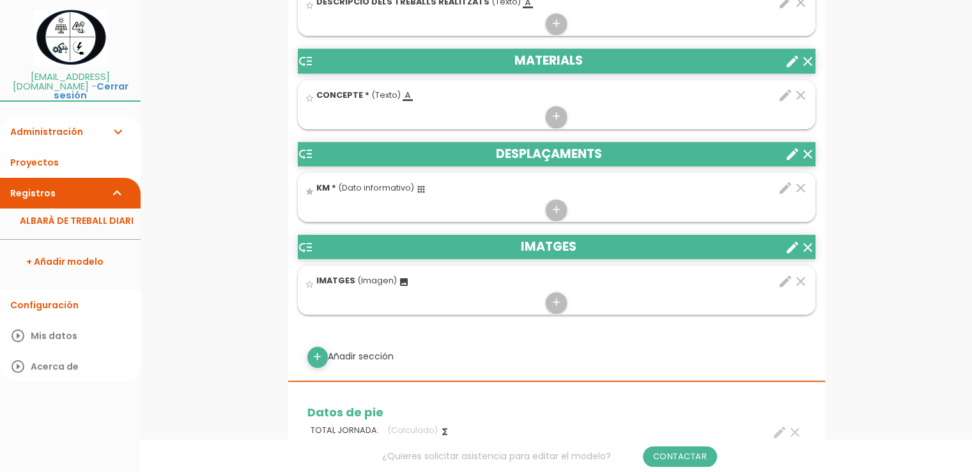
scroll to position [703, 0]
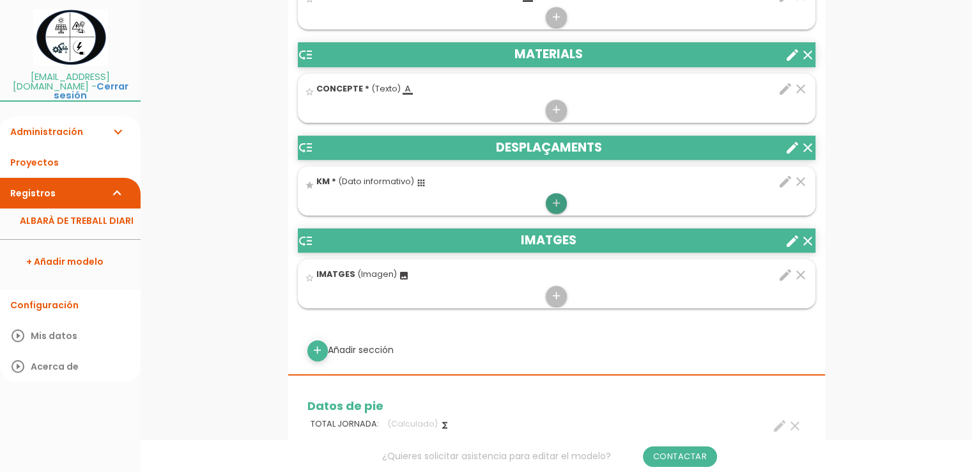
click at [555, 201] on icon "add" at bounding box center [556, 203] width 12 height 20
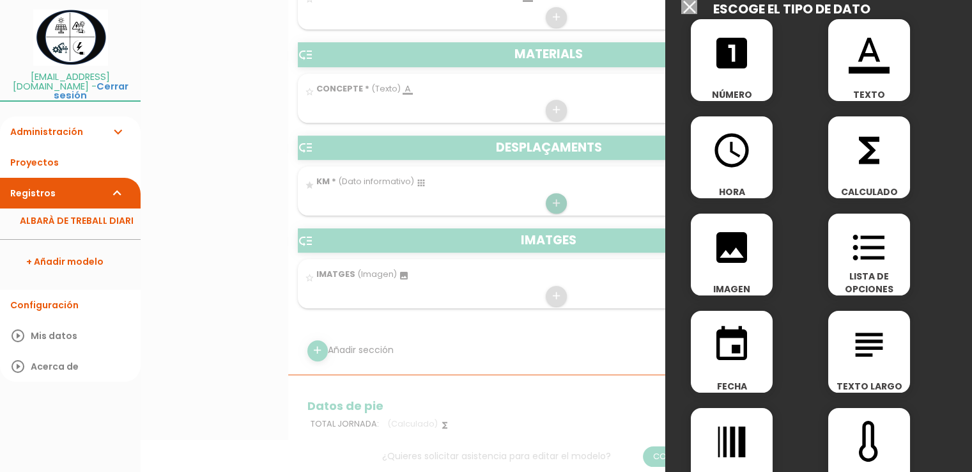
scroll to position [0, 0]
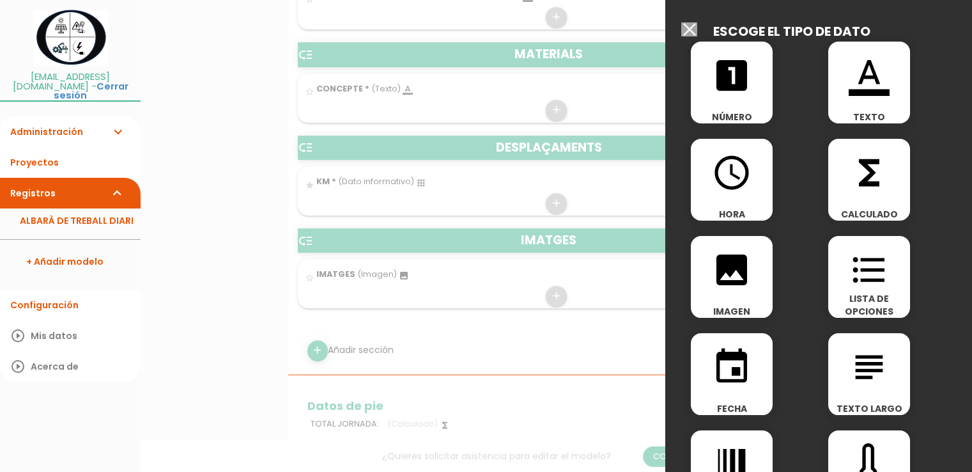
click at [727, 82] on icon "looks_one" at bounding box center [731, 75] width 41 height 41
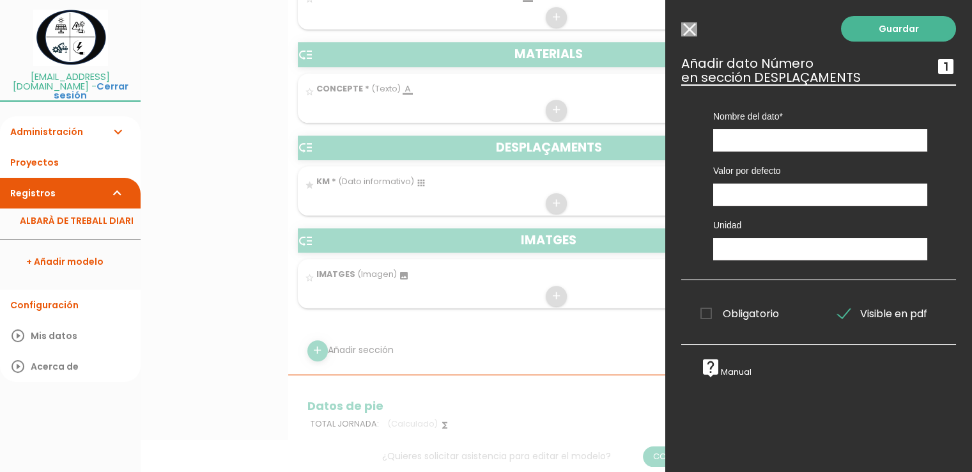
click at [693, 32] on input "Seleccionar todos los usuarios" at bounding box center [689, 29] width 16 height 14
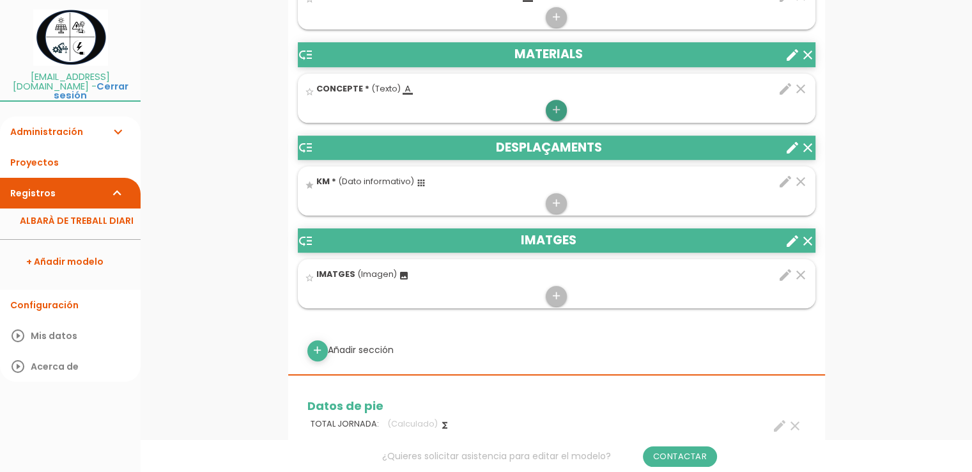
click at [557, 106] on icon "add" at bounding box center [556, 110] width 12 height 20
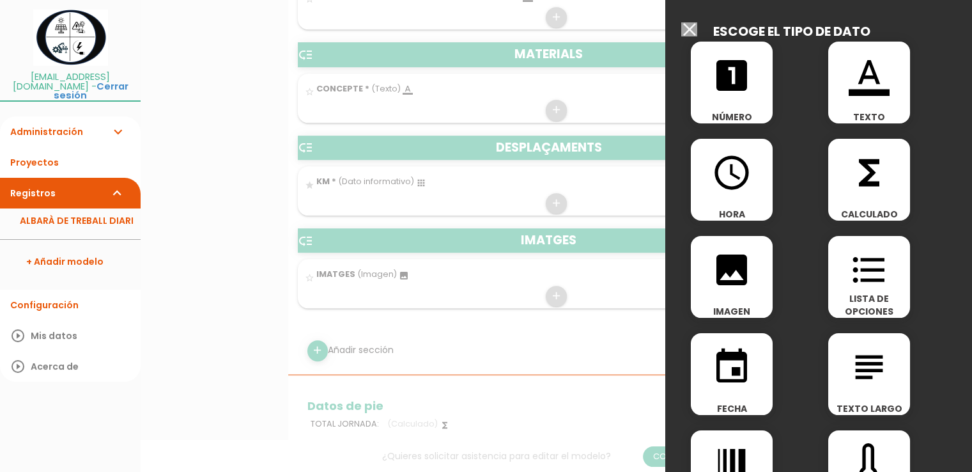
click at [737, 80] on icon "looks_one" at bounding box center [731, 75] width 41 height 41
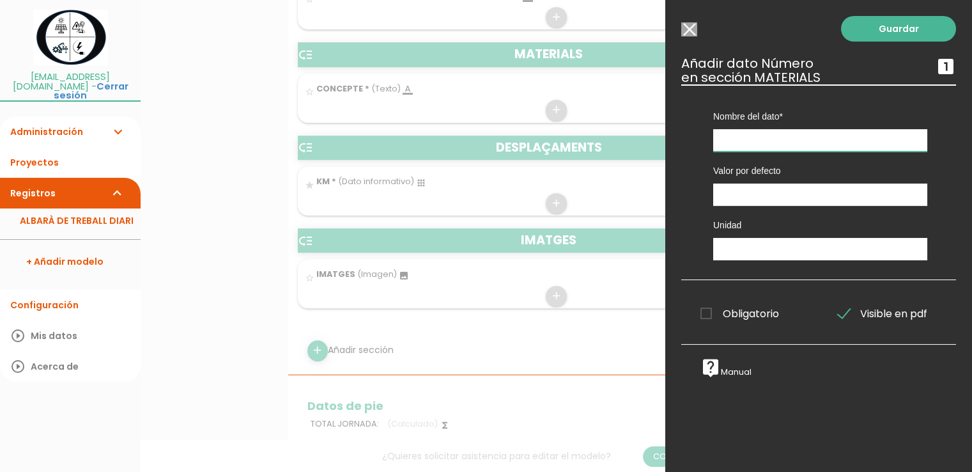
click at [753, 137] on input "text" at bounding box center [820, 140] width 214 height 22
type input "UNITATS"
click at [743, 196] on input "number" at bounding box center [820, 194] width 214 height 22
click at [910, 197] on input "-1" at bounding box center [820, 194] width 214 height 22
type input "0"
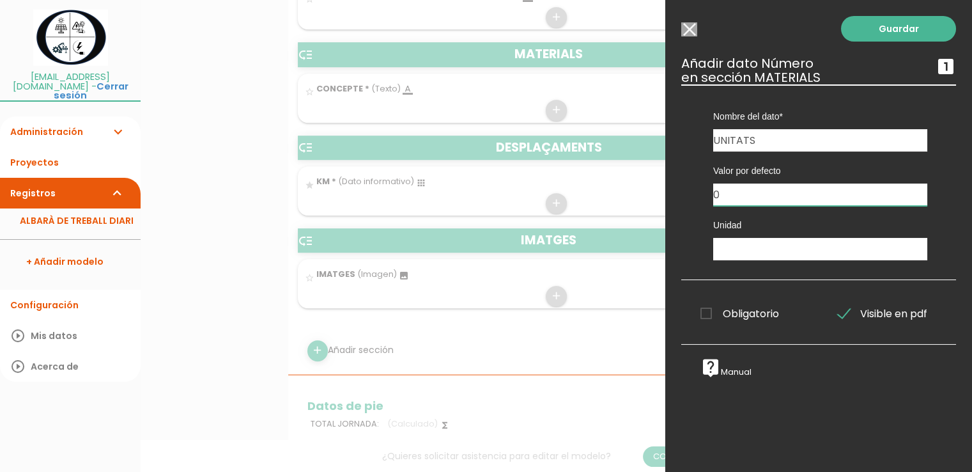
click at [910, 191] on input "0" at bounding box center [820, 194] width 214 height 22
click at [789, 256] on input "text" at bounding box center [820, 249] width 214 height 22
click at [707, 310] on span "Obligatorio" at bounding box center [739, 313] width 79 height 16
click at [0, 0] on input "Obligatorio" at bounding box center [0, 0] width 0 height 0
click at [886, 25] on link "Guardar" at bounding box center [898, 29] width 115 height 26
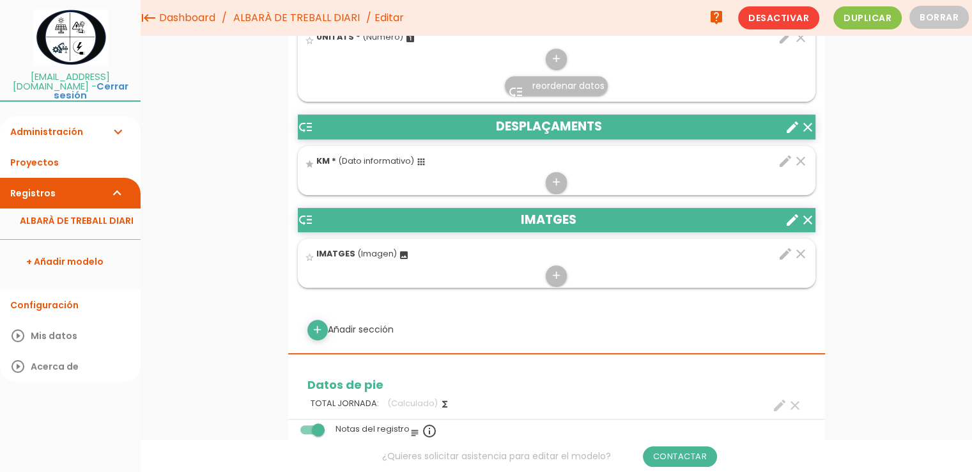
scroll to position [610, 0]
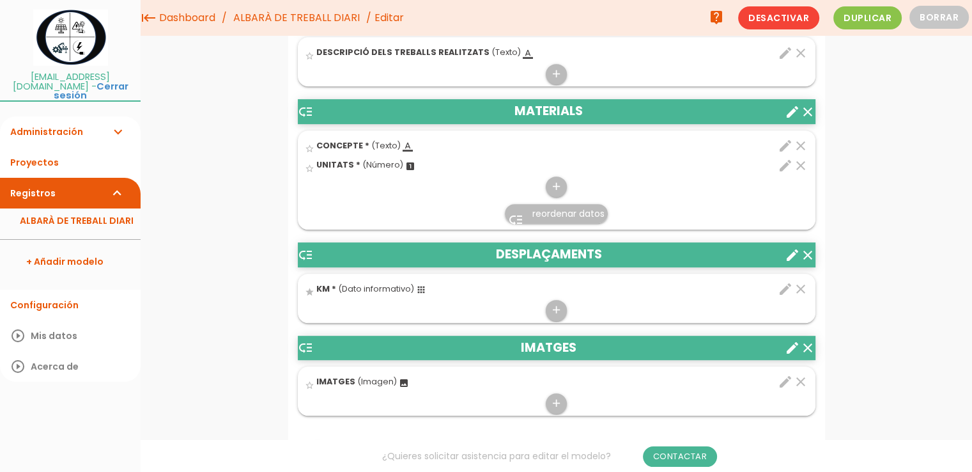
drag, startPoint x: 342, startPoint y: 162, endPoint x: 463, endPoint y: 144, distance: 122.1
click at [463, 144] on ul "star_border CONCEPTE * (Texto) format_color_text clear edit CONCEPTE string 1 1…" at bounding box center [557, 180] width 518 height 100
click at [792, 112] on icon "create" at bounding box center [792, 111] width 15 height 15
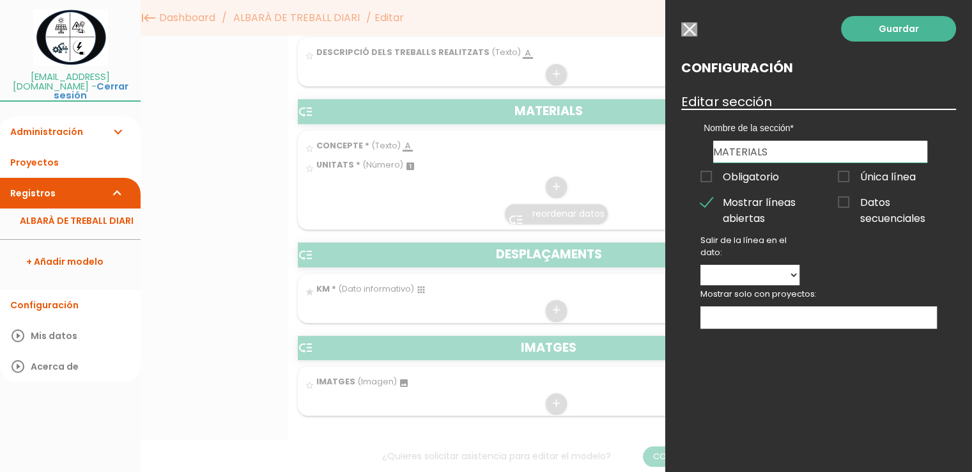
click at [690, 31] on input "button" at bounding box center [689, 29] width 16 height 14
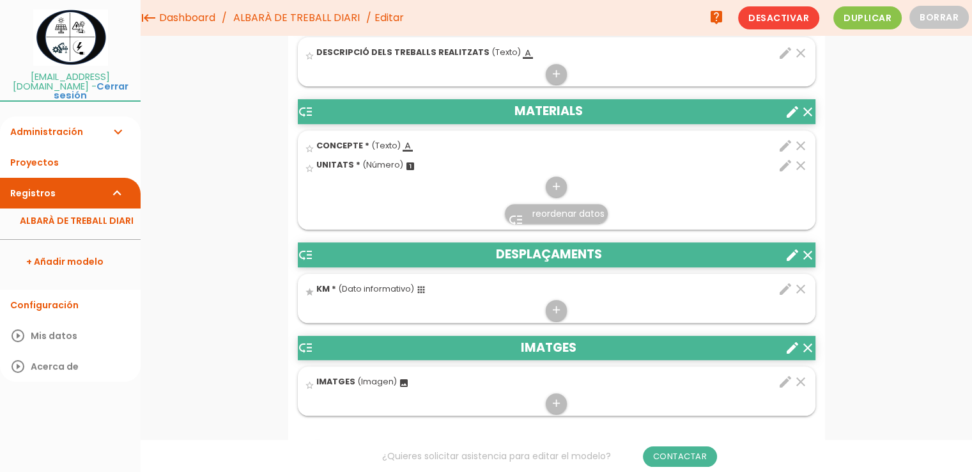
click at [800, 287] on icon "clear" at bounding box center [800, 288] width 15 height 15
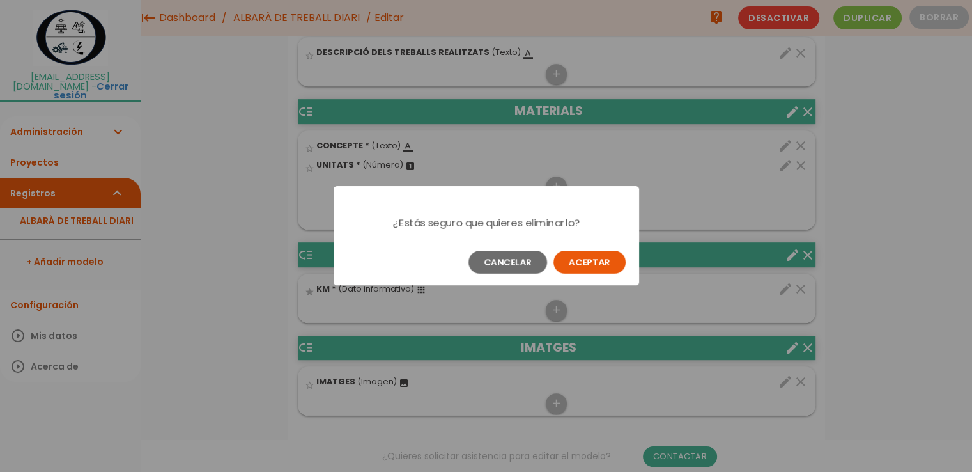
scroll to position [0, 0]
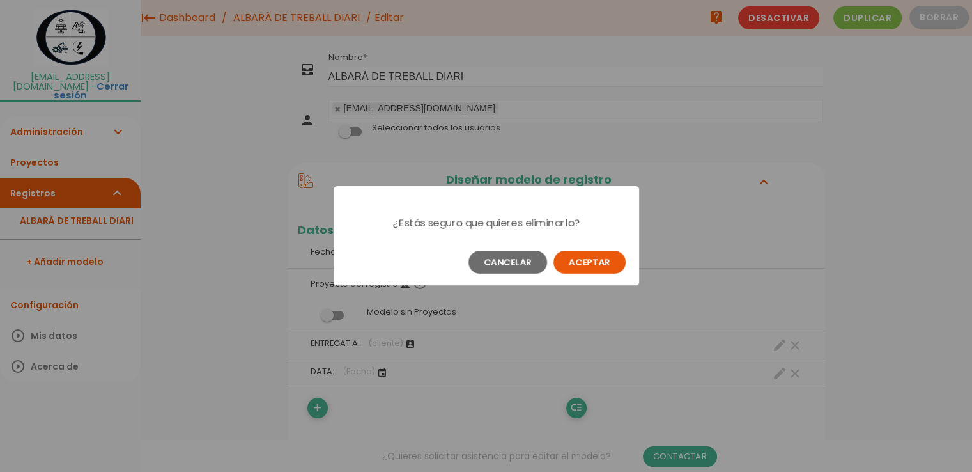
click at [574, 261] on button "Aceptar" at bounding box center [589, 261] width 72 height 23
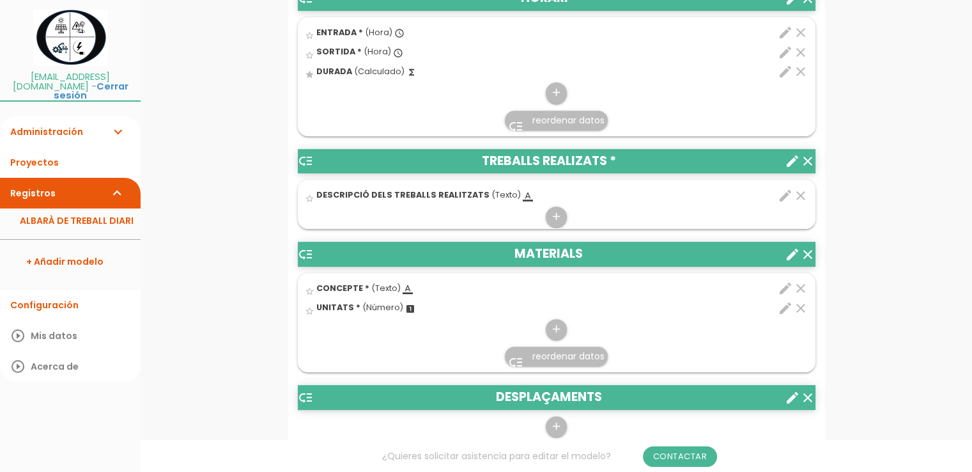
scroll to position [575, 0]
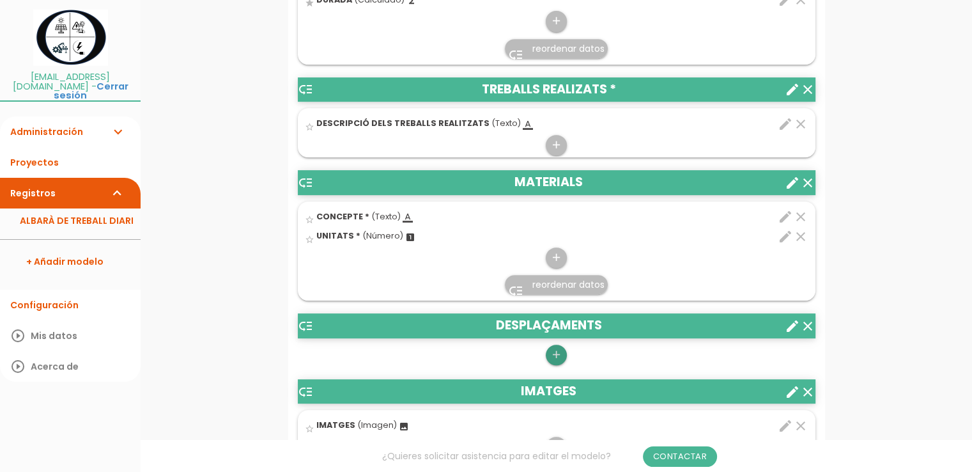
click at [552, 351] on icon "add" at bounding box center [556, 354] width 12 height 20
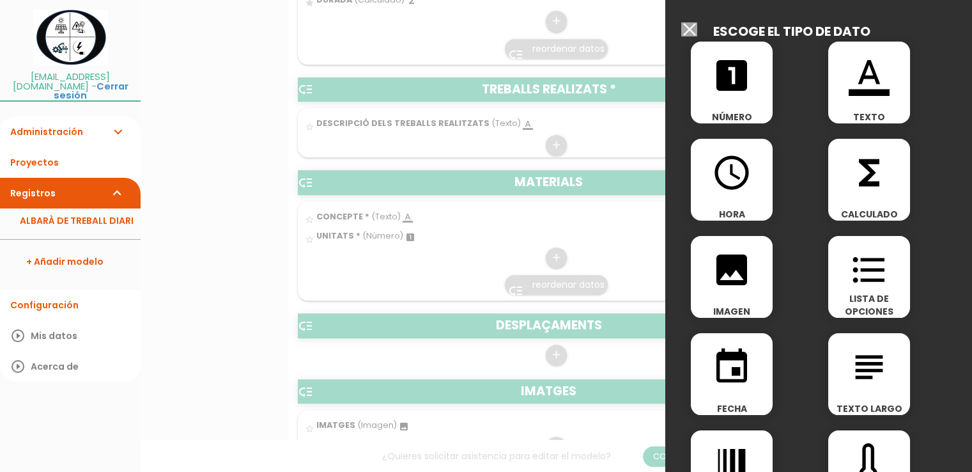
click at [851, 84] on icon "format_color_text" at bounding box center [869, 75] width 41 height 41
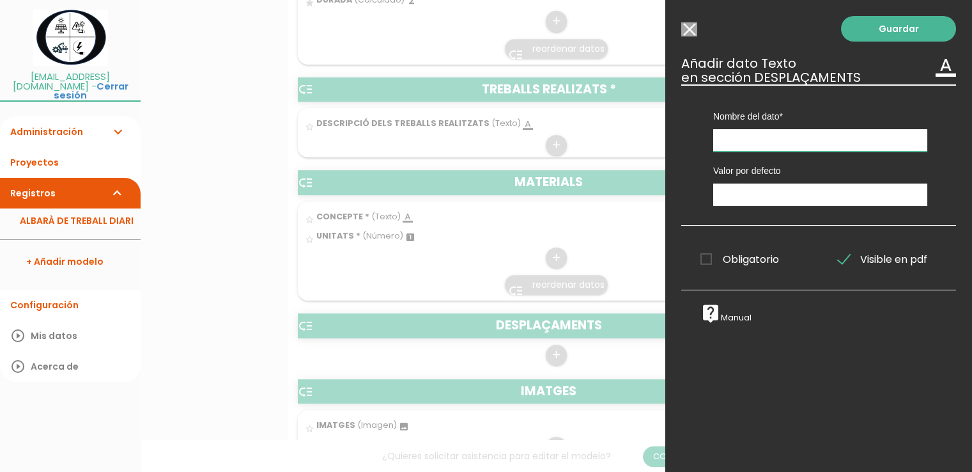
click at [754, 138] on input "text" at bounding box center [820, 140] width 214 height 22
click at [694, 29] on input "Seleccionar todos los usuarios" at bounding box center [689, 29] width 16 height 14
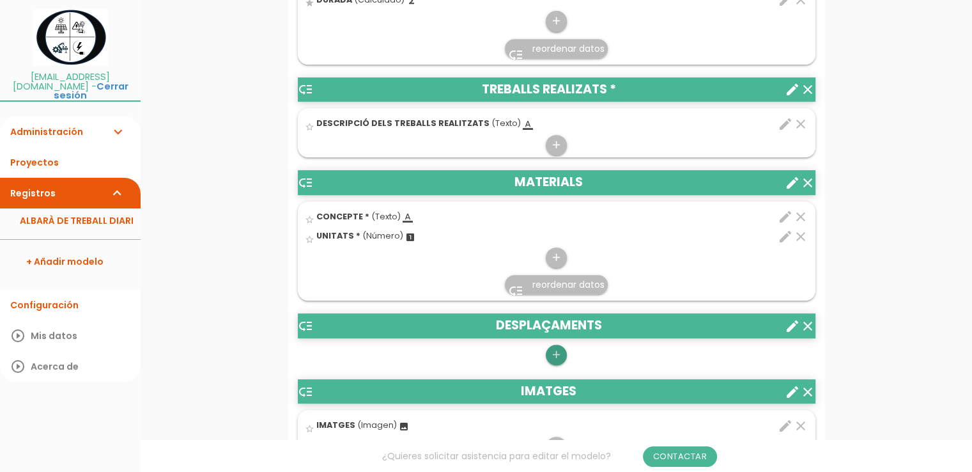
click at [554, 351] on icon "add" at bounding box center [556, 354] width 12 height 20
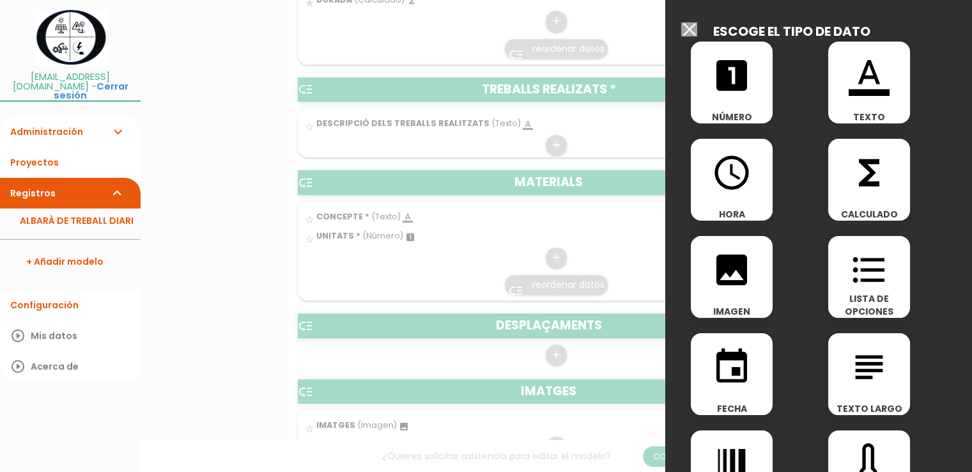
click at [740, 95] on icon "looks_one" at bounding box center [731, 75] width 41 height 41
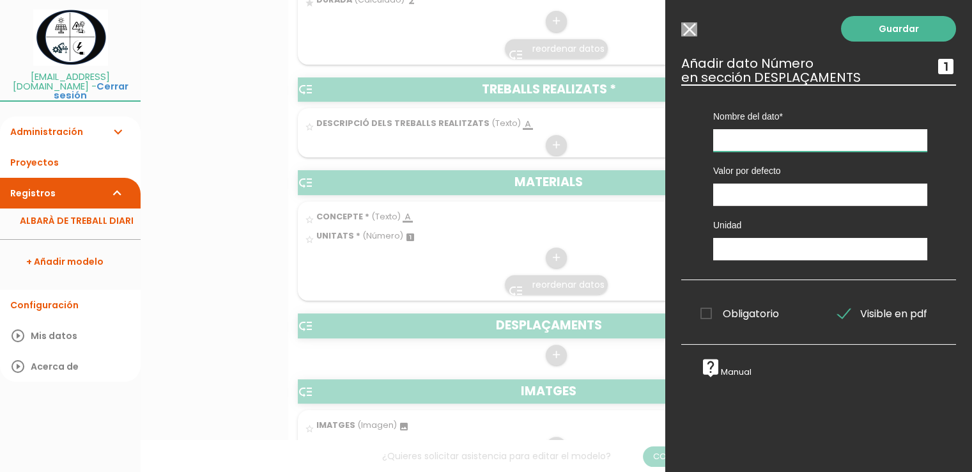
click at [764, 145] on input "text" at bounding box center [820, 140] width 214 height 22
drag, startPoint x: 806, startPoint y: 139, endPoint x: 654, endPoint y: 142, distance: 152.1
click at [654, 142] on form "Guardar all_inbox Nombre ALBARÀ DE TREBALL DIARI person [EMAIL_ADDRESS][DOMAIN_…" at bounding box center [556, 390] width 537 height 1834
type input "KILOMETRATGE"
click at [710, 314] on span "Obligatorio" at bounding box center [739, 313] width 79 height 16
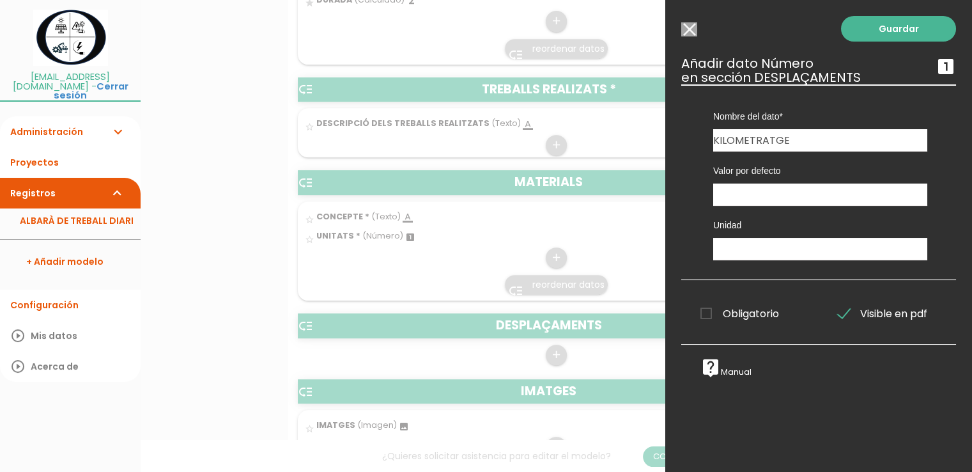
click at [0, 0] on input "Obligatorio" at bounding box center [0, 0] width 0 height 0
click at [887, 29] on link "Guardar" at bounding box center [898, 29] width 115 height 26
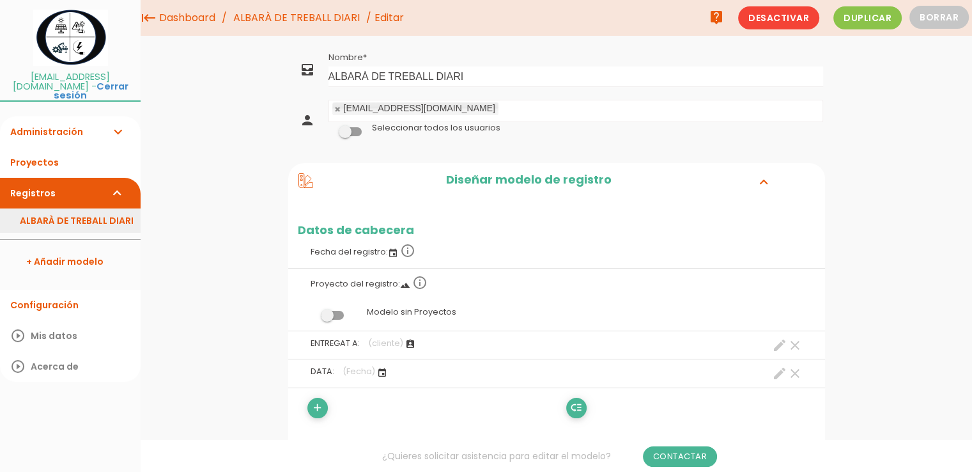
click at [58, 208] on link "ALBARÀ DE TREBALL DIARI" at bounding box center [70, 220] width 141 height 24
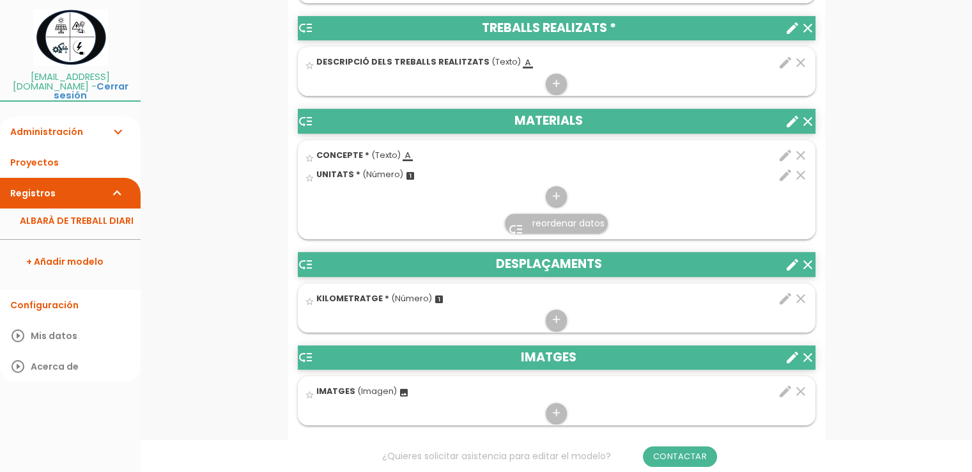
scroll to position [639, 0]
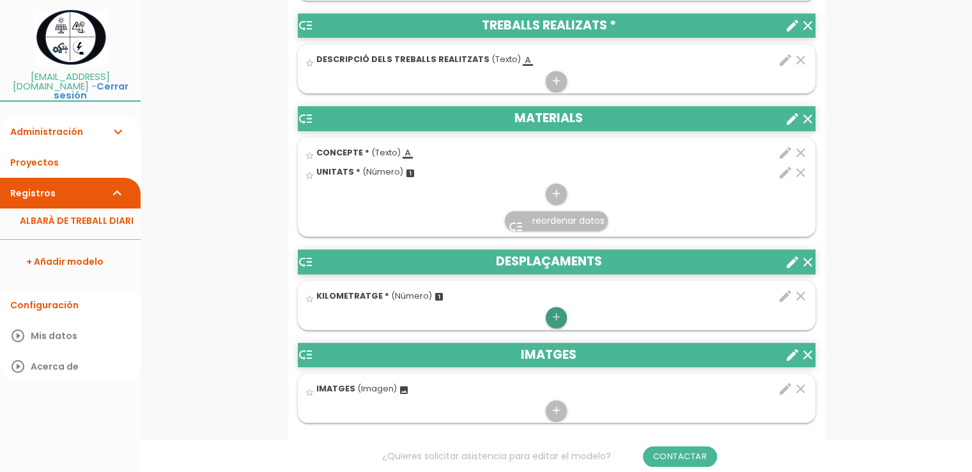
click at [552, 313] on icon "add" at bounding box center [556, 317] width 12 height 20
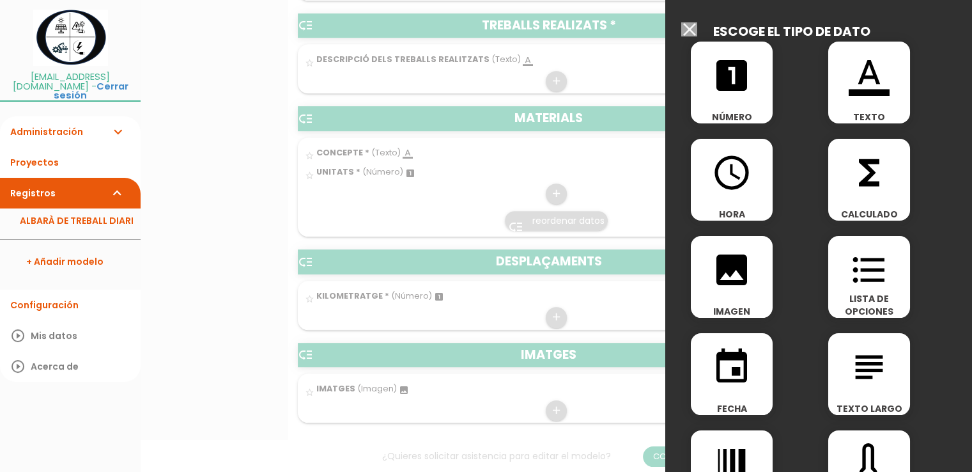
click at [882, 88] on icon "format_color_text" at bounding box center [869, 75] width 41 height 41
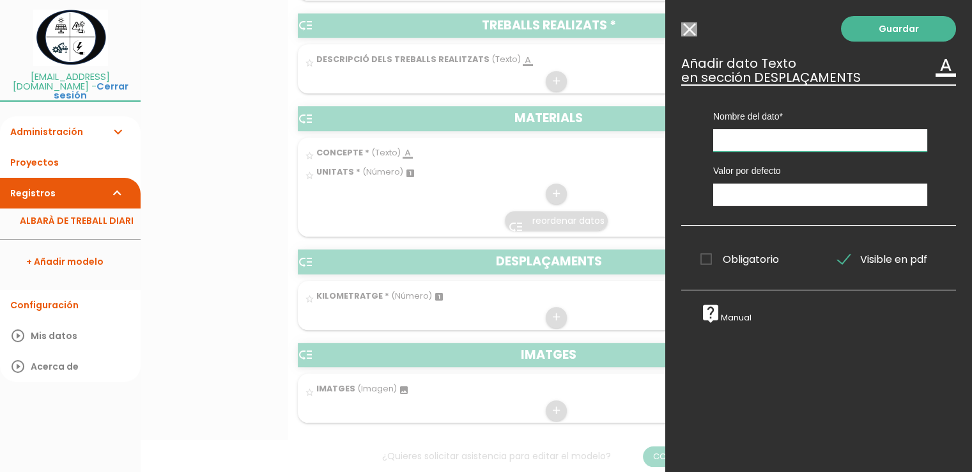
click at [762, 141] on input "text" at bounding box center [820, 140] width 214 height 22
type input "CONCEPTE"
click at [705, 258] on span "Obligatorio" at bounding box center [739, 259] width 79 height 16
click at [0, 0] on input "Obligatorio" at bounding box center [0, 0] width 0 height 0
click at [902, 31] on link "Guardar" at bounding box center [898, 29] width 115 height 26
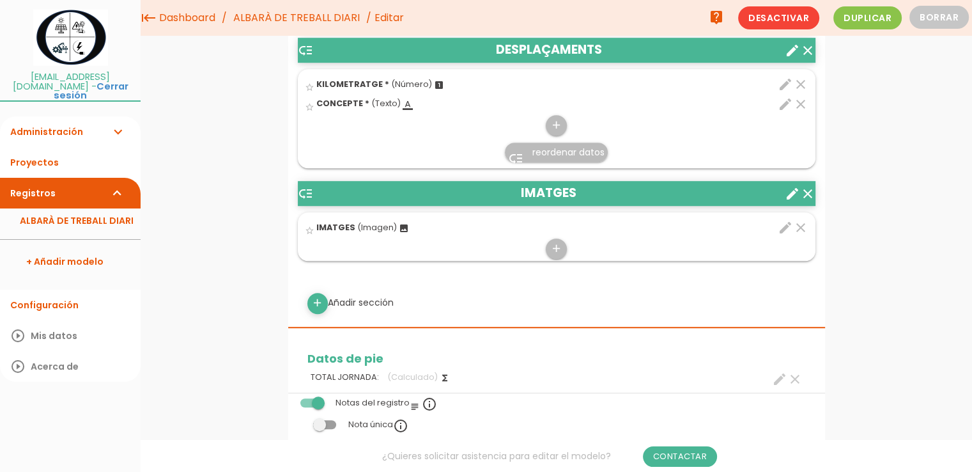
scroll to position [757, 0]
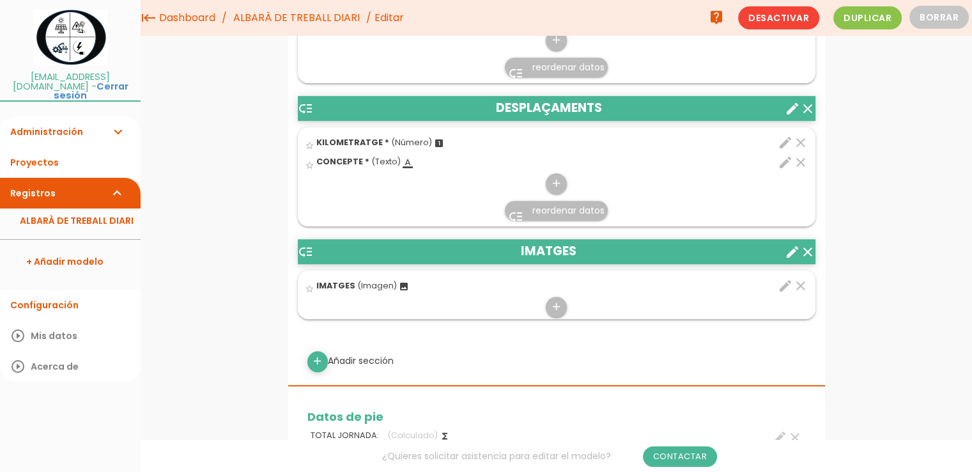
click at [555, 208] on span "reordenar datos" at bounding box center [568, 210] width 72 height 13
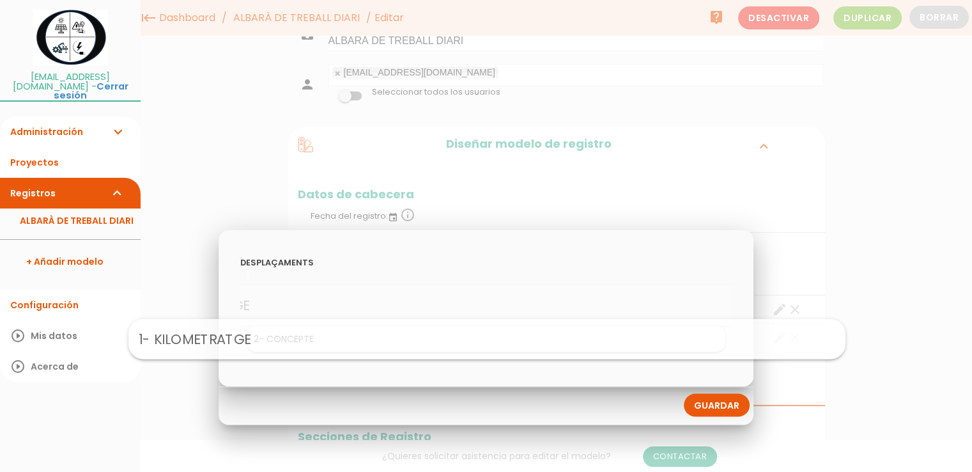
drag, startPoint x: 364, startPoint y: 300, endPoint x: 366, endPoint y: 336, distance: 36.4
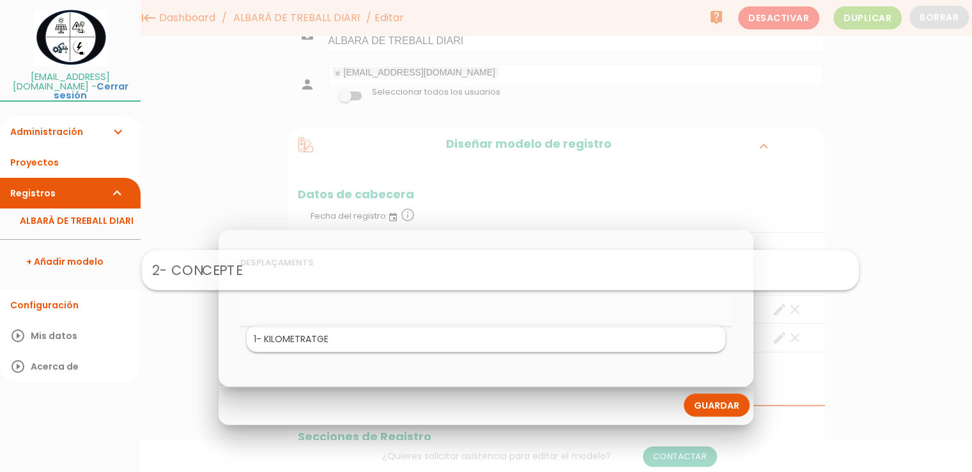
drag, startPoint x: 366, startPoint y: 336, endPoint x: 381, endPoint y: 254, distance: 83.2
click at [723, 410] on link "Guardar" at bounding box center [717, 404] width 66 height 23
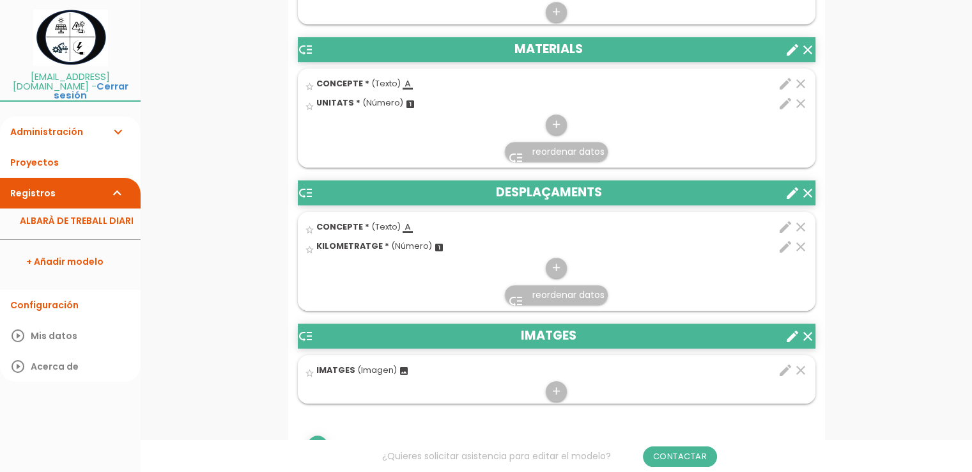
scroll to position [767, 0]
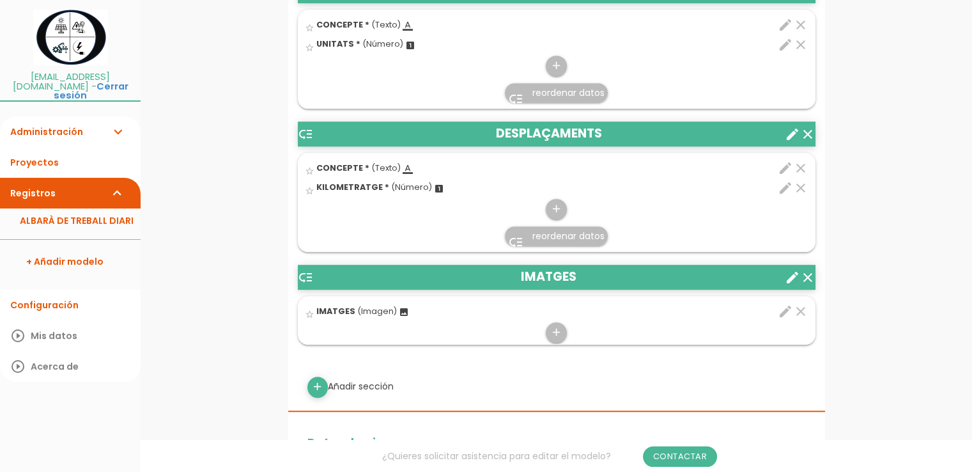
click at [785, 187] on icon "edit" at bounding box center [785, 187] width 15 height 15
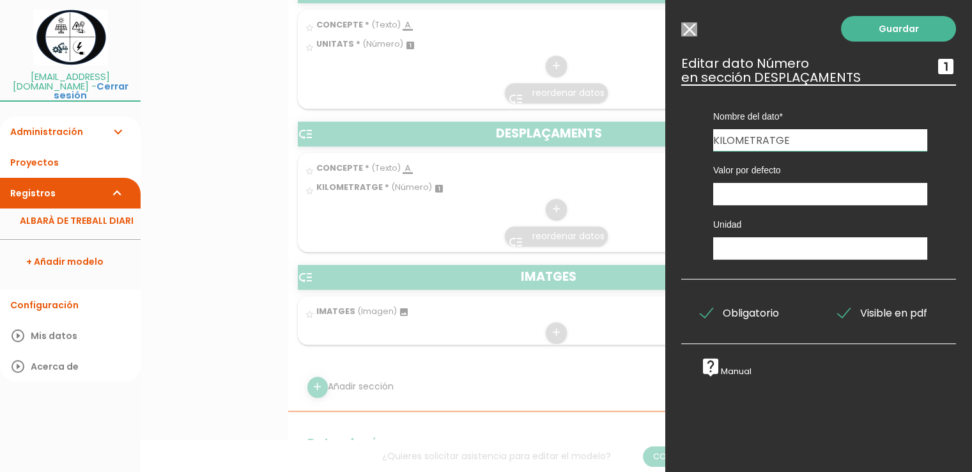
drag, startPoint x: 800, startPoint y: 141, endPoint x: 588, endPoint y: 147, distance: 212.2
click at [591, 146] on form "Guardar all_inbox Nombre ALBARÀ DE TREBALL DIARI person solelecrois@gmail.com N…" at bounding box center [556, 237] width 537 height 1911
type input "UNITATS"
click at [884, 28] on link "Guardar" at bounding box center [898, 29] width 115 height 26
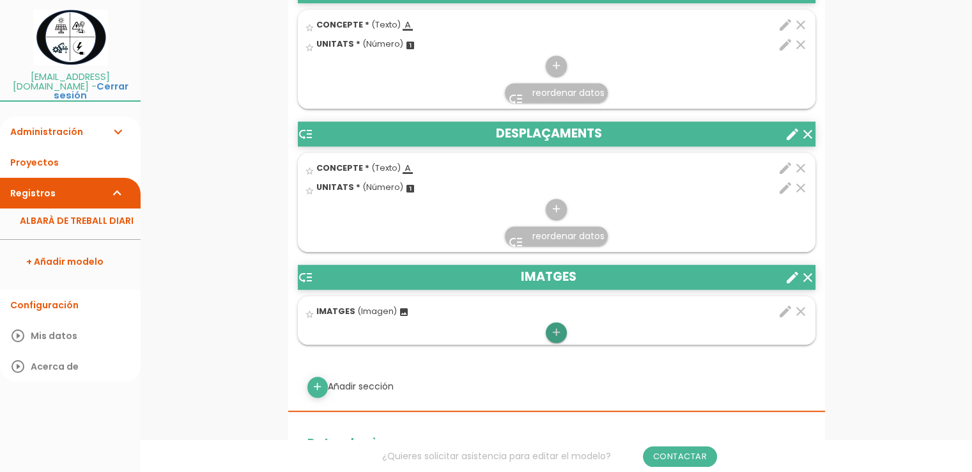
click at [559, 333] on icon "add" at bounding box center [556, 332] width 12 height 20
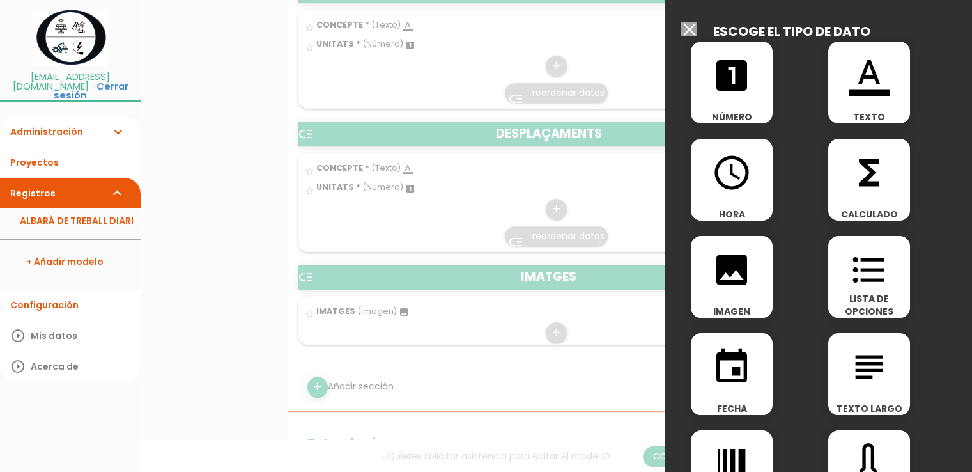
click at [867, 93] on icon "format_color_text" at bounding box center [869, 75] width 41 height 41
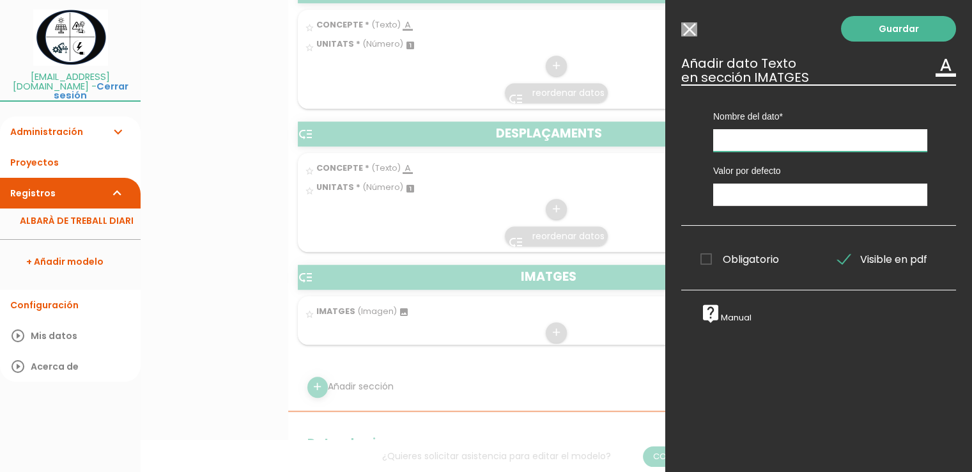
click at [751, 139] on input "text" at bounding box center [820, 140] width 214 height 22
type input "DESCRIPCIÓ"
click at [909, 27] on link "Guardar" at bounding box center [898, 29] width 115 height 26
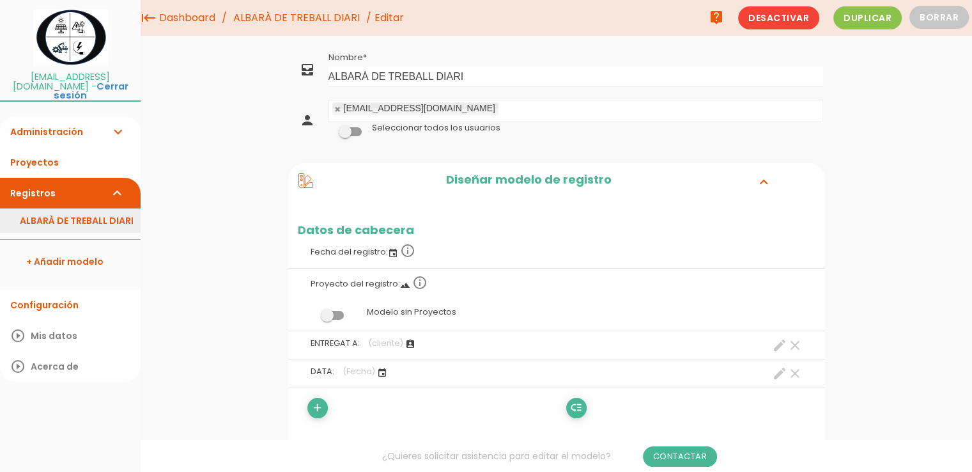
click at [95, 211] on link "ALBARÀ DE TREBALL DIARI" at bounding box center [70, 220] width 141 height 24
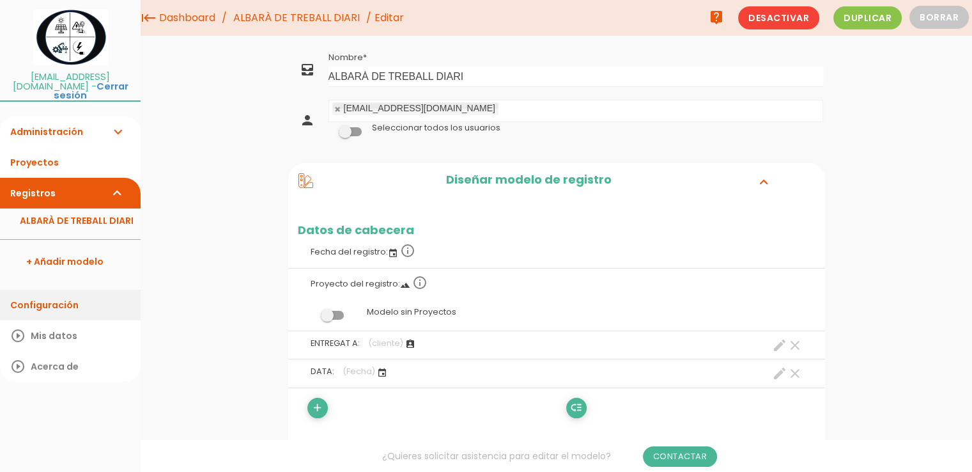
click at [56, 297] on link "Configuración" at bounding box center [70, 304] width 141 height 31
click at [304, 178] on icon at bounding box center [305, 180] width 15 height 15
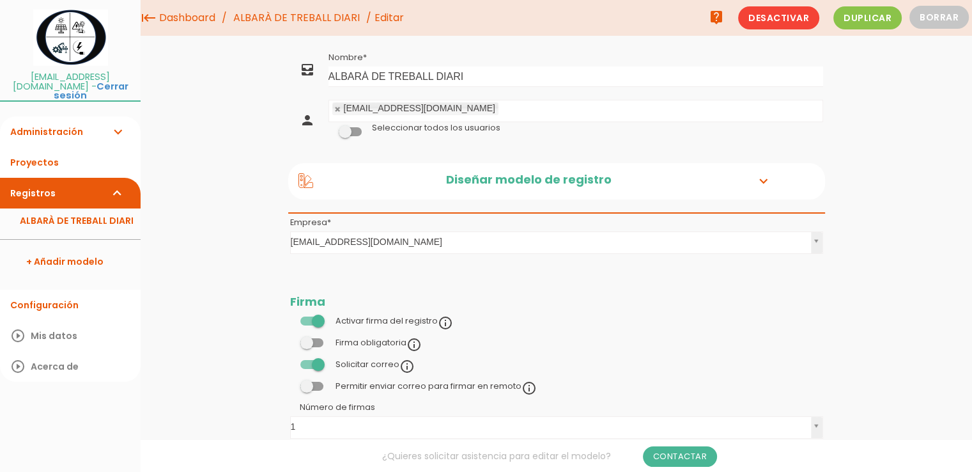
click at [304, 178] on icon at bounding box center [305, 180] width 15 height 15
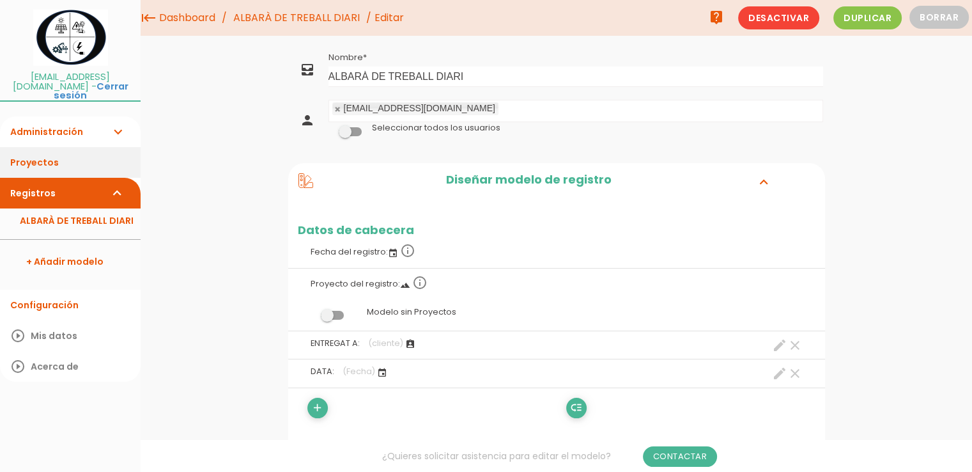
click at [50, 155] on link "Proyectos" at bounding box center [70, 162] width 141 height 31
